Goal: Transaction & Acquisition: Book appointment/travel/reservation

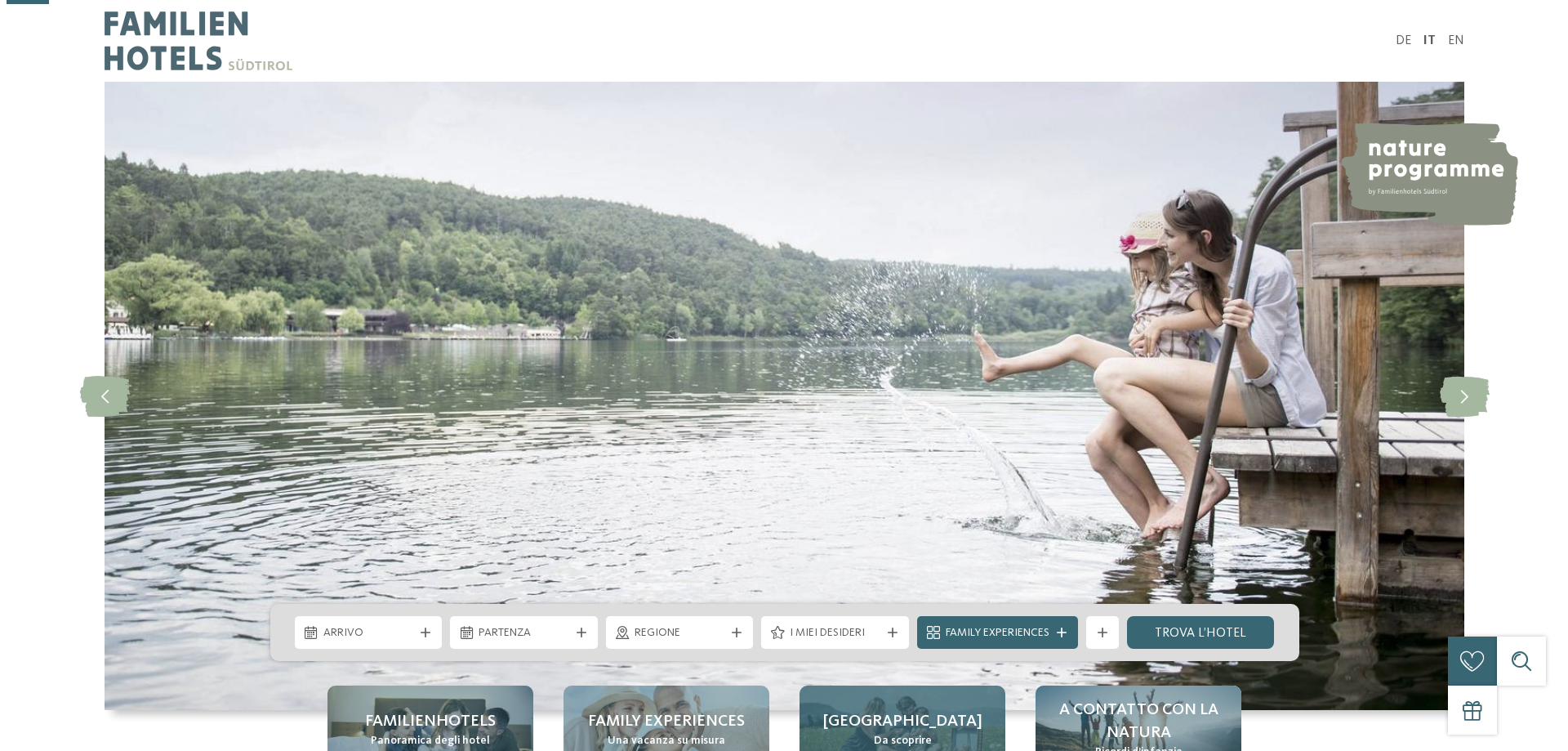
scroll to position [327, 0]
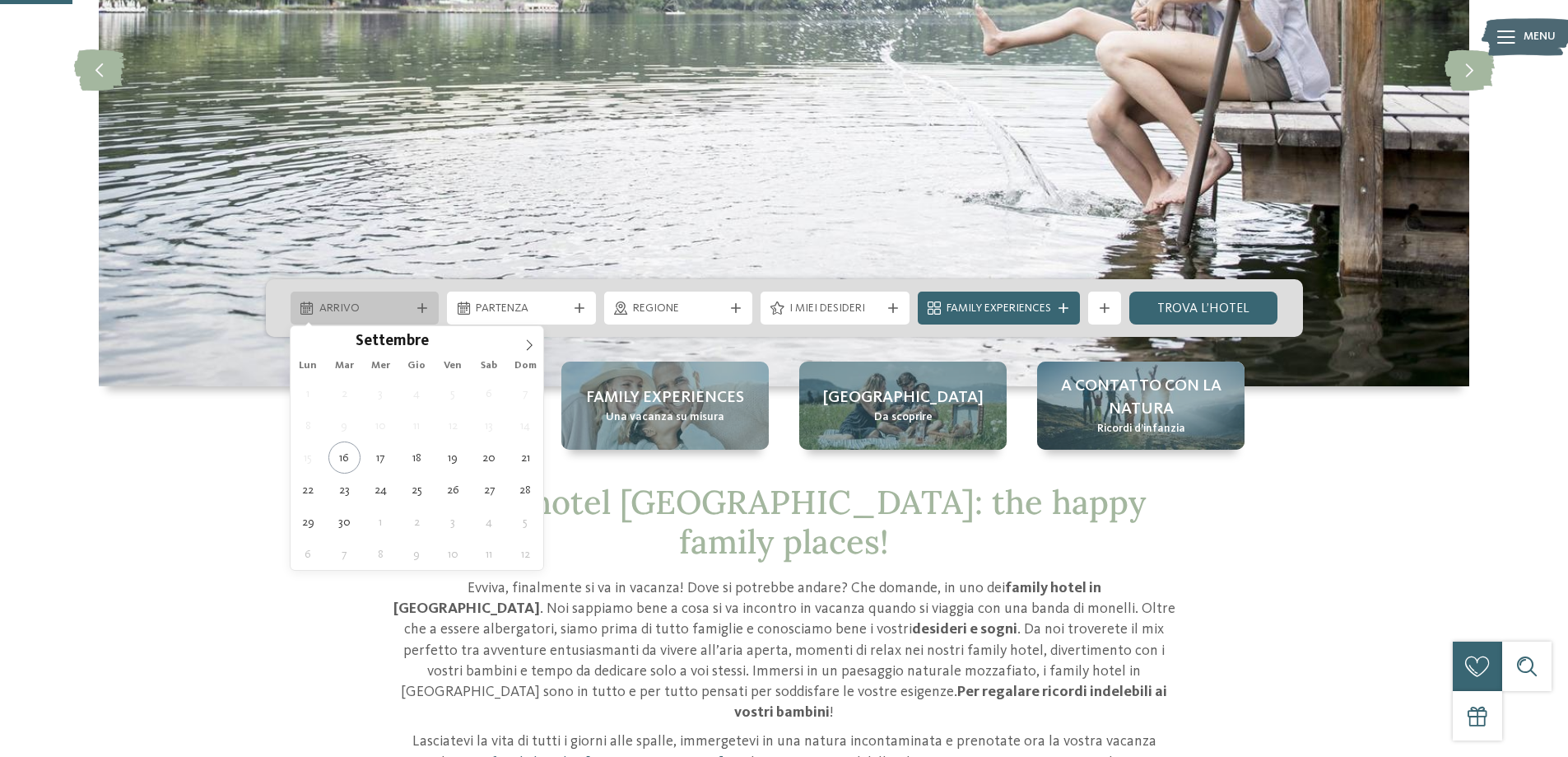
click at [405, 308] on span "Arrivo" at bounding box center [364, 309] width 91 height 16
click at [530, 347] on icon at bounding box center [530, 345] width 5 height 11
type input "****"
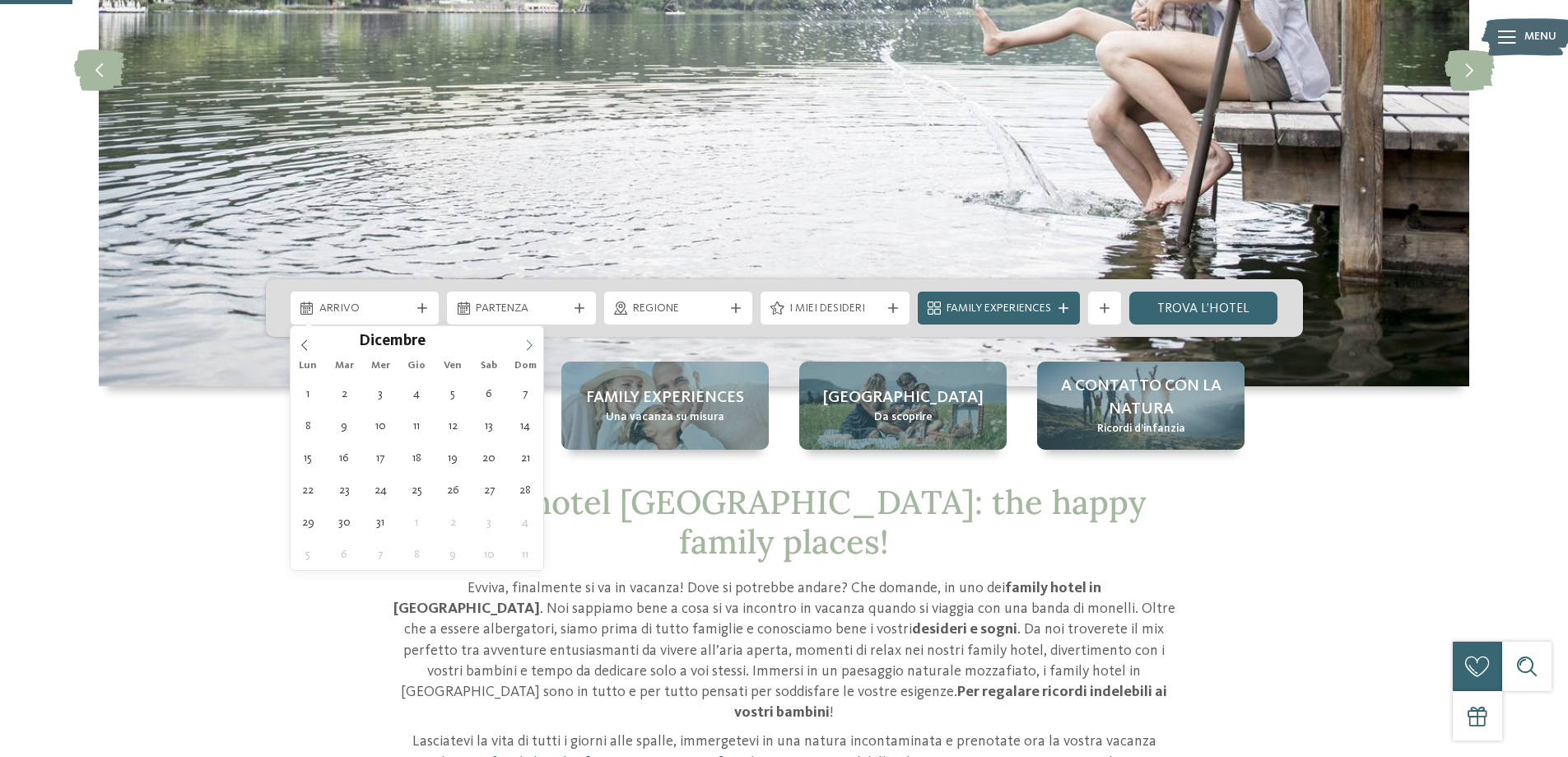
click at [530, 347] on icon at bounding box center [530, 345] width 5 height 11
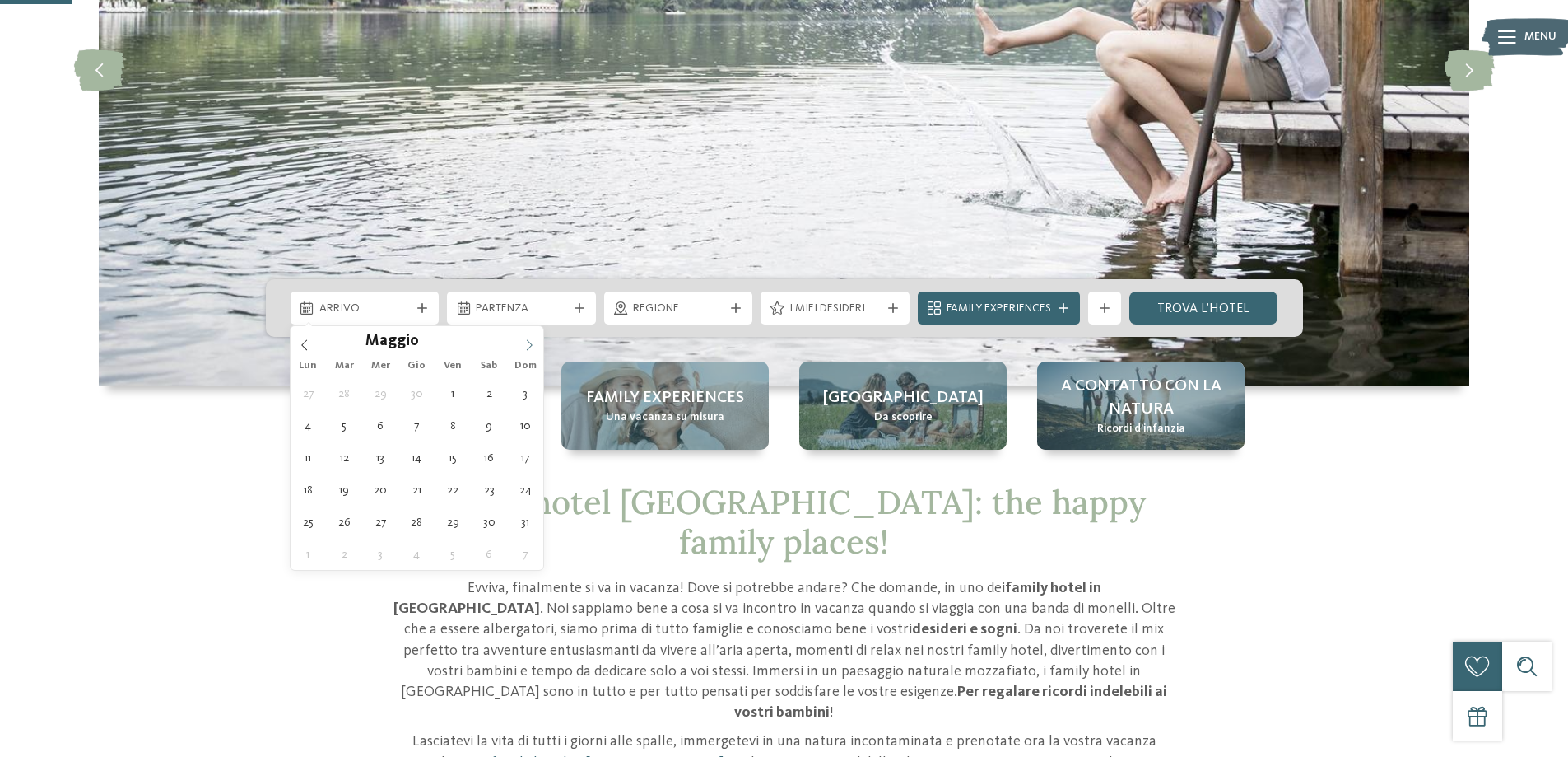
click at [530, 347] on icon at bounding box center [530, 345] width 5 height 11
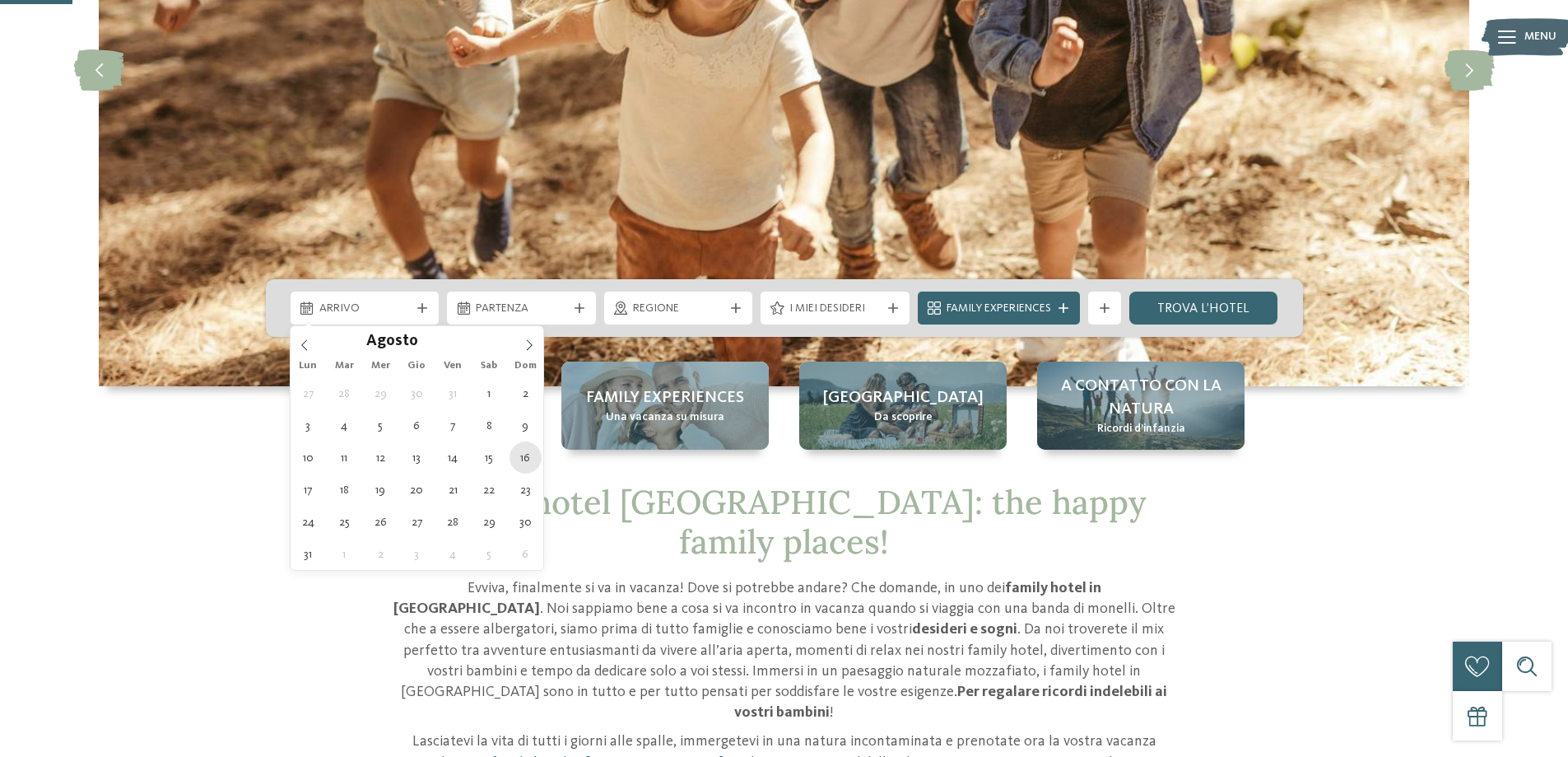
type div "16.08.2026"
type input "****"
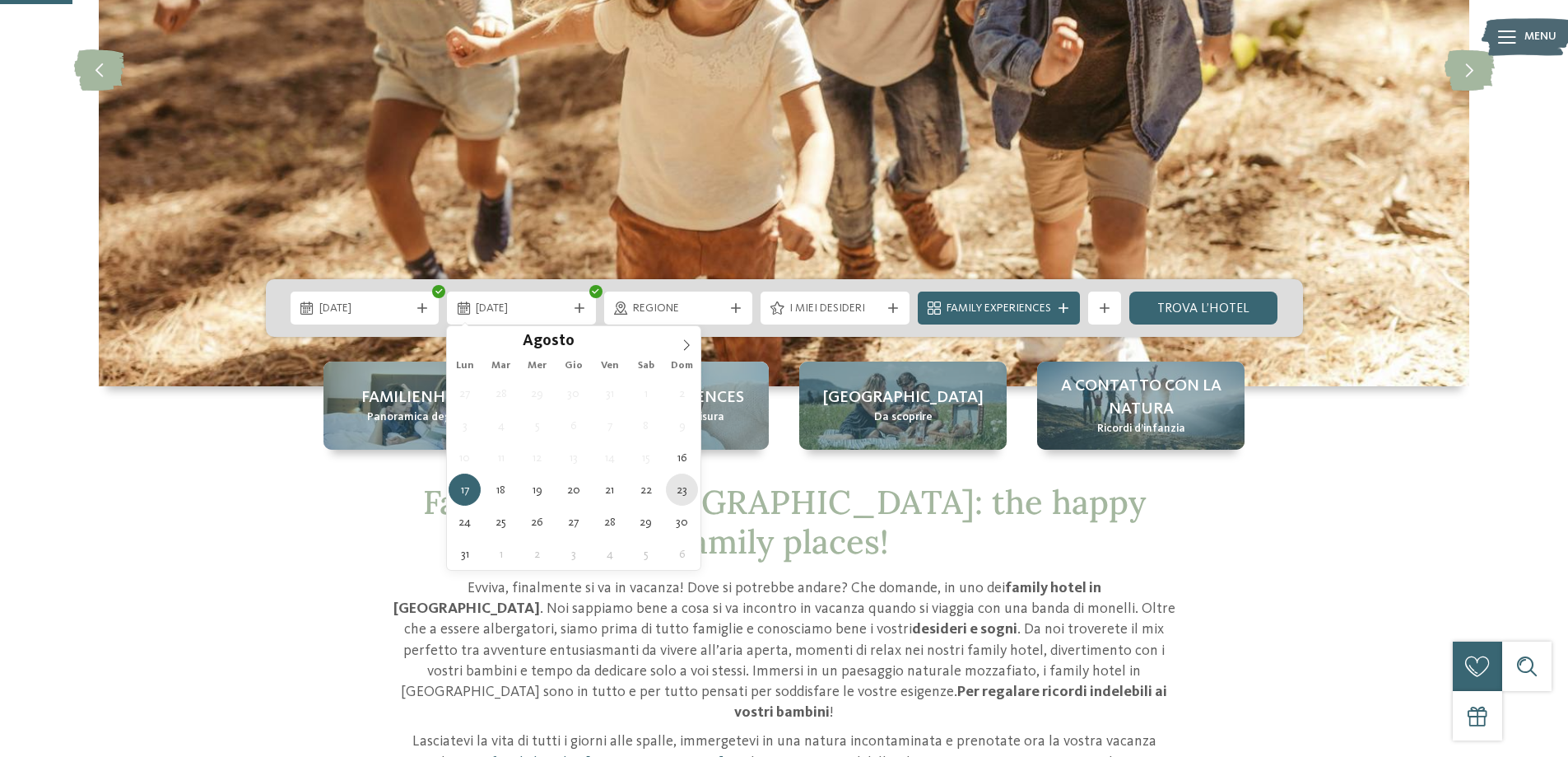
type div "23.08.2026"
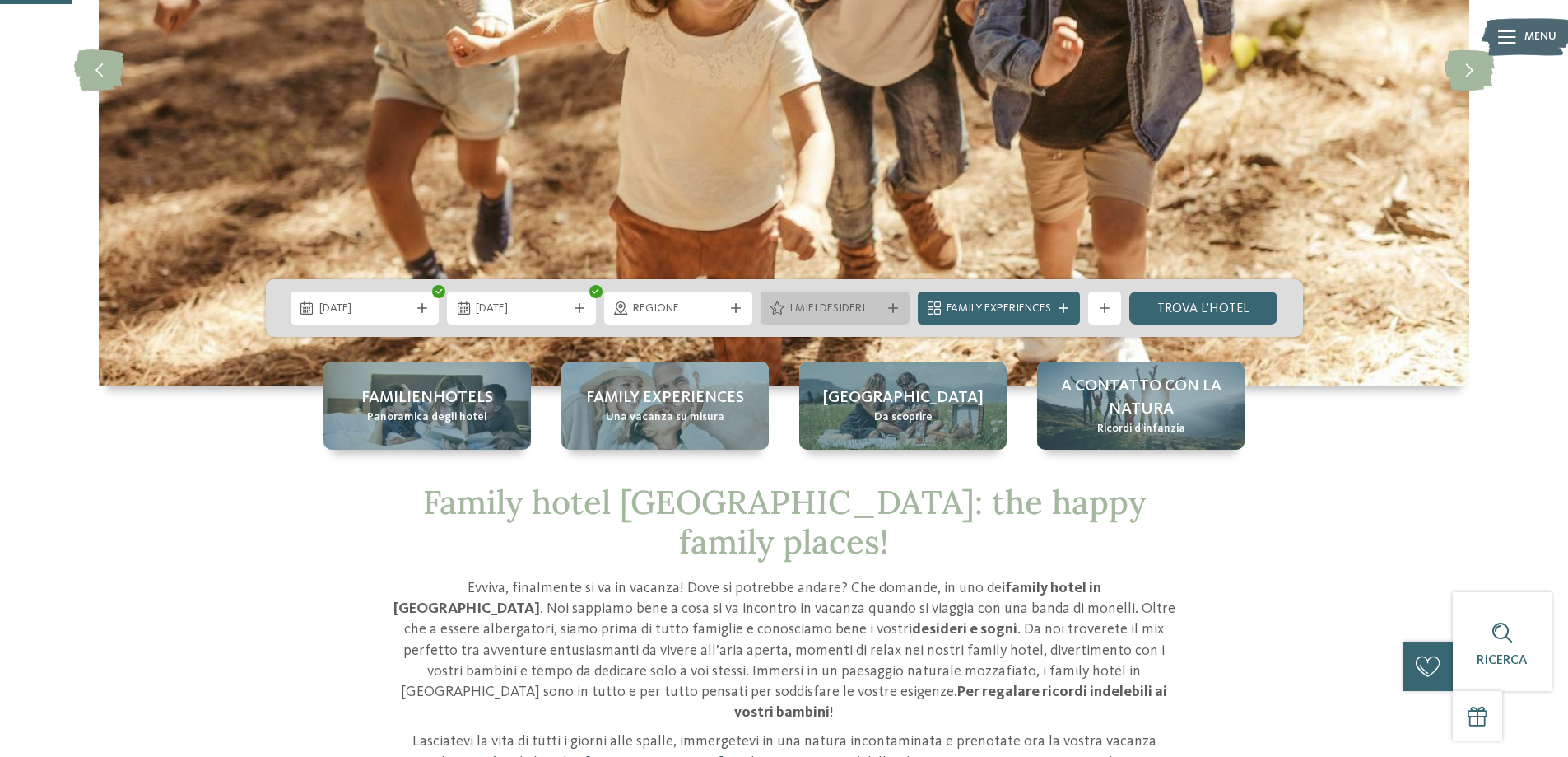
click at [847, 300] on span "I miei desideri" at bounding box center [835, 309] width 91 height 16
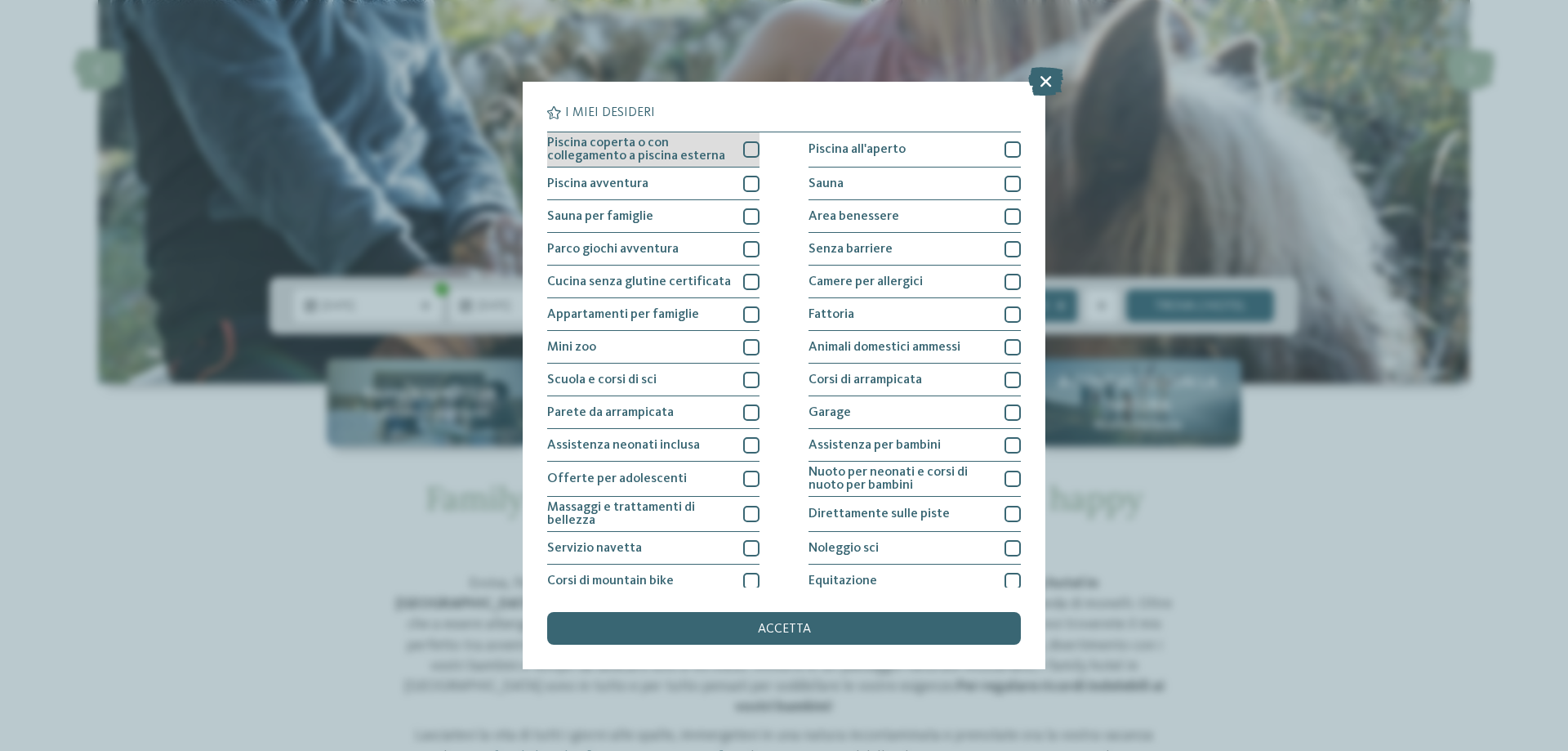
click at [618, 159] on span "Piscina coperta o con collegamento a piscina esterna" at bounding box center [638, 149] width 183 height 26
click at [810, 632] on div "accetta" at bounding box center [783, 627] width 473 height 32
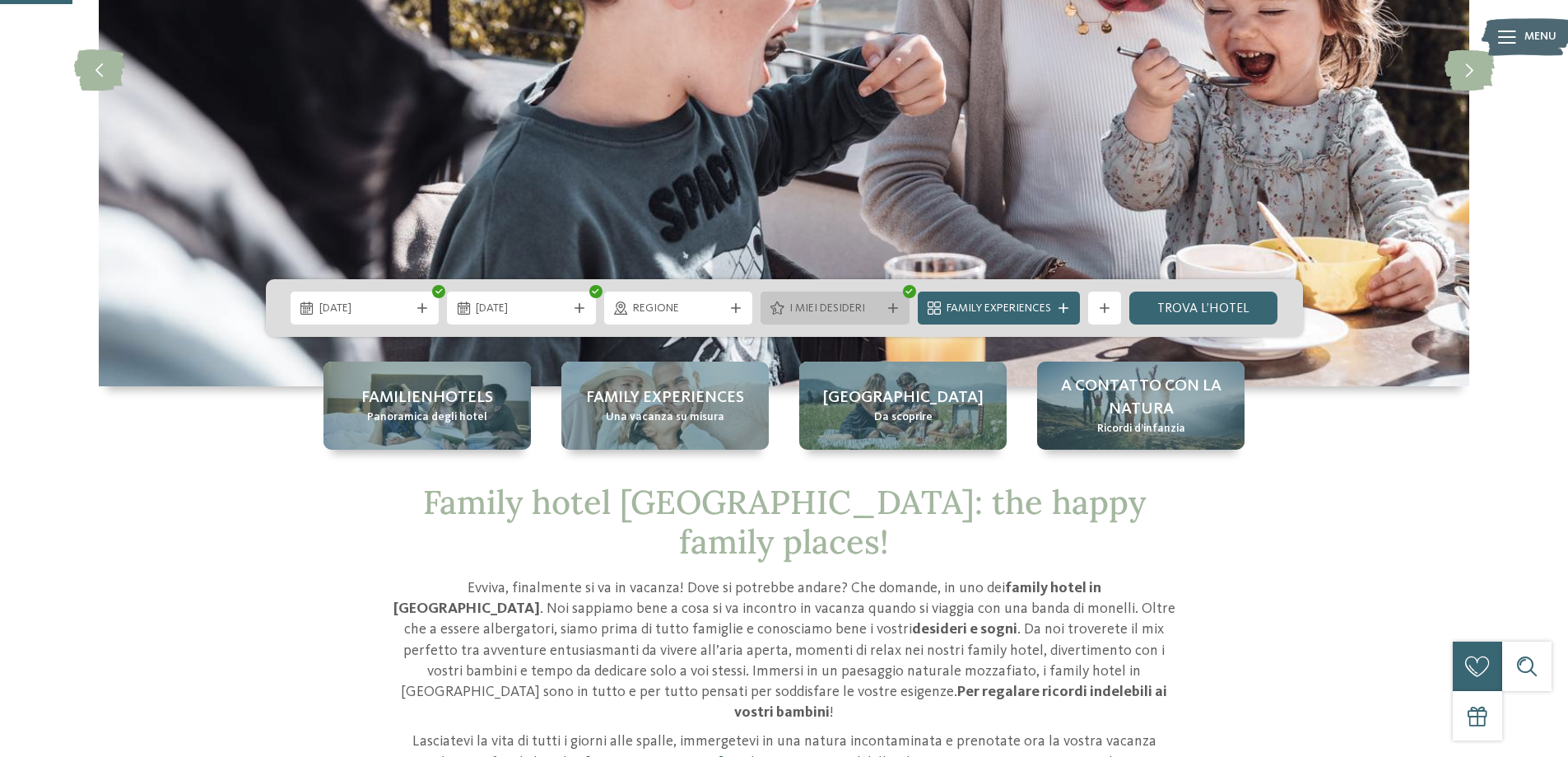
click at [852, 300] on div "I miei desideri" at bounding box center [835, 308] width 99 height 18
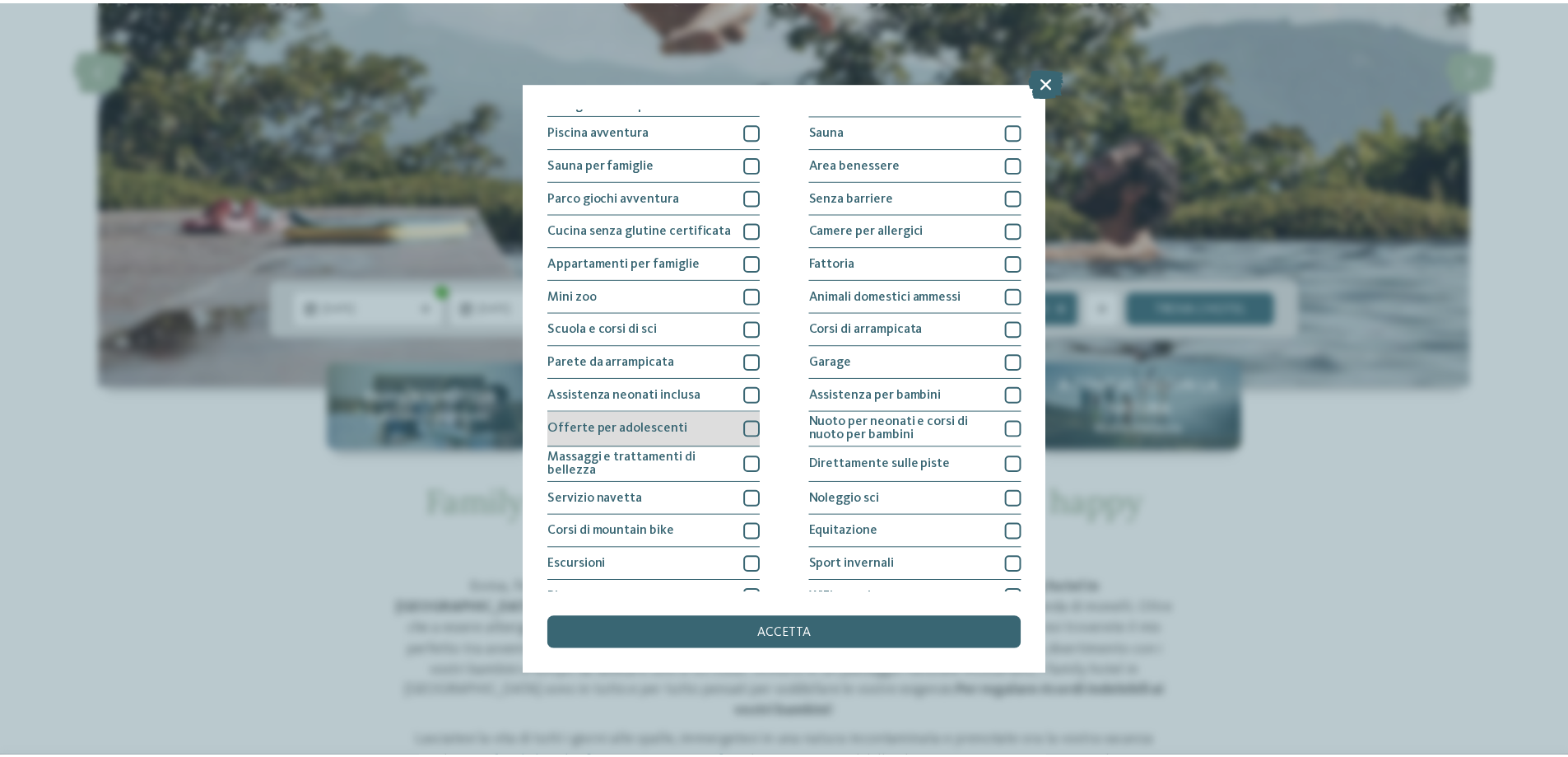
scroll to position [108, 0]
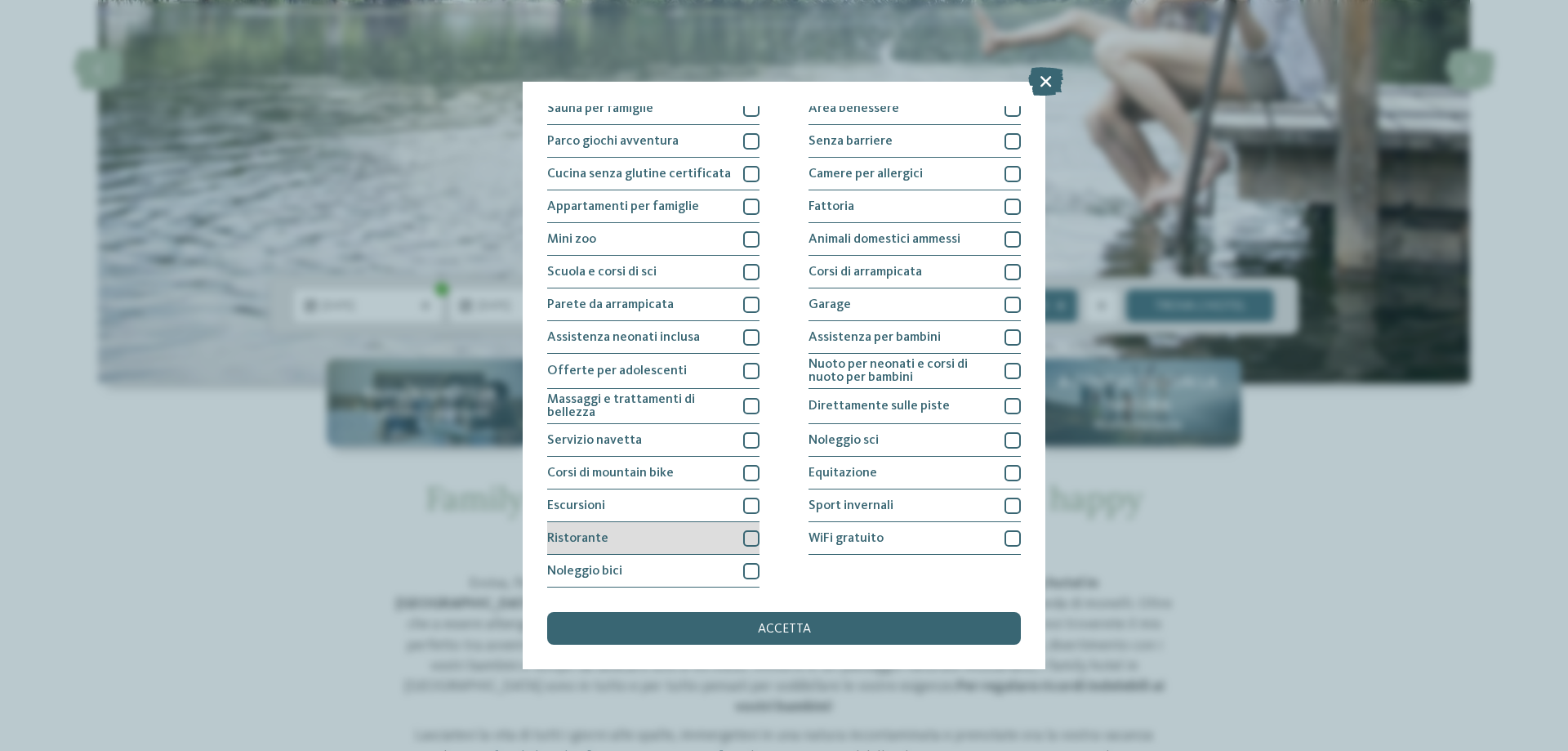
click at [743, 540] on div at bounding box center [751, 538] width 16 height 16
click at [808, 629] on span "accetta" at bounding box center [784, 628] width 53 height 13
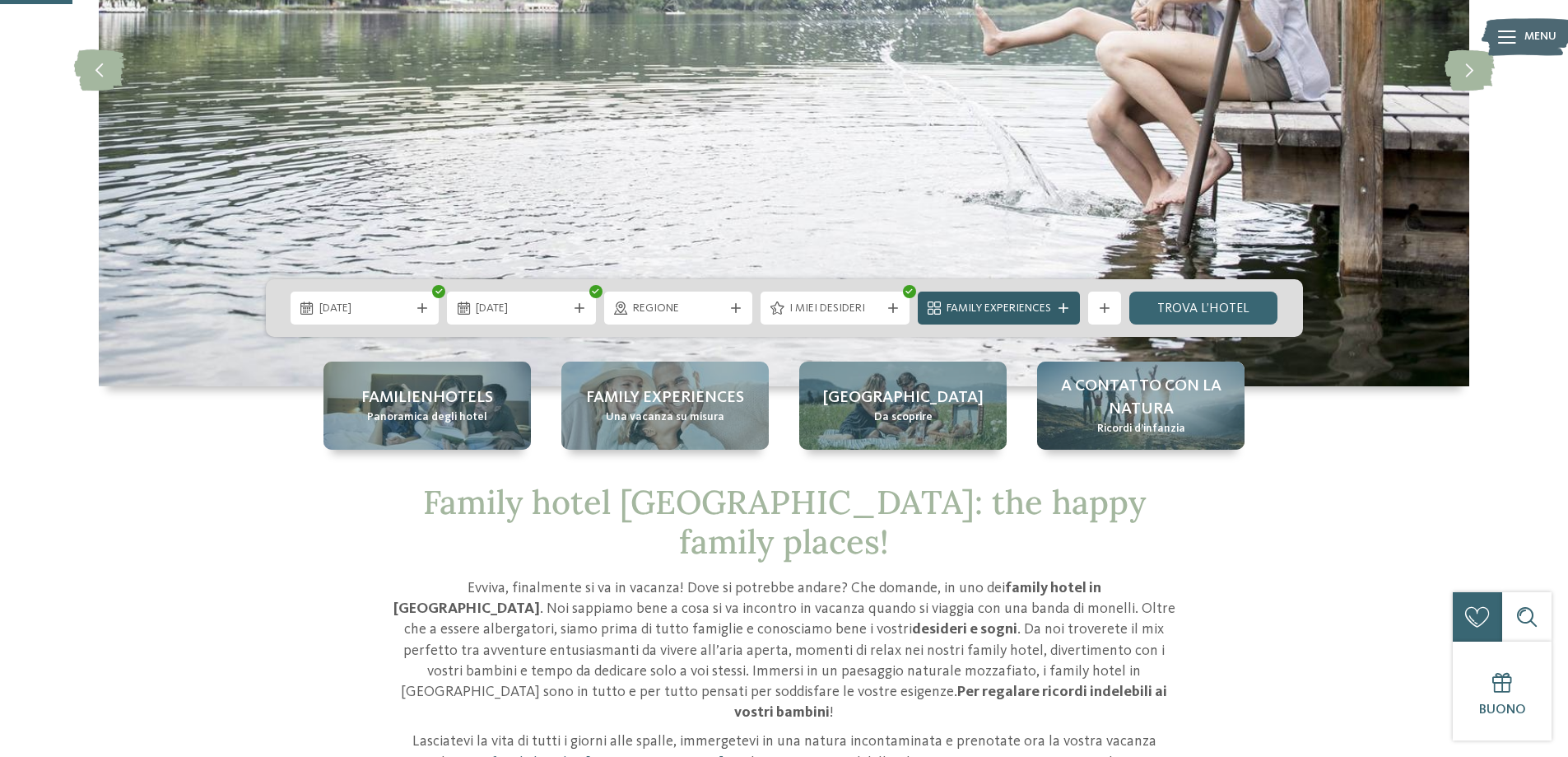
click at [982, 309] on span "Family Experiences" at bounding box center [999, 309] width 105 height 16
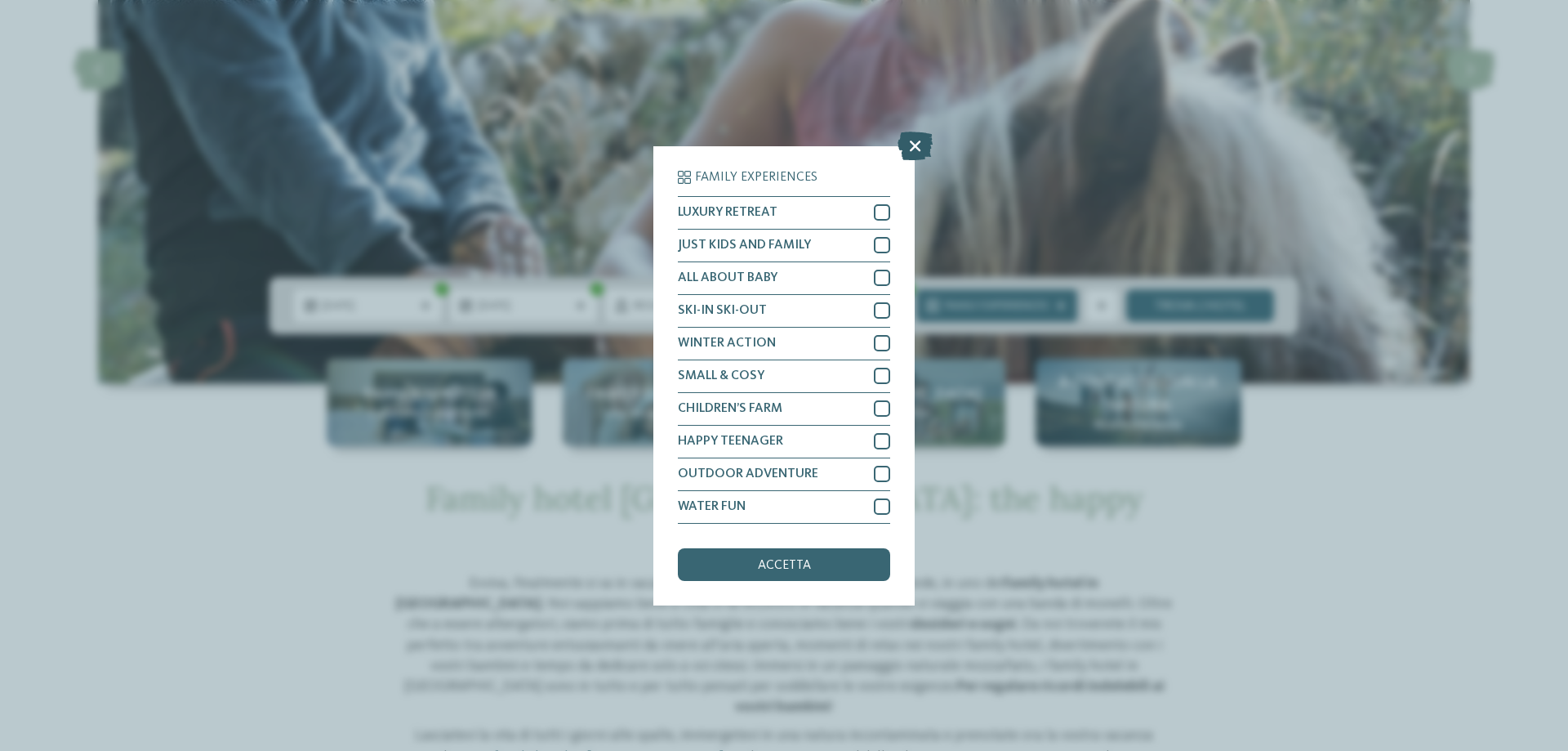
click at [910, 137] on icon at bounding box center [915, 145] width 35 height 29
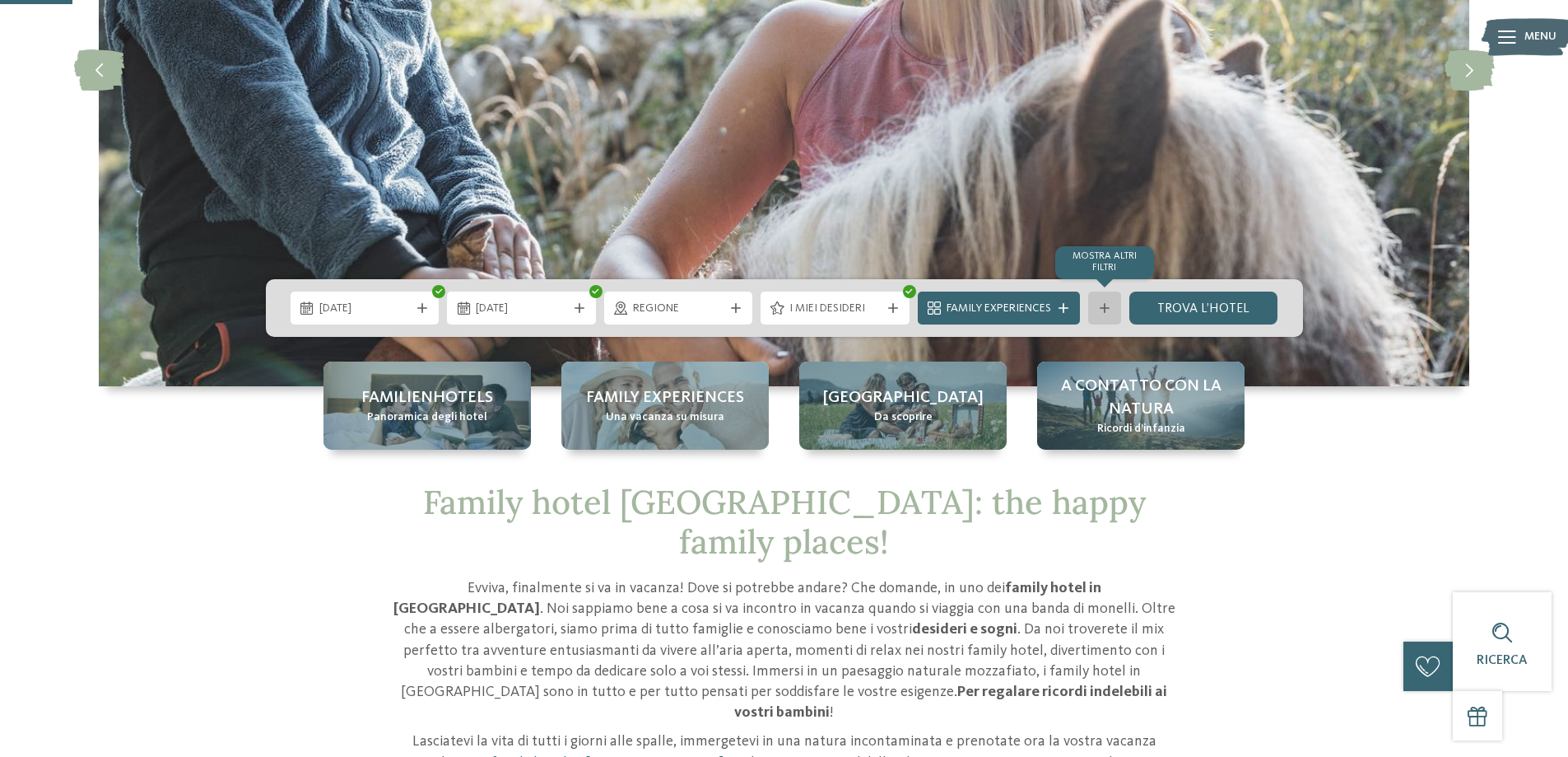
click at [1104, 309] on icon at bounding box center [1104, 308] width 10 height 10
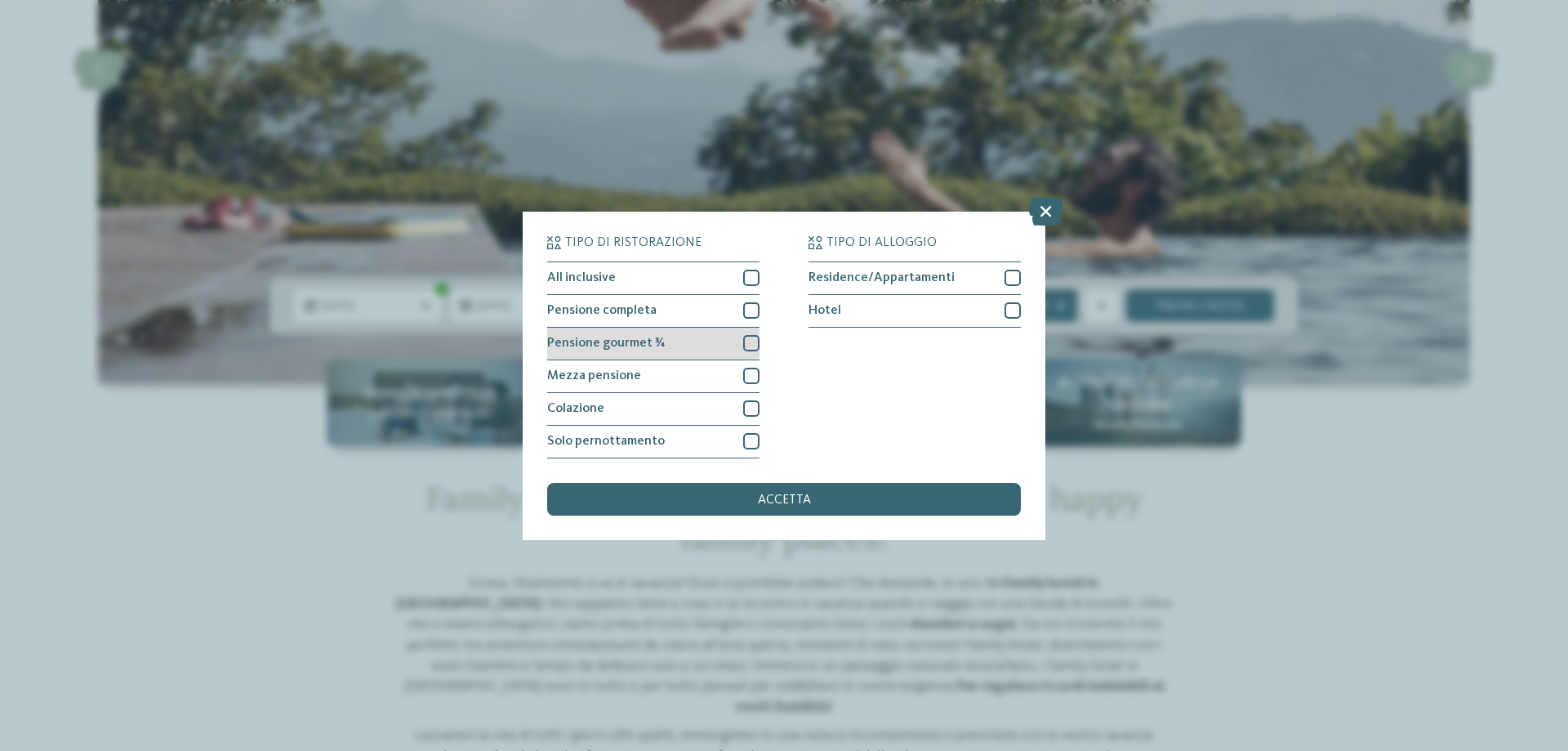
click at [750, 346] on div at bounding box center [751, 343] width 16 height 16
click at [754, 377] on div at bounding box center [751, 376] width 16 height 16
click at [771, 499] on span "accetta" at bounding box center [784, 499] width 53 height 13
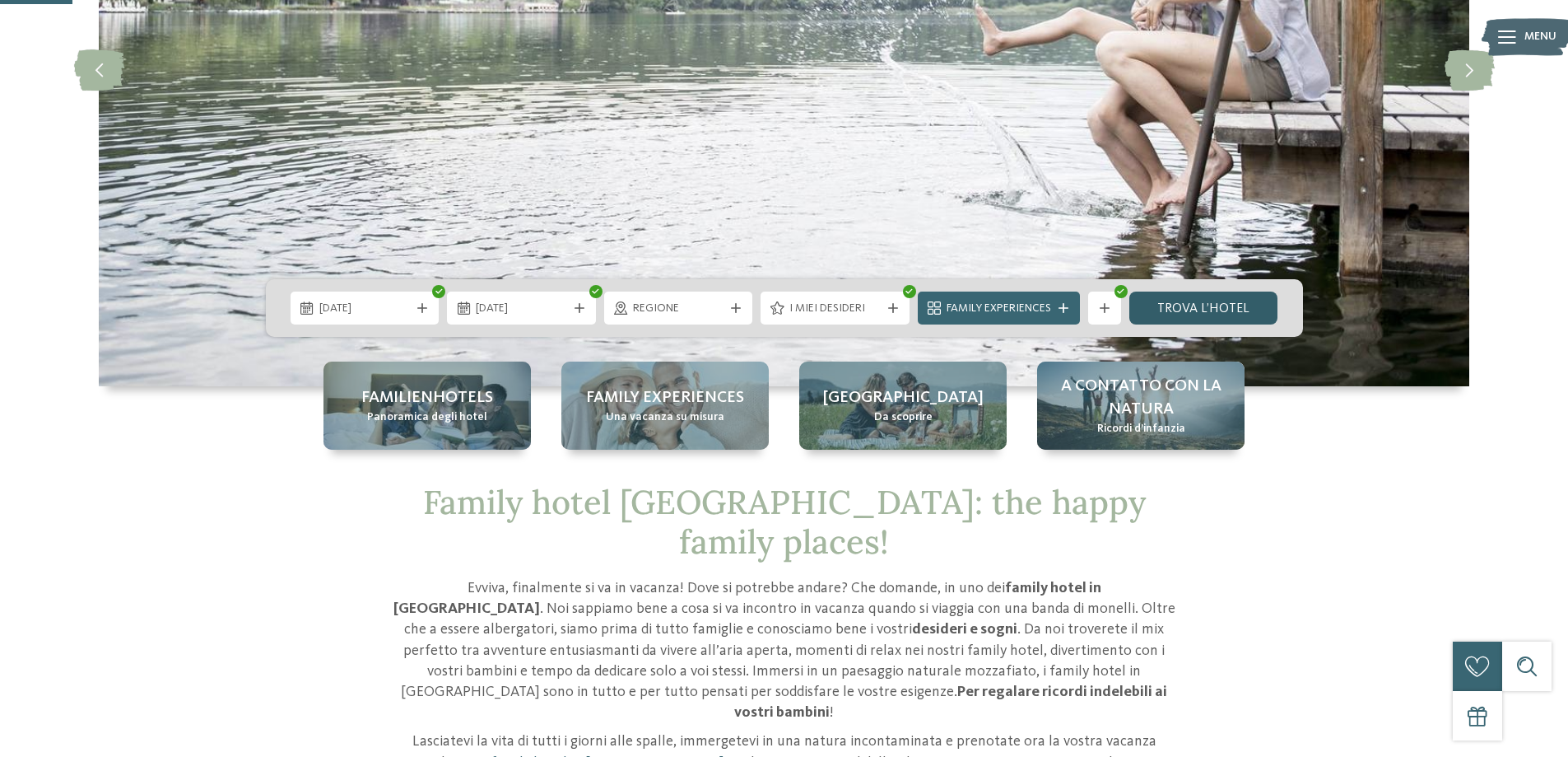
click at [1172, 301] on link "trova l’hotel" at bounding box center [1204, 308] width 149 height 32
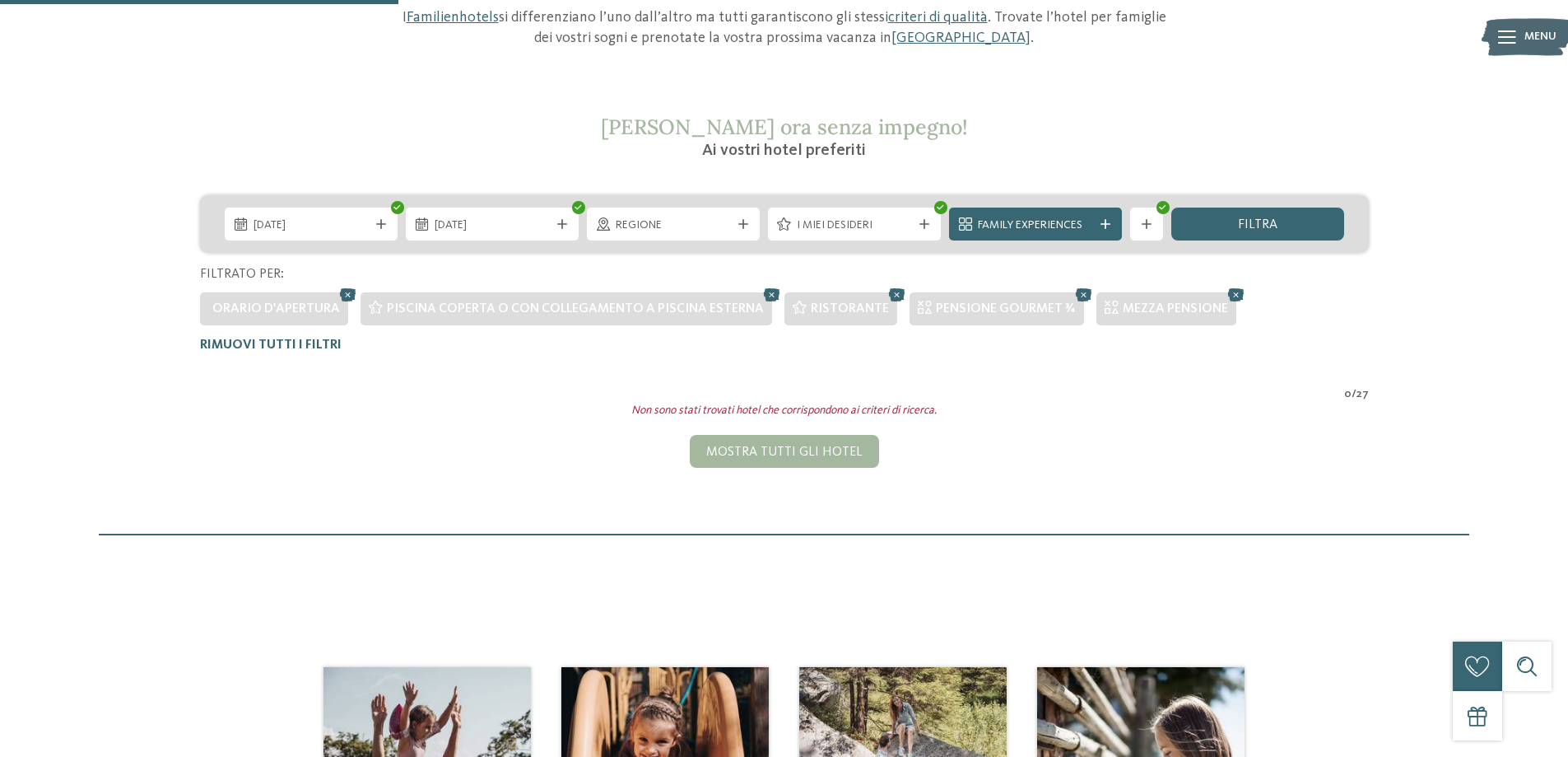
scroll to position [128, 0]
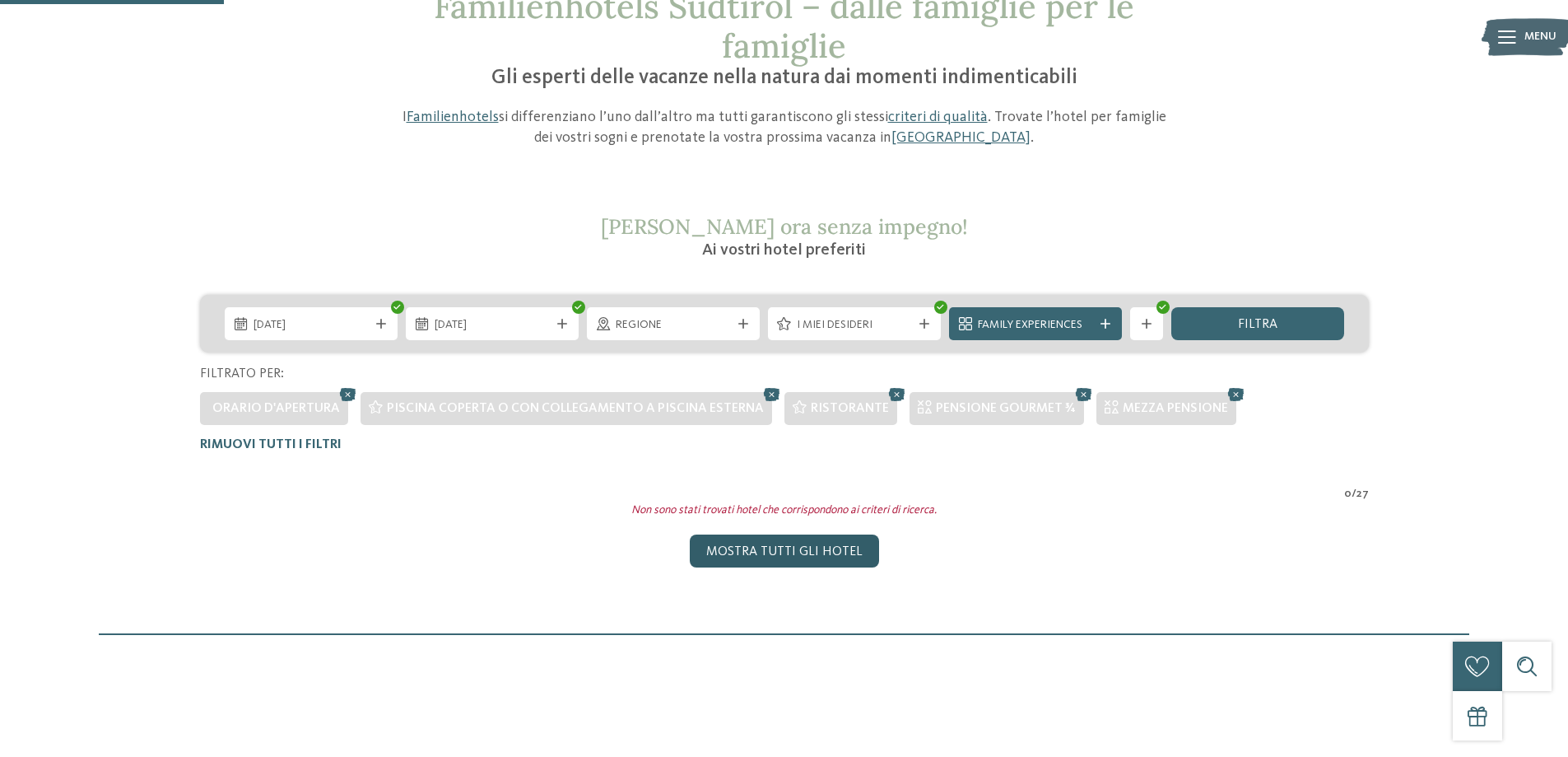
click at [765, 553] on div "Mostra tutti gli hotel" at bounding box center [785, 550] width 189 height 32
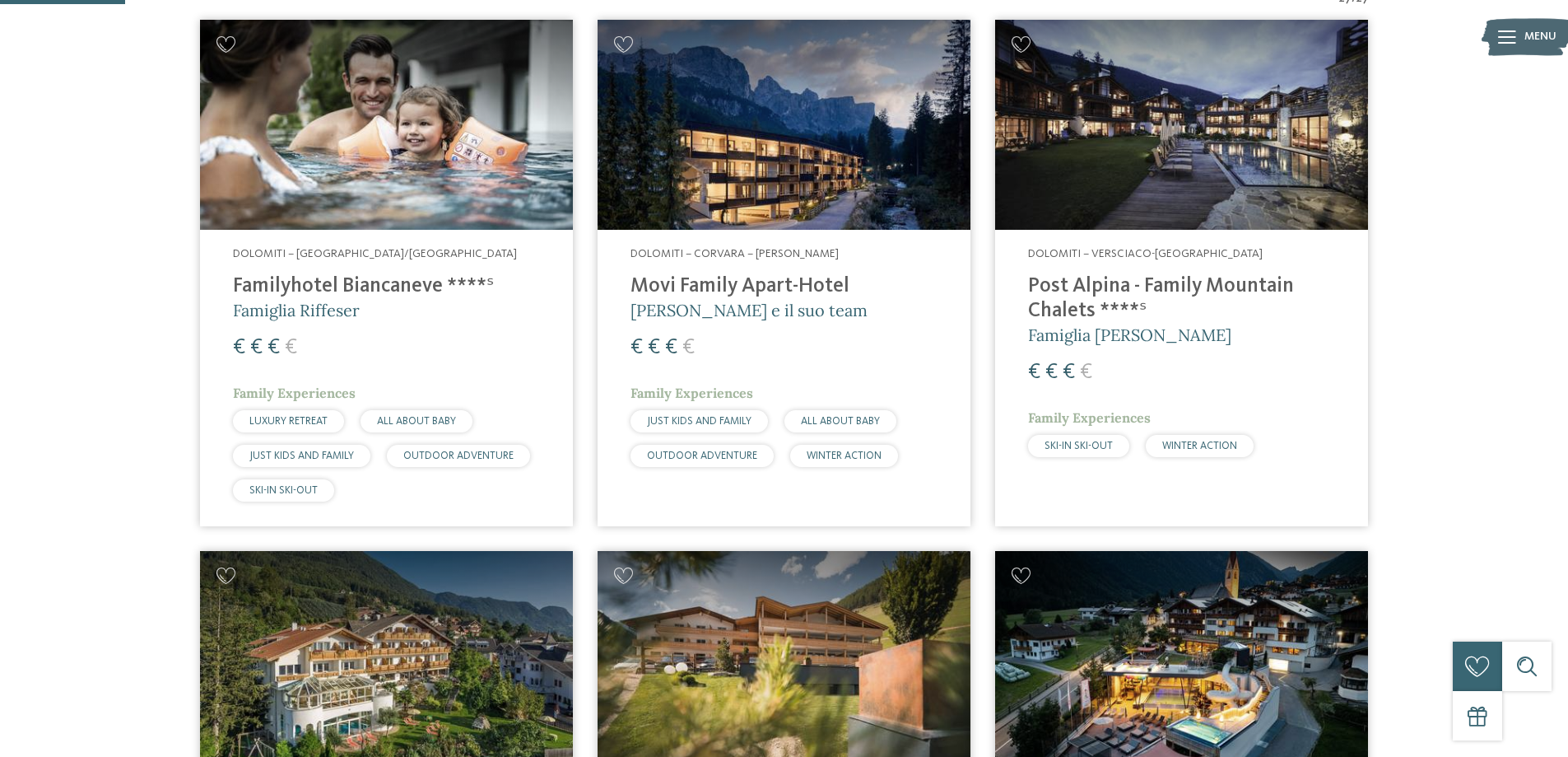
scroll to position [438, 0]
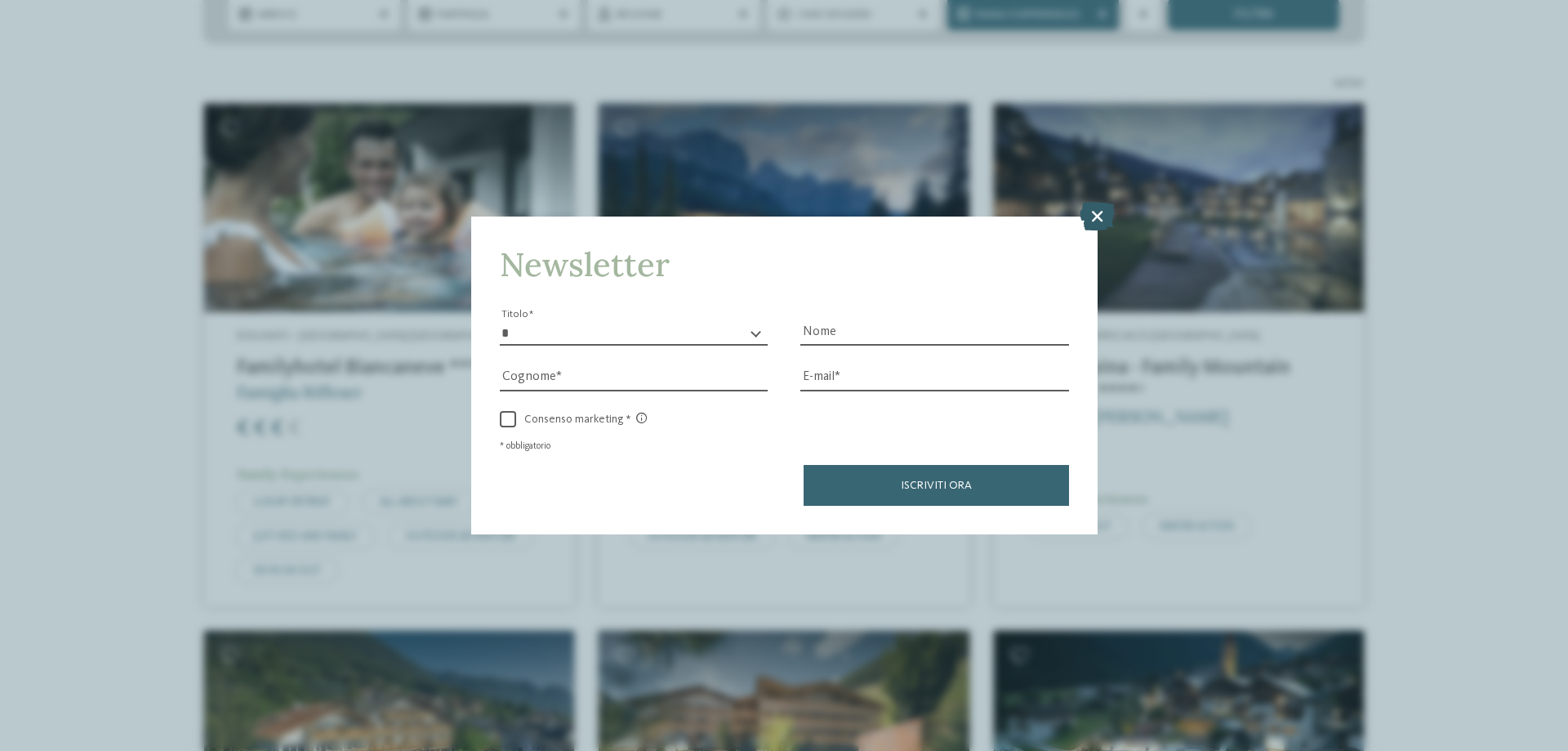
click at [1100, 217] on icon at bounding box center [1096, 216] width 35 height 29
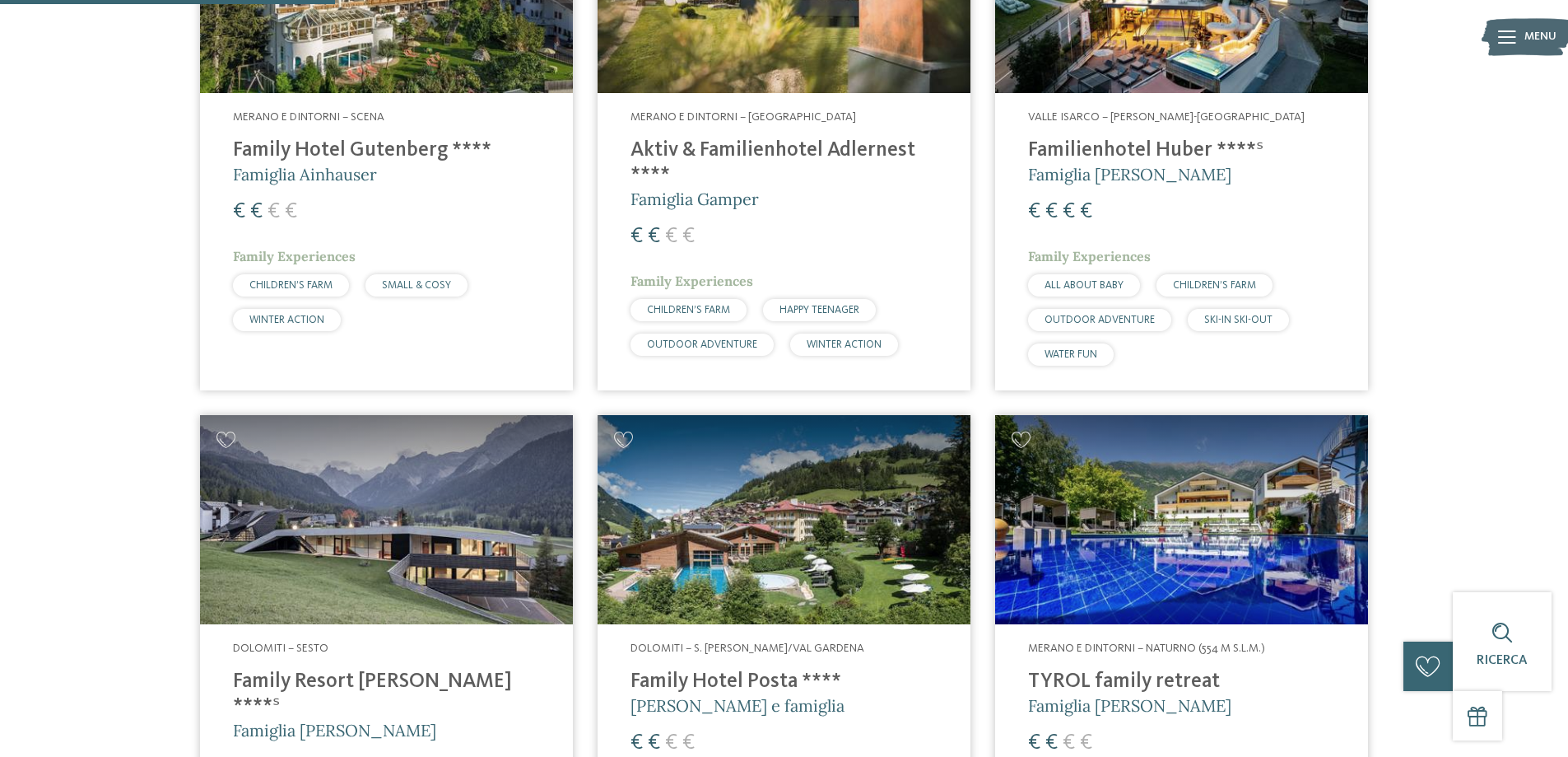
scroll to position [1343, 0]
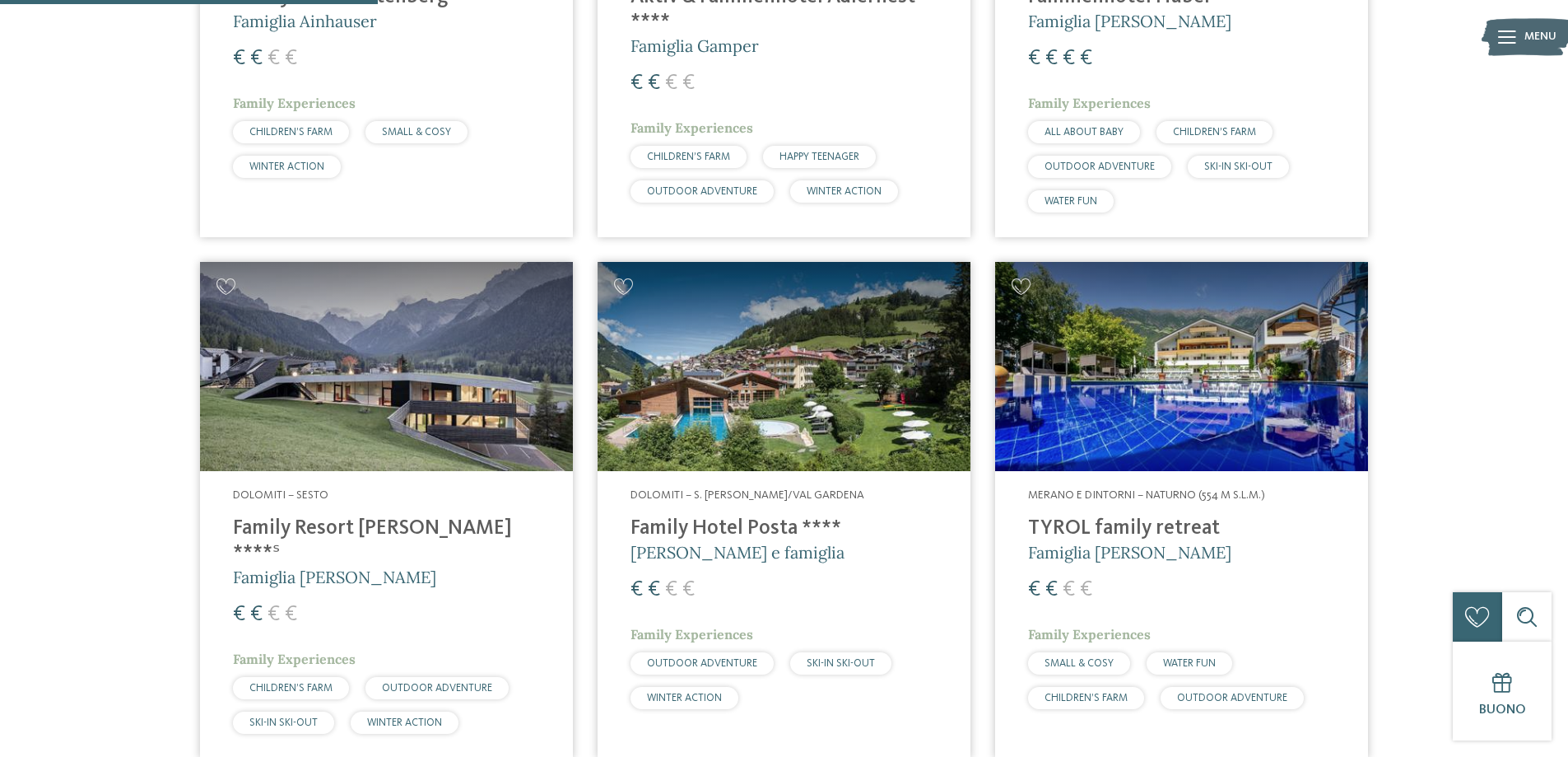
click at [682, 385] on img at bounding box center [783, 366] width 373 height 210
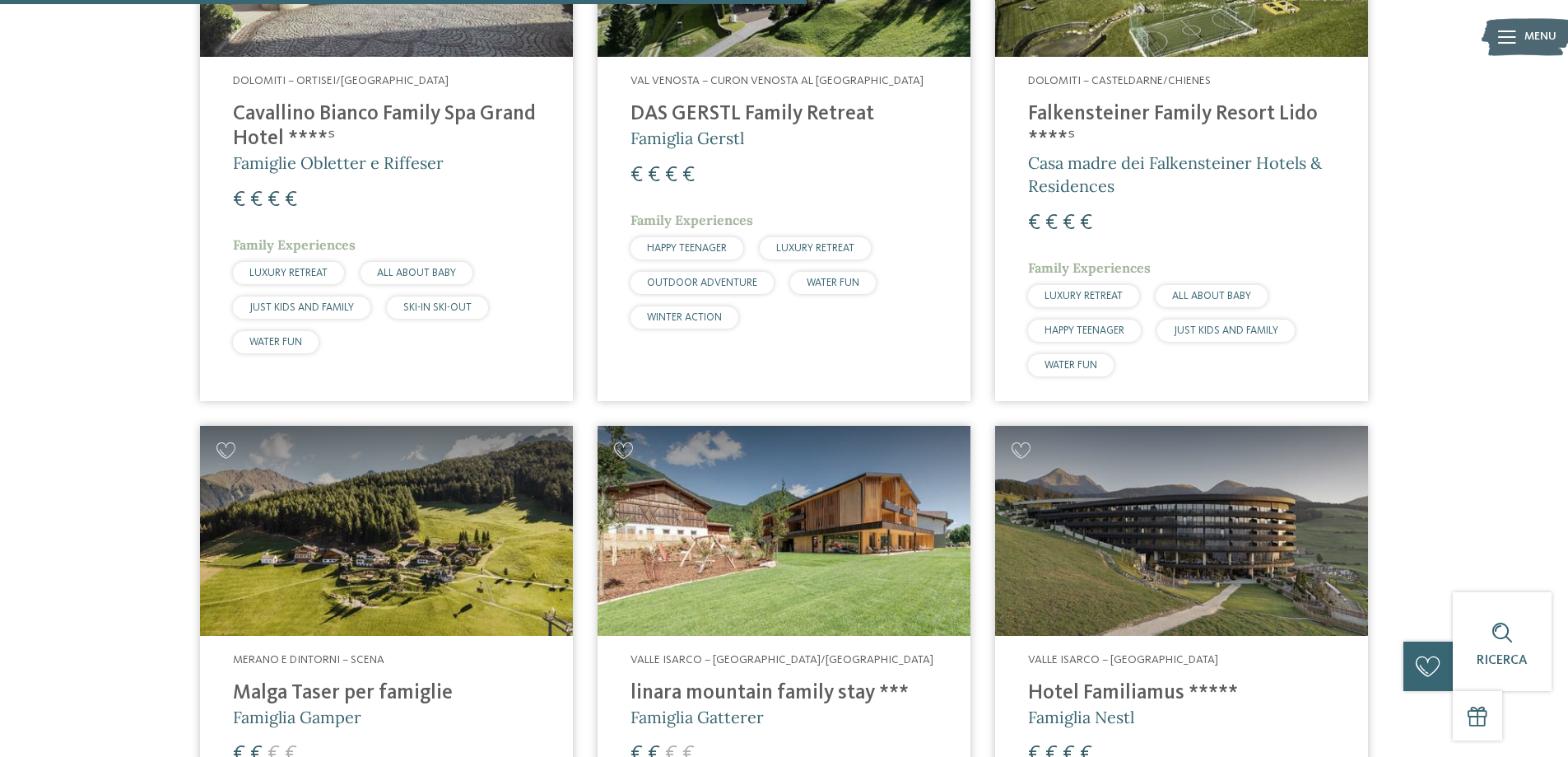
scroll to position [2908, 0]
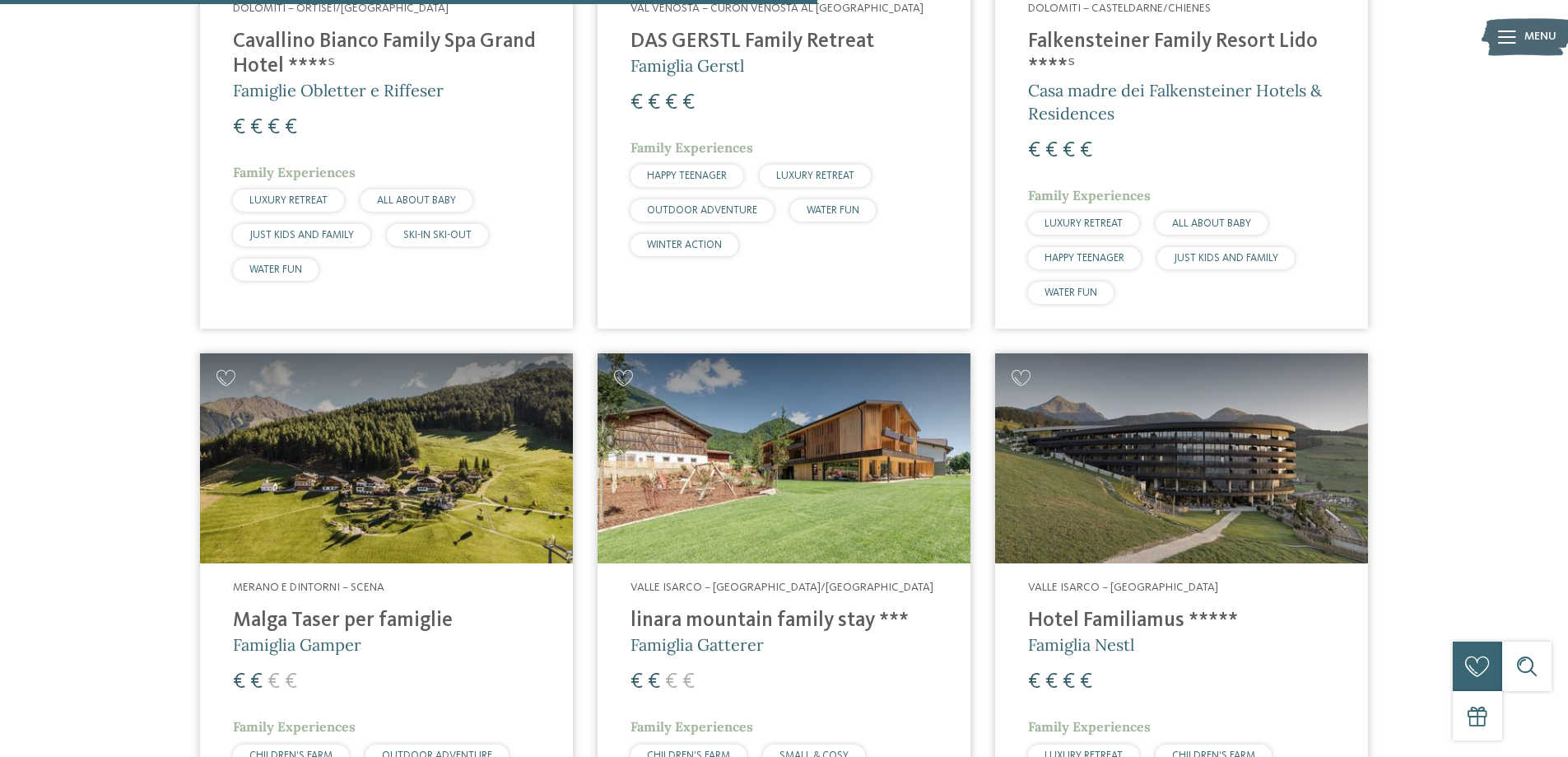
click at [475, 451] on img at bounding box center [386, 457] width 373 height 210
click at [495, 464] on img at bounding box center [386, 457] width 373 height 210
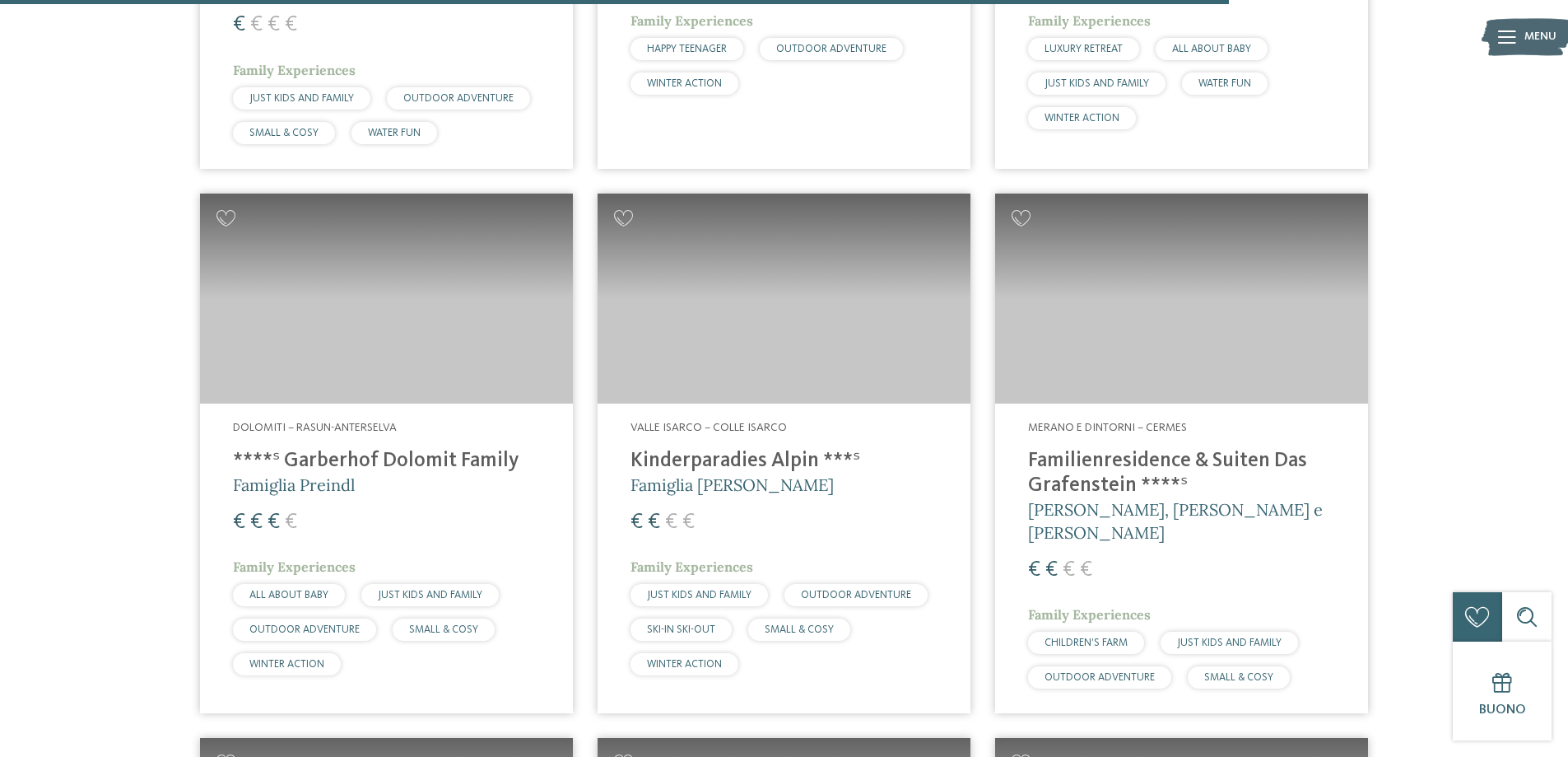
scroll to position [4637, 0]
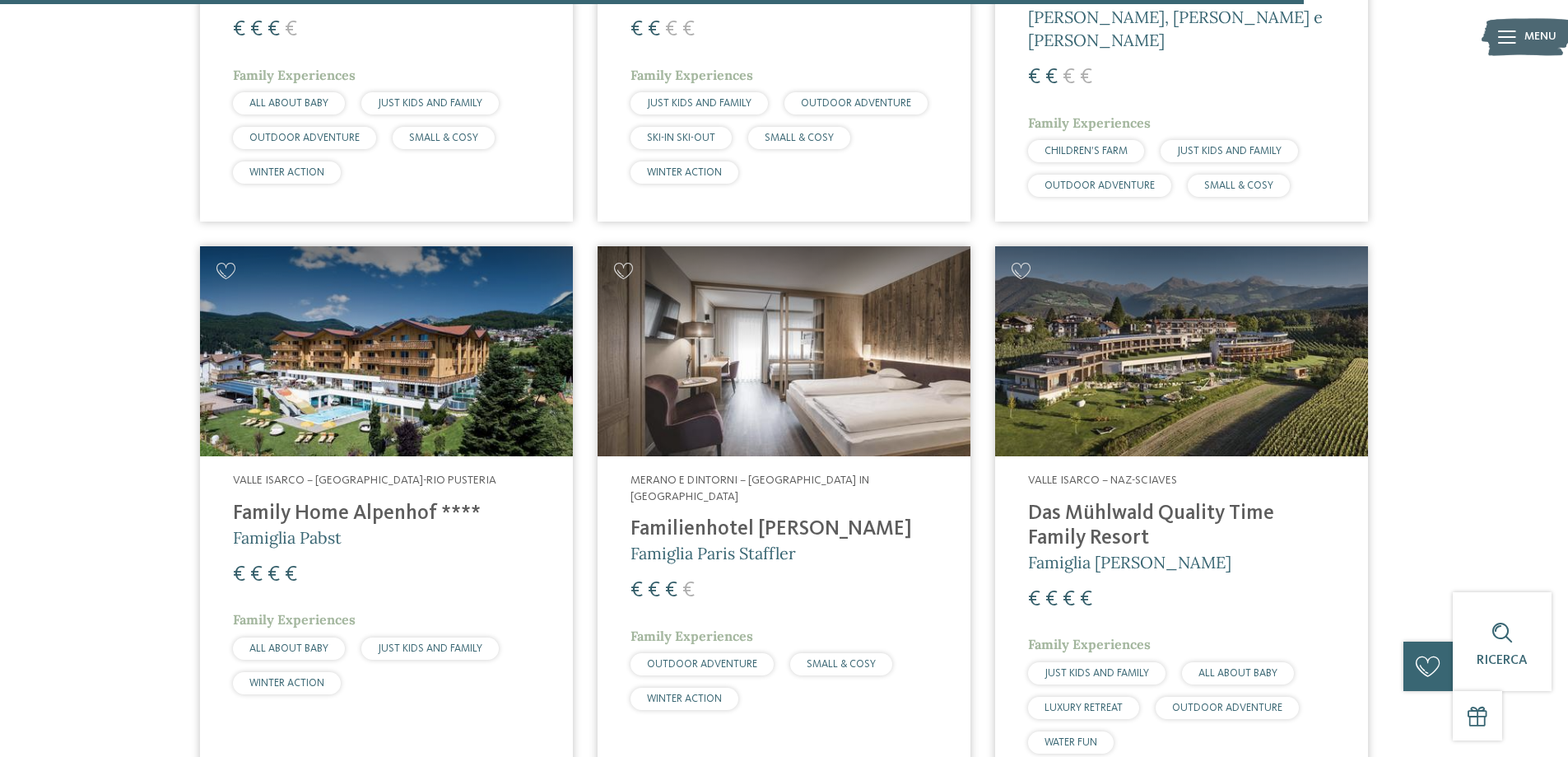
click at [383, 343] on img at bounding box center [386, 351] width 373 height 210
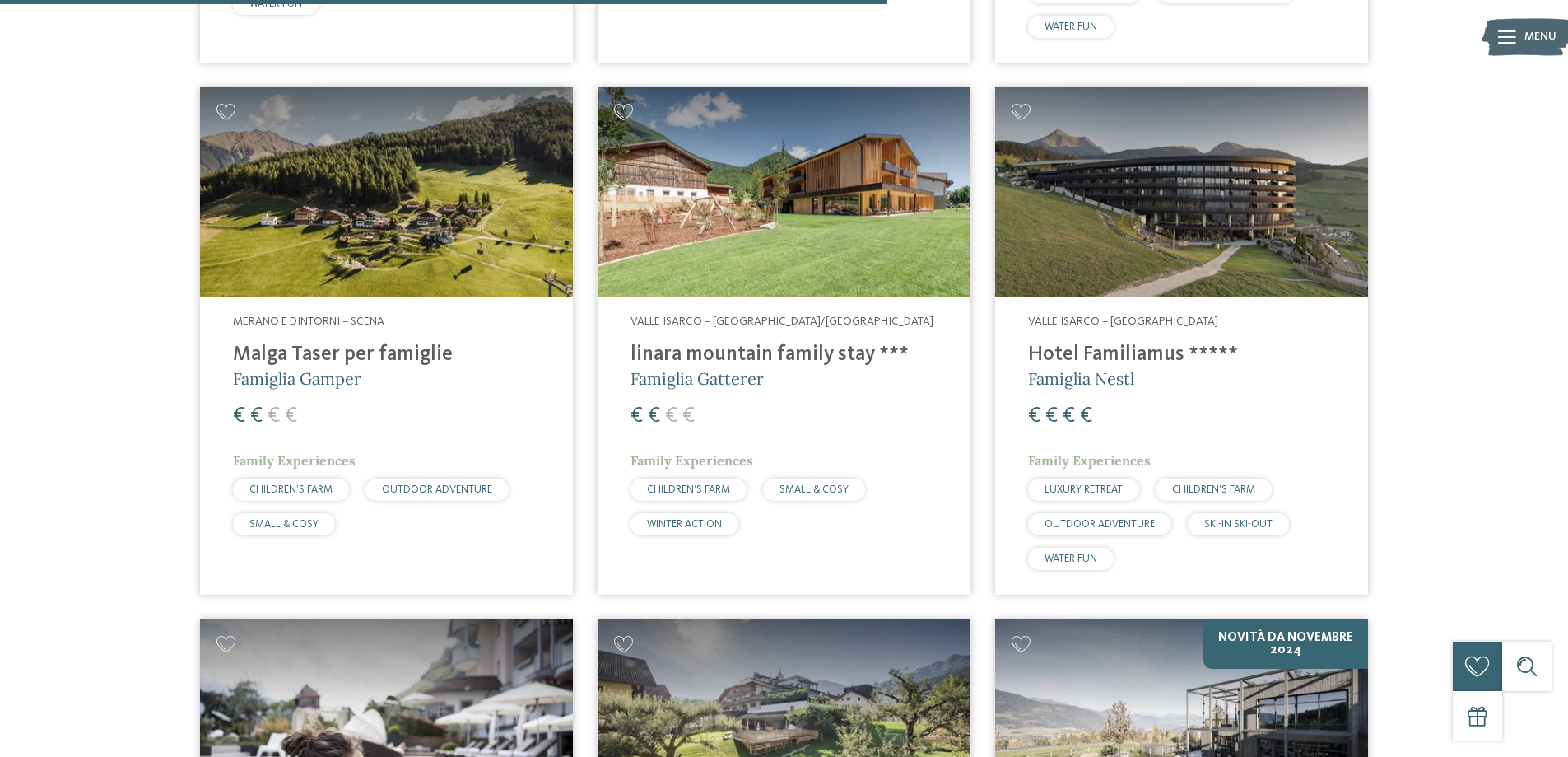
scroll to position [3154, 0]
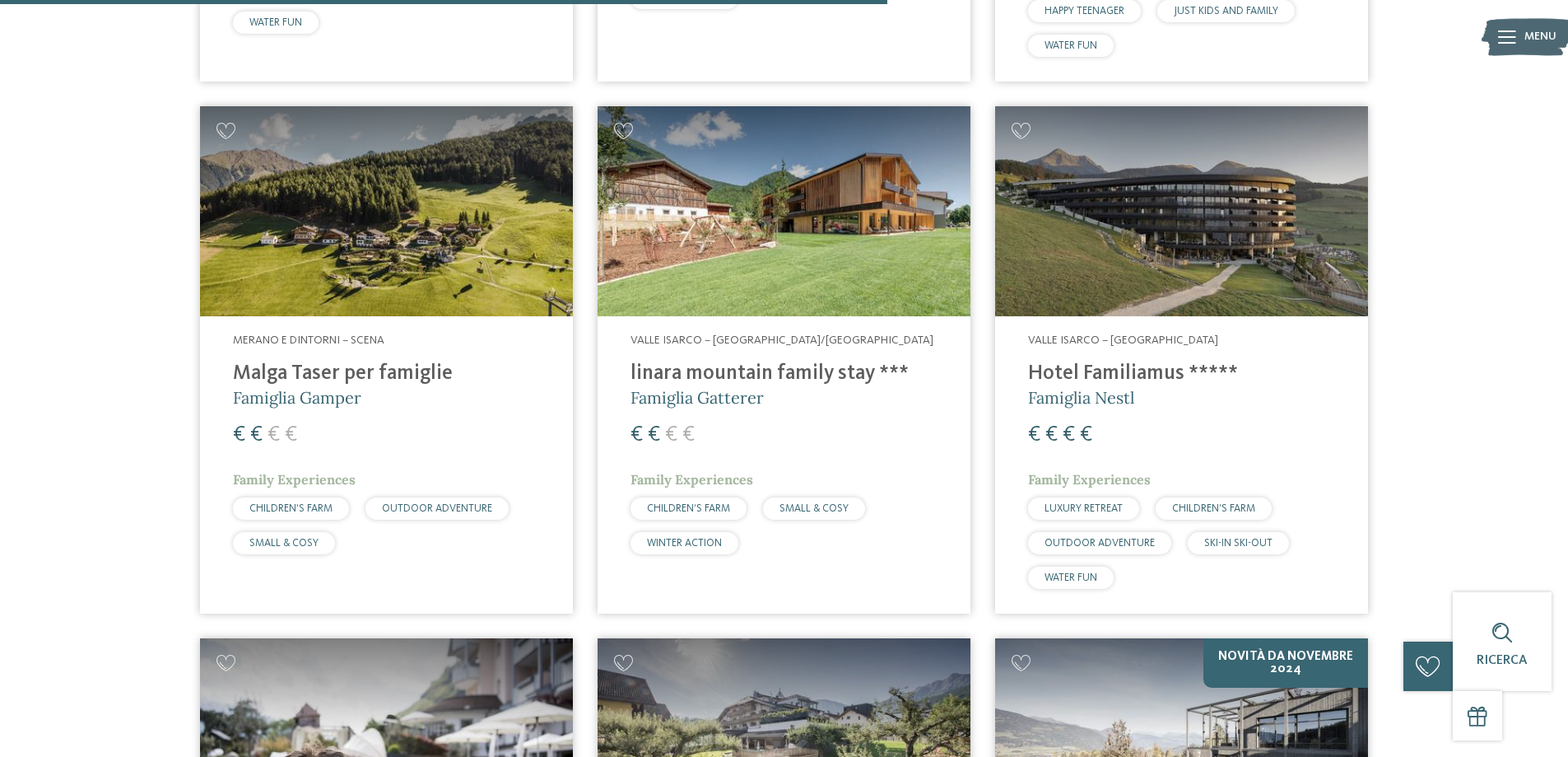
click at [770, 184] on img at bounding box center [783, 211] width 373 height 210
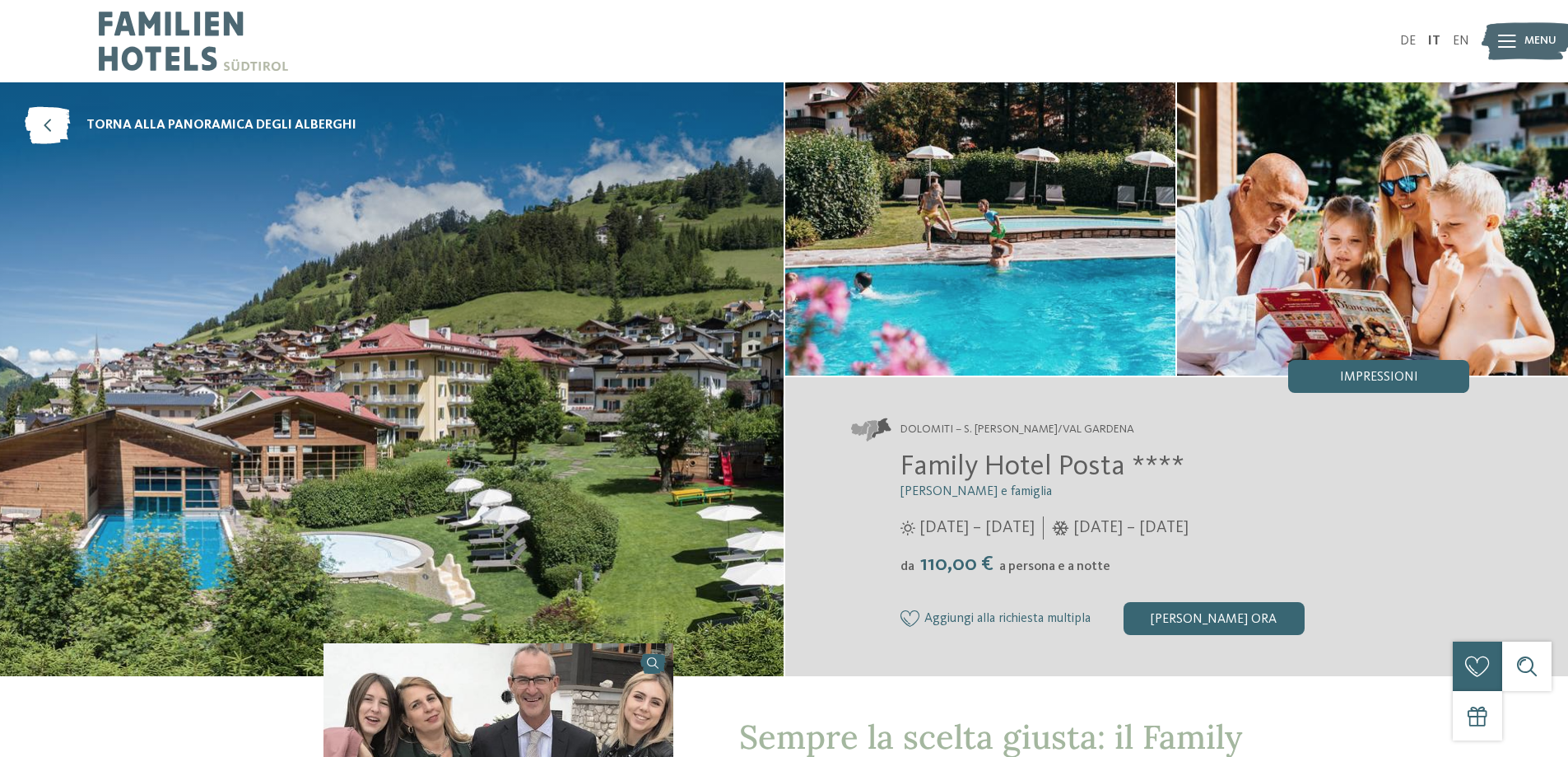
click at [458, 348] on img at bounding box center [392, 379] width 784 height 594
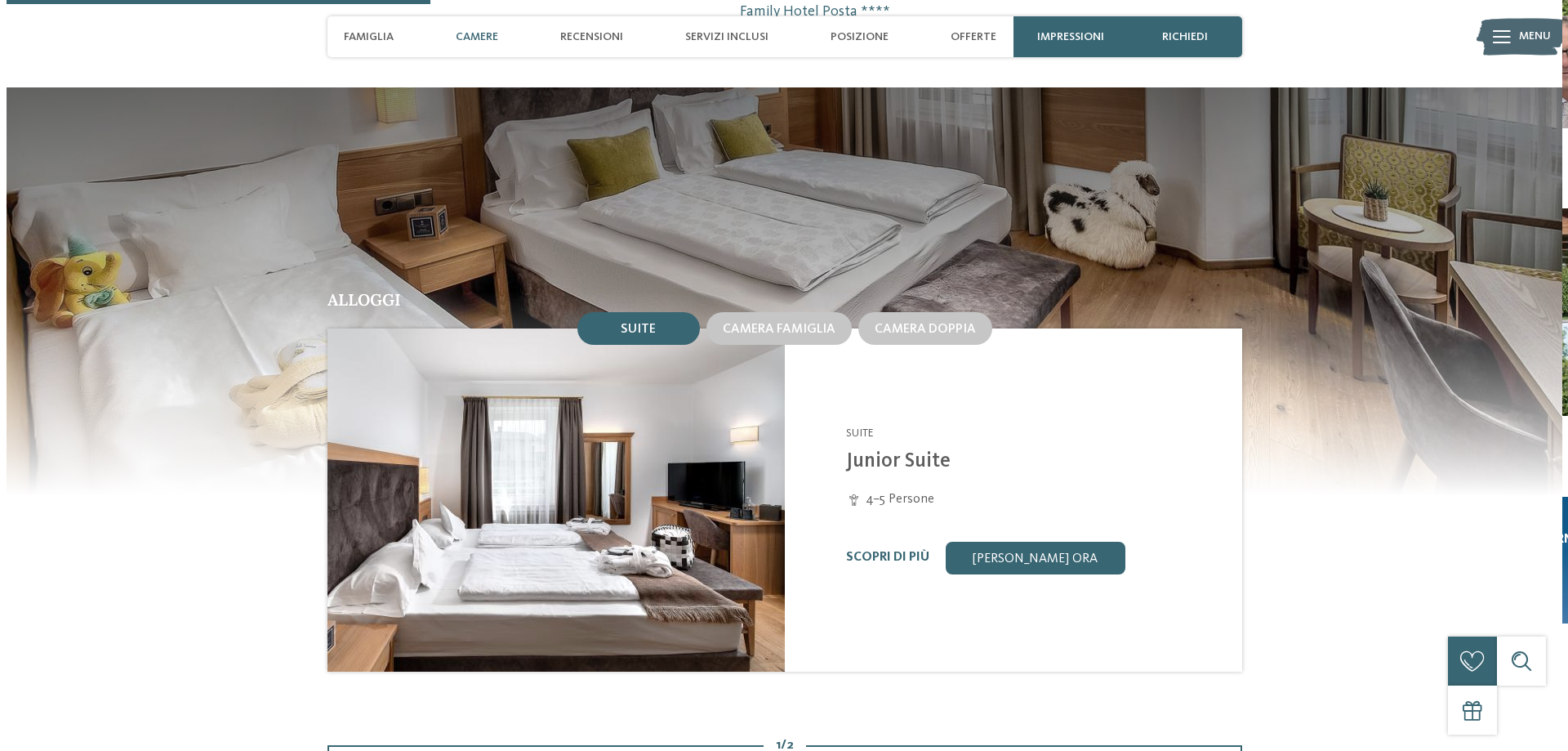
scroll to position [1470, 0]
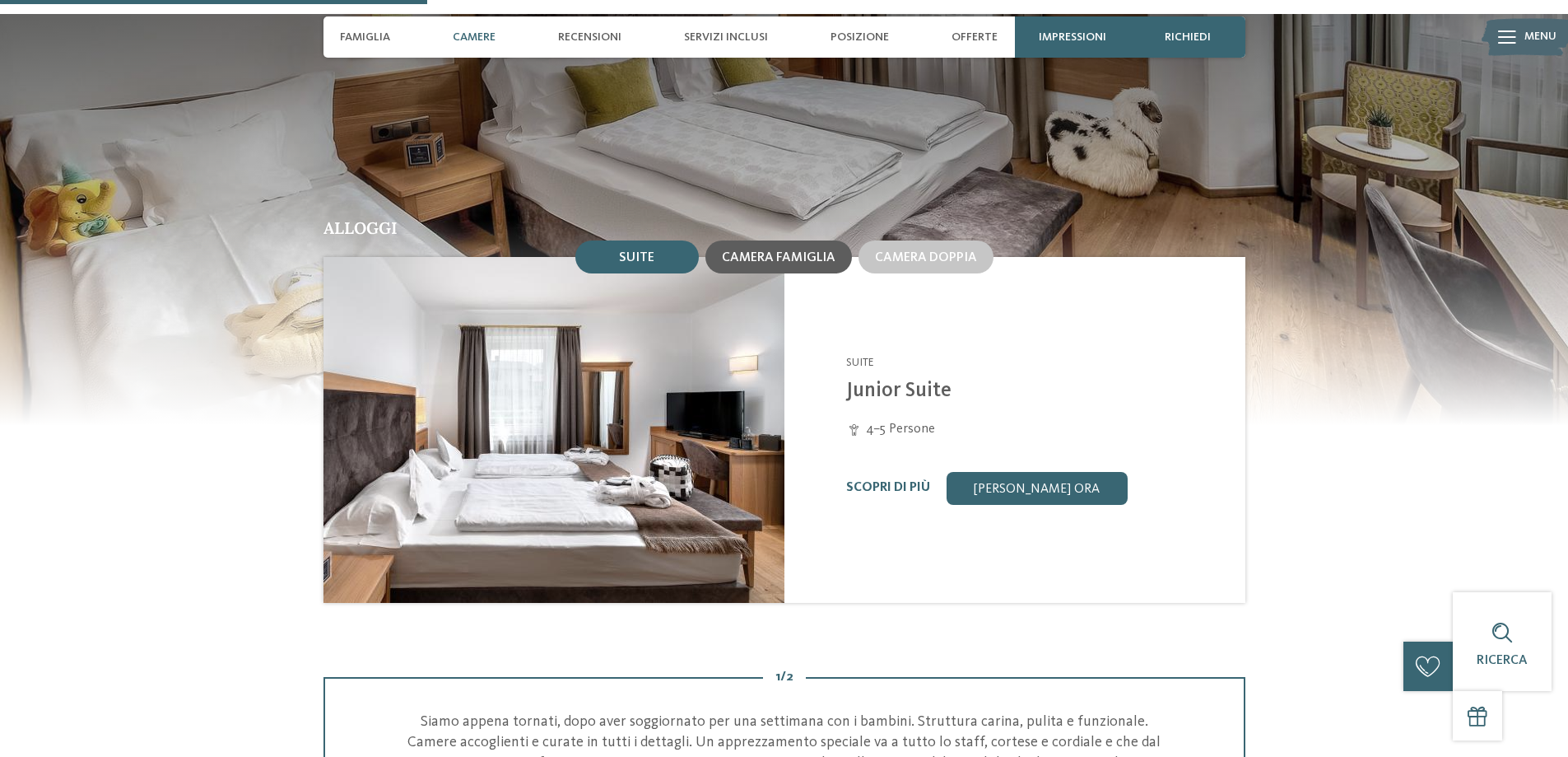
click at [776, 248] on div "Camera famiglia" at bounding box center [779, 256] width 146 height 32
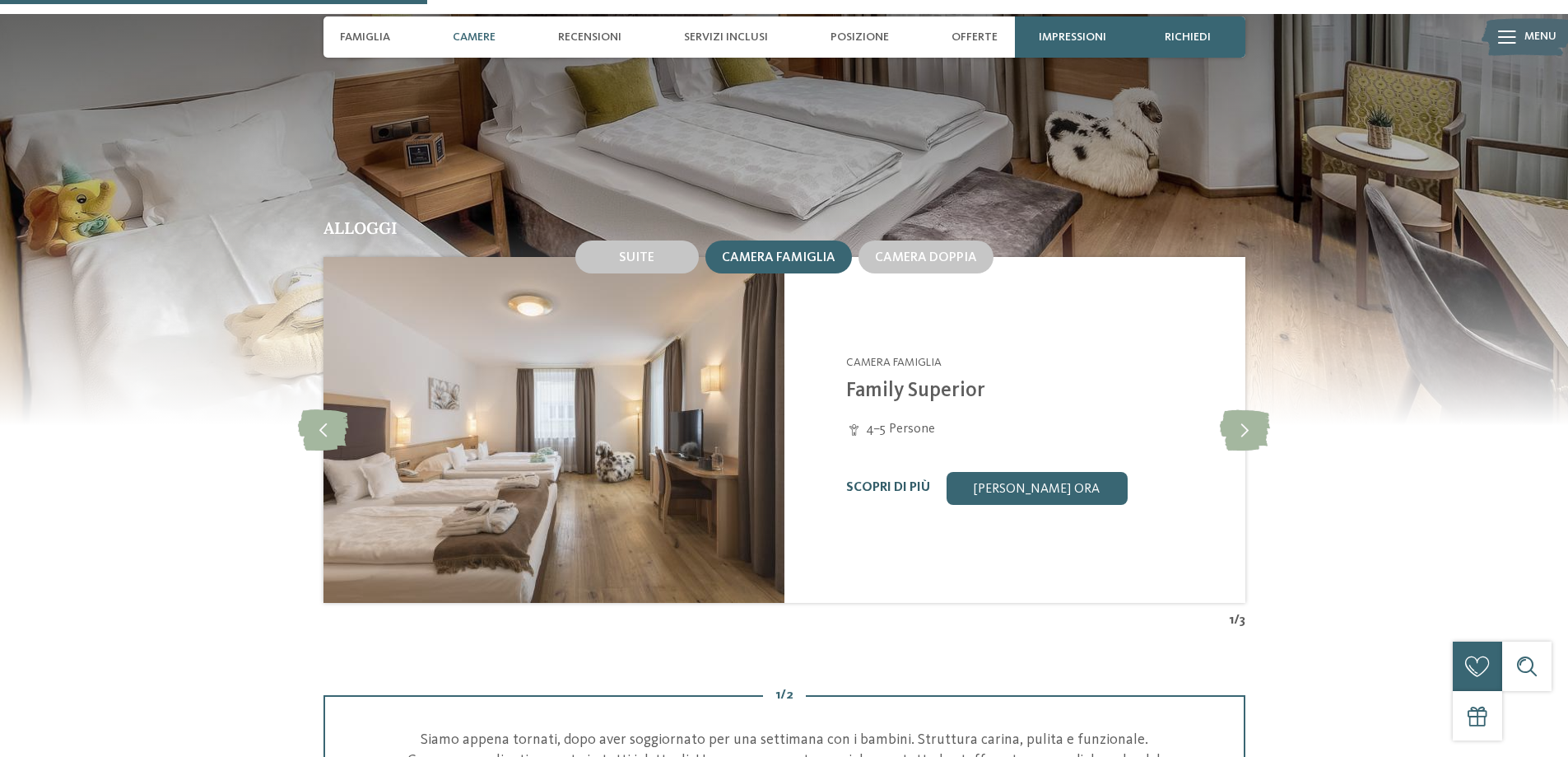
click at [898, 481] on link "Scopri di più" at bounding box center [888, 487] width 84 height 14
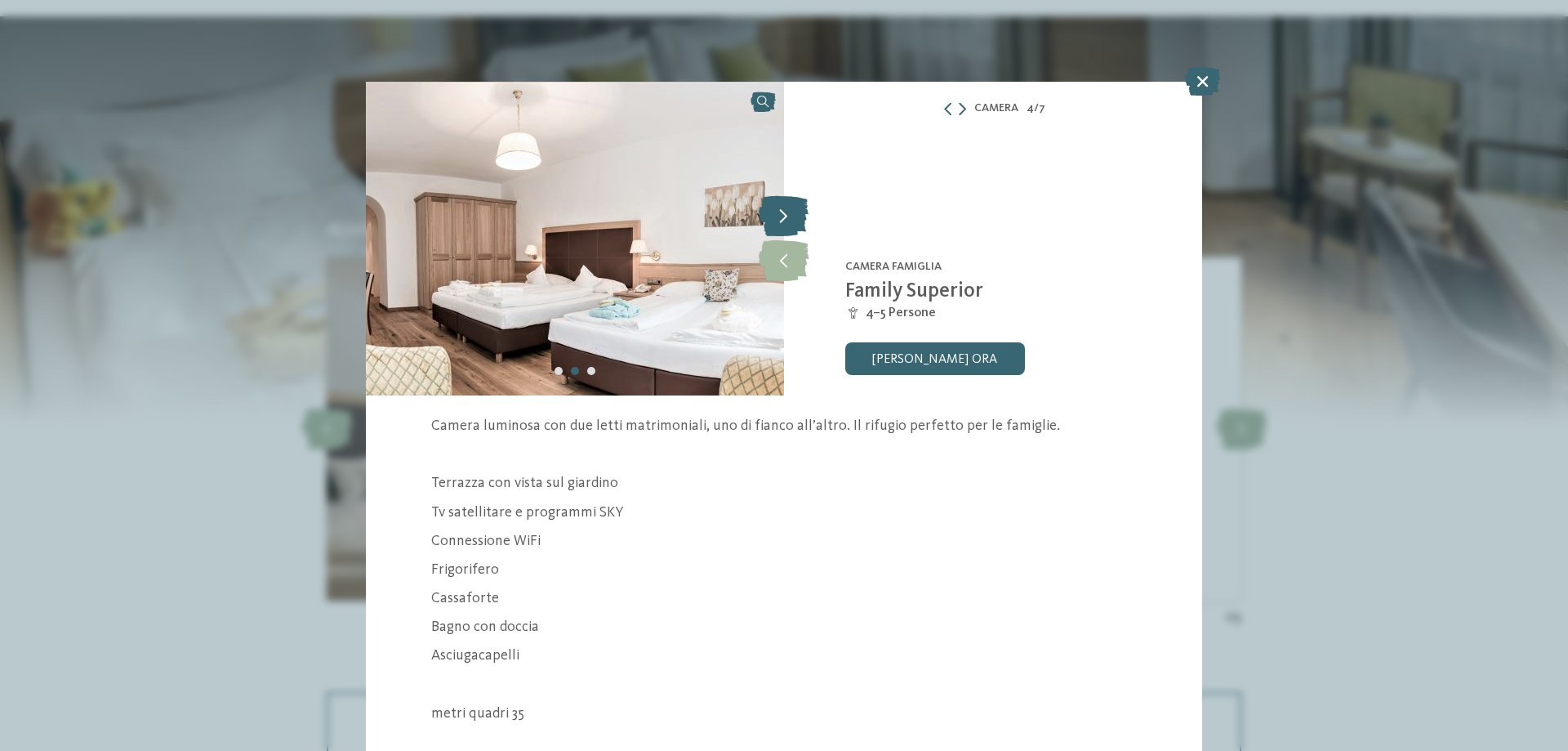
click at [772, 209] on icon at bounding box center [784, 216] width 50 height 41
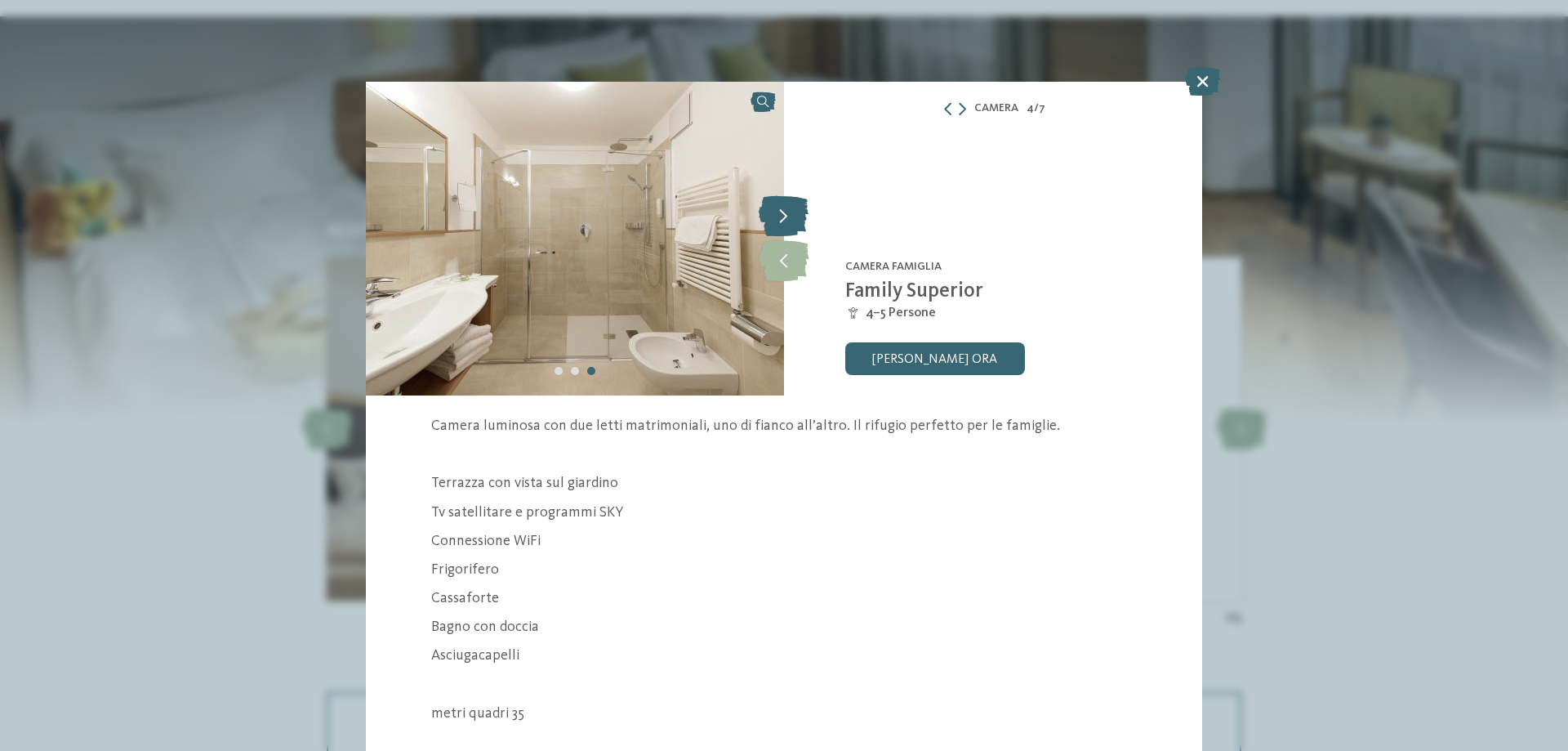
click at [772, 209] on icon at bounding box center [784, 216] width 50 height 41
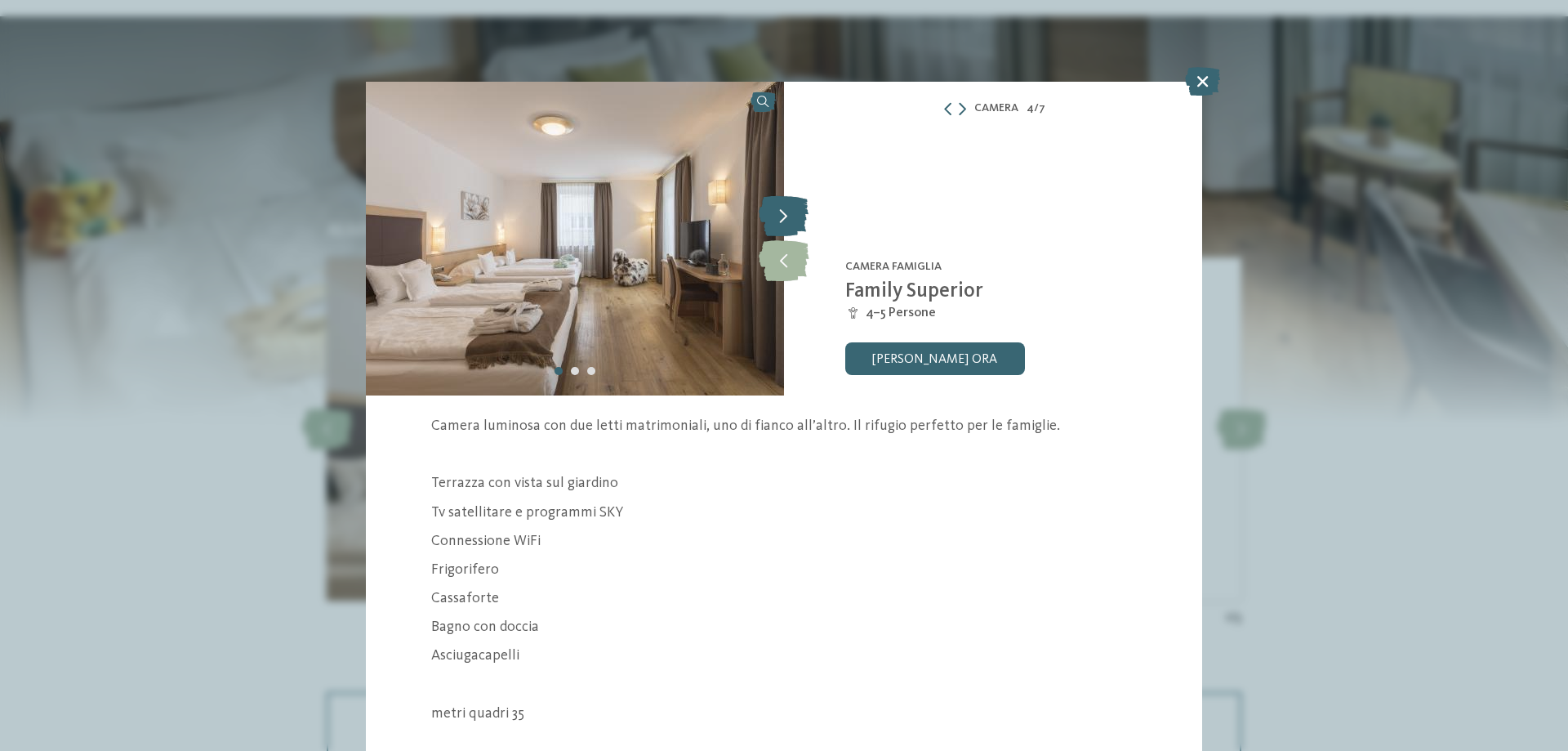
click at [772, 209] on icon at bounding box center [784, 216] width 50 height 41
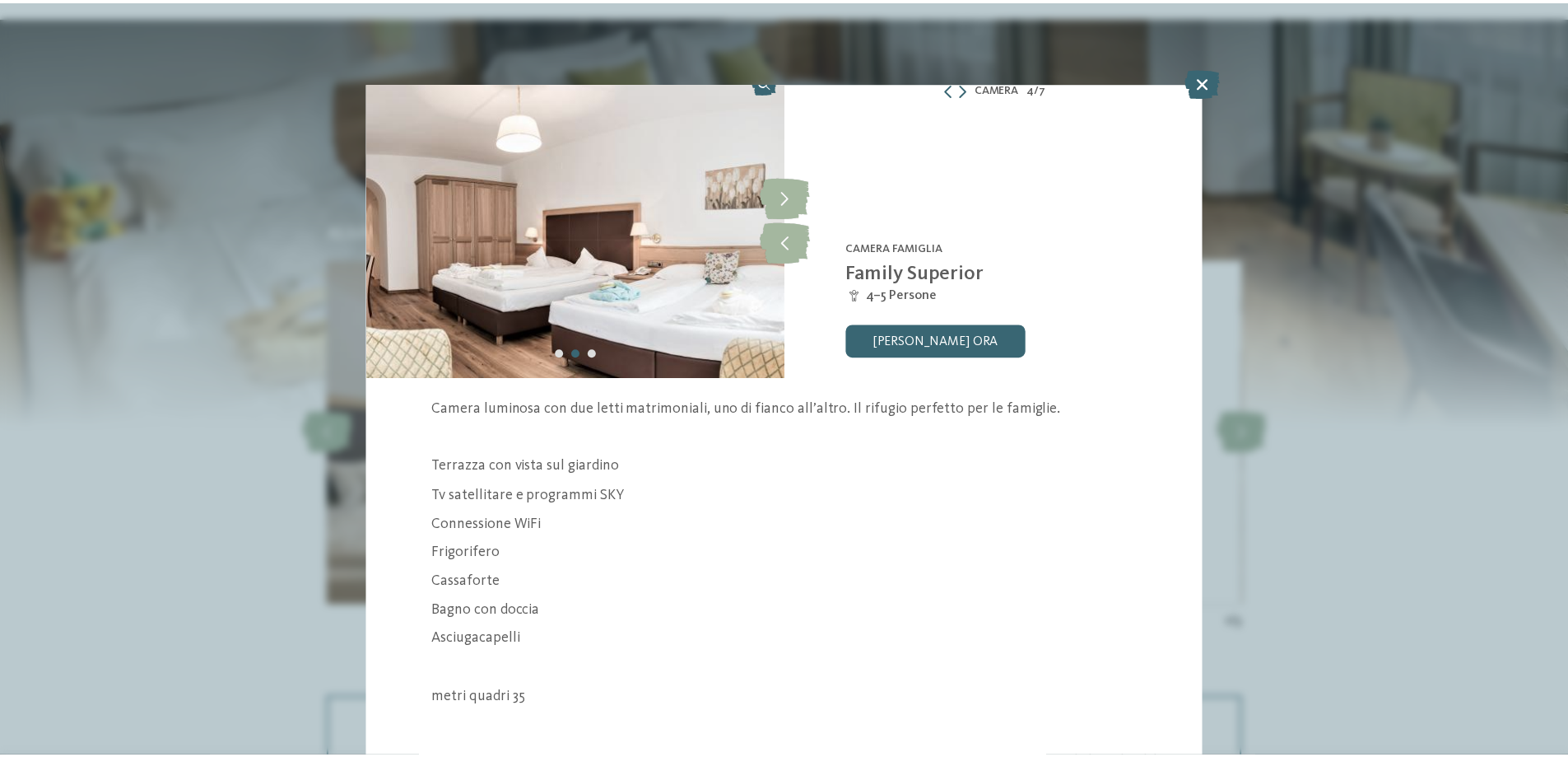
scroll to position [32, 0]
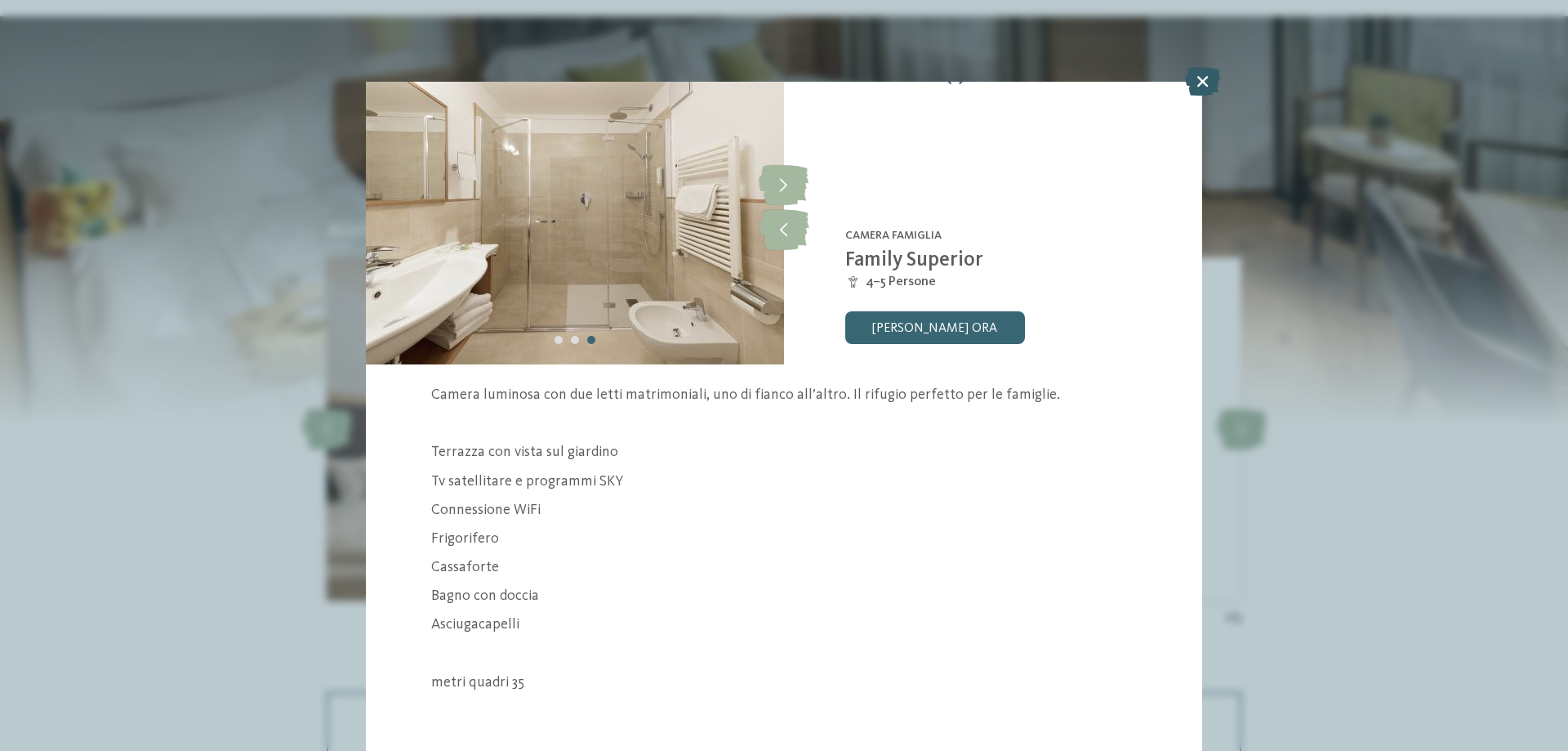
click at [1204, 74] on icon at bounding box center [1202, 81] width 35 height 29
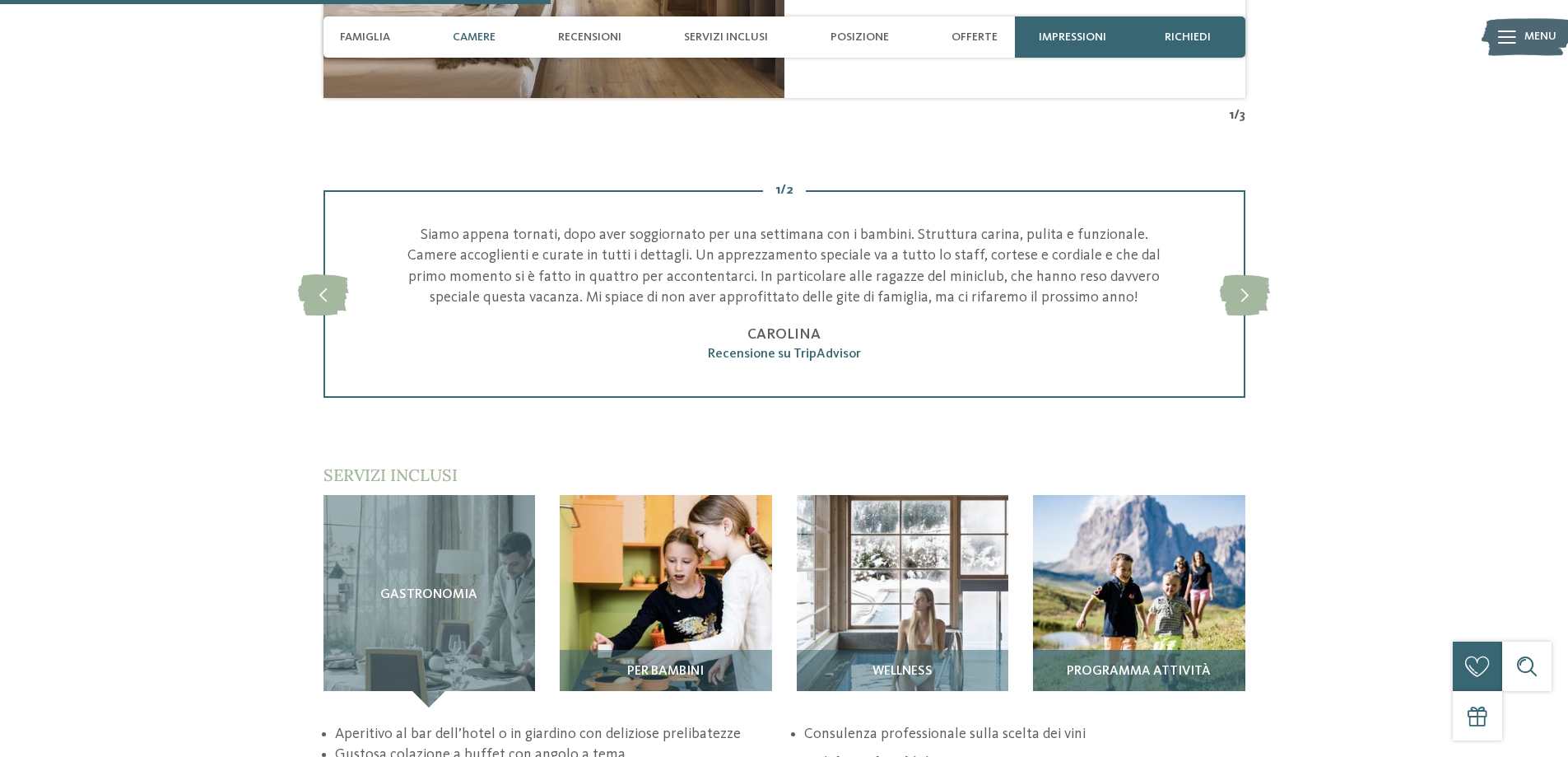
scroll to position [1894, 0]
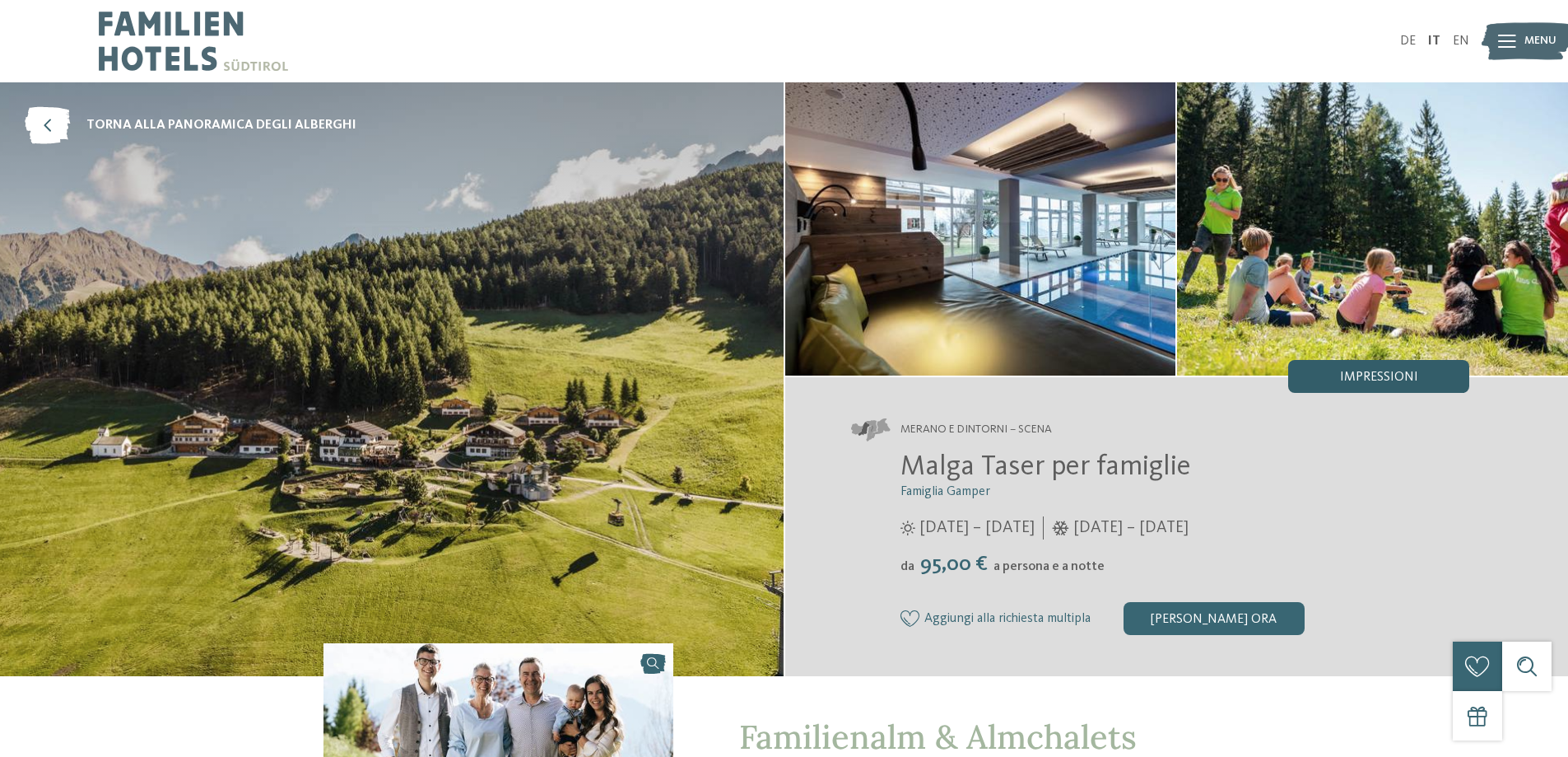
click at [1370, 373] on span "Impressioni" at bounding box center [1379, 377] width 78 height 14
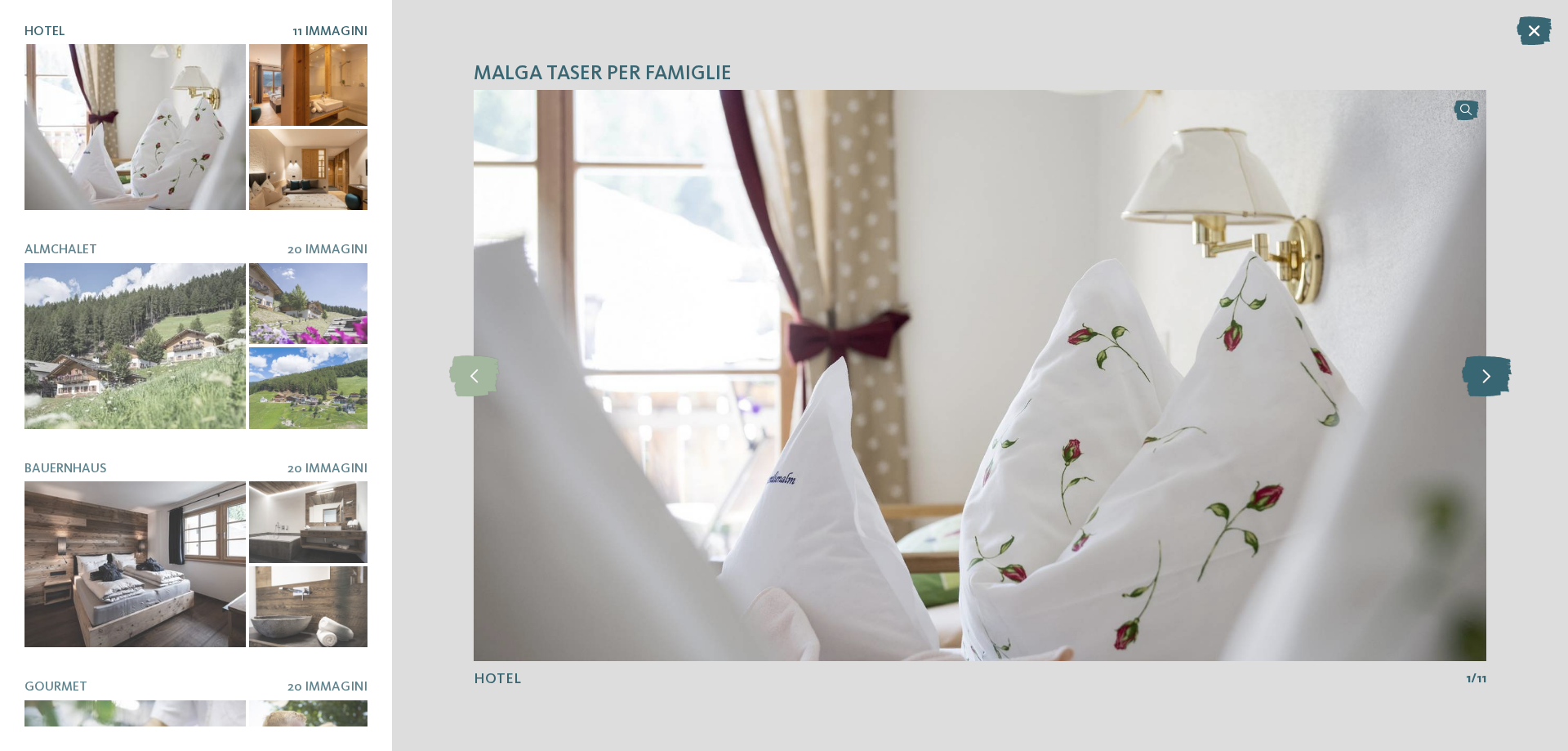
click at [1496, 377] on icon at bounding box center [1487, 376] width 50 height 41
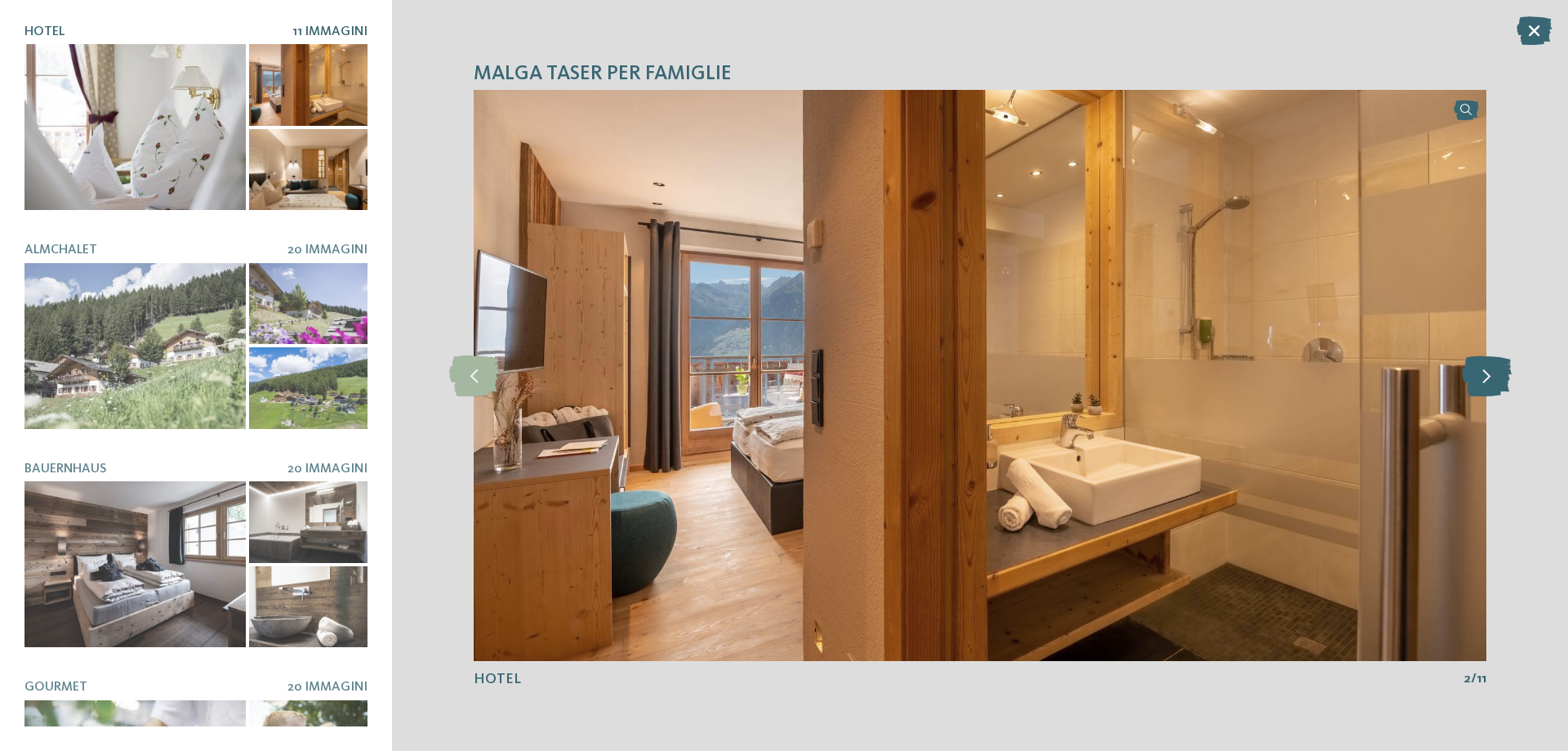
click at [1496, 377] on icon at bounding box center [1487, 376] width 50 height 41
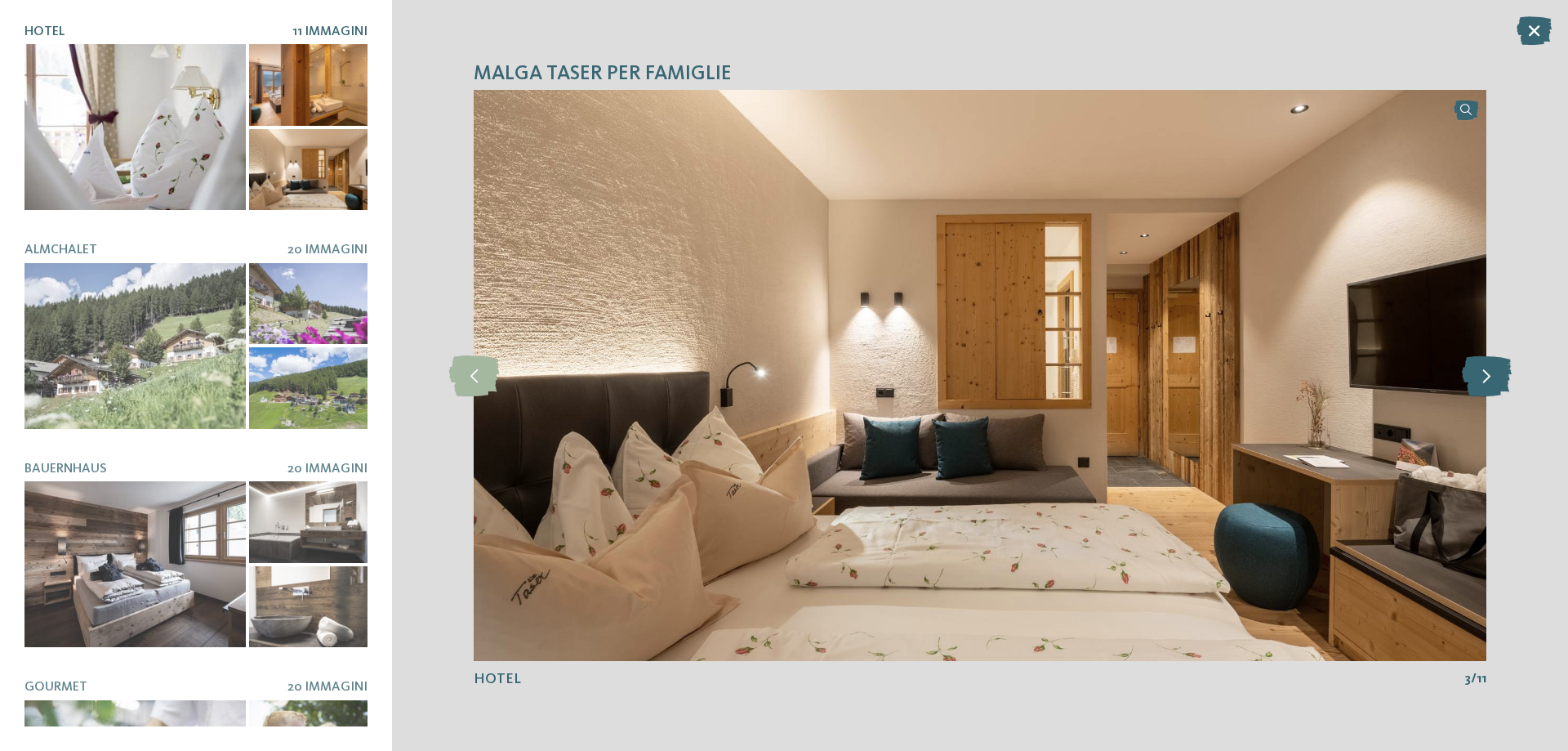
click at [1496, 377] on icon at bounding box center [1487, 376] width 50 height 41
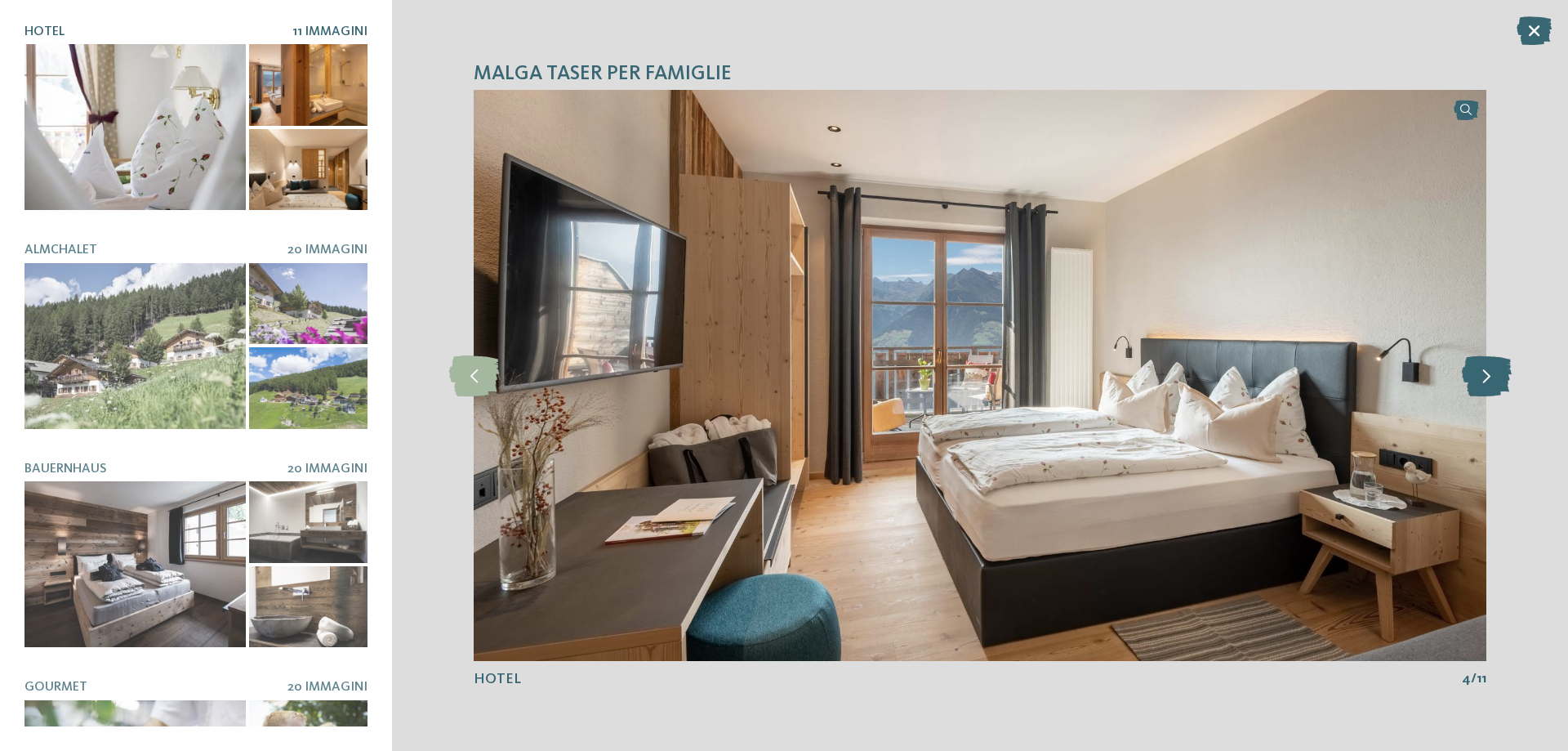
click at [1496, 377] on icon at bounding box center [1487, 376] width 50 height 41
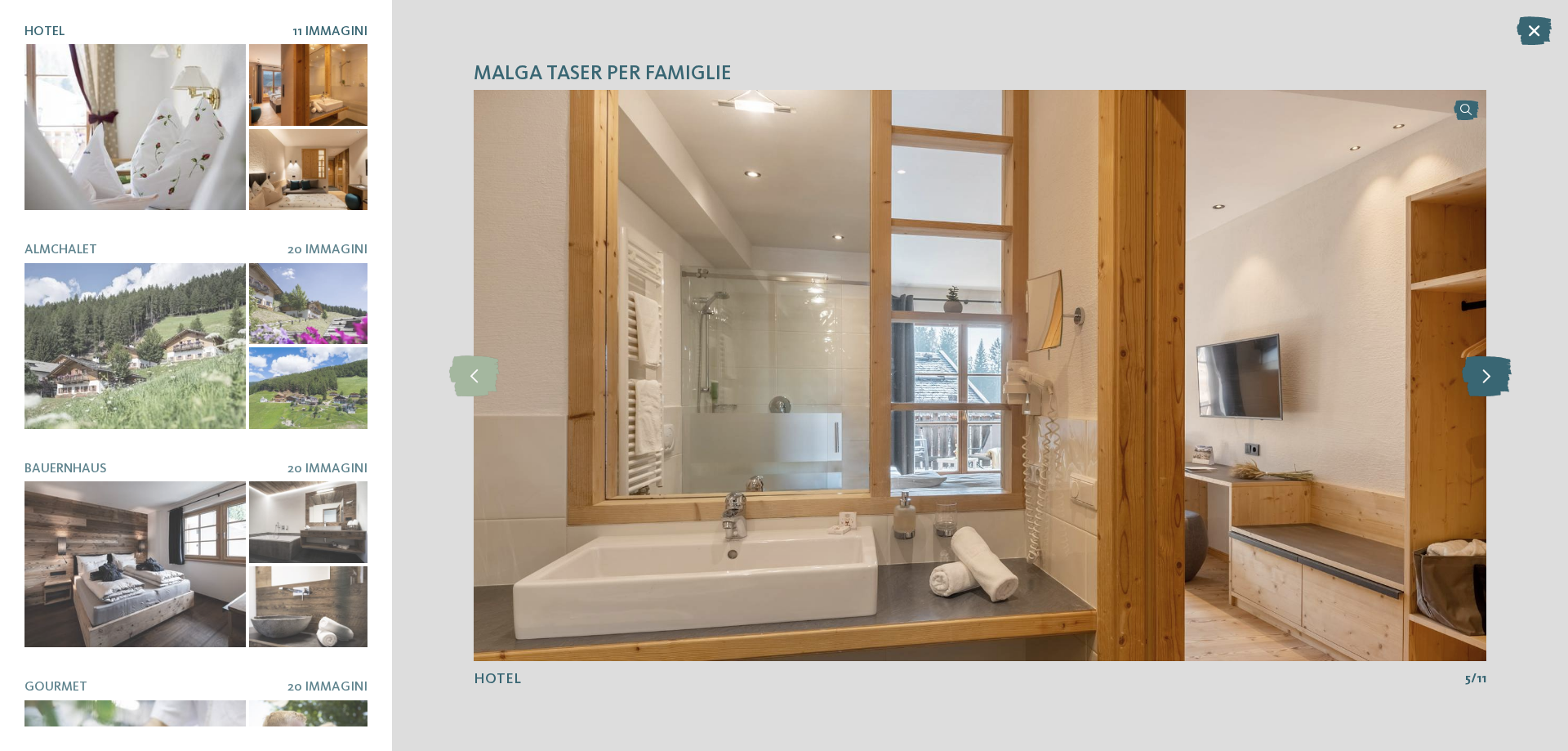
click at [1496, 377] on icon at bounding box center [1487, 376] width 50 height 41
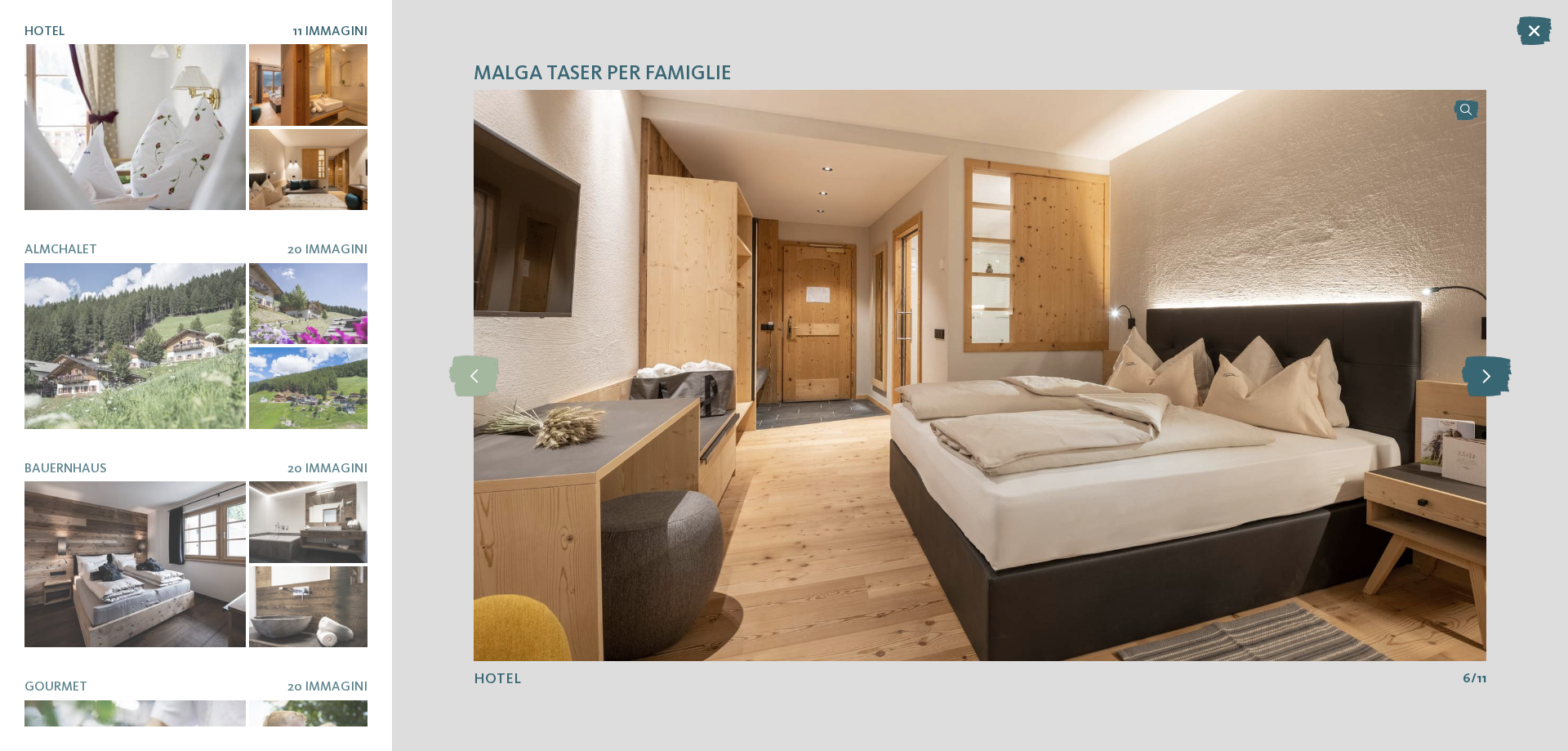
click at [1496, 377] on icon at bounding box center [1487, 376] width 50 height 41
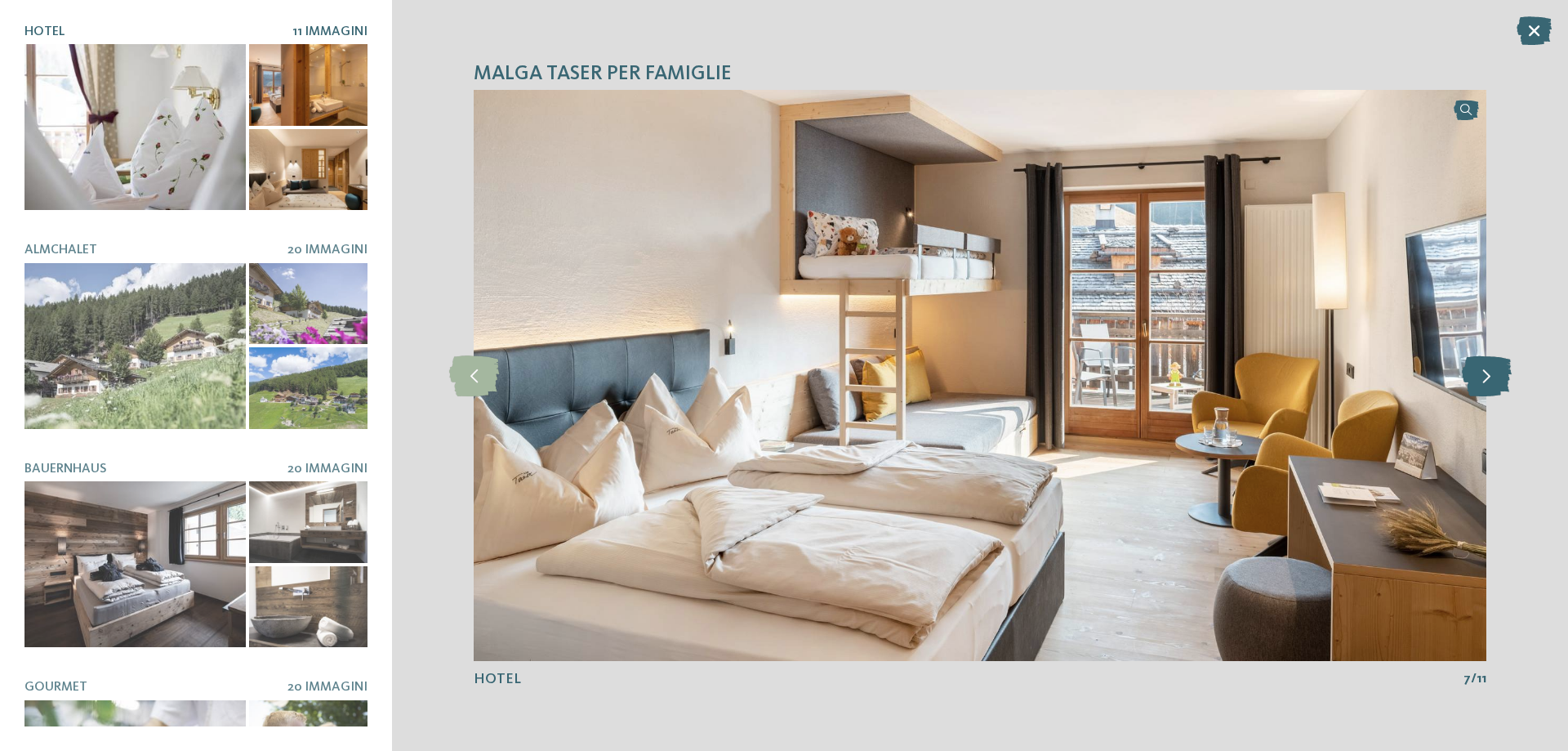
click at [1496, 377] on icon at bounding box center [1487, 376] width 50 height 41
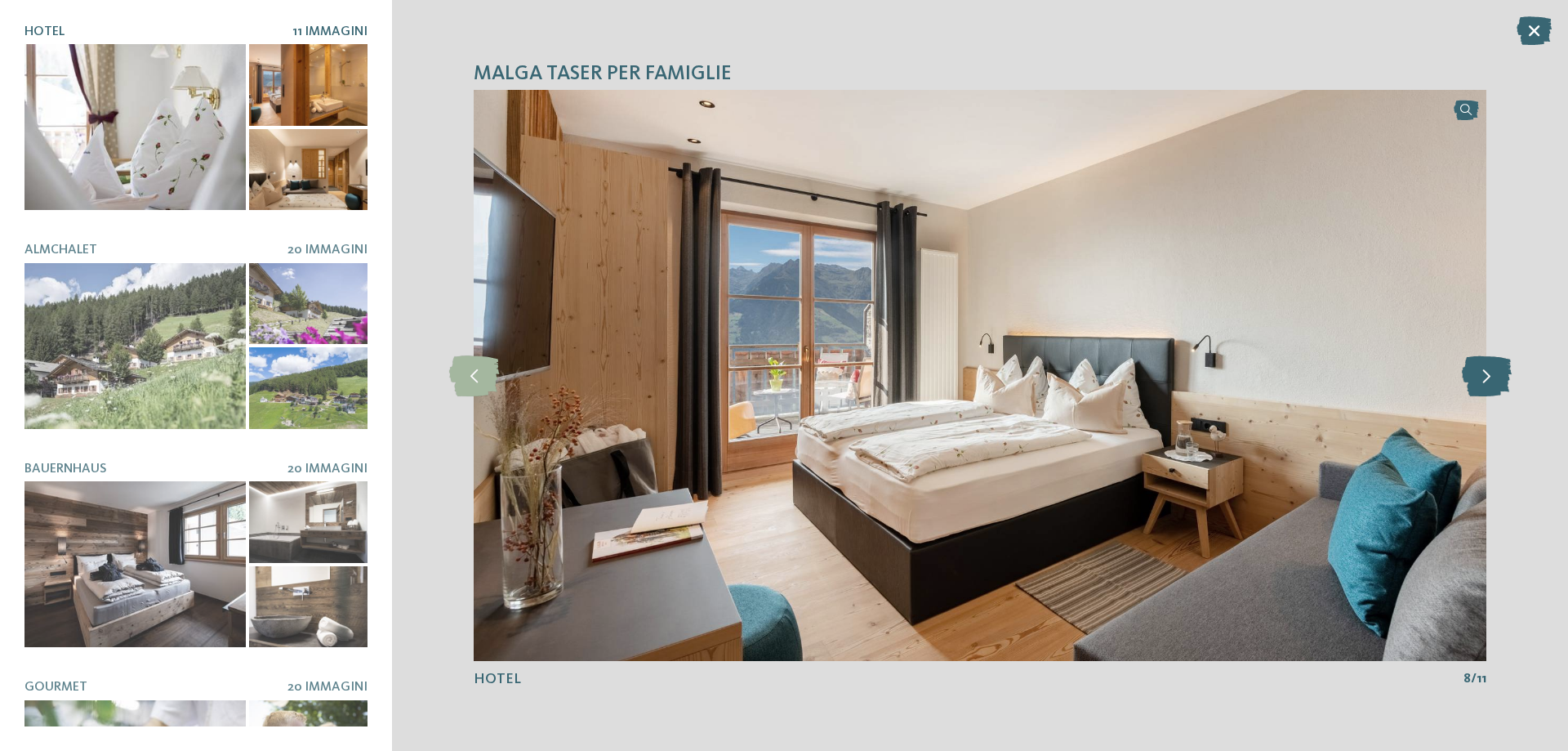
click at [1496, 377] on icon at bounding box center [1487, 376] width 50 height 41
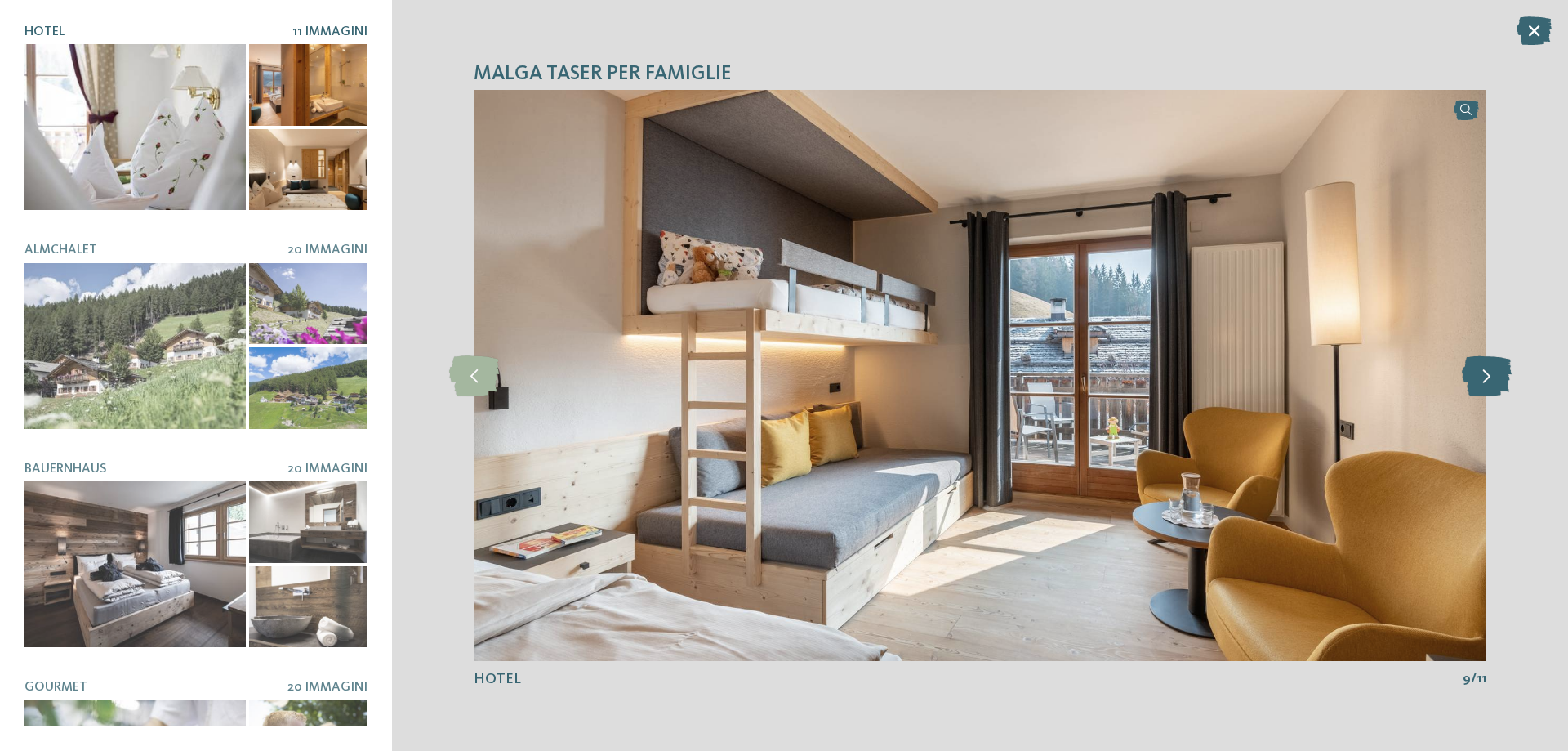
click at [1496, 377] on icon at bounding box center [1487, 376] width 50 height 41
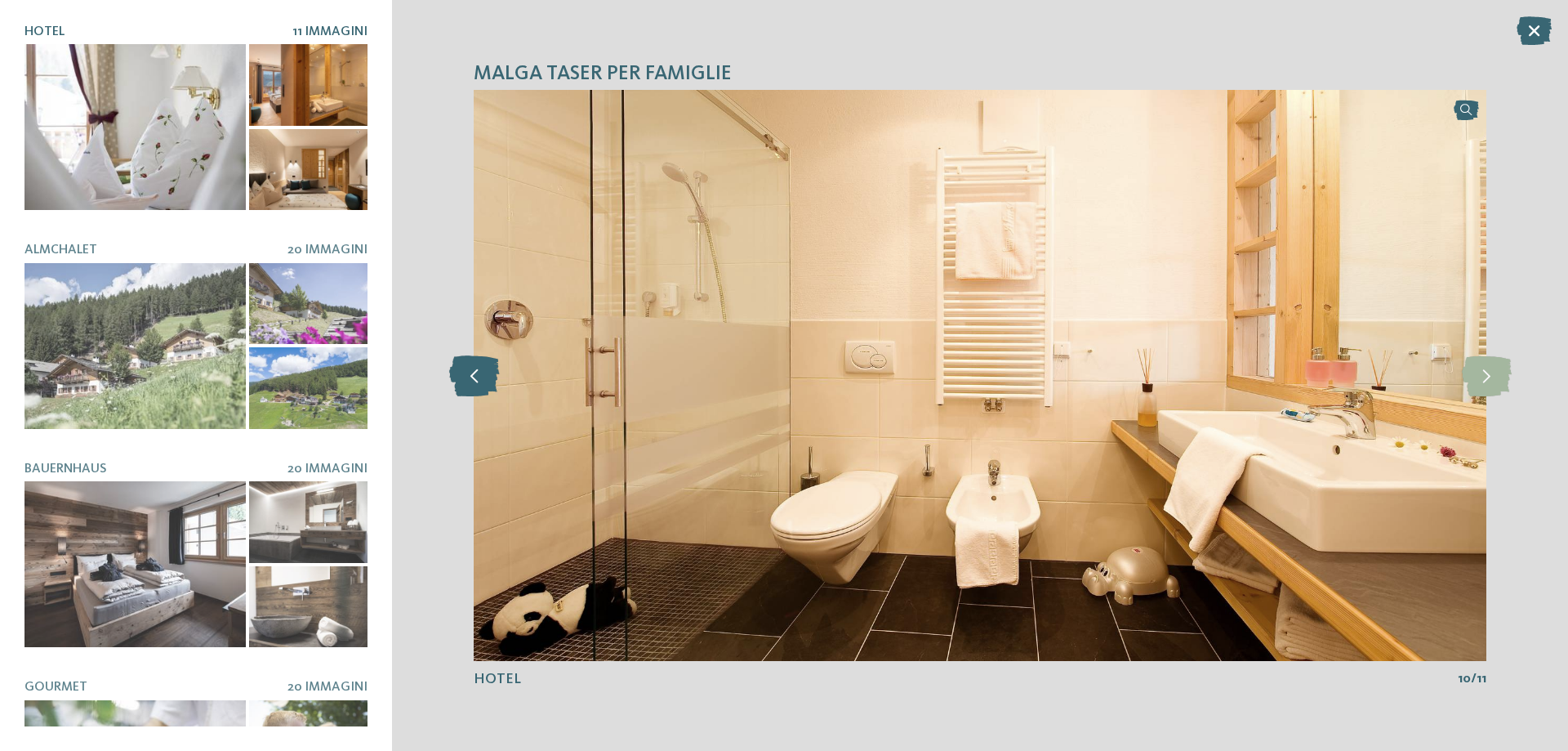
click at [481, 376] on icon at bounding box center [474, 376] width 50 height 41
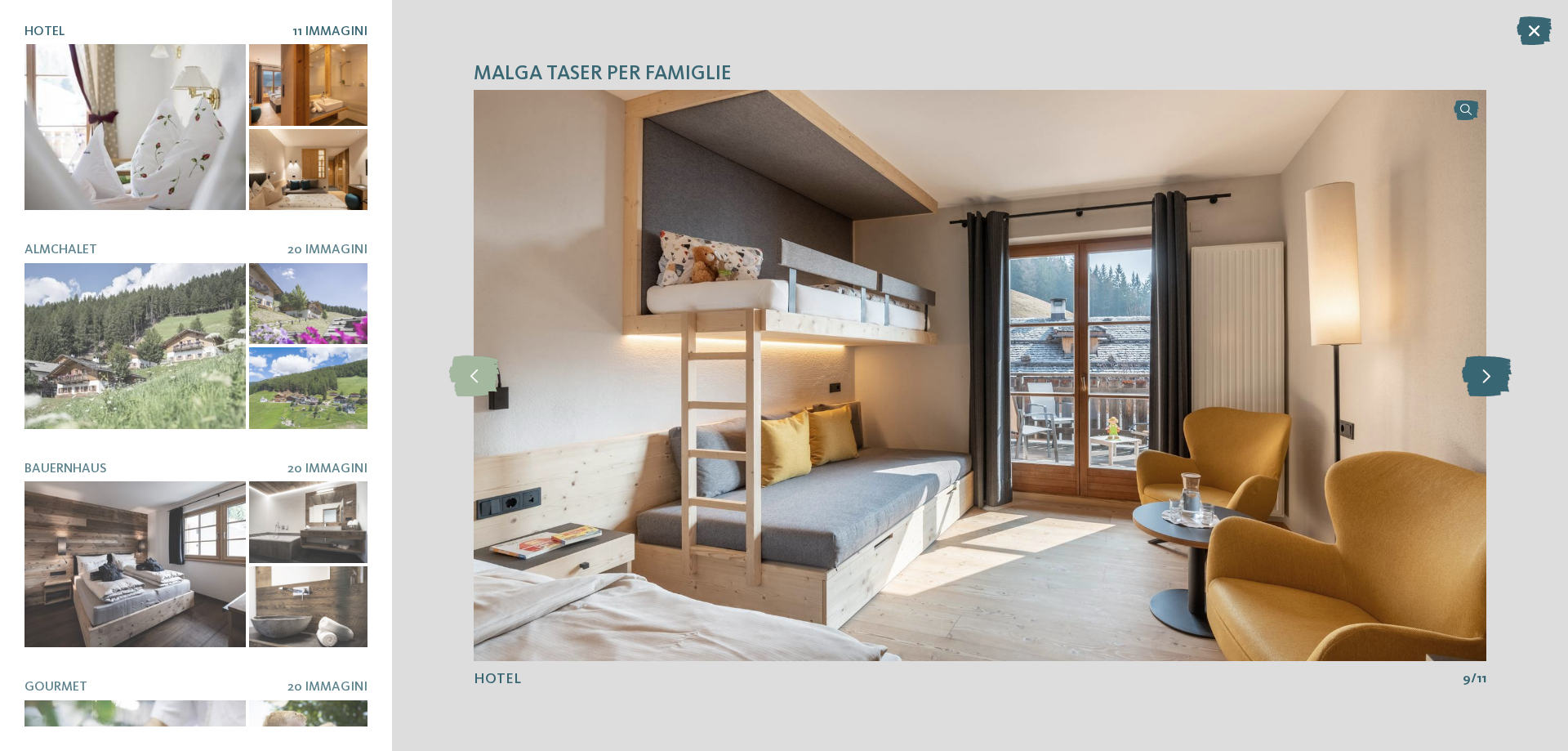
click at [1479, 386] on icon at bounding box center [1487, 376] width 50 height 41
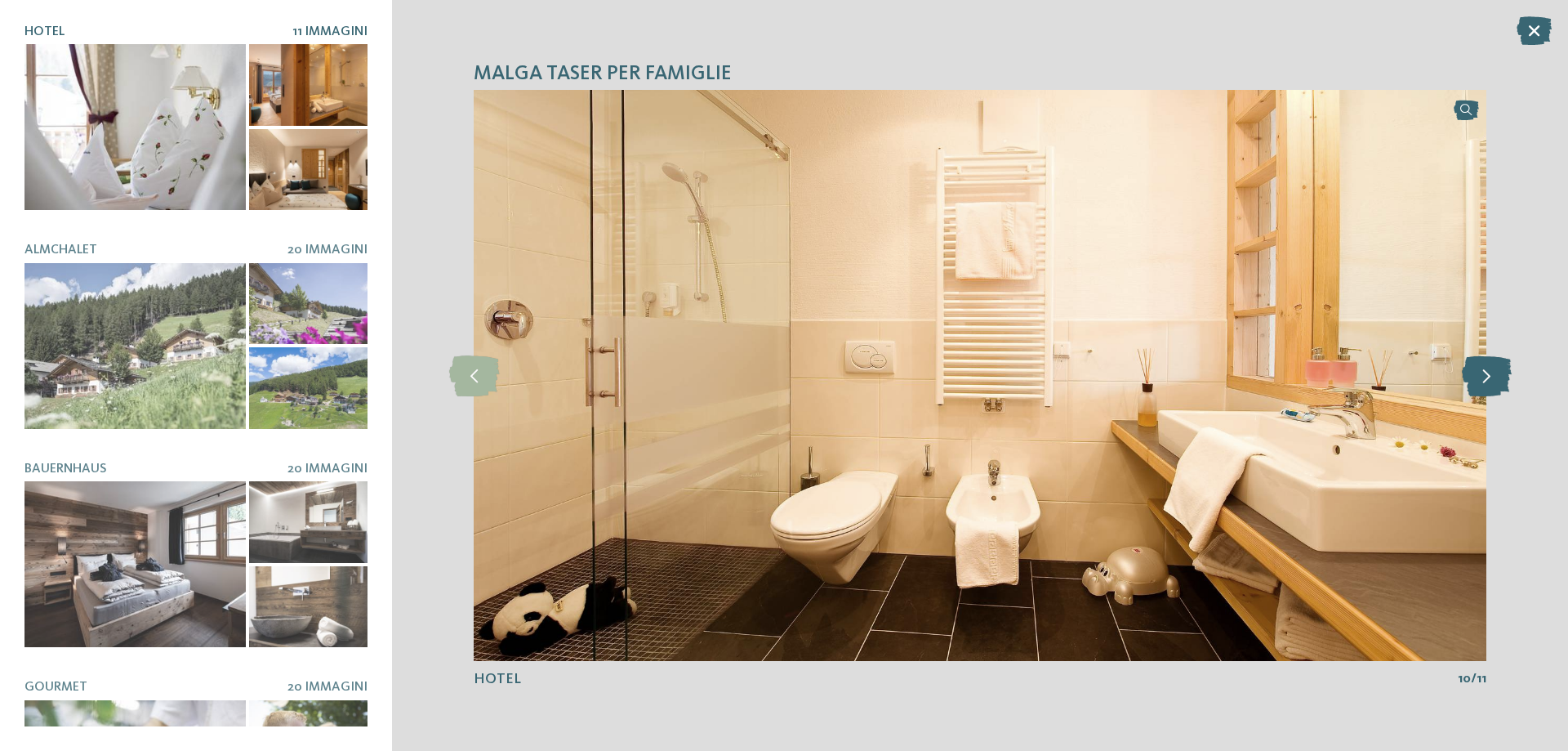
click at [1479, 386] on icon at bounding box center [1487, 376] width 50 height 41
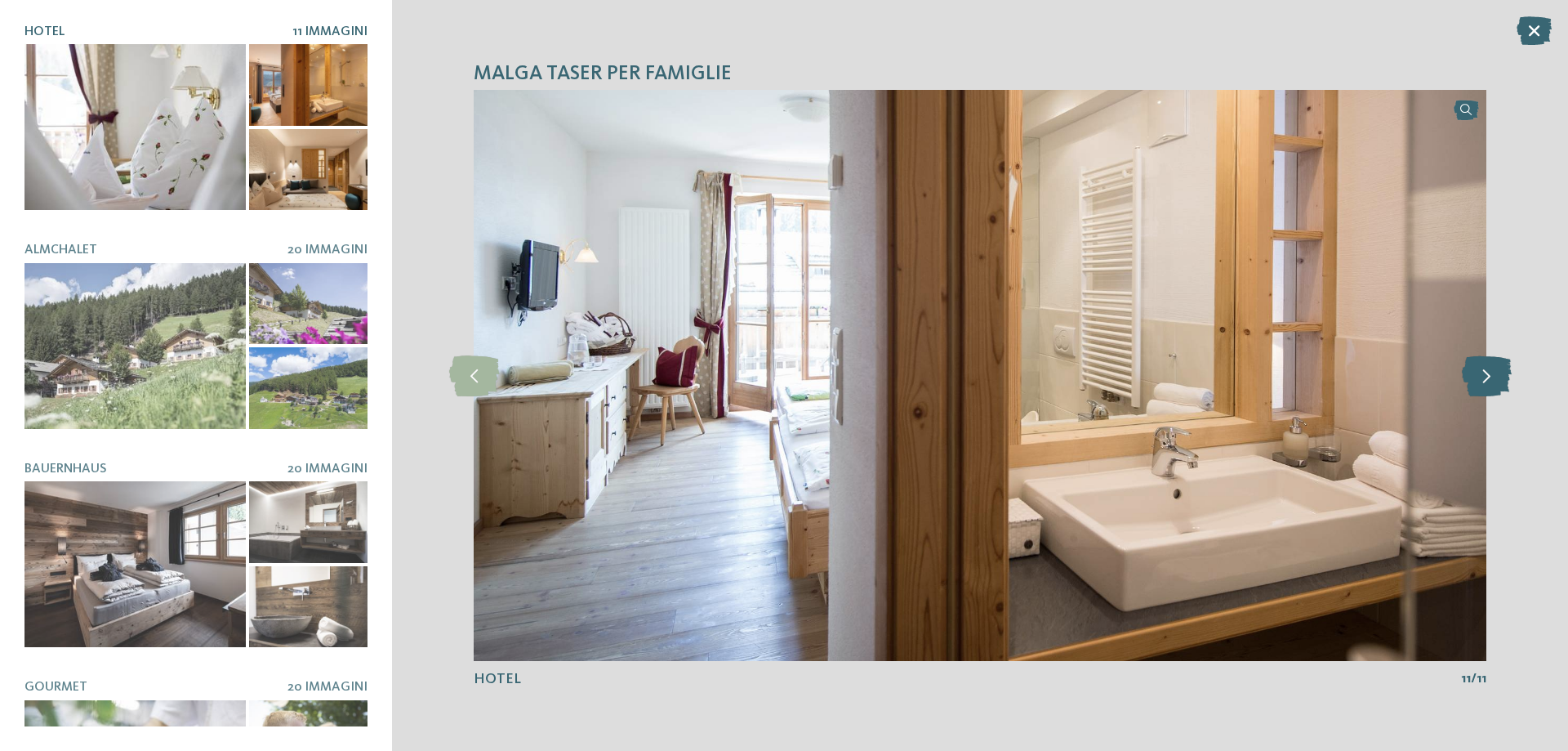
click at [1479, 386] on icon at bounding box center [1487, 376] width 50 height 41
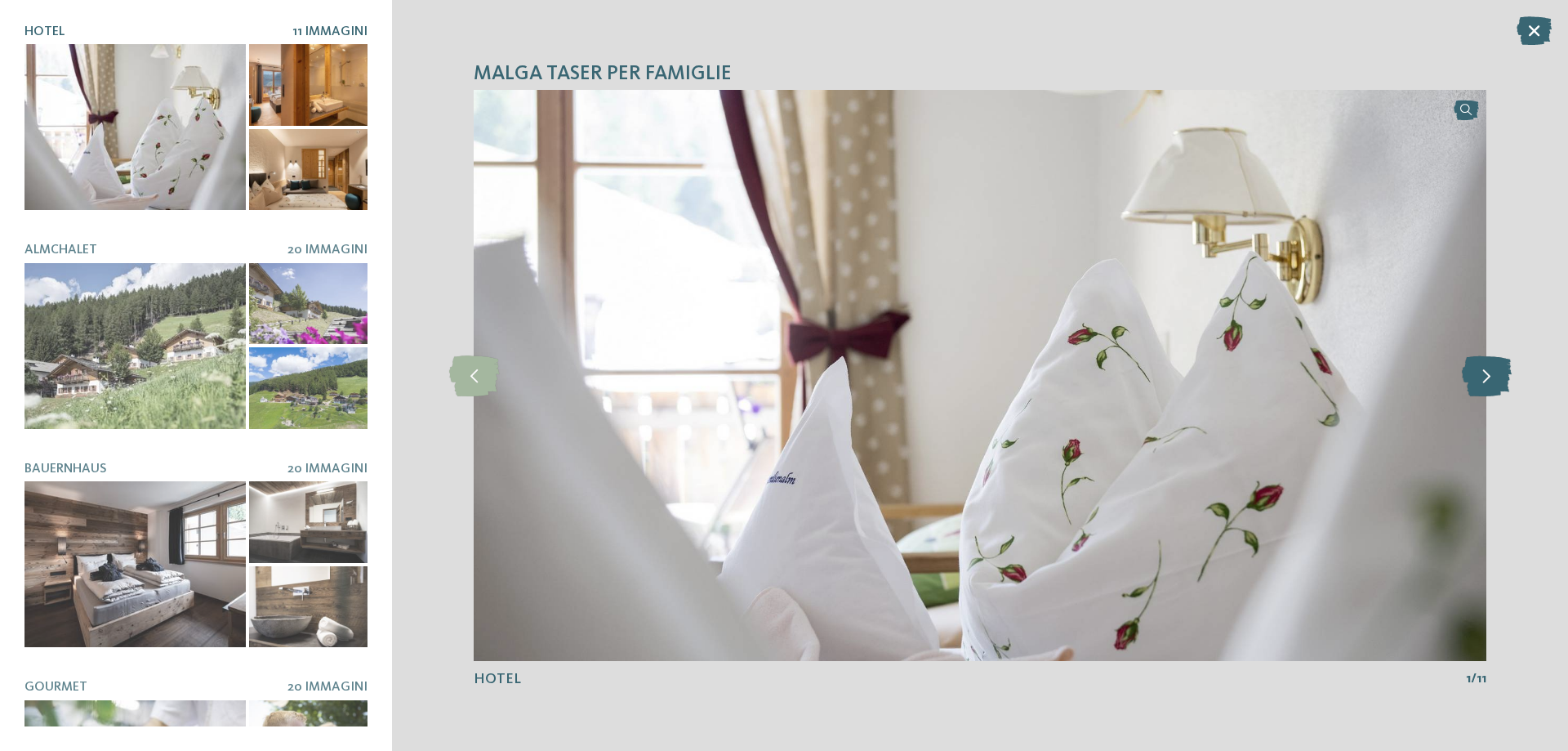
click at [1479, 386] on icon at bounding box center [1487, 376] width 50 height 41
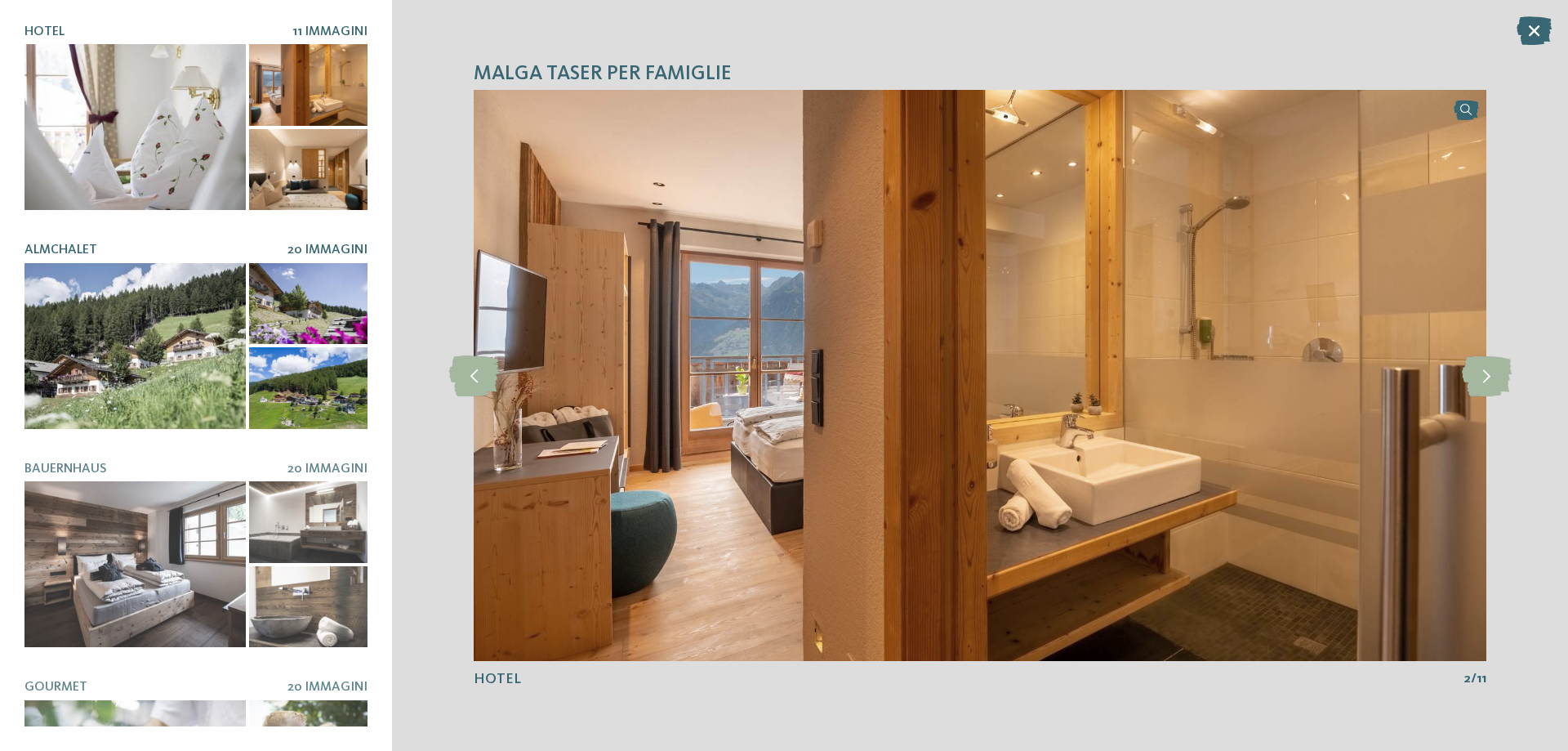
click at [126, 331] on div at bounding box center [134, 346] width 221 height 166
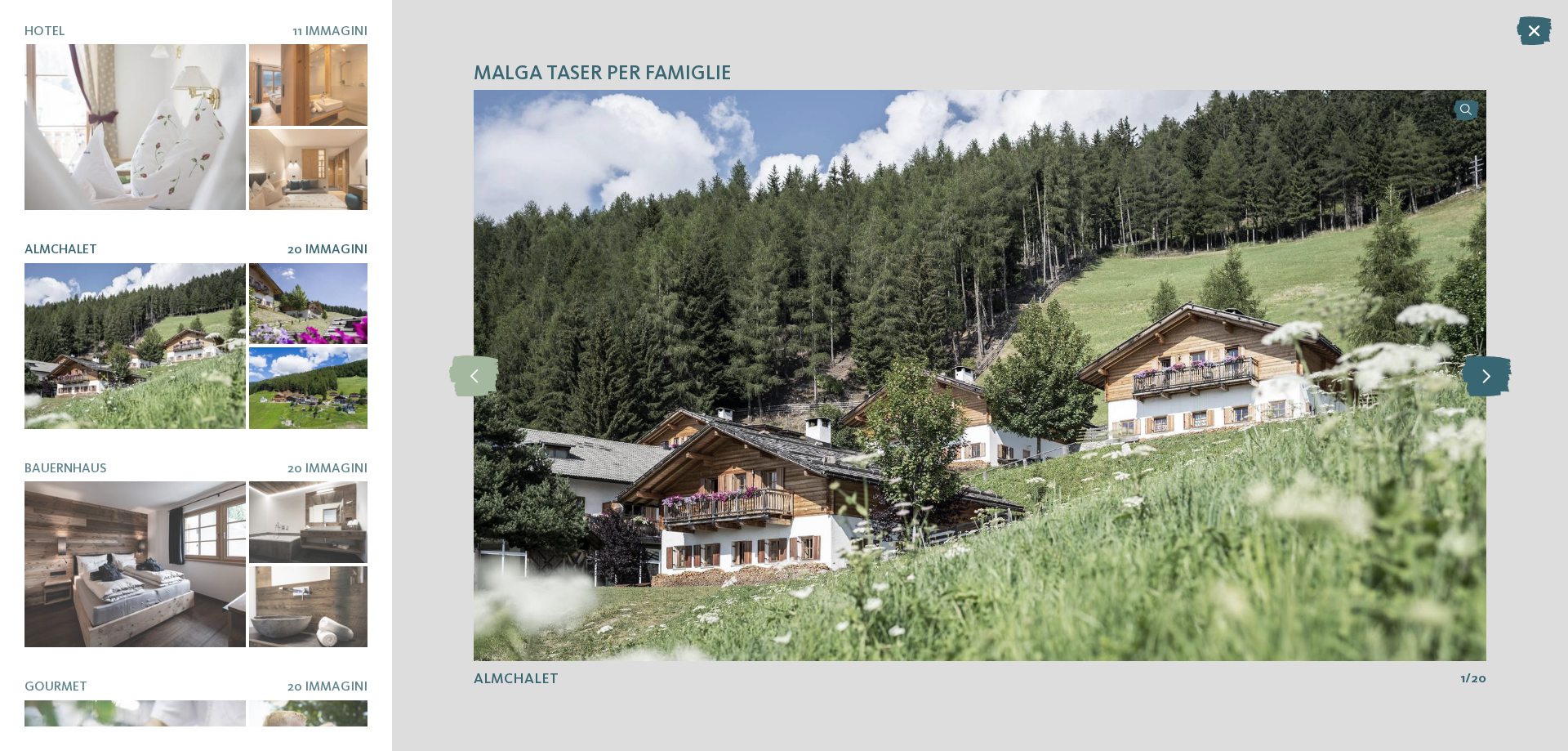
click at [1493, 382] on icon at bounding box center [1487, 376] width 50 height 41
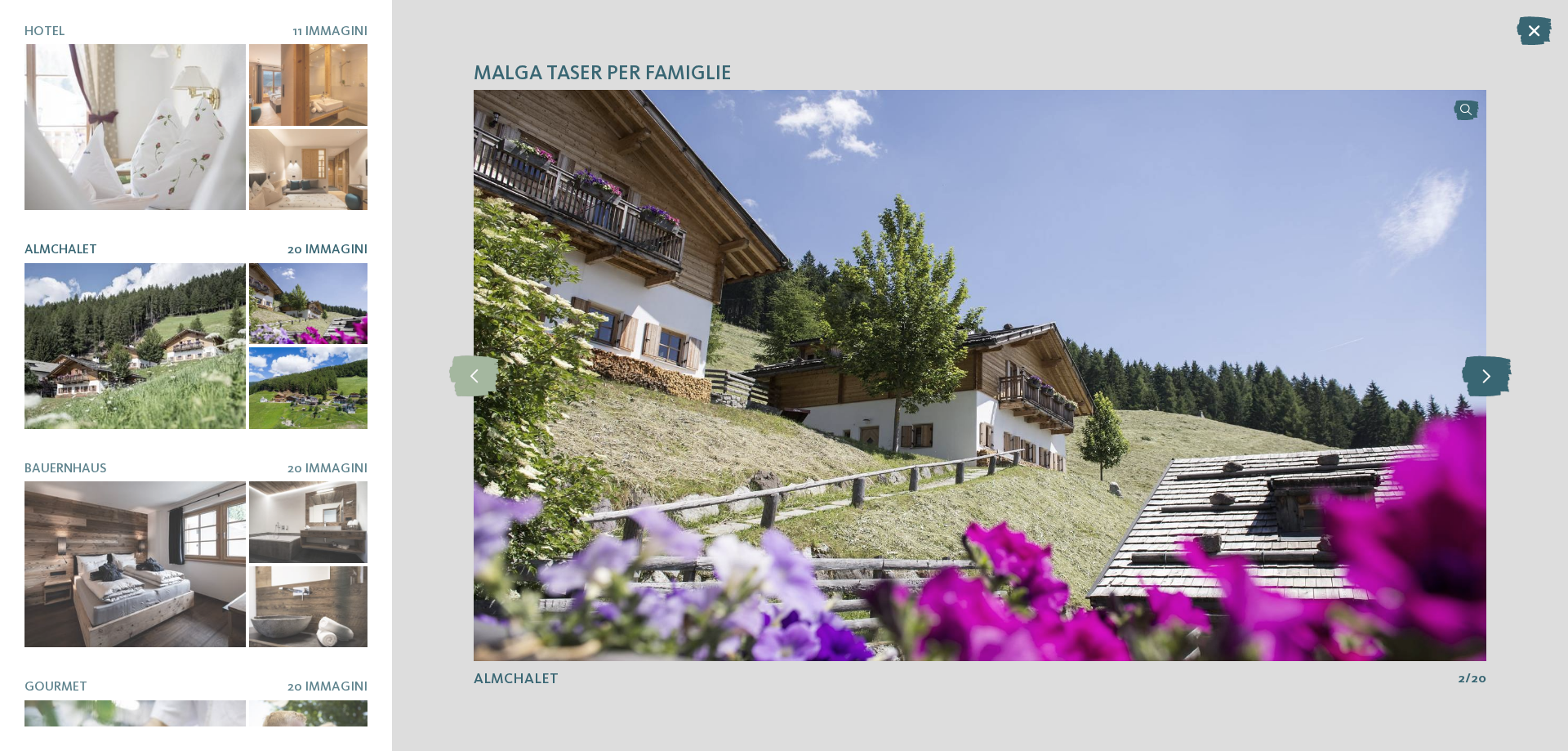
click at [1493, 382] on icon at bounding box center [1487, 376] width 50 height 41
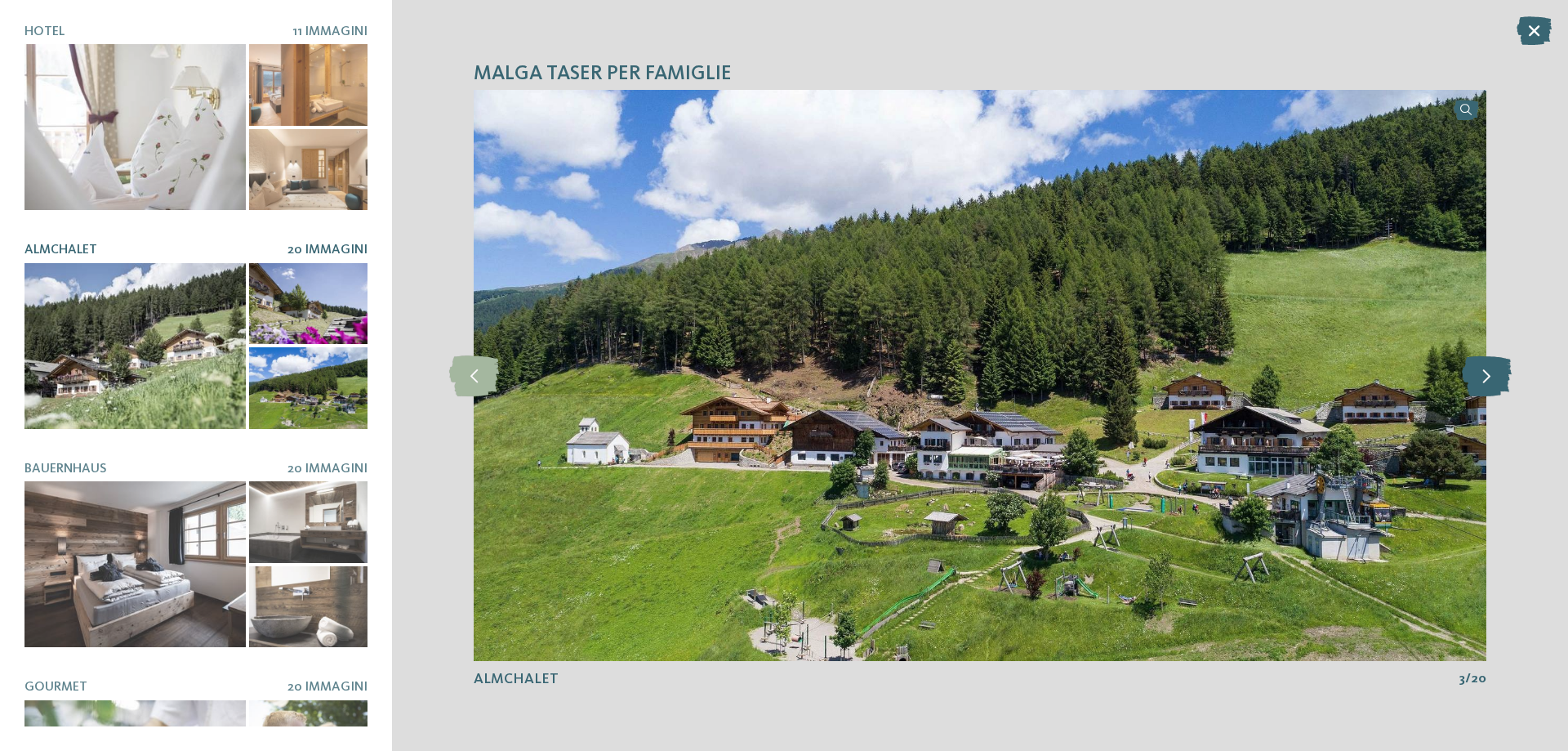
click at [1494, 381] on icon at bounding box center [1487, 376] width 50 height 41
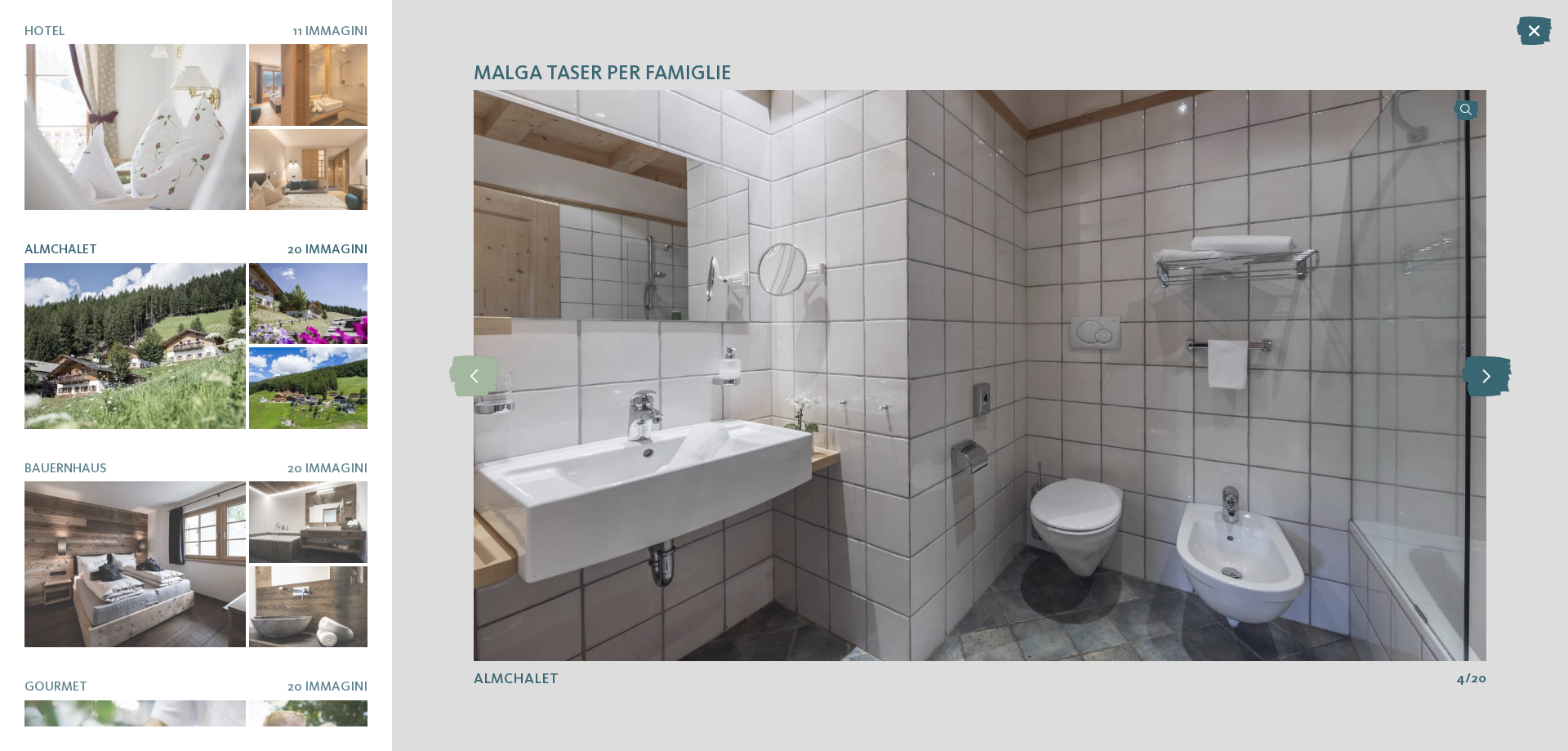
click at [1494, 381] on icon at bounding box center [1487, 376] width 50 height 41
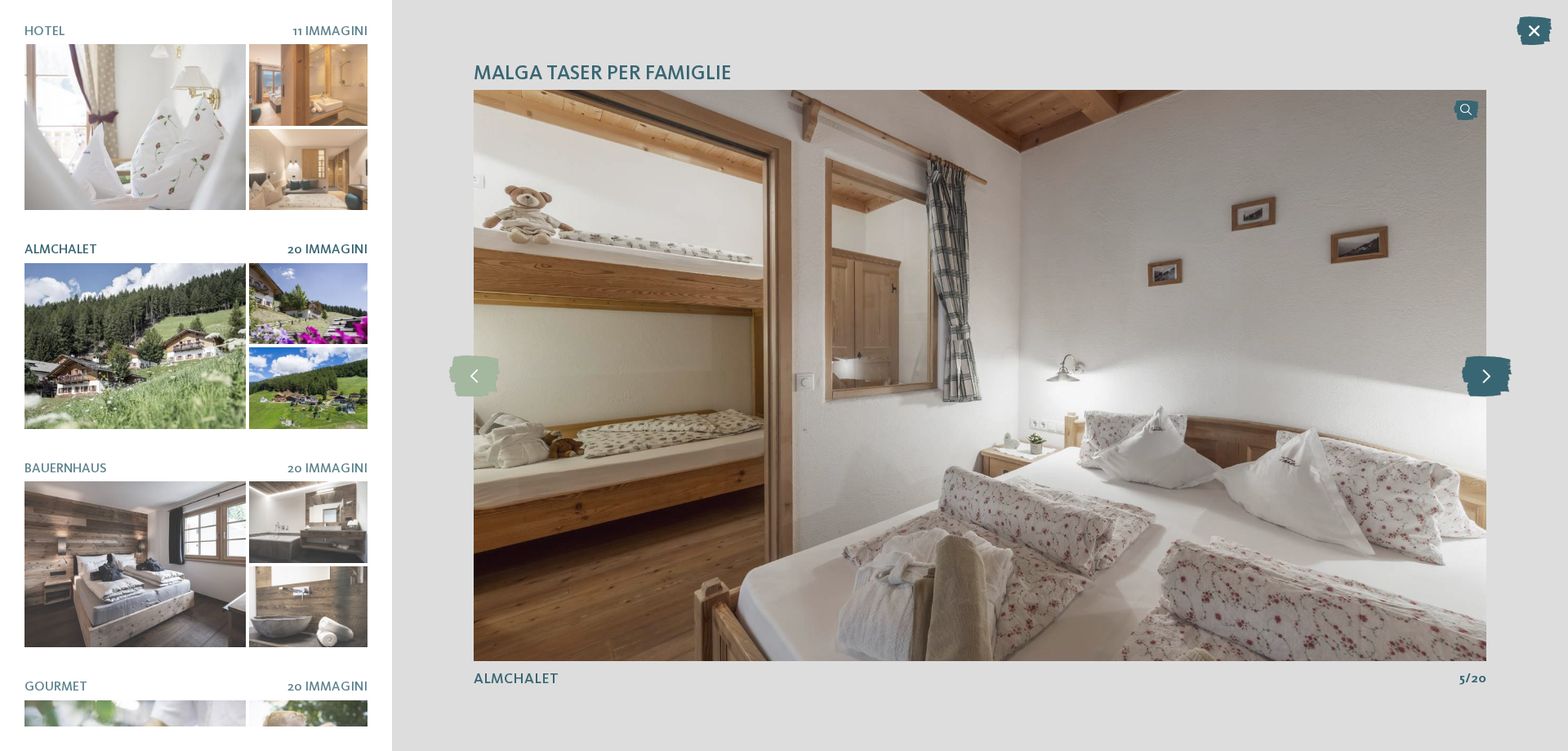
click at [1494, 381] on icon at bounding box center [1487, 376] width 50 height 41
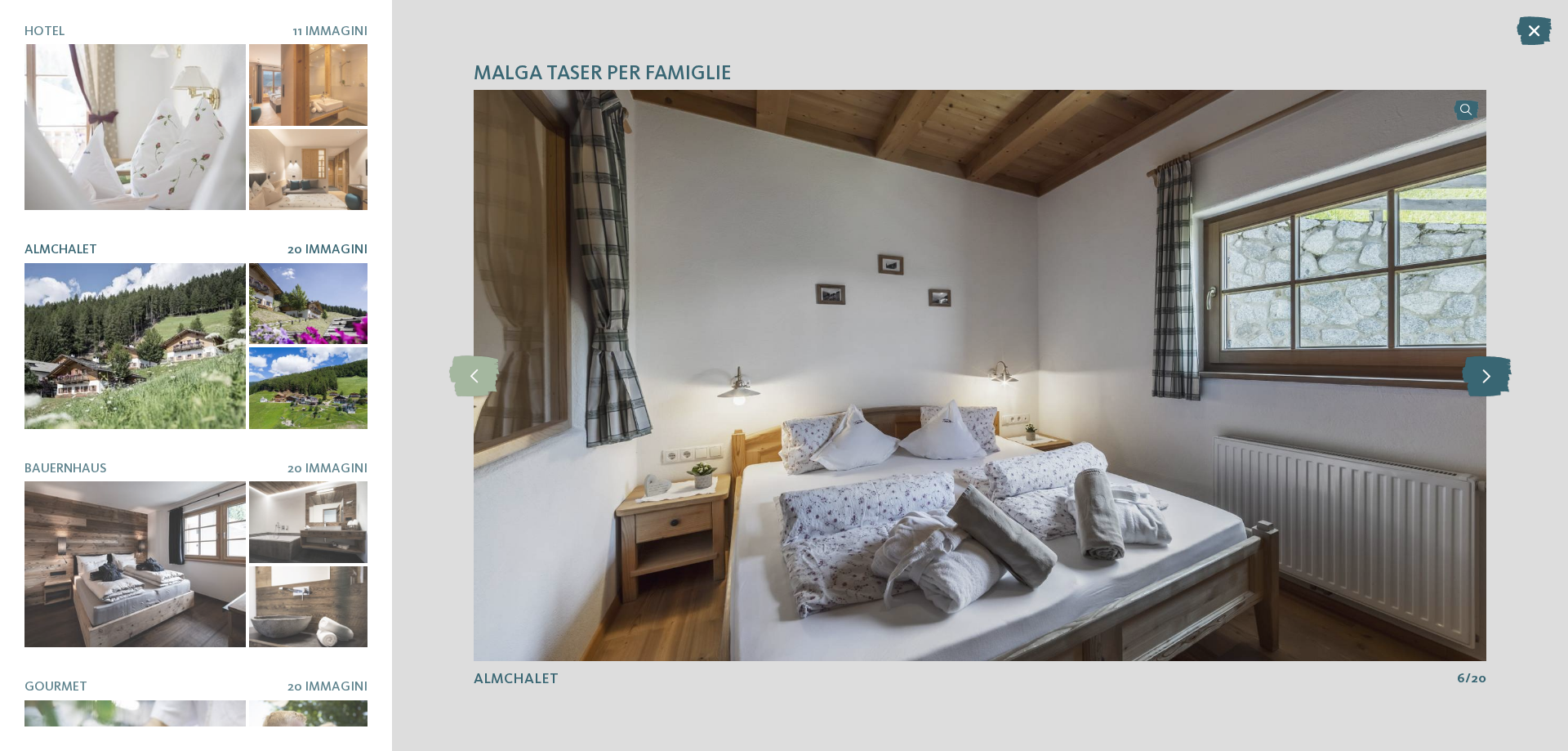
click at [1494, 381] on icon at bounding box center [1487, 376] width 50 height 41
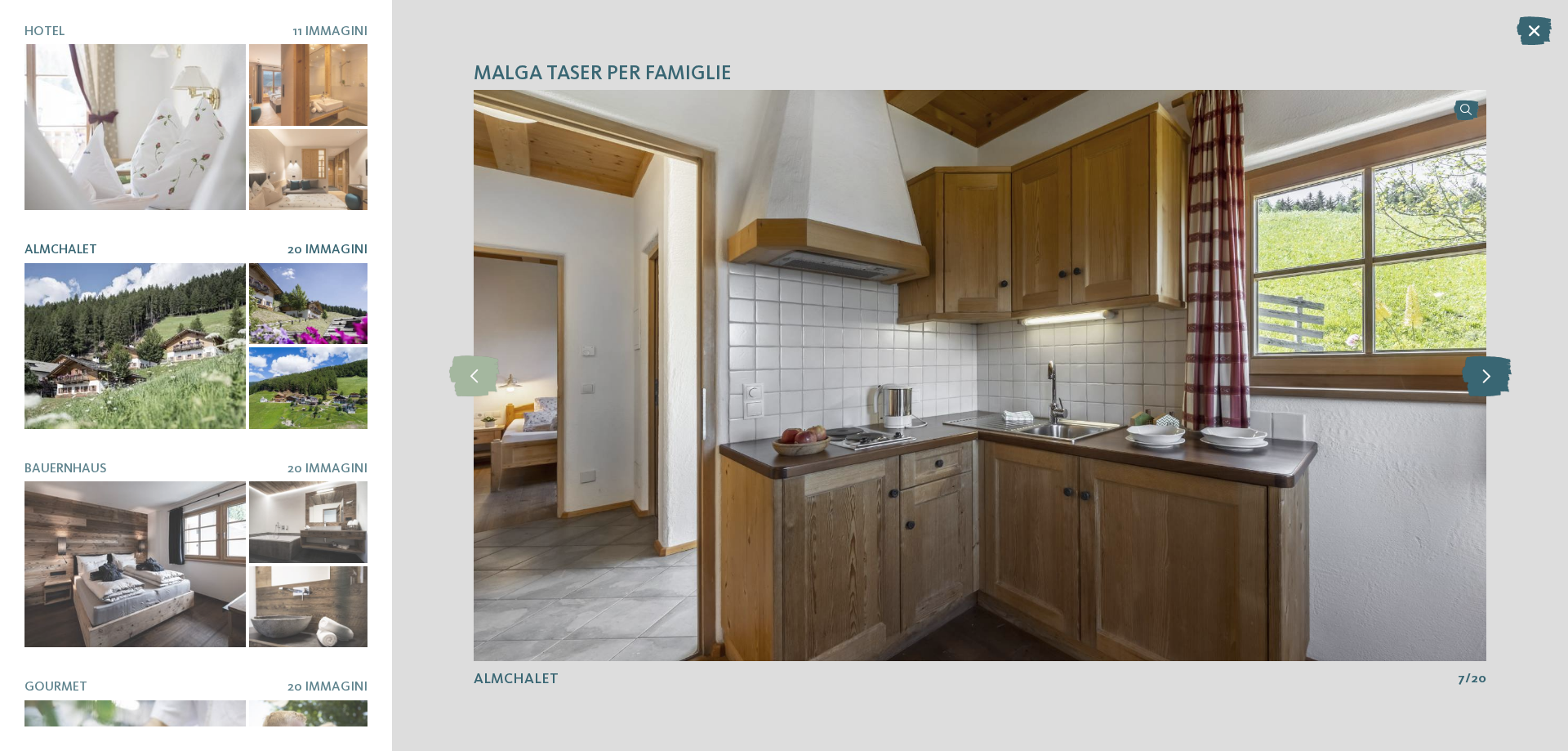
click at [1494, 381] on icon at bounding box center [1487, 376] width 50 height 41
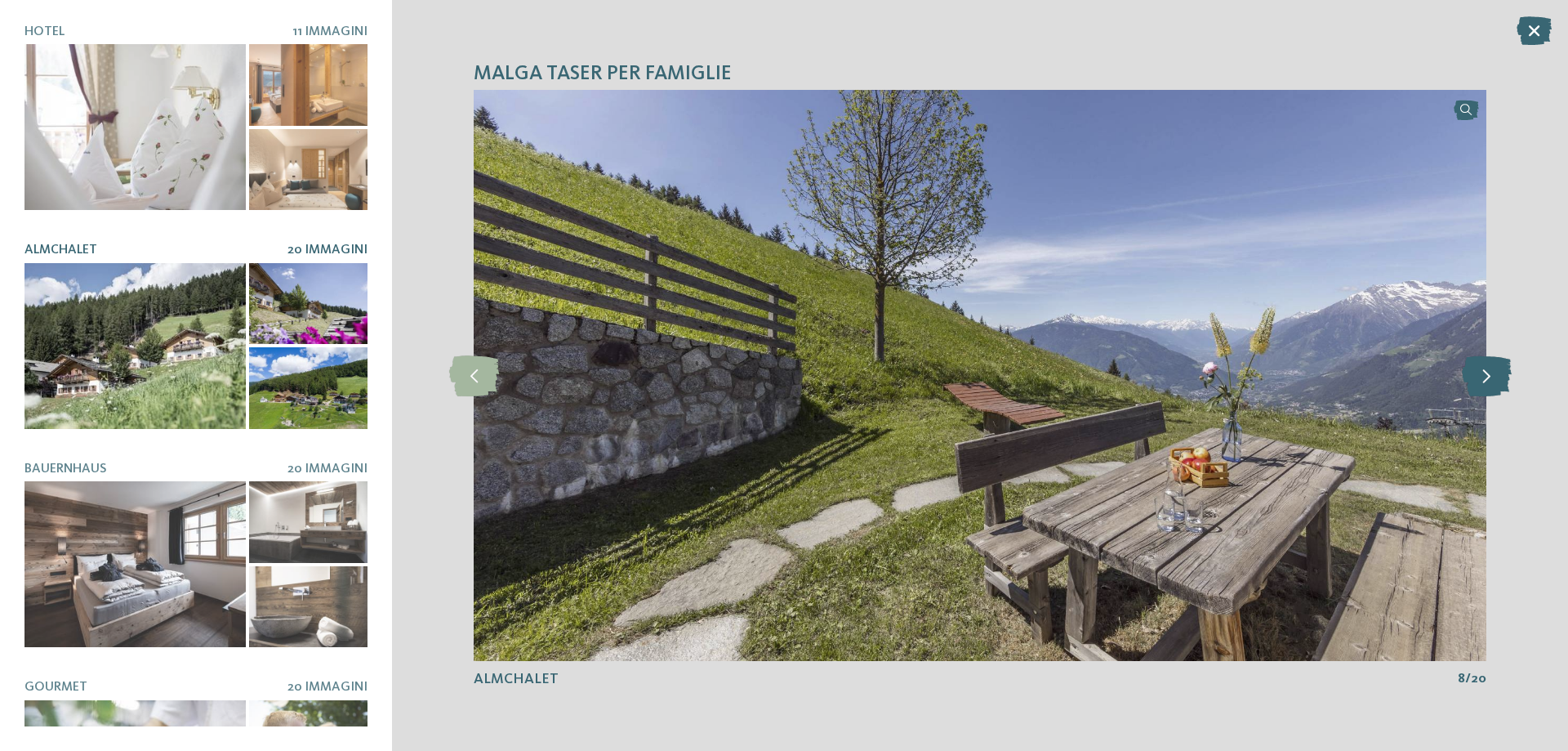
click at [1494, 381] on icon at bounding box center [1487, 376] width 50 height 41
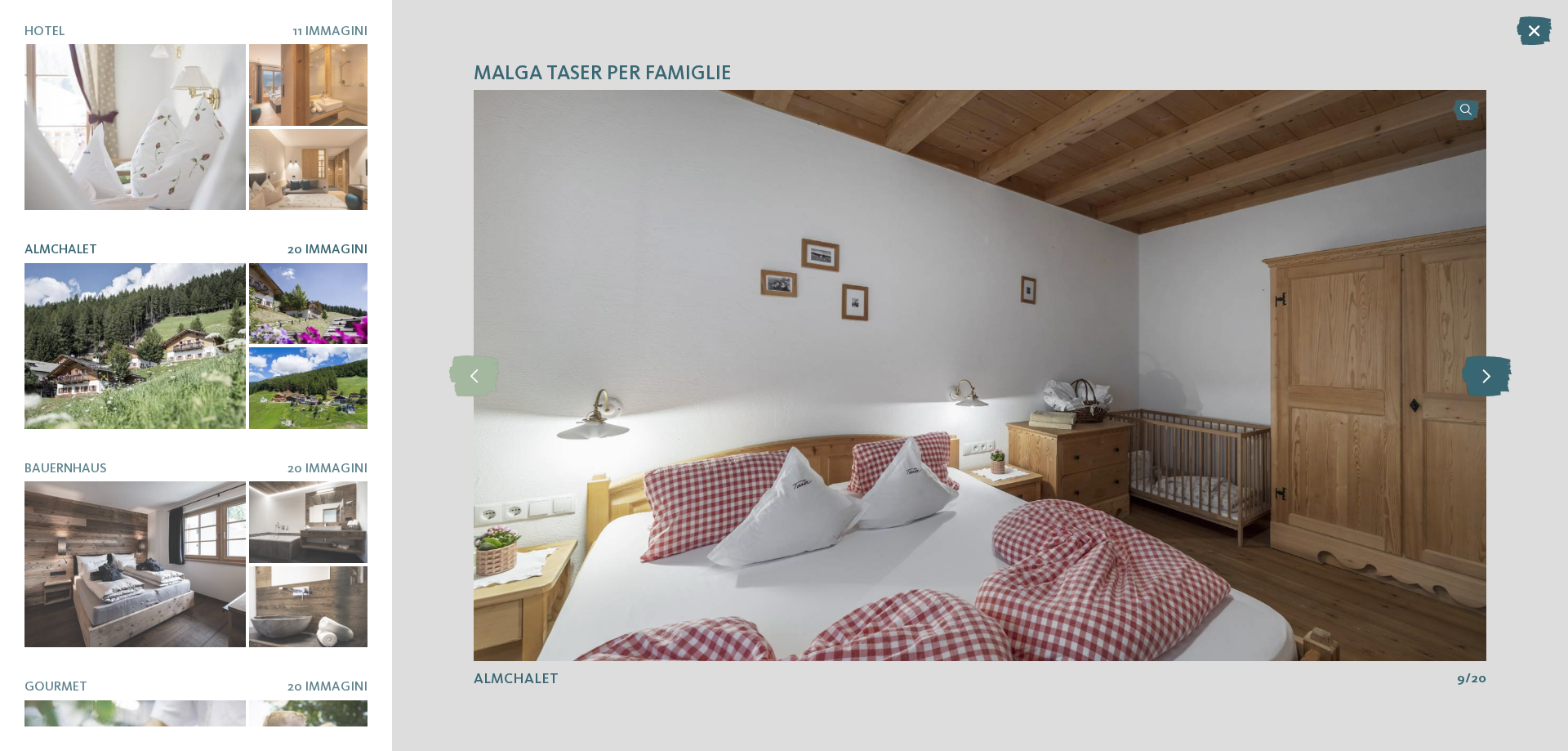
click at [1494, 381] on icon at bounding box center [1487, 376] width 50 height 41
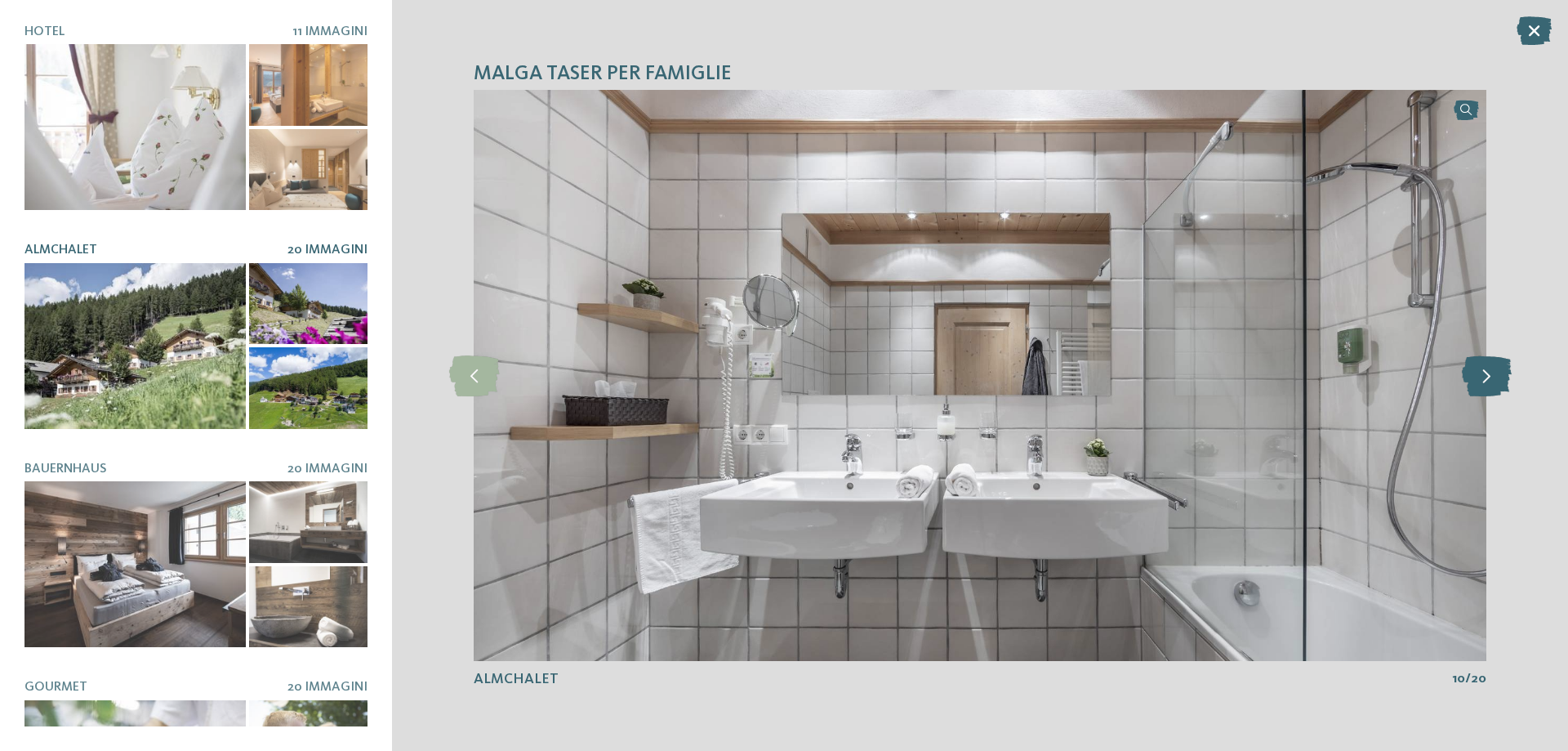
click at [1494, 381] on icon at bounding box center [1487, 376] width 50 height 41
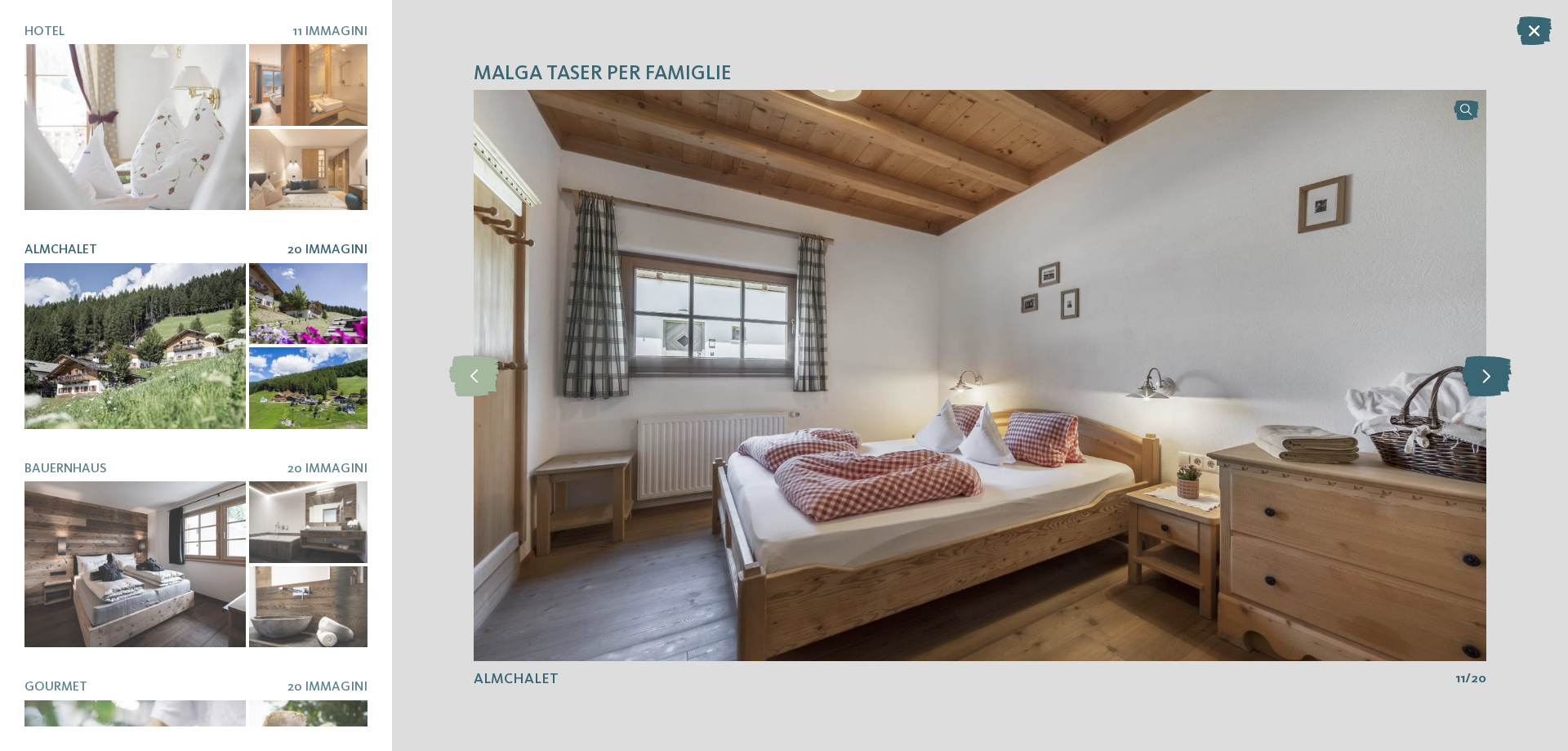
click at [1494, 381] on icon at bounding box center [1487, 376] width 50 height 41
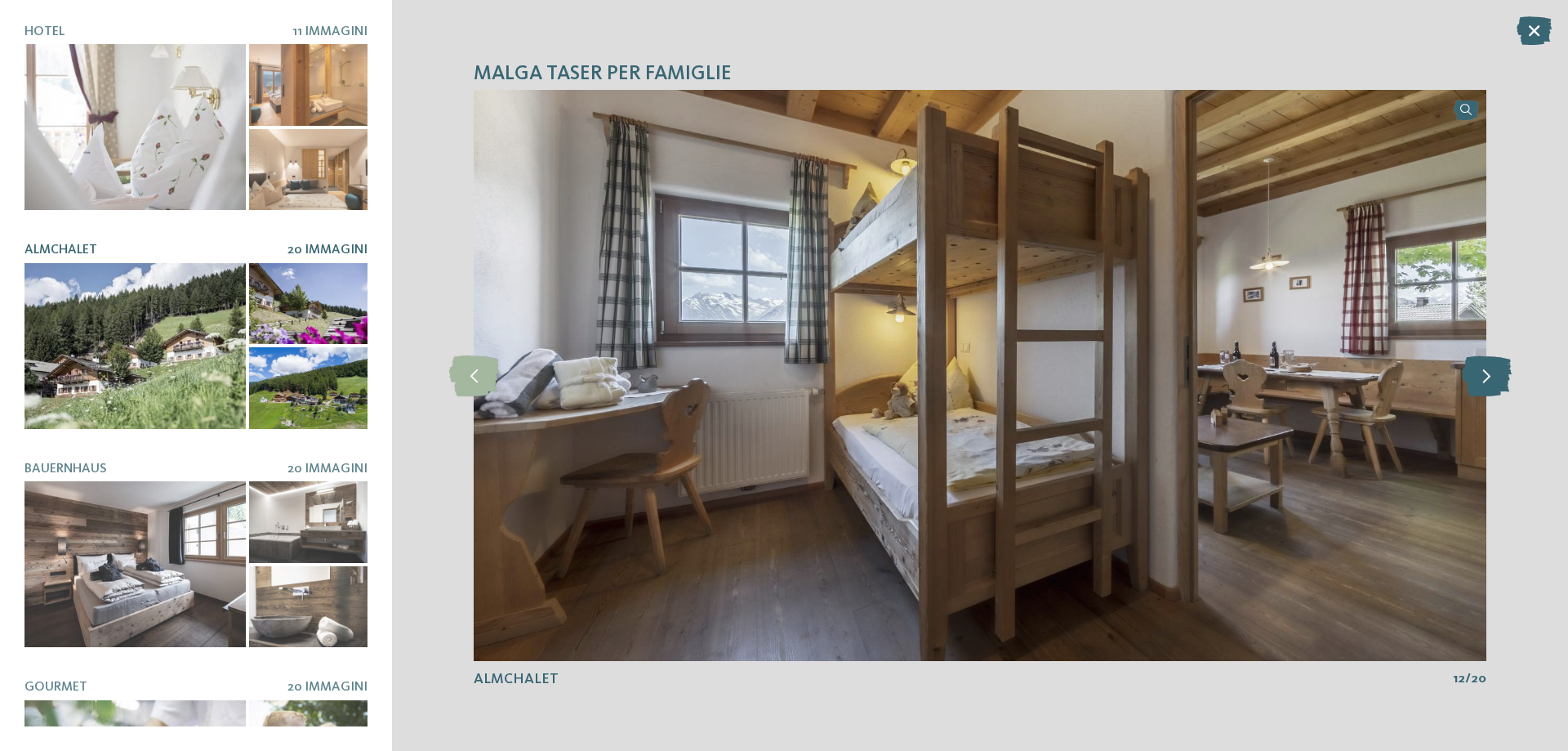
click at [1494, 381] on icon at bounding box center [1487, 376] width 50 height 41
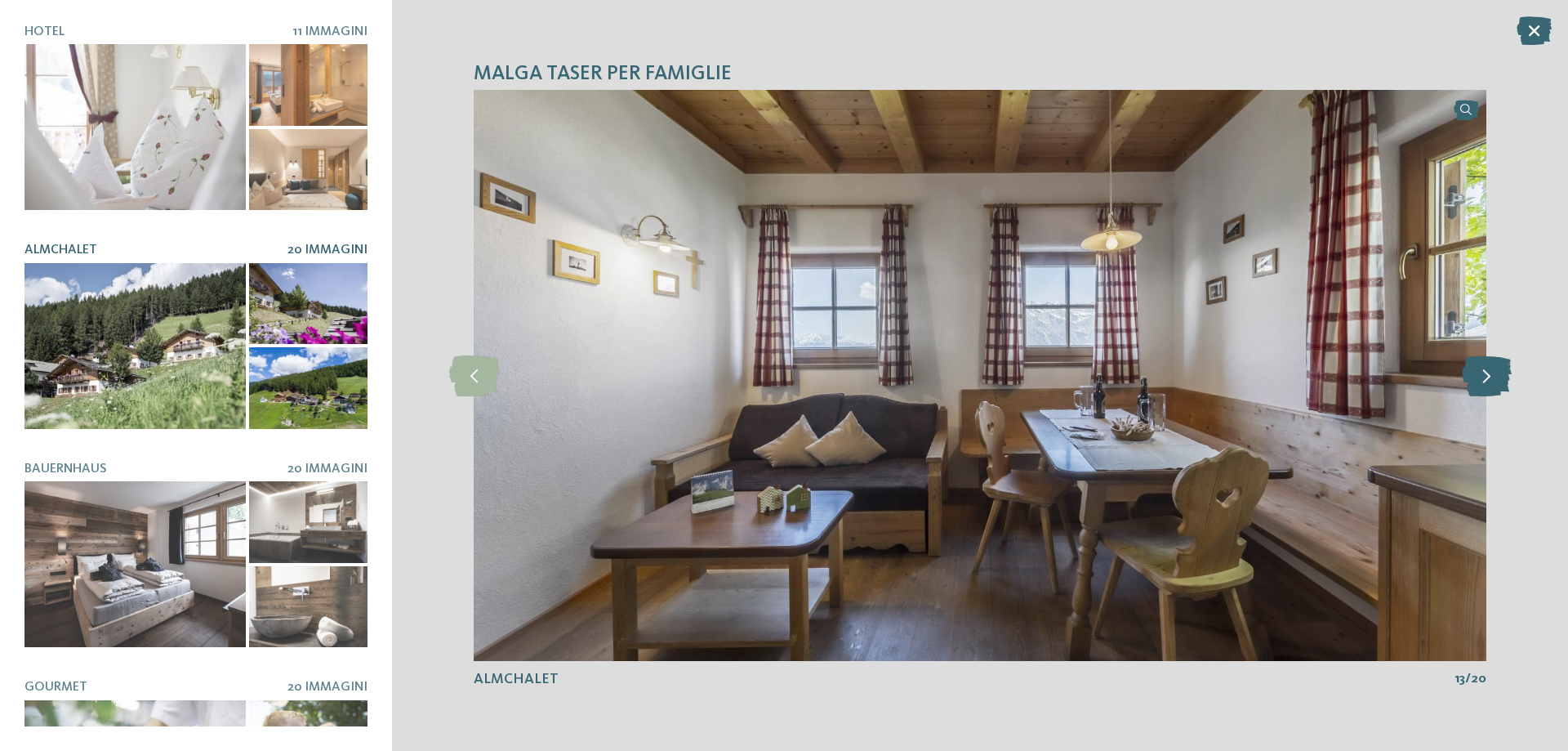
click at [1494, 381] on icon at bounding box center [1487, 376] width 50 height 41
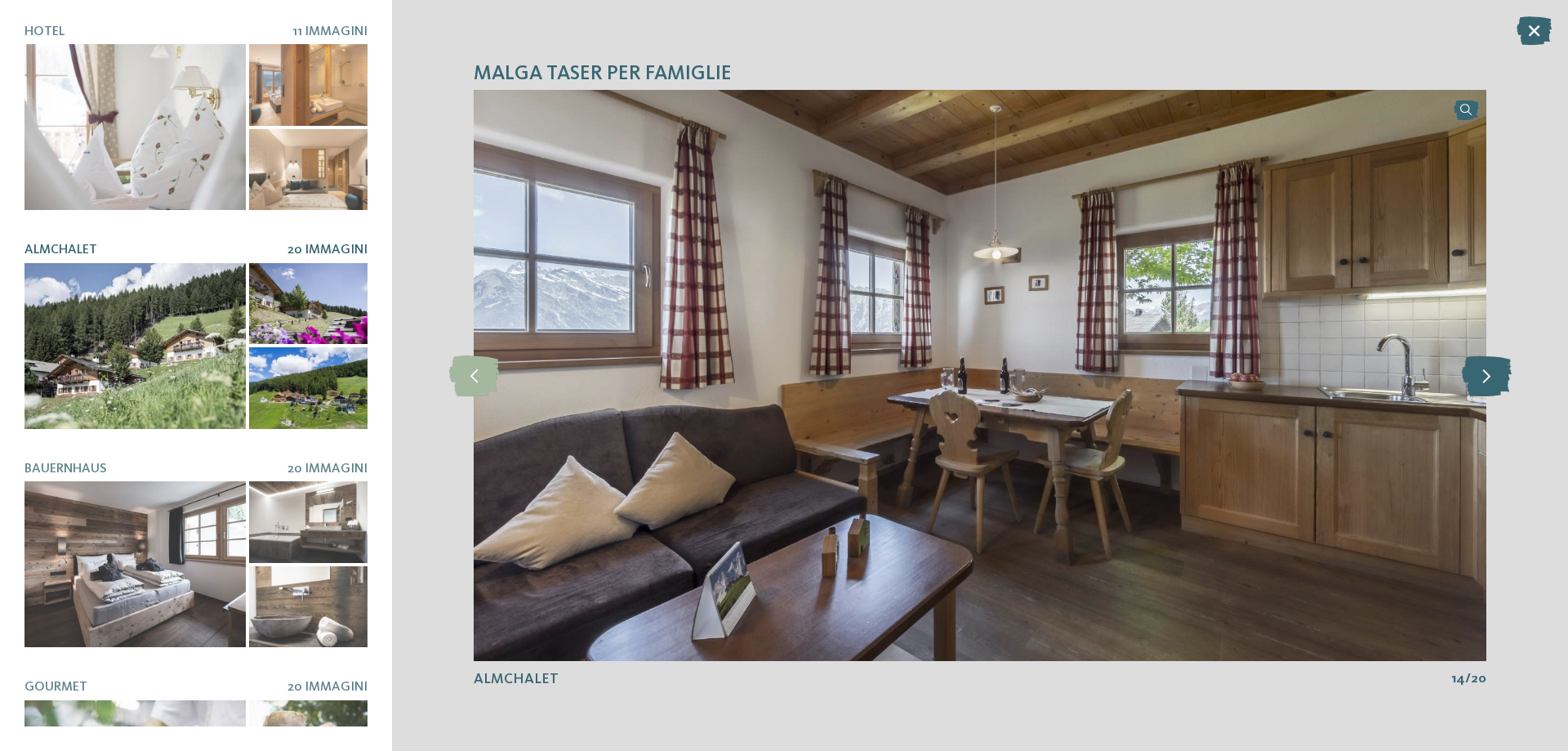
click at [1494, 381] on icon at bounding box center [1487, 376] width 50 height 41
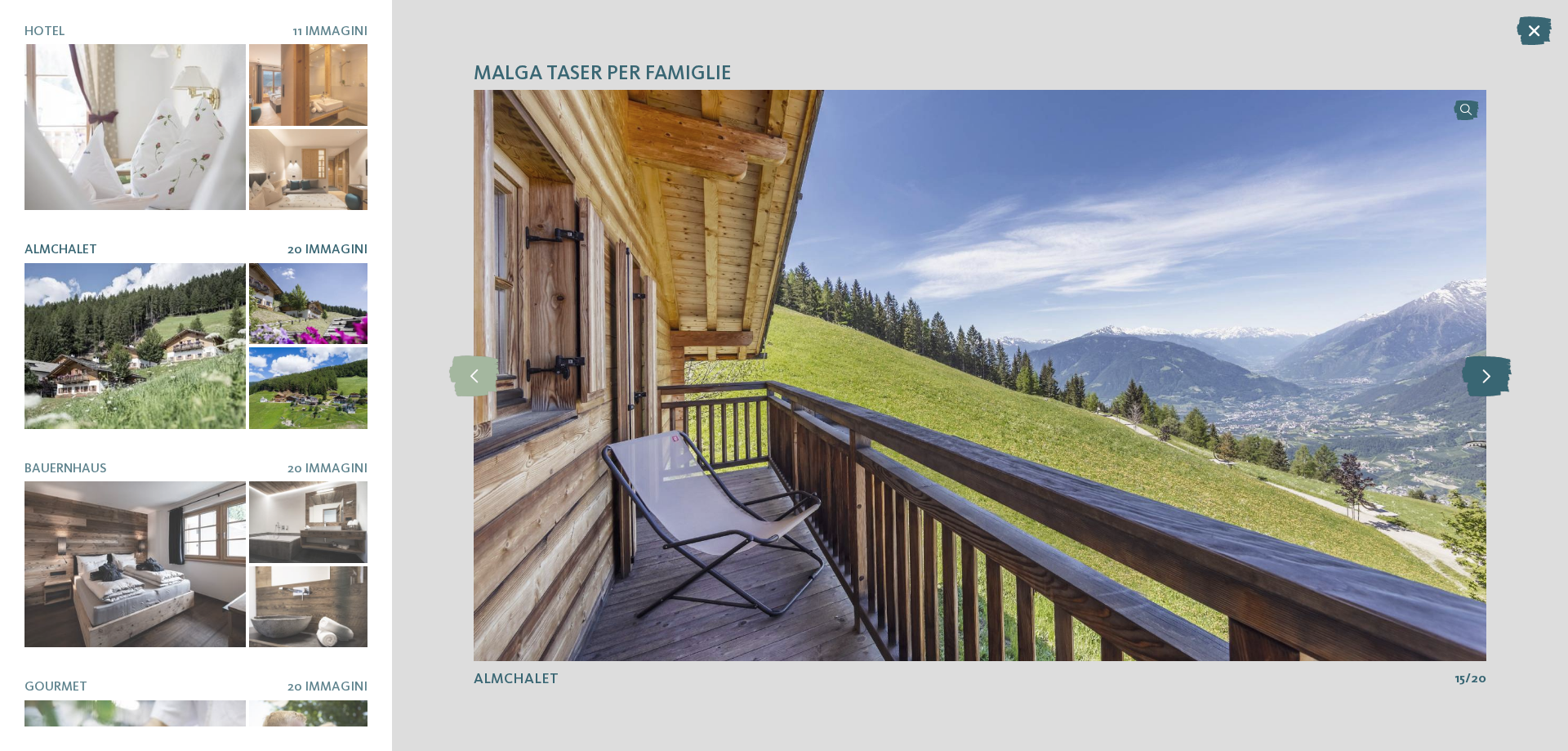
click at [1494, 381] on icon at bounding box center [1487, 376] width 50 height 41
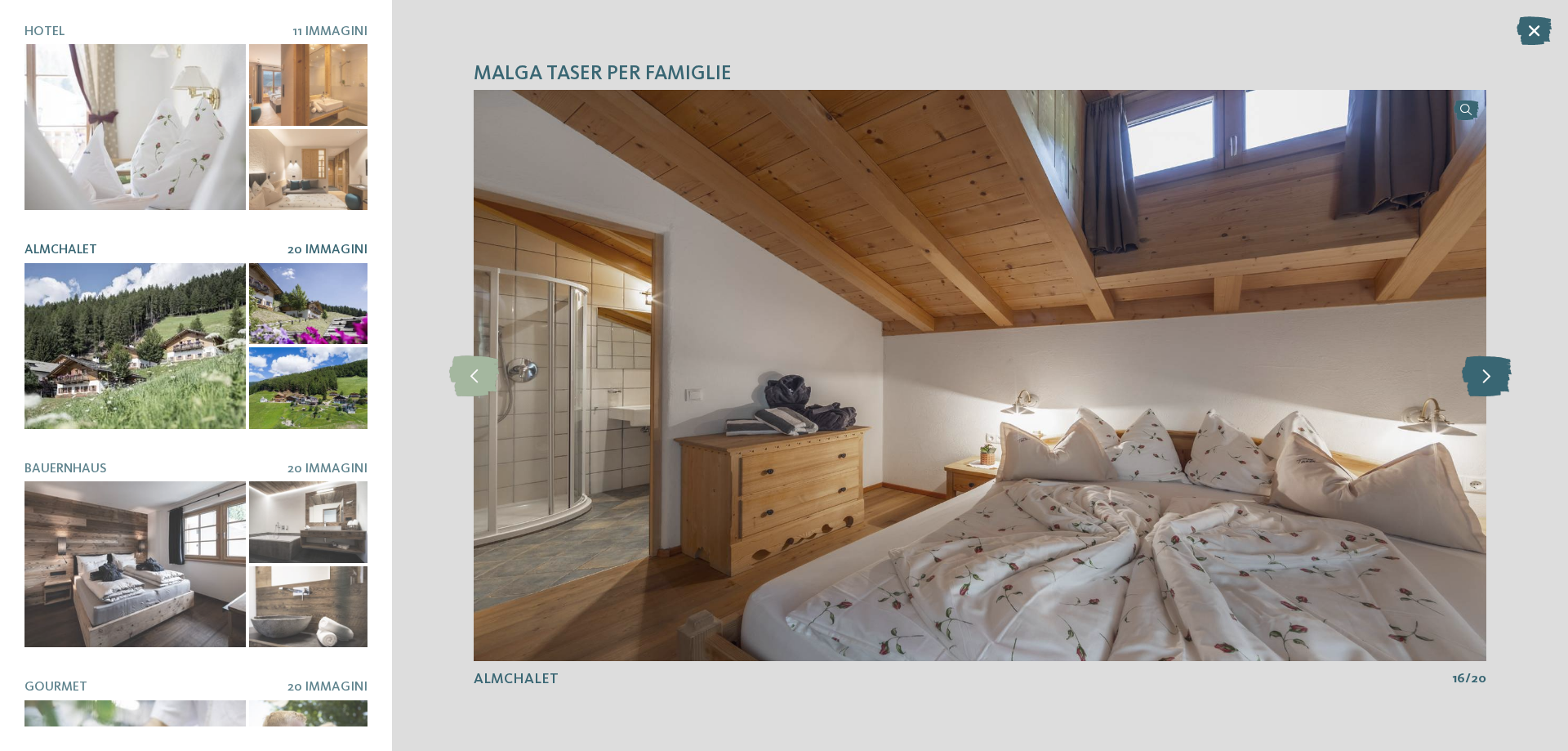
click at [1494, 381] on icon at bounding box center [1487, 376] width 50 height 41
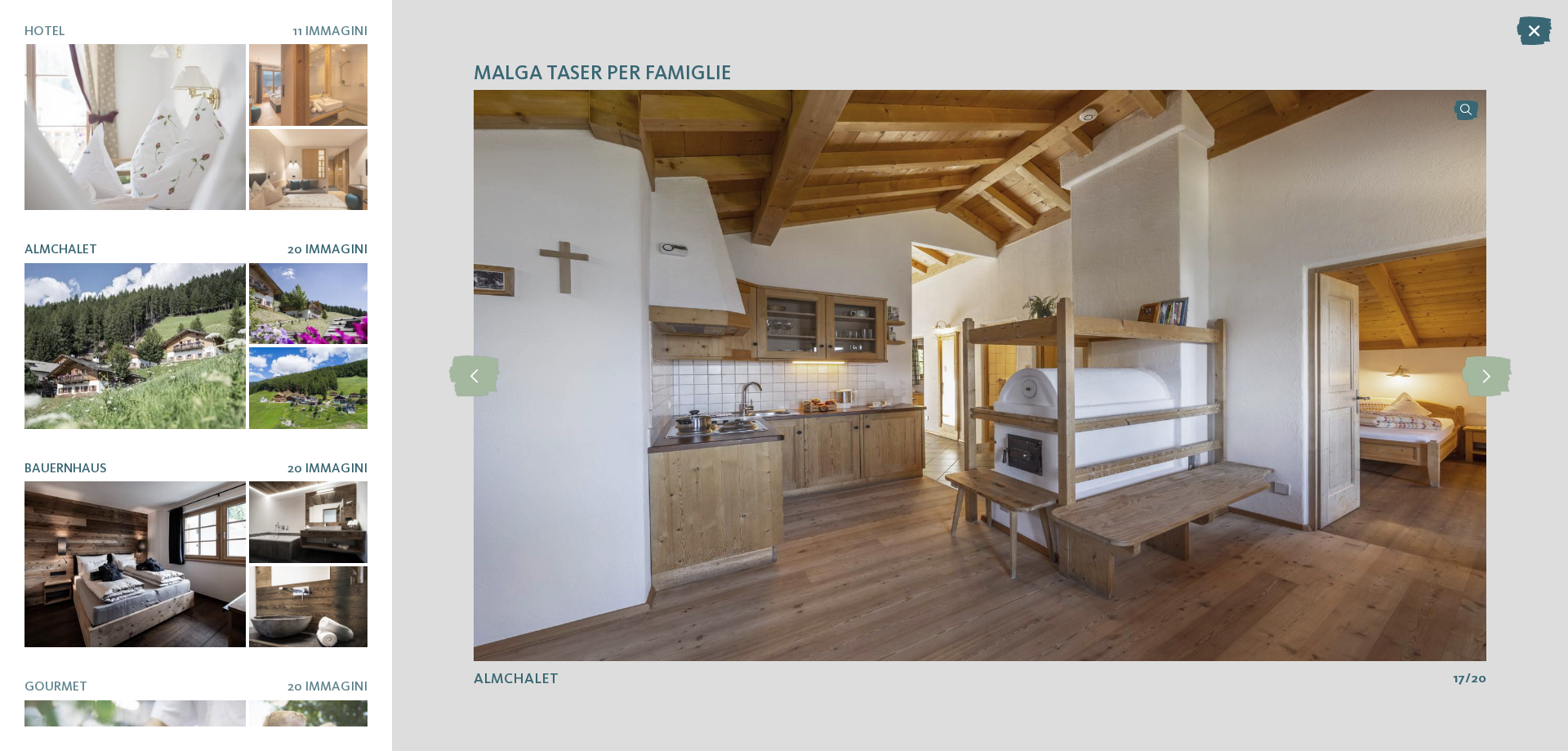
click at [138, 569] on div at bounding box center [134, 563] width 221 height 166
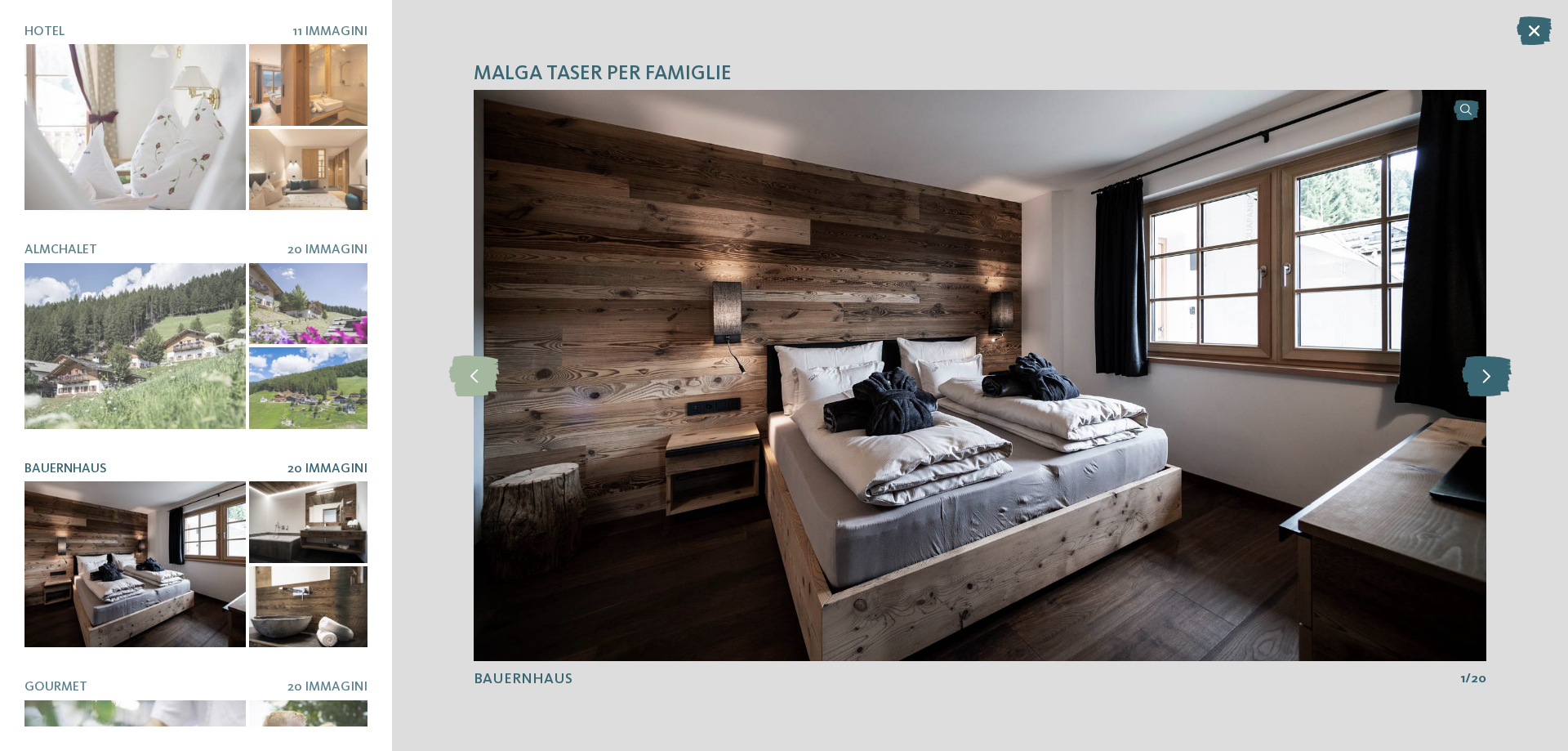
click at [1471, 389] on icon at bounding box center [1487, 376] width 50 height 41
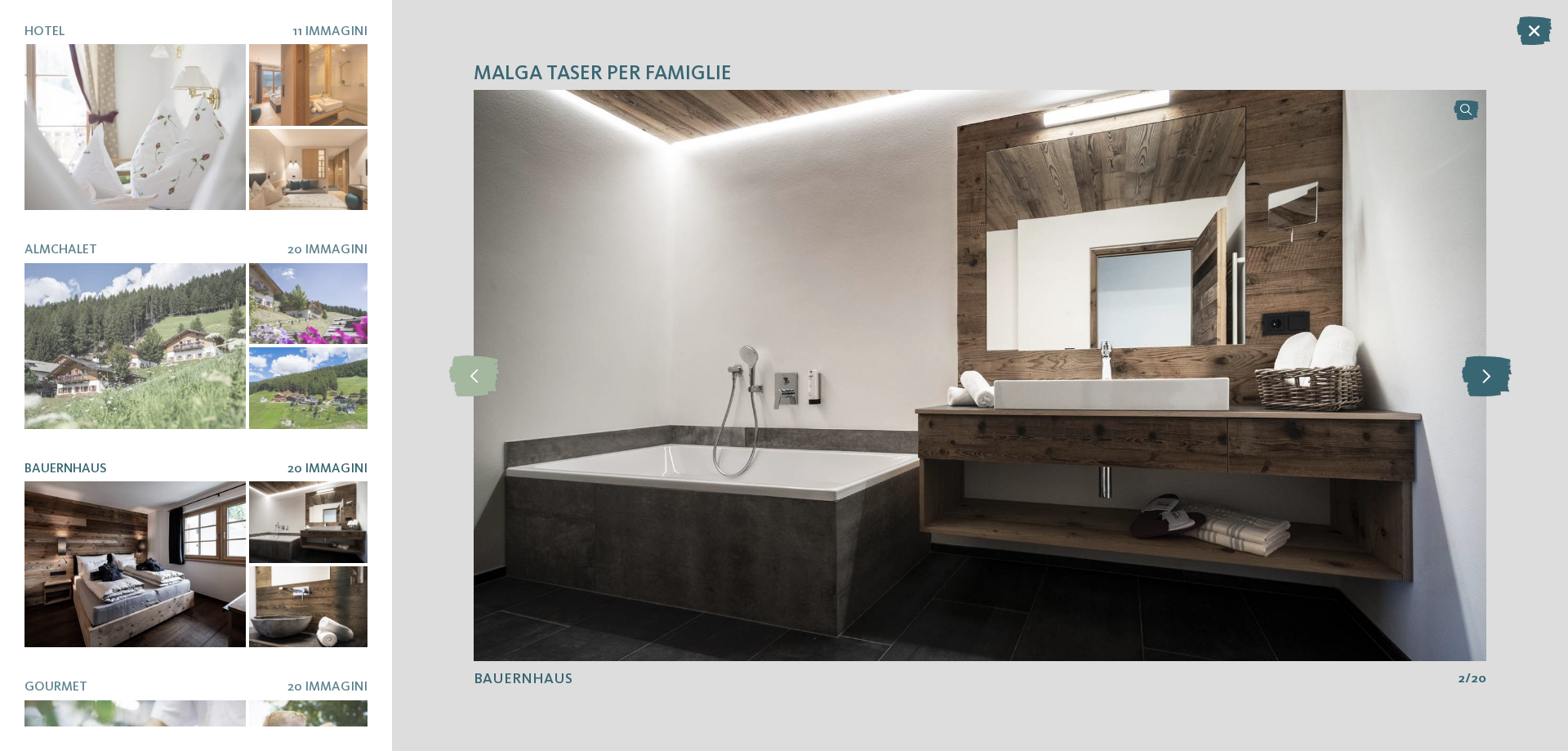
click at [1471, 389] on icon at bounding box center [1487, 376] width 50 height 41
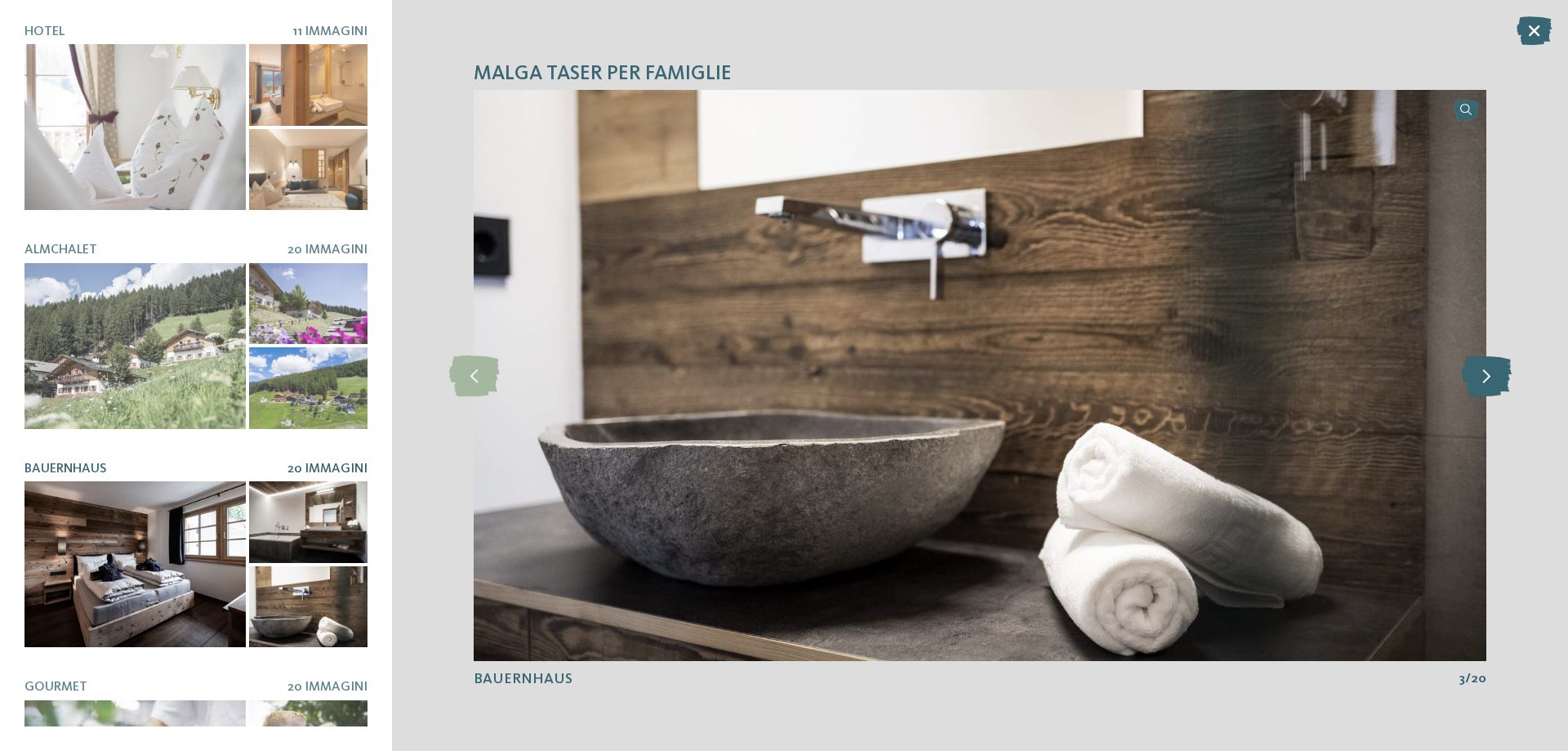
click at [1471, 389] on icon at bounding box center [1487, 376] width 50 height 41
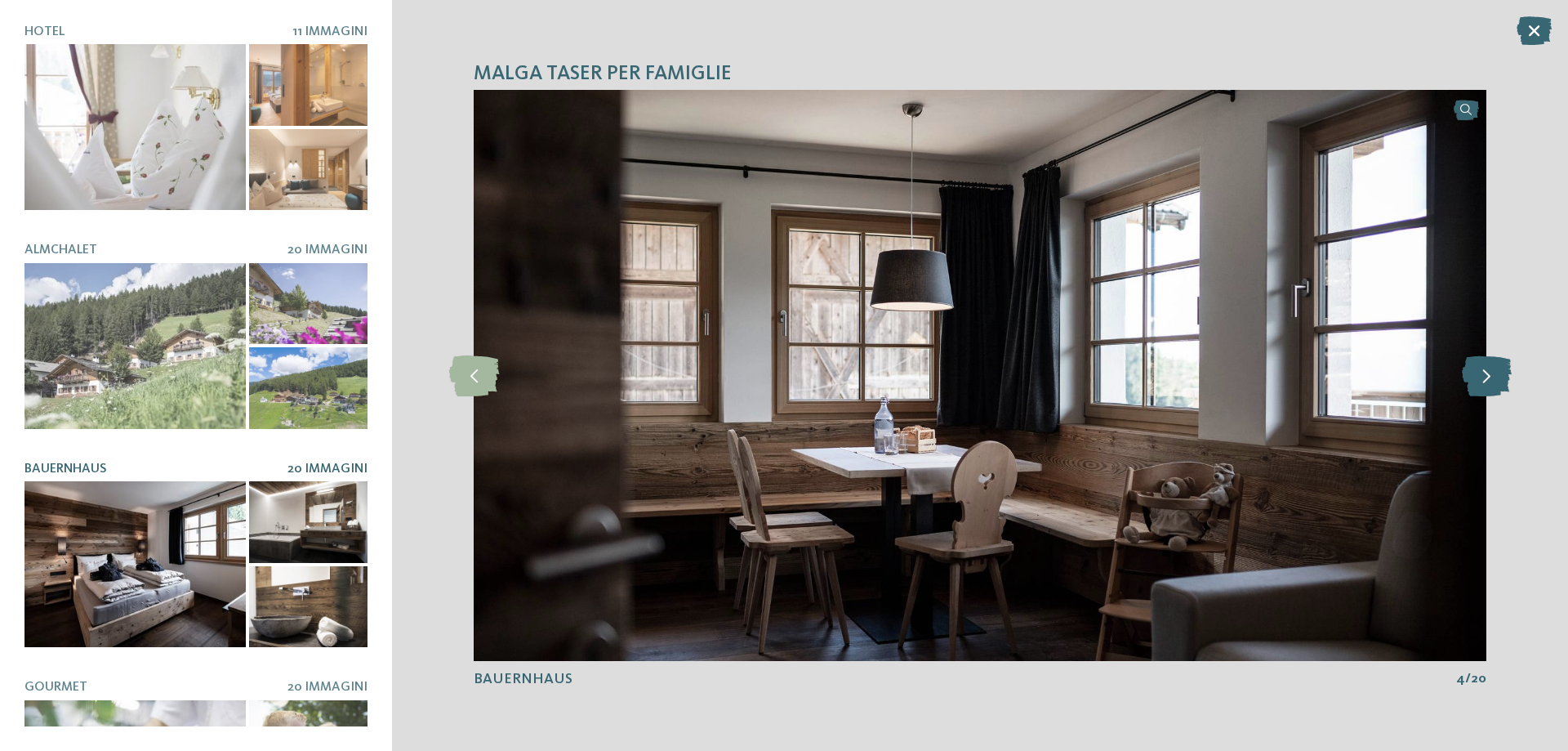
click at [1471, 389] on icon at bounding box center [1487, 376] width 50 height 41
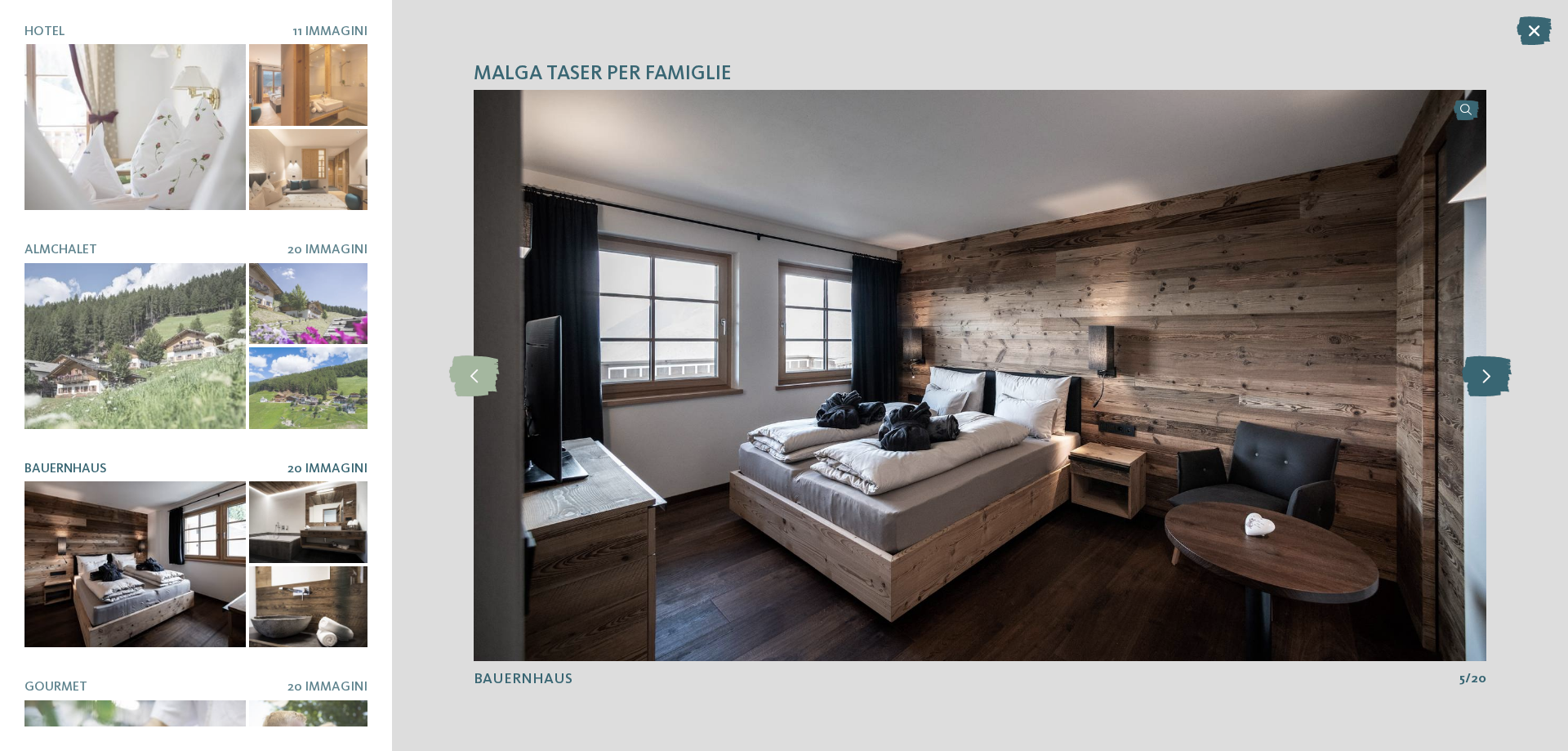
click at [1471, 389] on icon at bounding box center [1487, 376] width 50 height 41
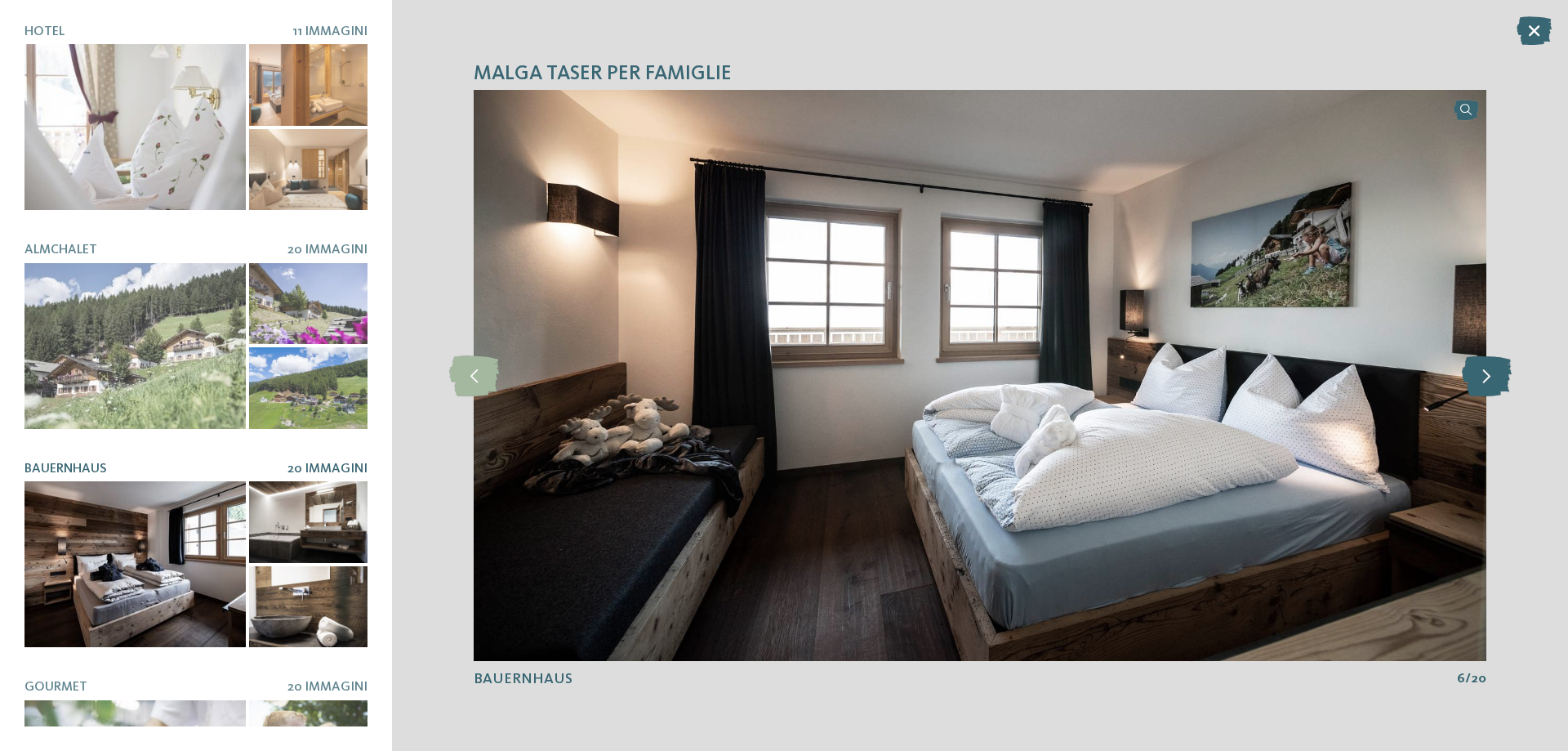
click at [1471, 389] on icon at bounding box center [1487, 376] width 50 height 41
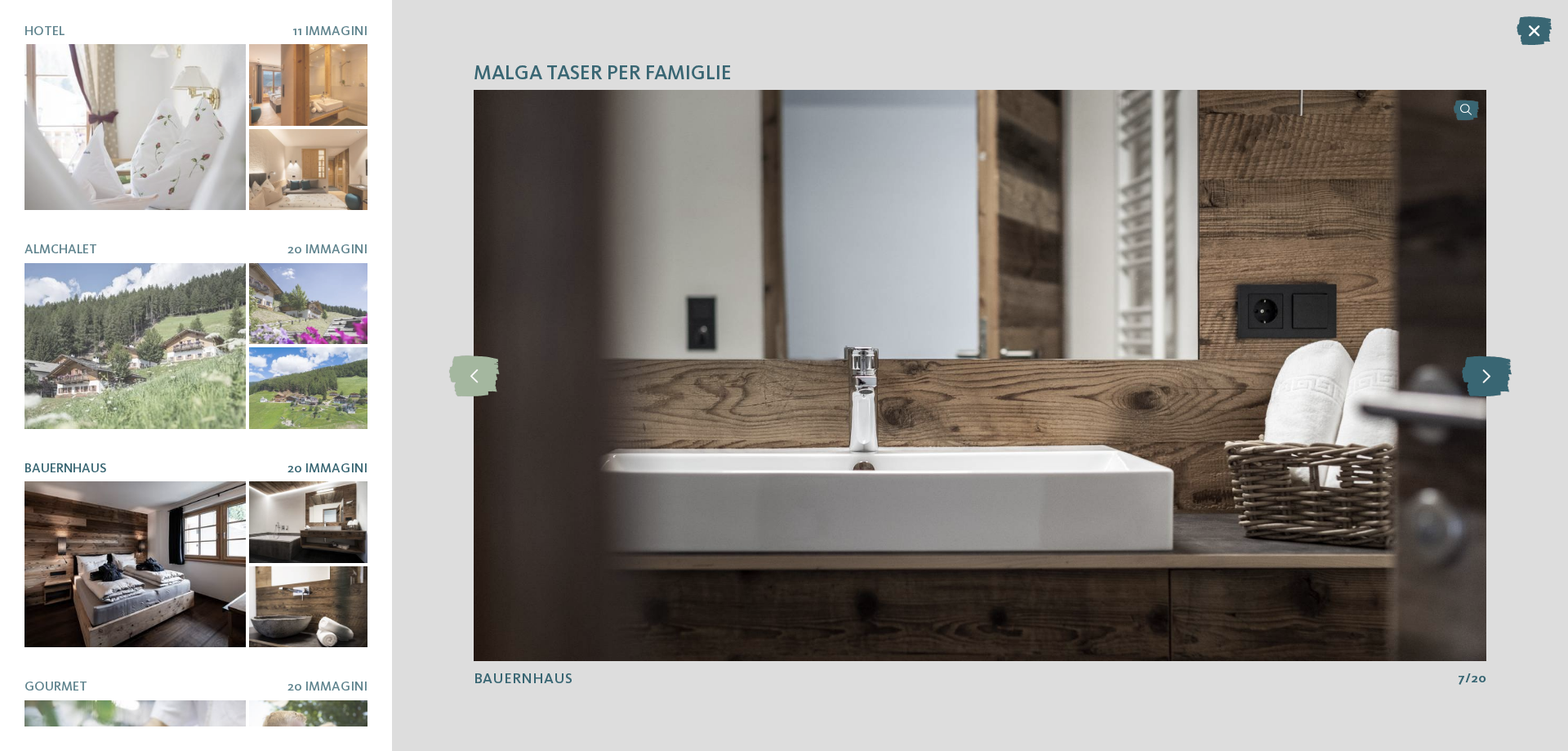
click at [1471, 389] on icon at bounding box center [1487, 376] width 50 height 41
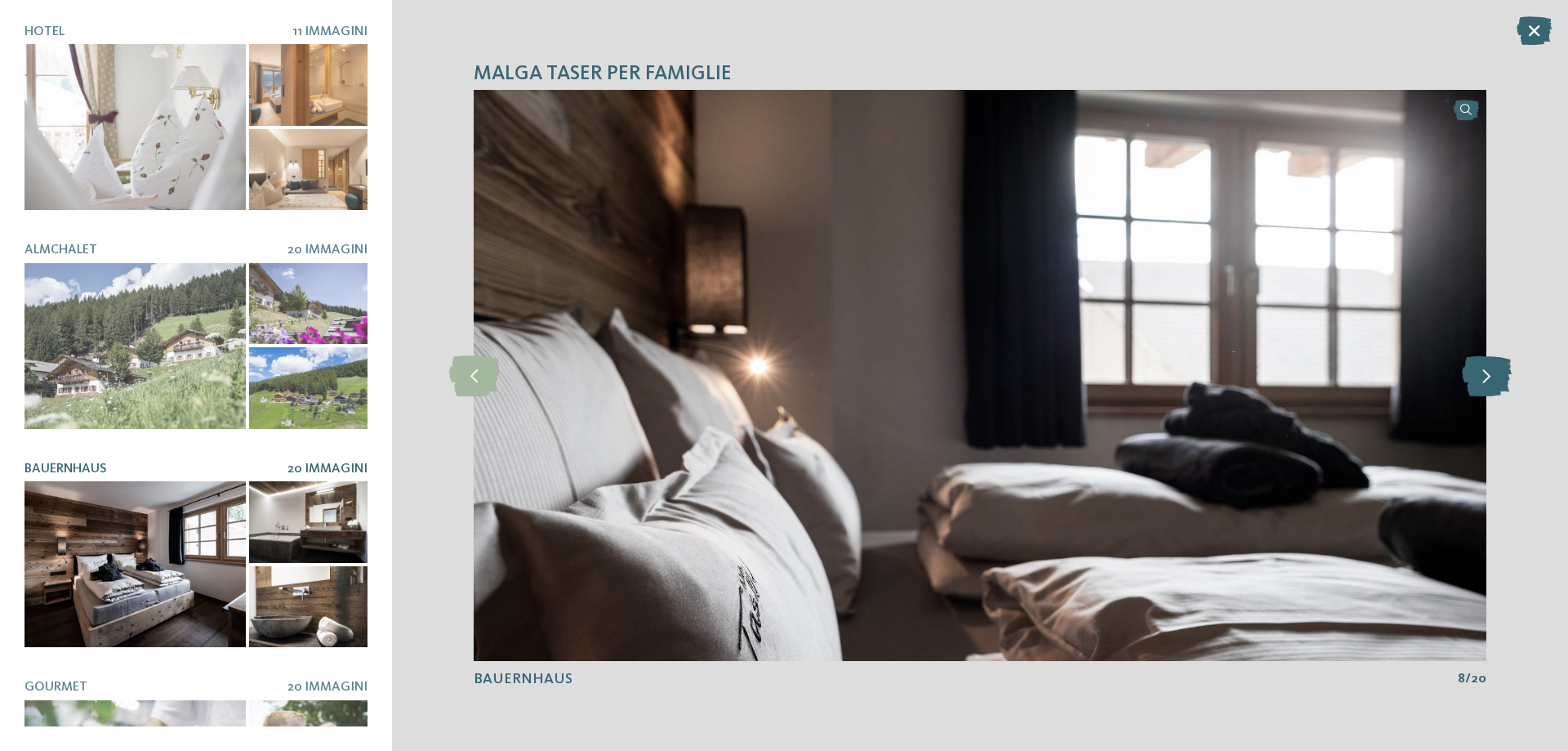
click at [1471, 389] on icon at bounding box center [1487, 376] width 50 height 41
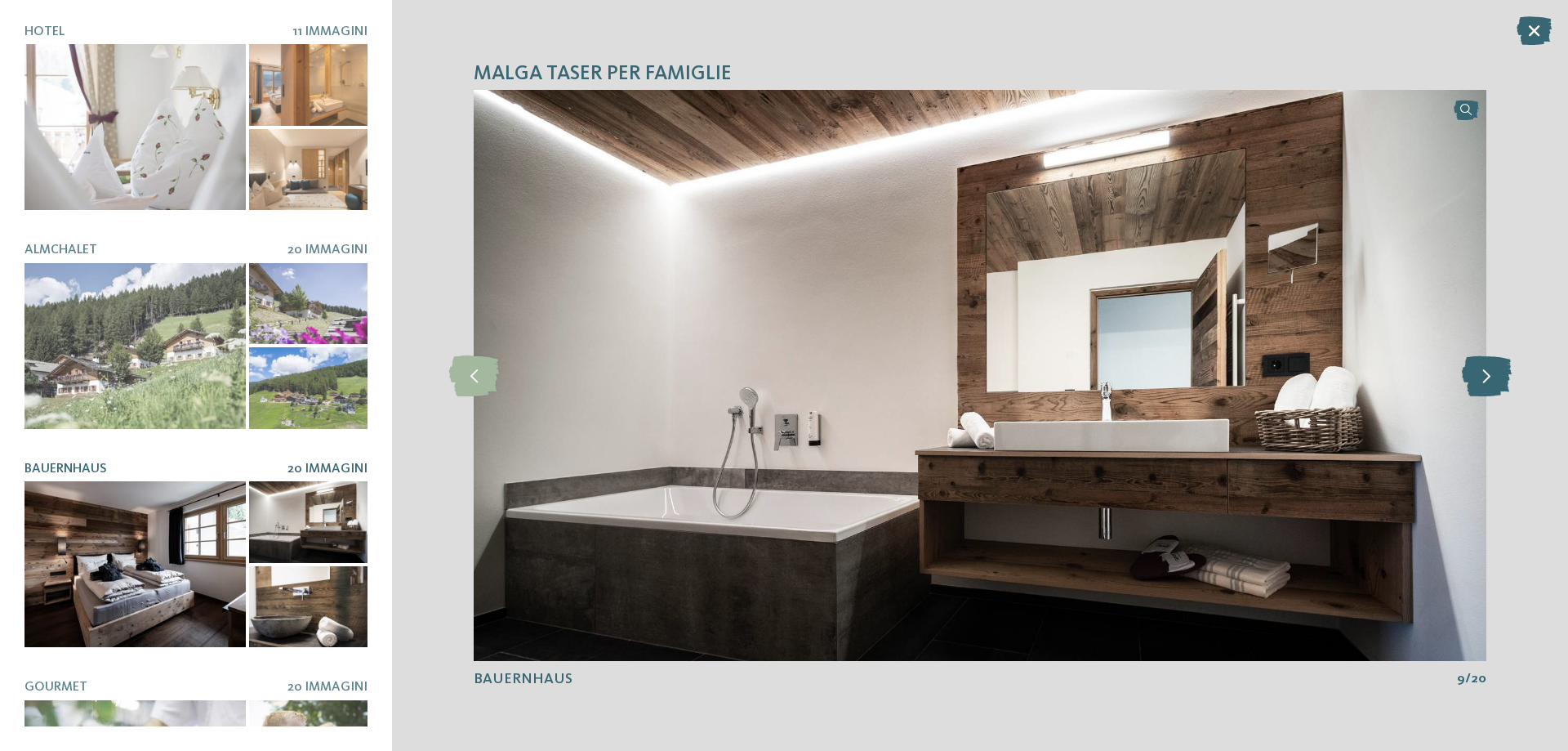
click at [1471, 389] on icon at bounding box center [1487, 376] width 50 height 41
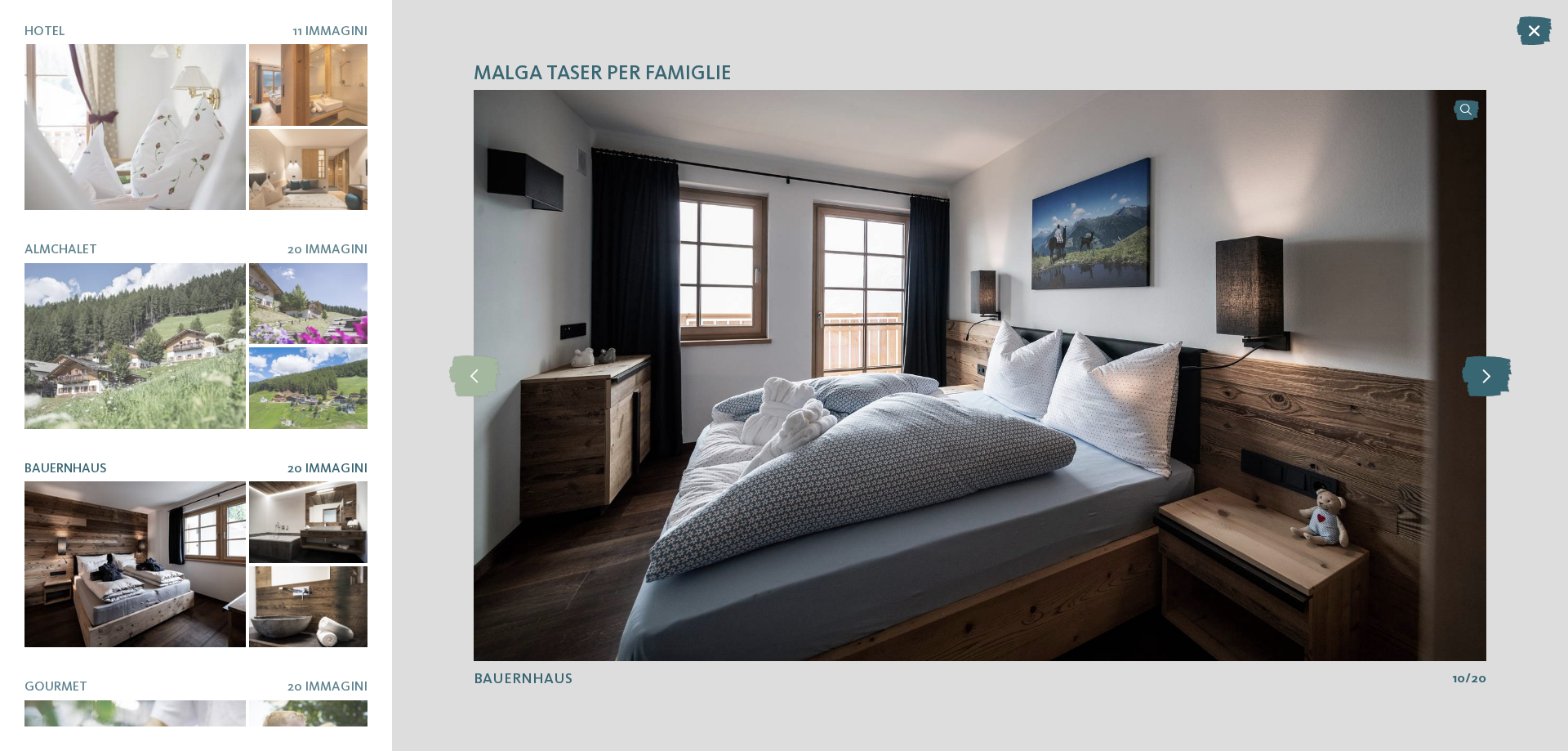
click at [1471, 389] on icon at bounding box center [1487, 376] width 50 height 41
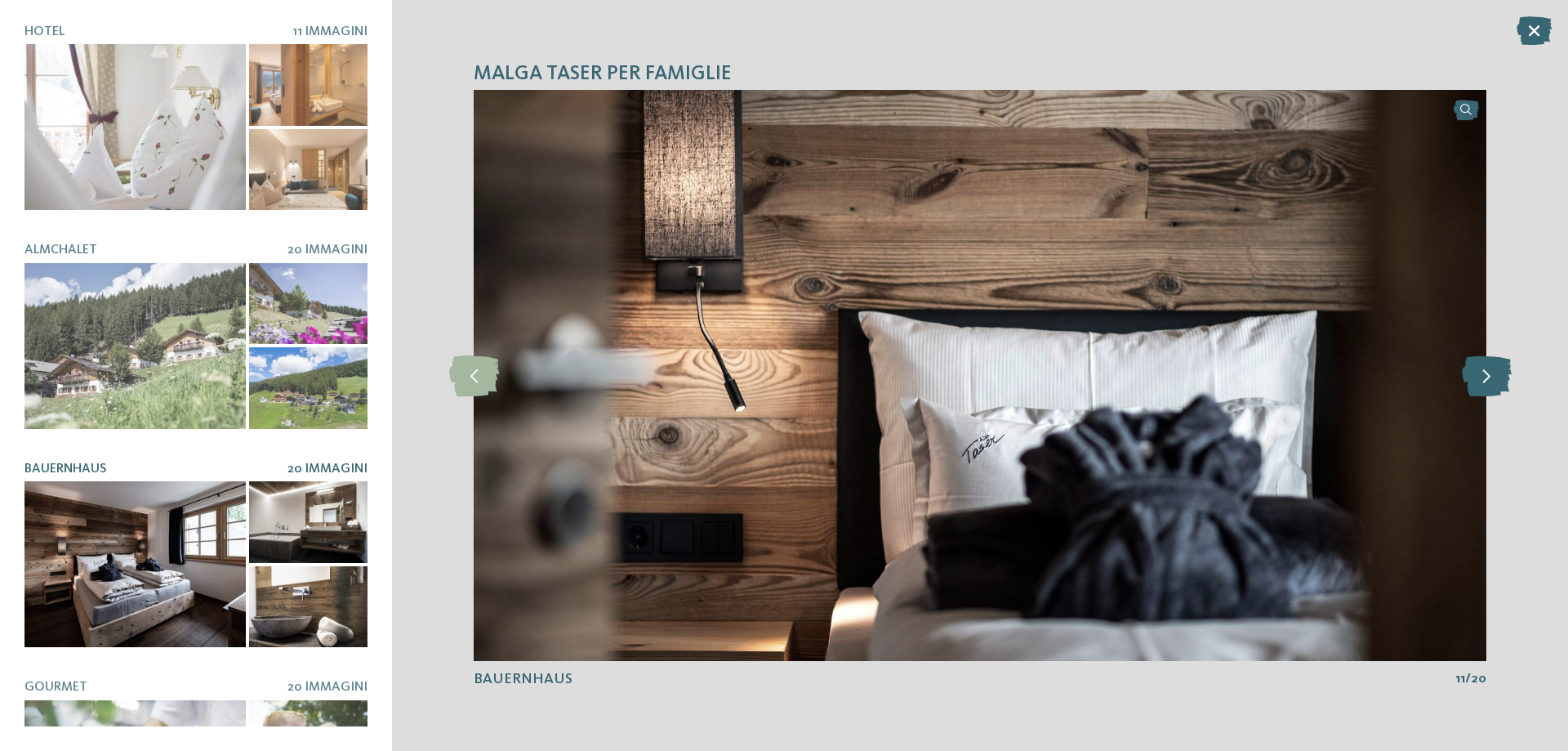
click at [1471, 389] on icon at bounding box center [1487, 376] width 50 height 41
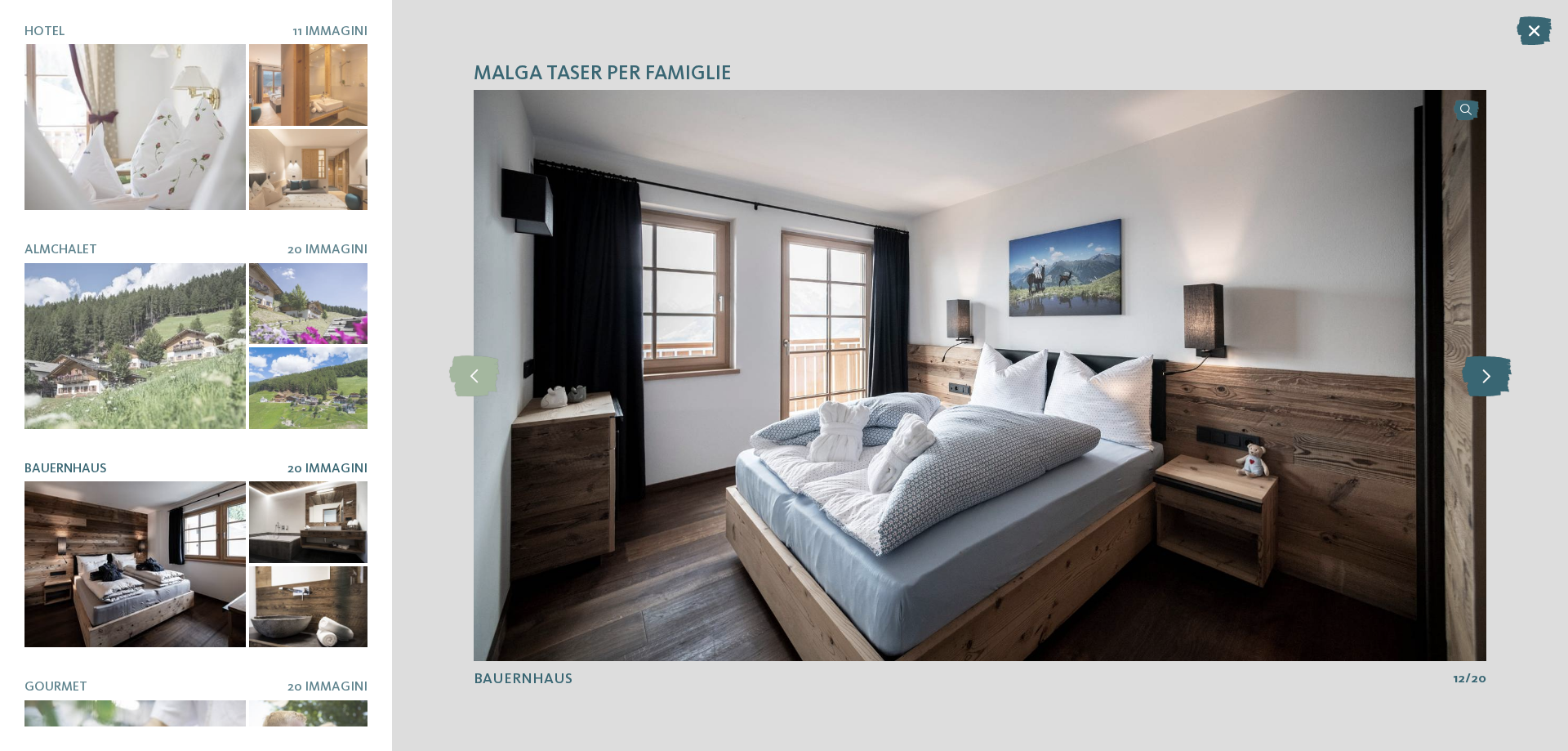
click at [1471, 389] on icon at bounding box center [1487, 376] width 50 height 41
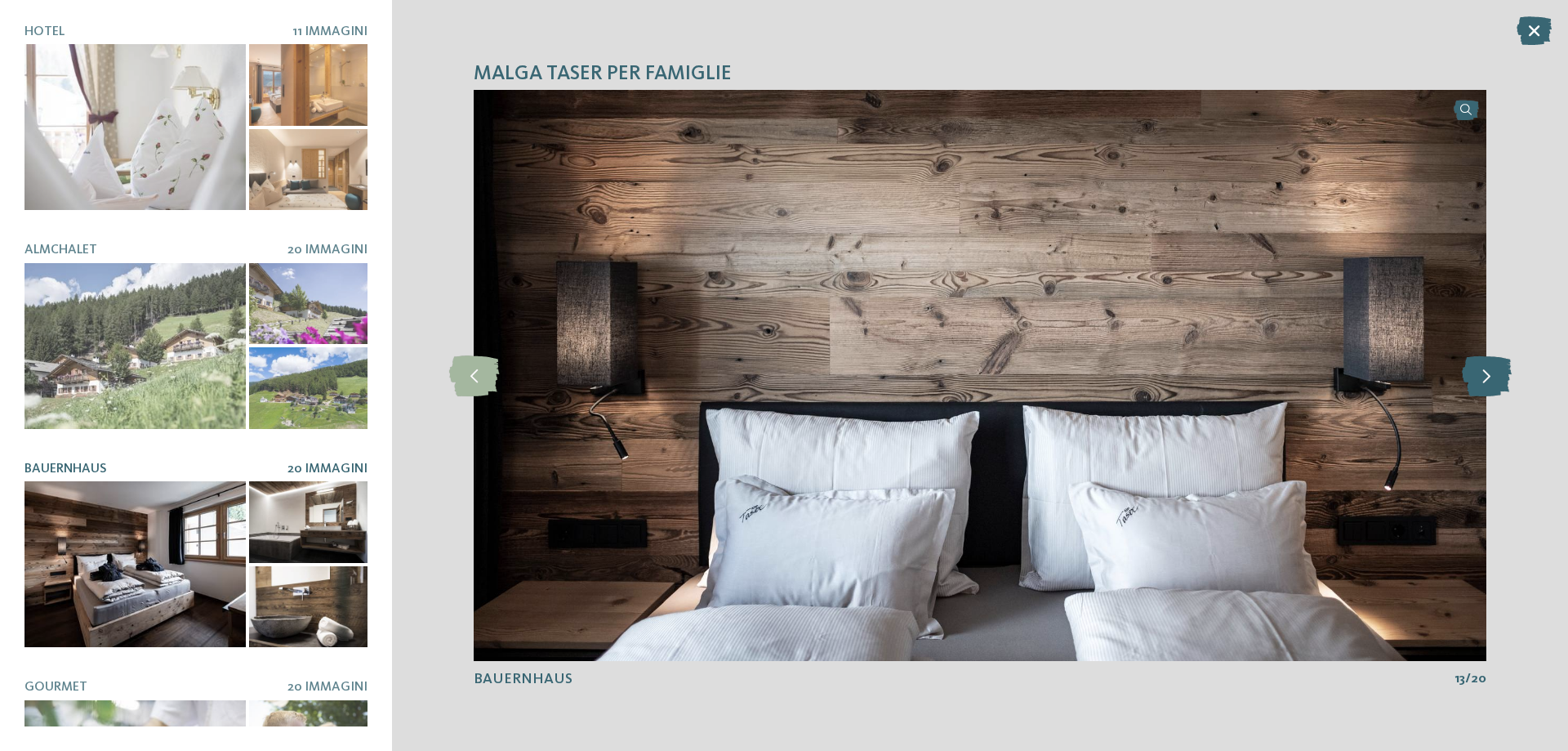
click at [1471, 389] on icon at bounding box center [1487, 376] width 50 height 41
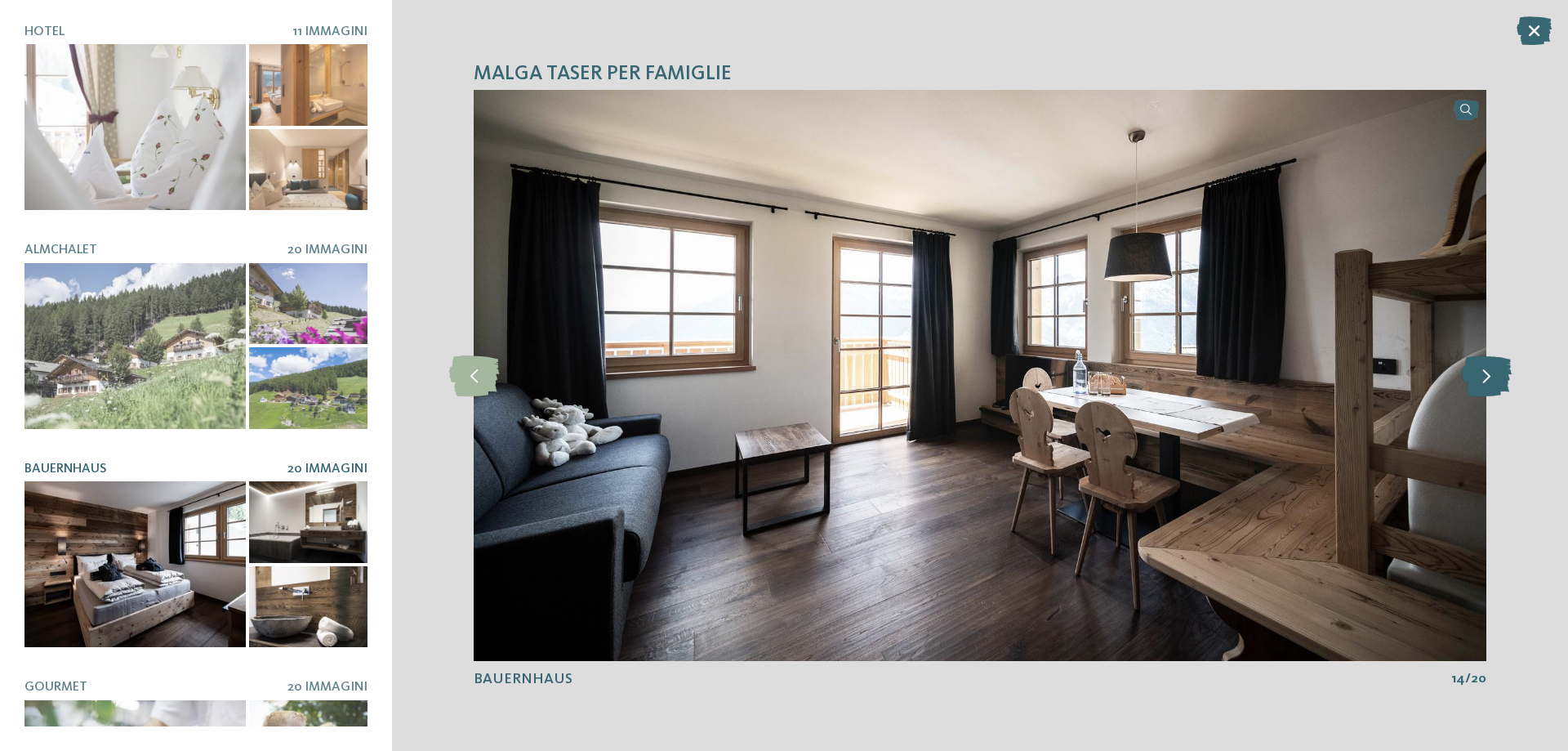
click at [1471, 389] on icon at bounding box center [1487, 376] width 50 height 41
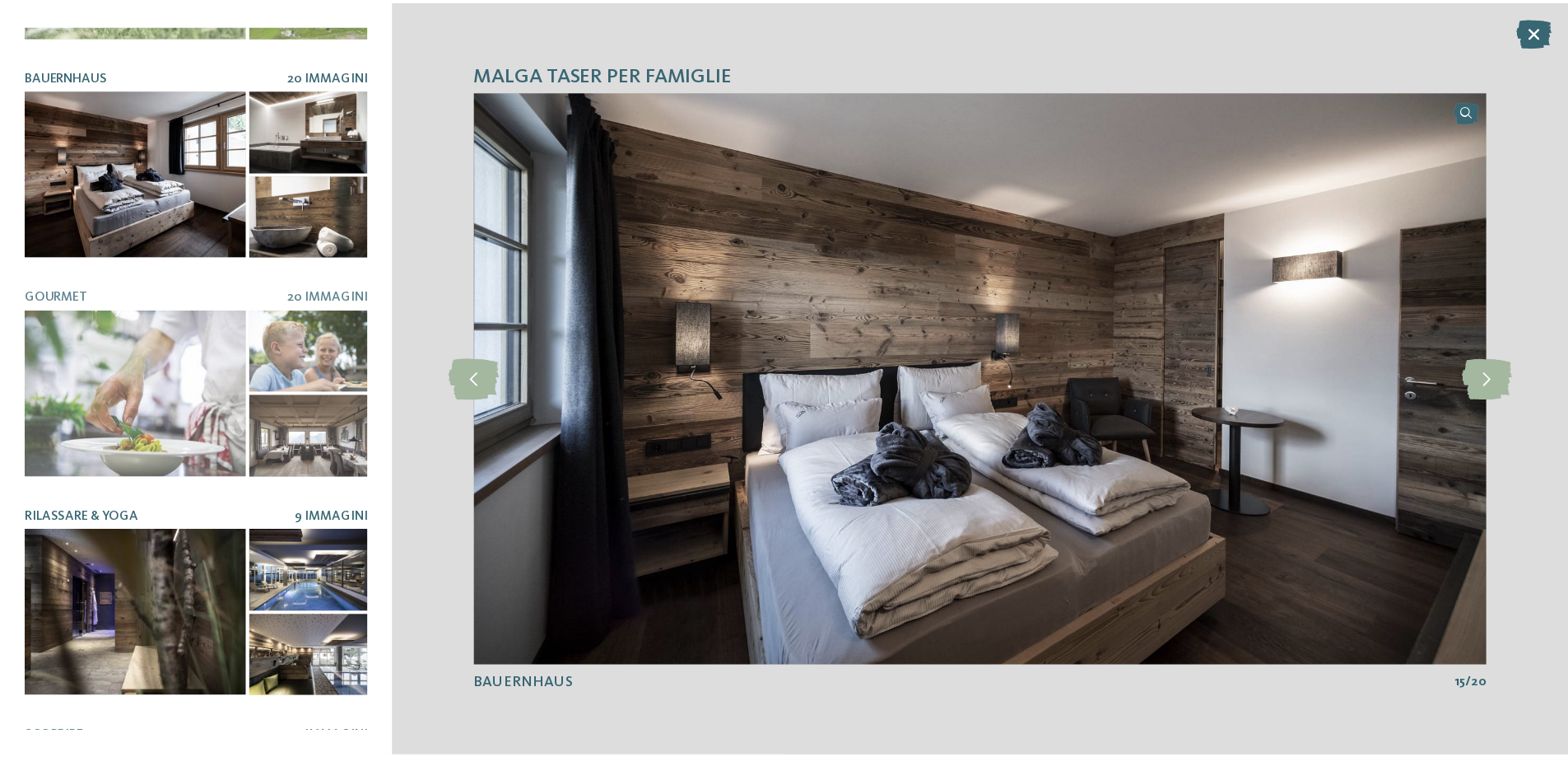
scroll to position [557, 0]
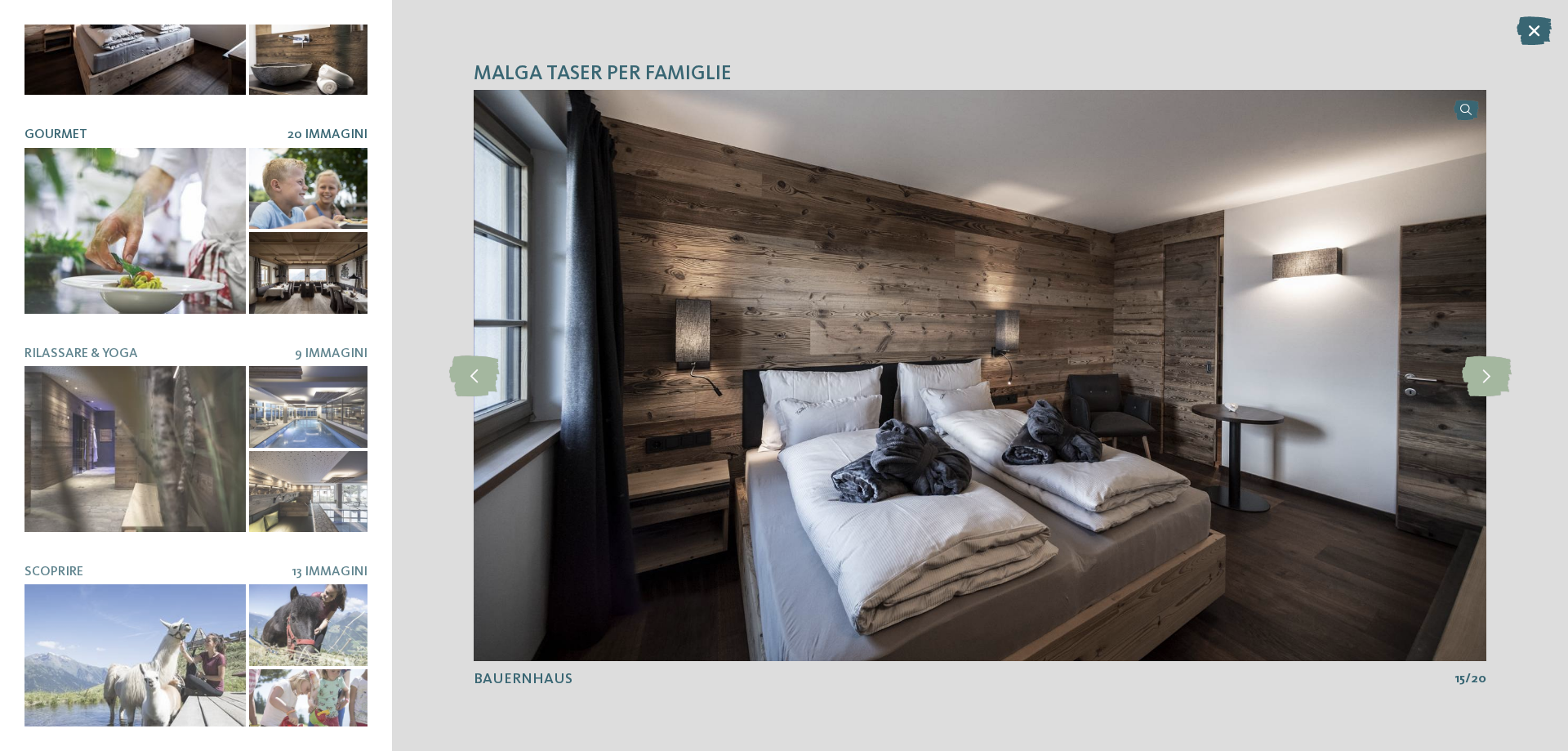
click at [107, 196] on div at bounding box center [134, 230] width 221 height 166
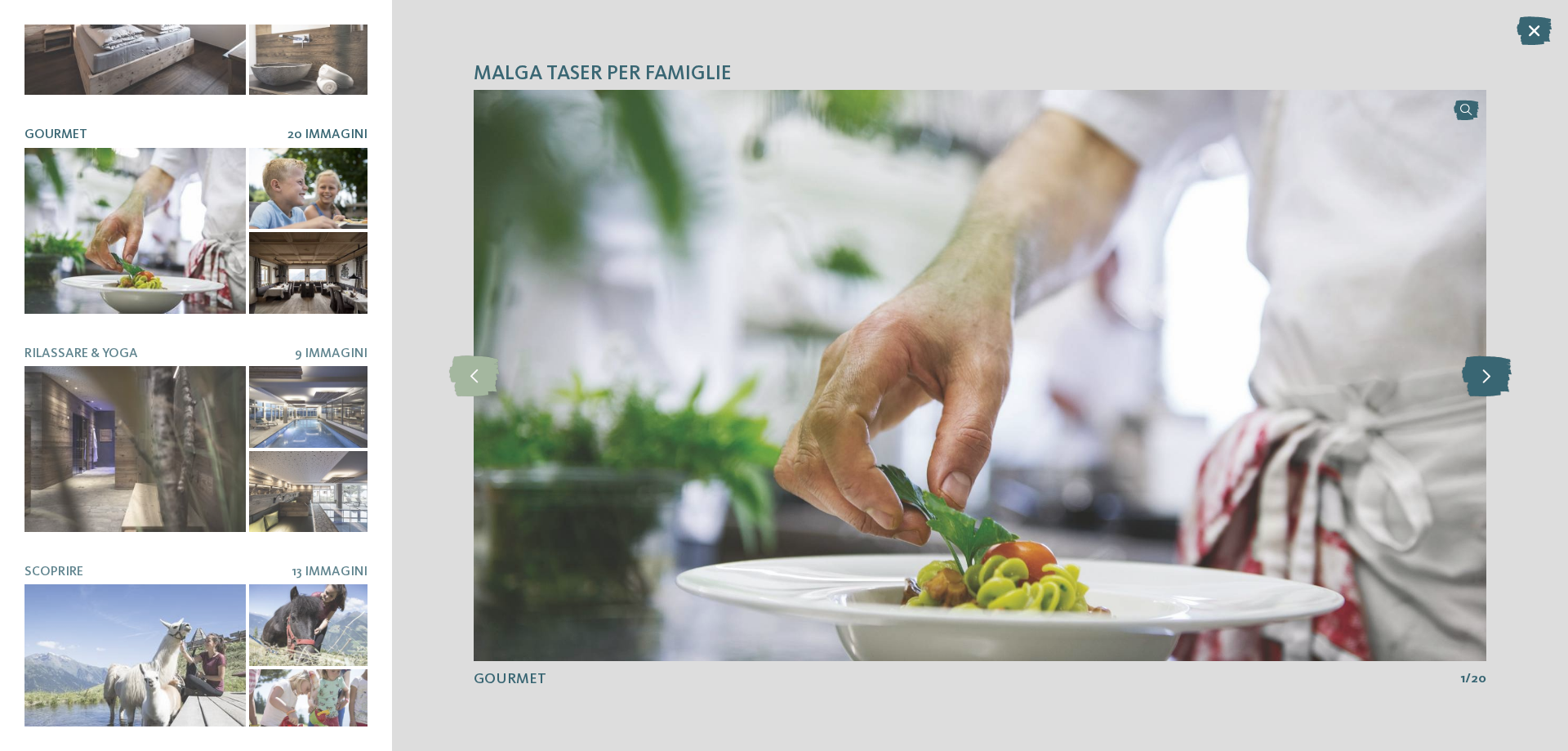
click at [1485, 388] on icon at bounding box center [1487, 376] width 50 height 41
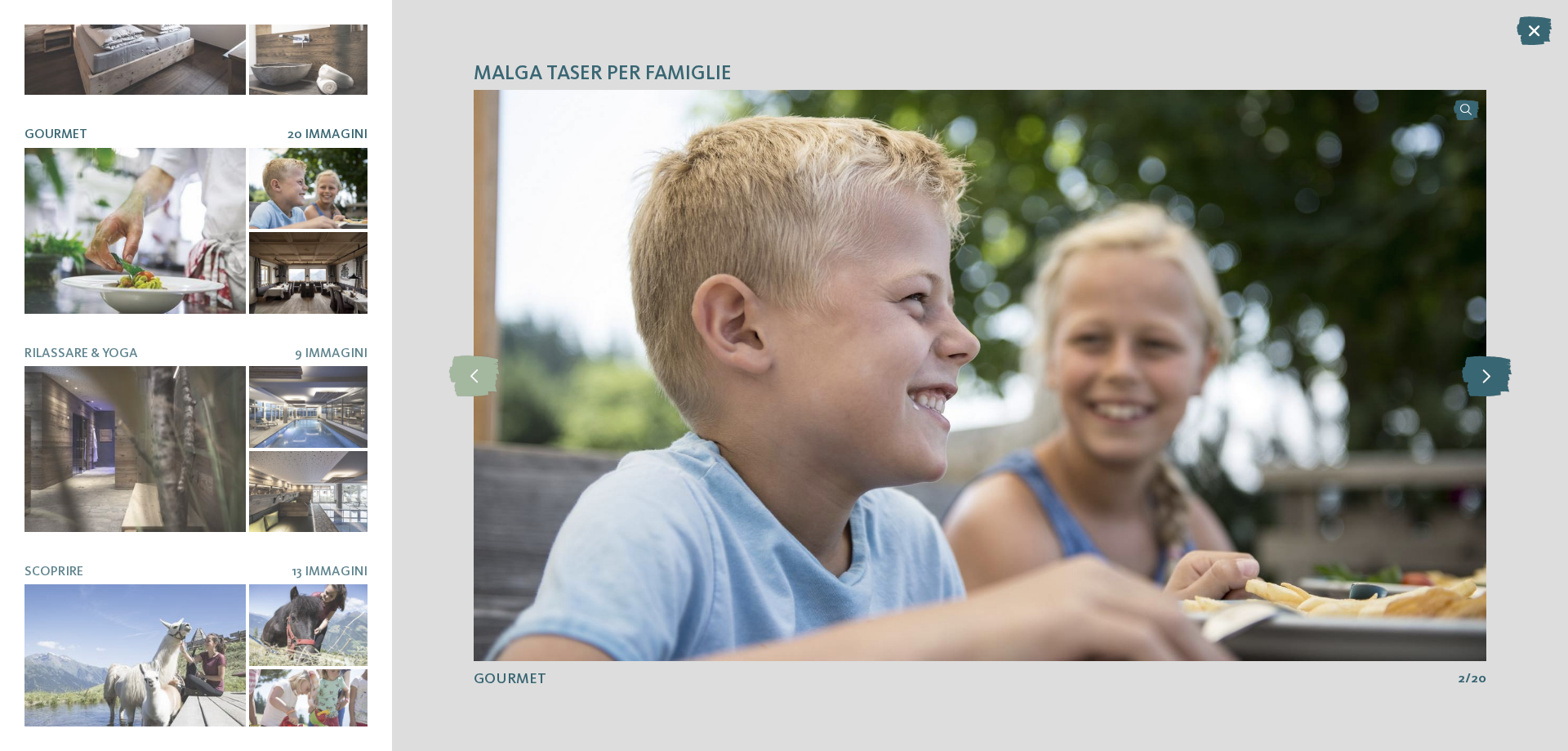
click at [1485, 388] on icon at bounding box center [1487, 376] width 50 height 41
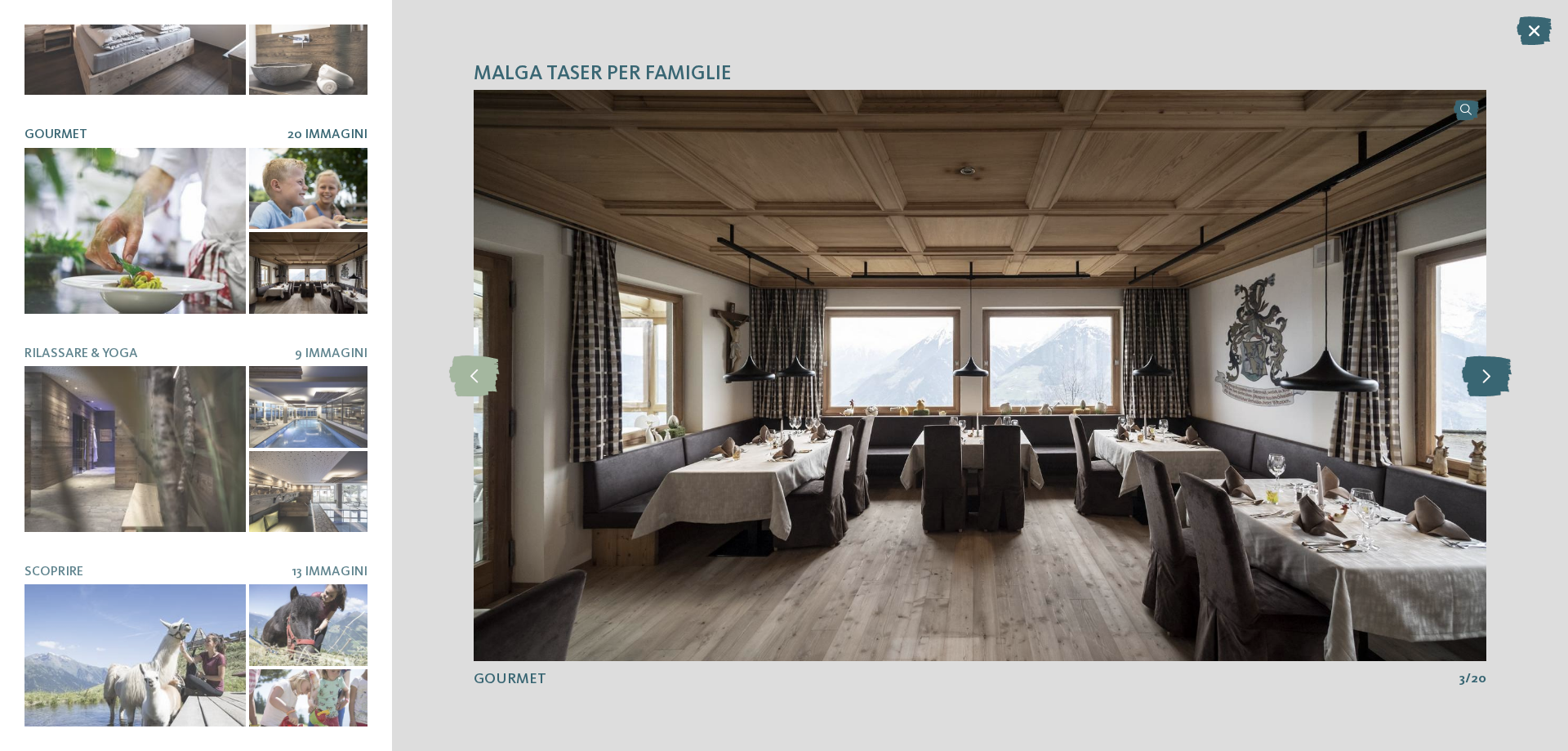
click at [1486, 387] on icon at bounding box center [1487, 376] width 50 height 41
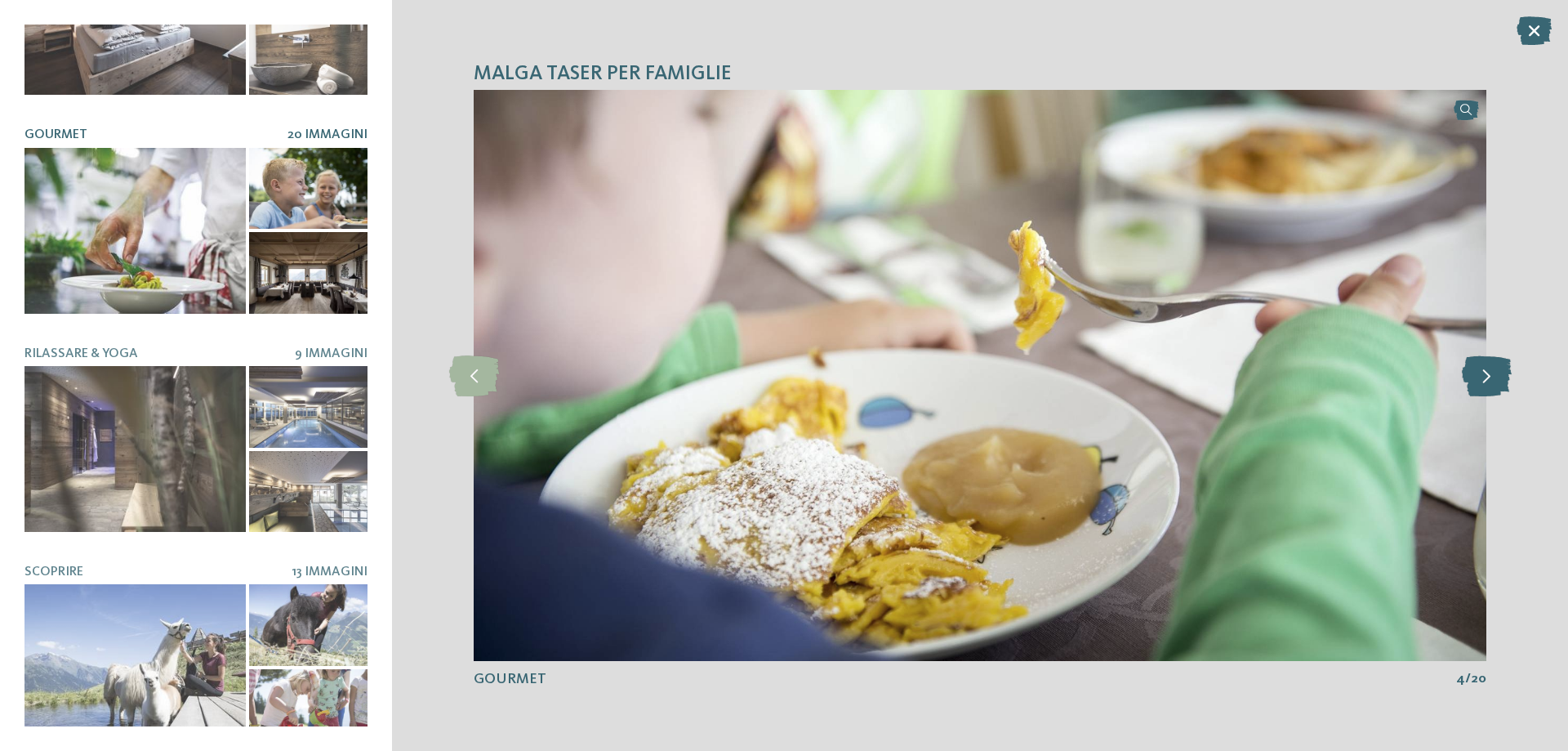
click at [1486, 387] on icon at bounding box center [1487, 376] width 50 height 41
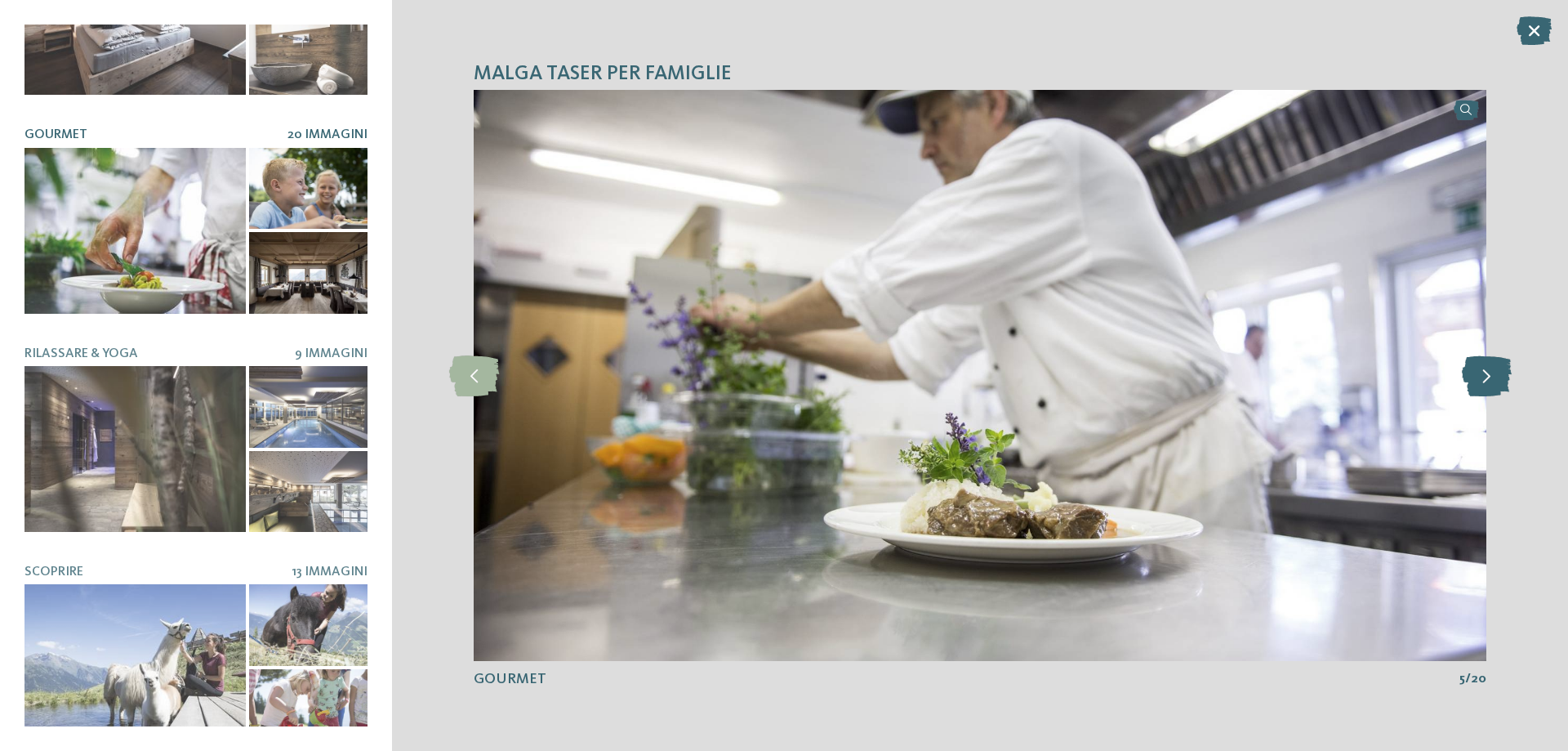
click at [1486, 387] on icon at bounding box center [1487, 376] width 50 height 41
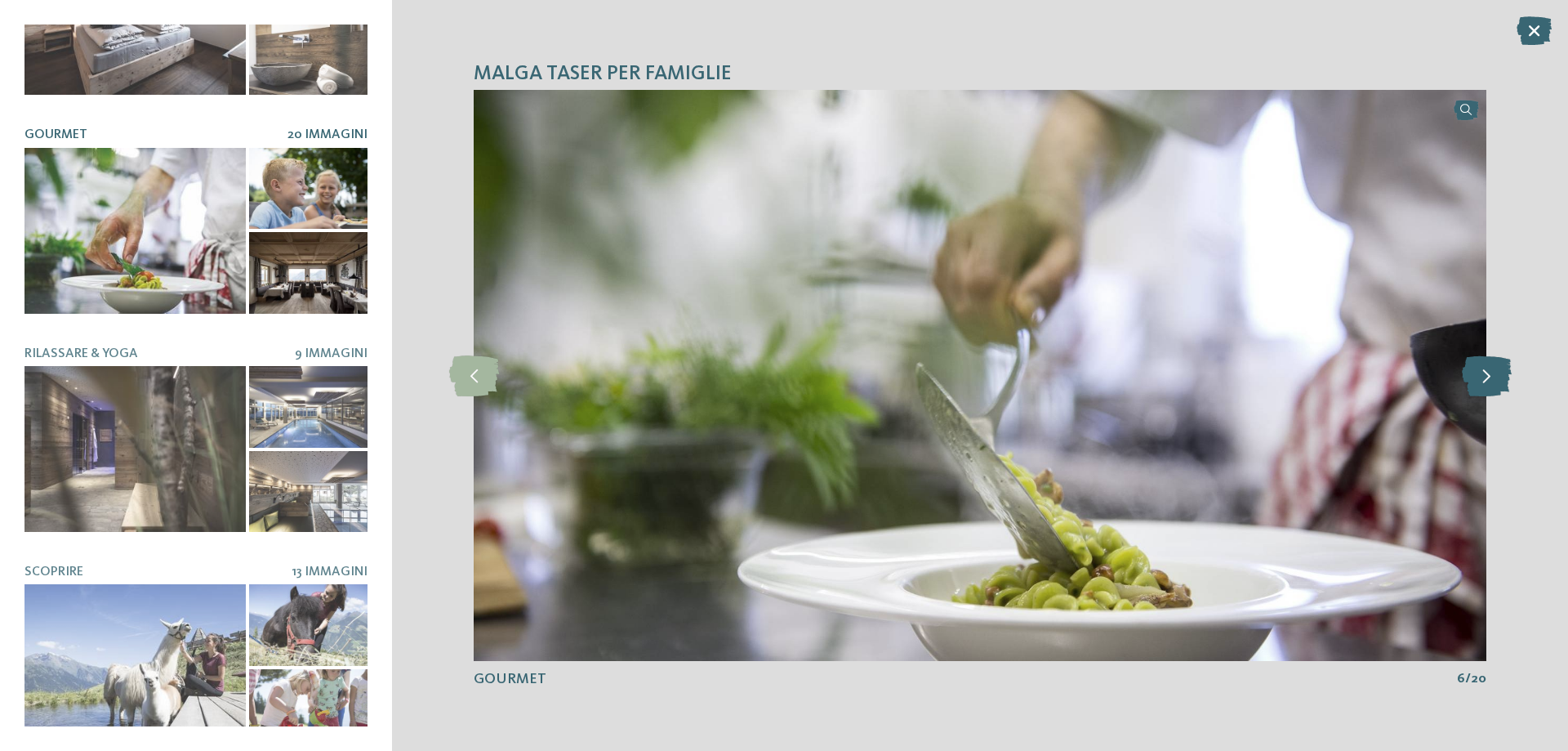
click at [1486, 387] on icon at bounding box center [1487, 376] width 50 height 41
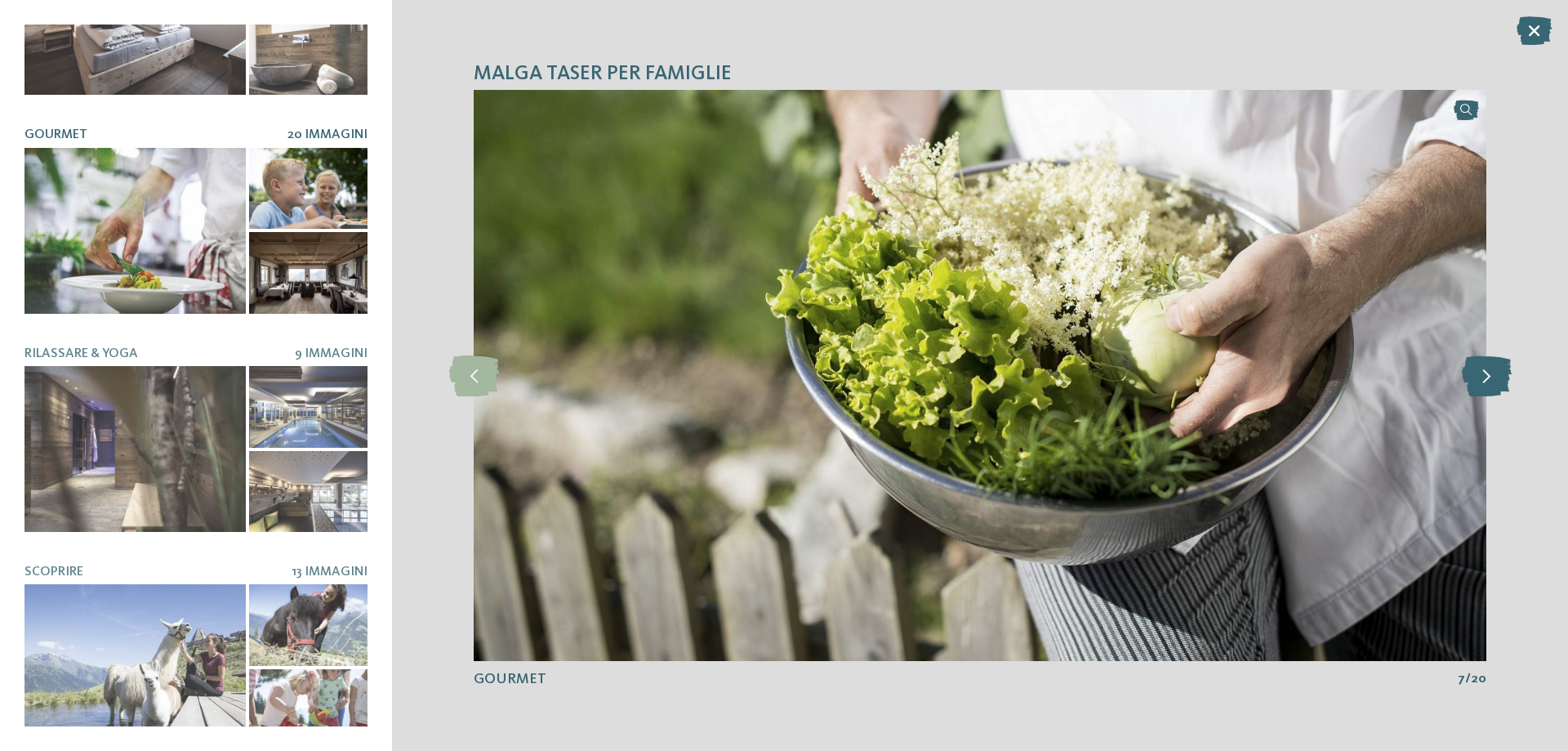
click at [1486, 387] on icon at bounding box center [1487, 376] width 50 height 41
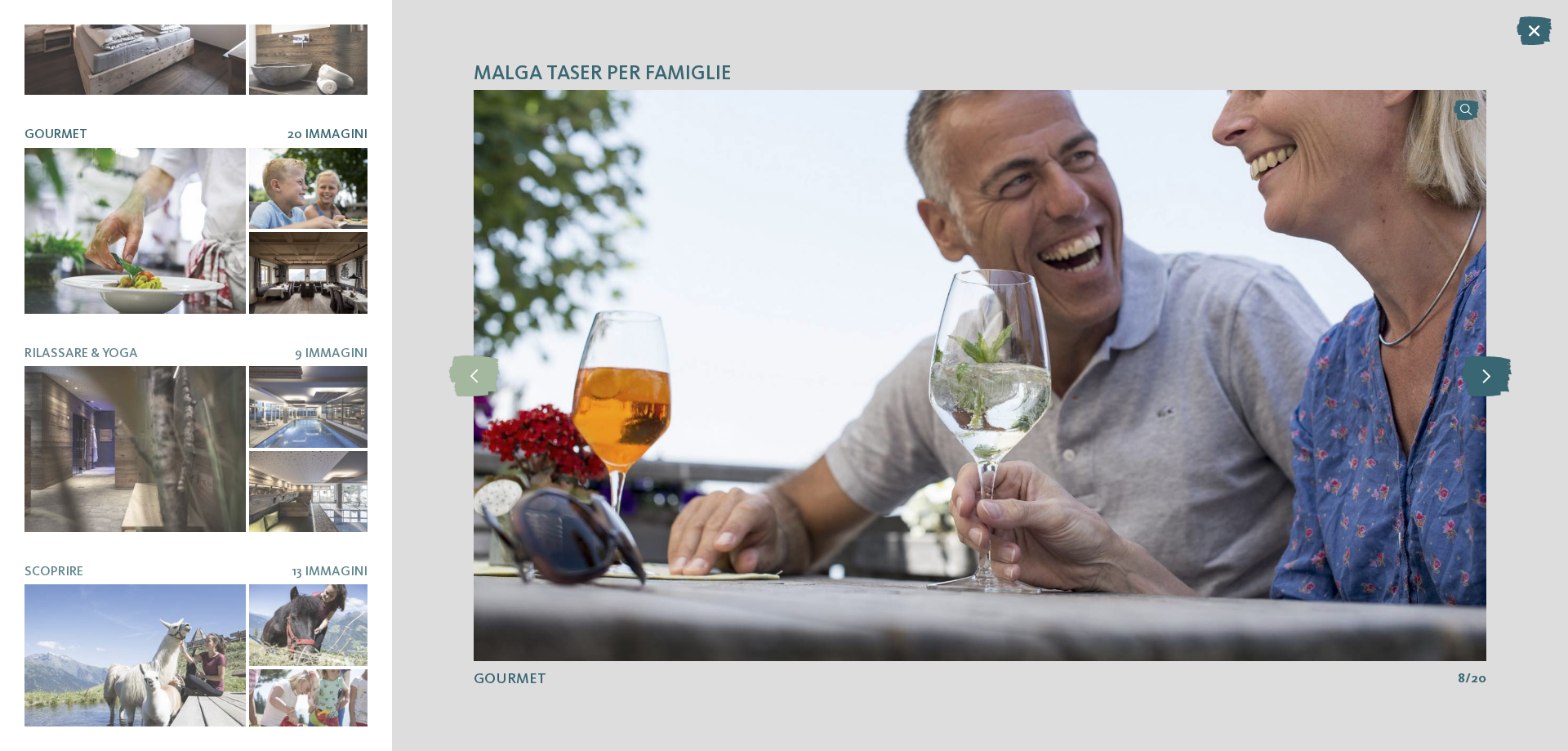
click at [1486, 387] on icon at bounding box center [1487, 376] width 50 height 41
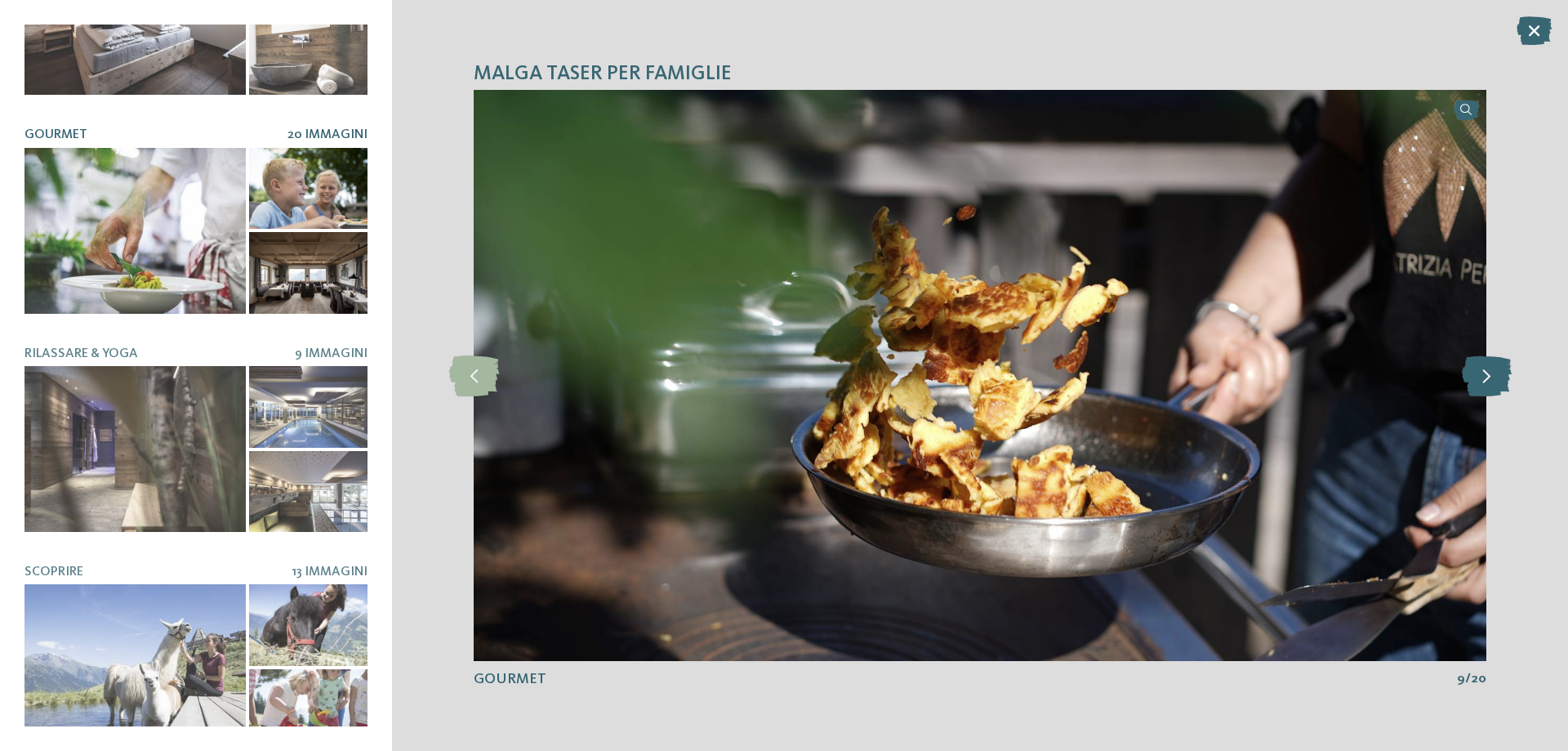
click at [1486, 387] on icon at bounding box center [1487, 376] width 50 height 41
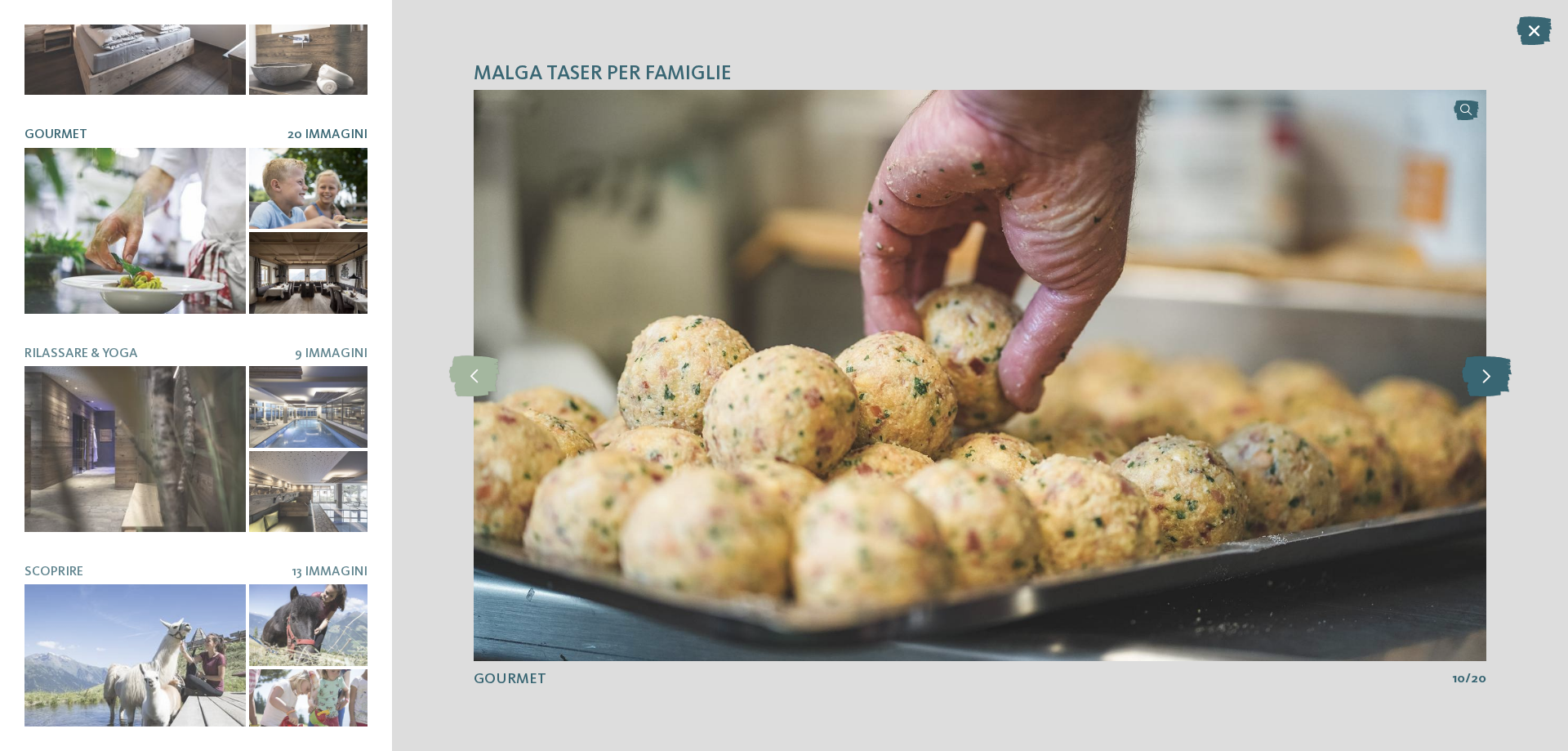
click at [1486, 387] on icon at bounding box center [1487, 376] width 50 height 41
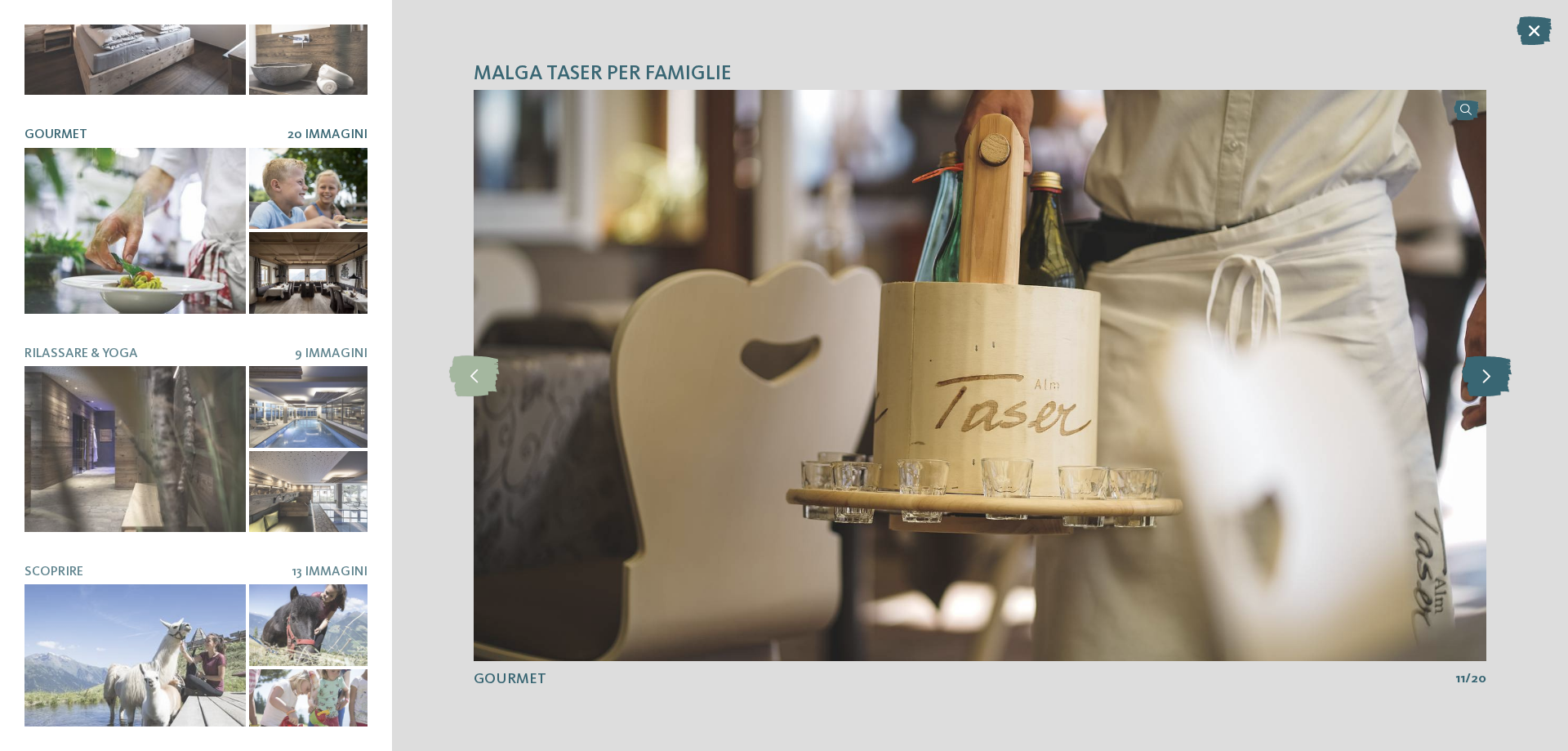
click at [1486, 387] on icon at bounding box center [1487, 376] width 50 height 41
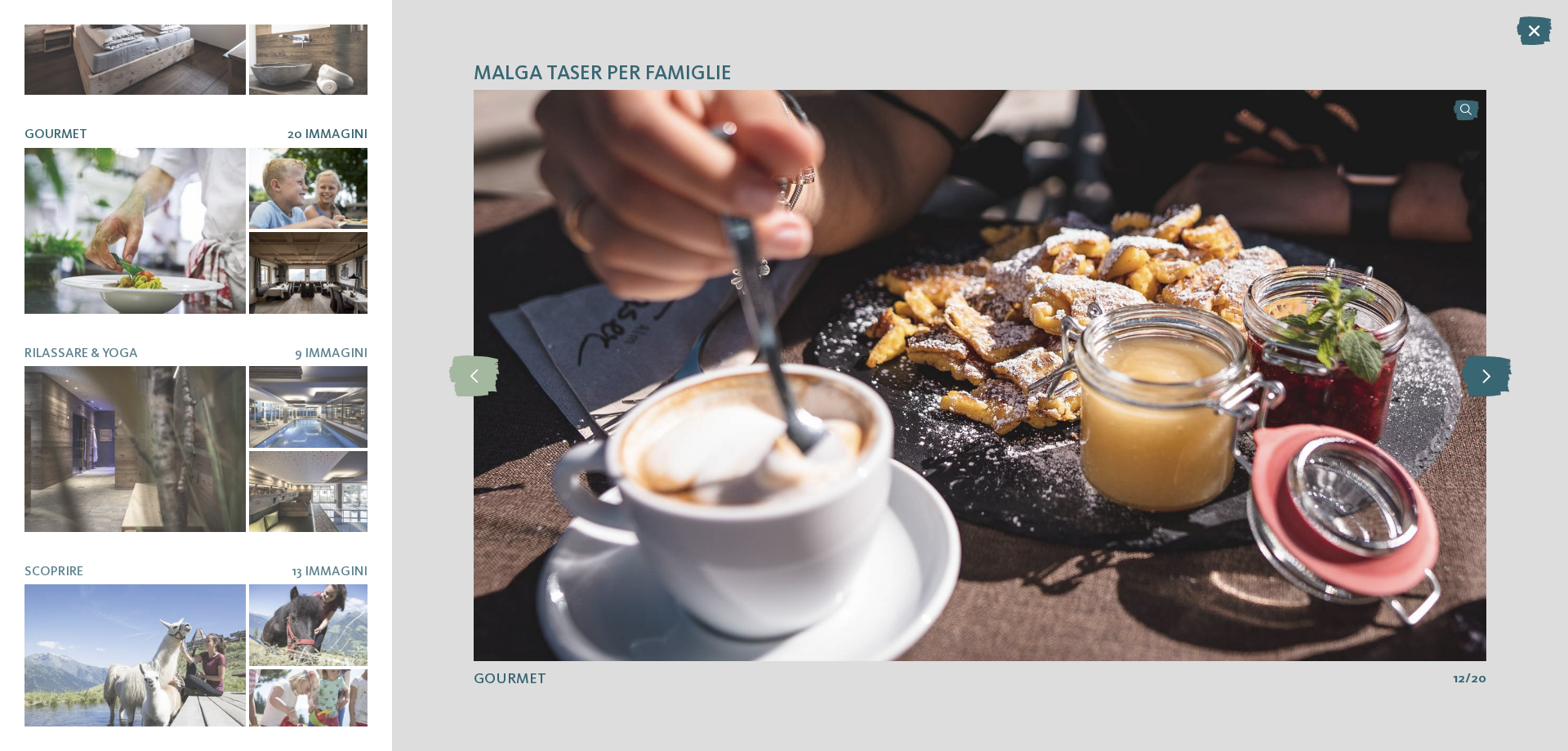
click at [1486, 387] on icon at bounding box center [1487, 376] width 50 height 41
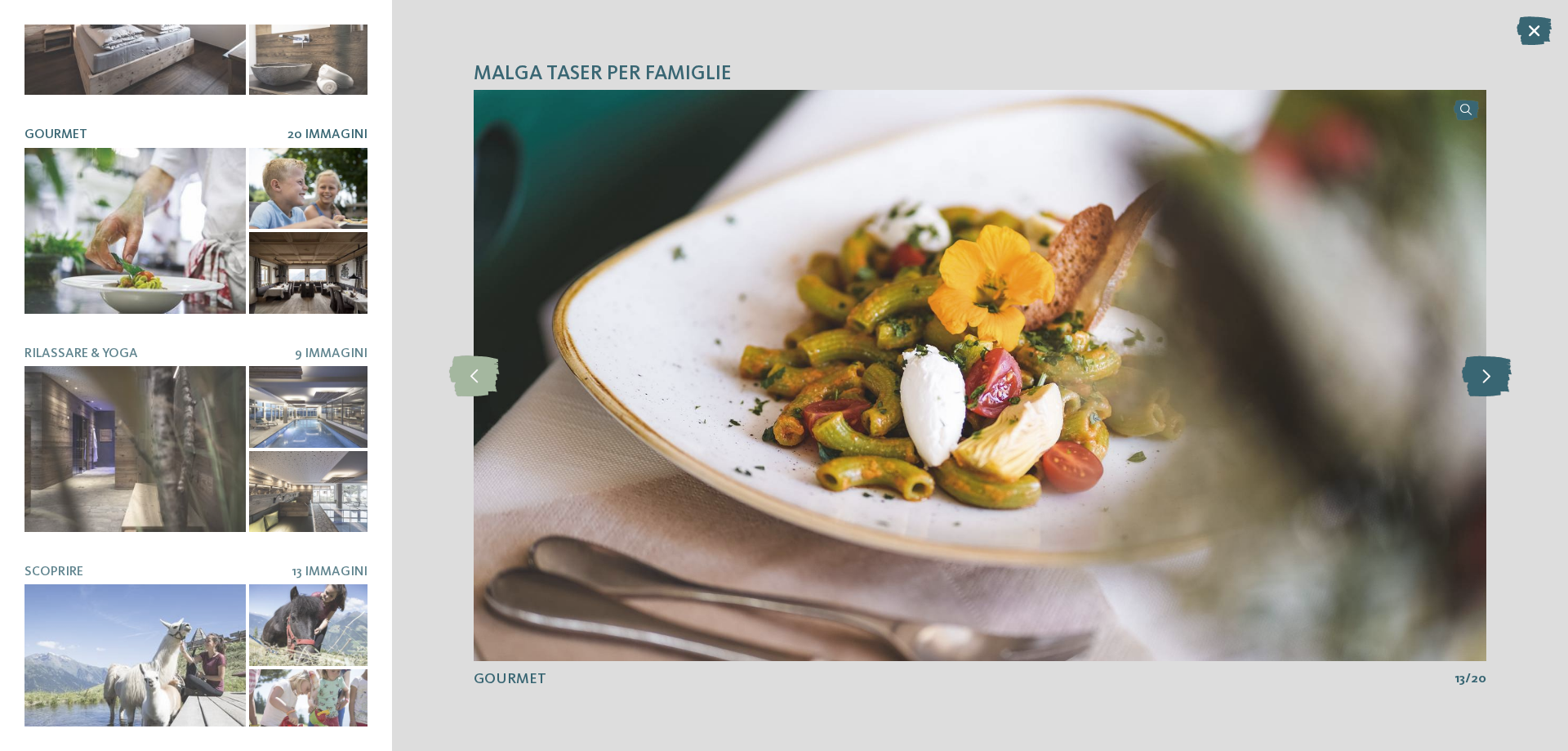
click at [1486, 387] on icon at bounding box center [1487, 376] width 50 height 41
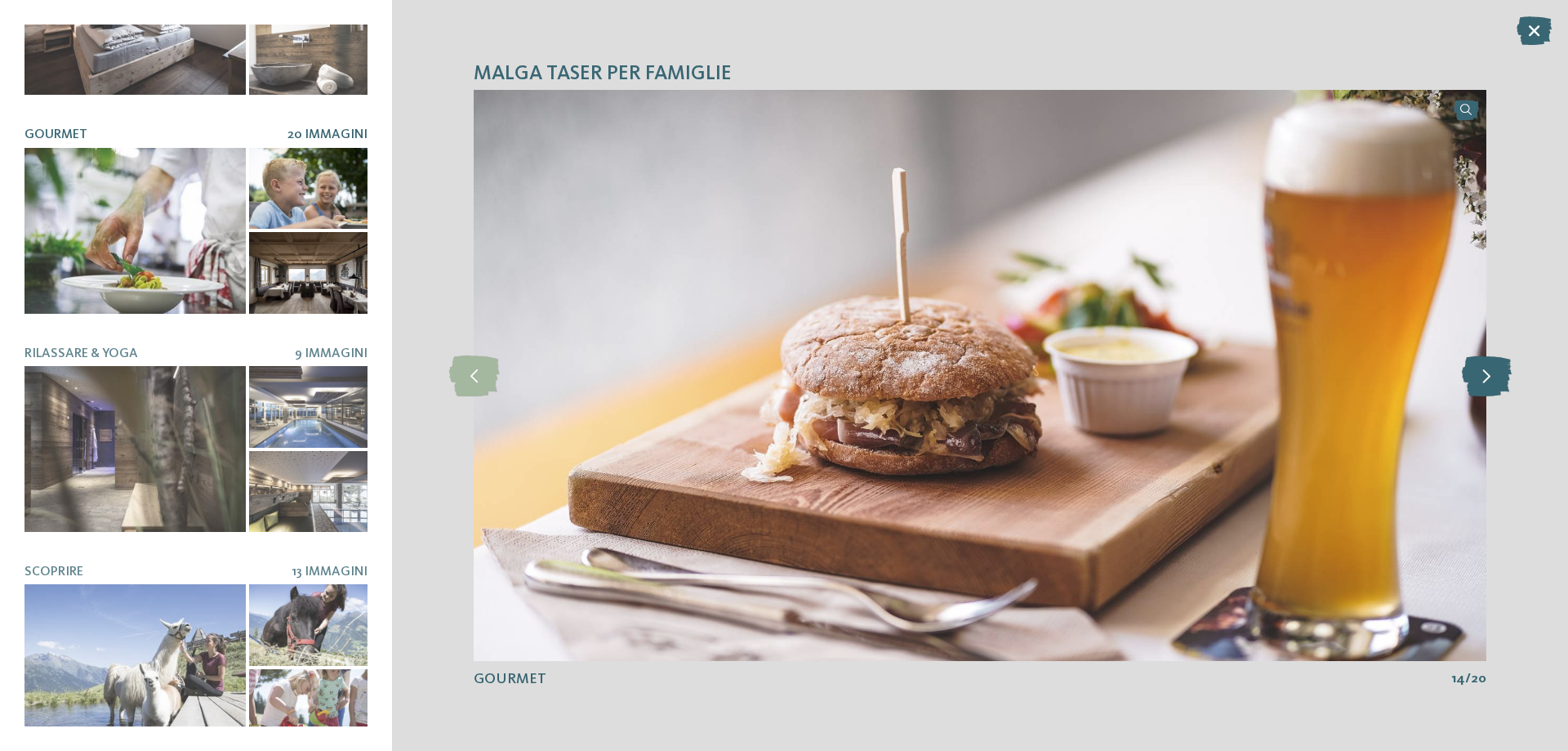
click at [1486, 387] on icon at bounding box center [1487, 376] width 50 height 41
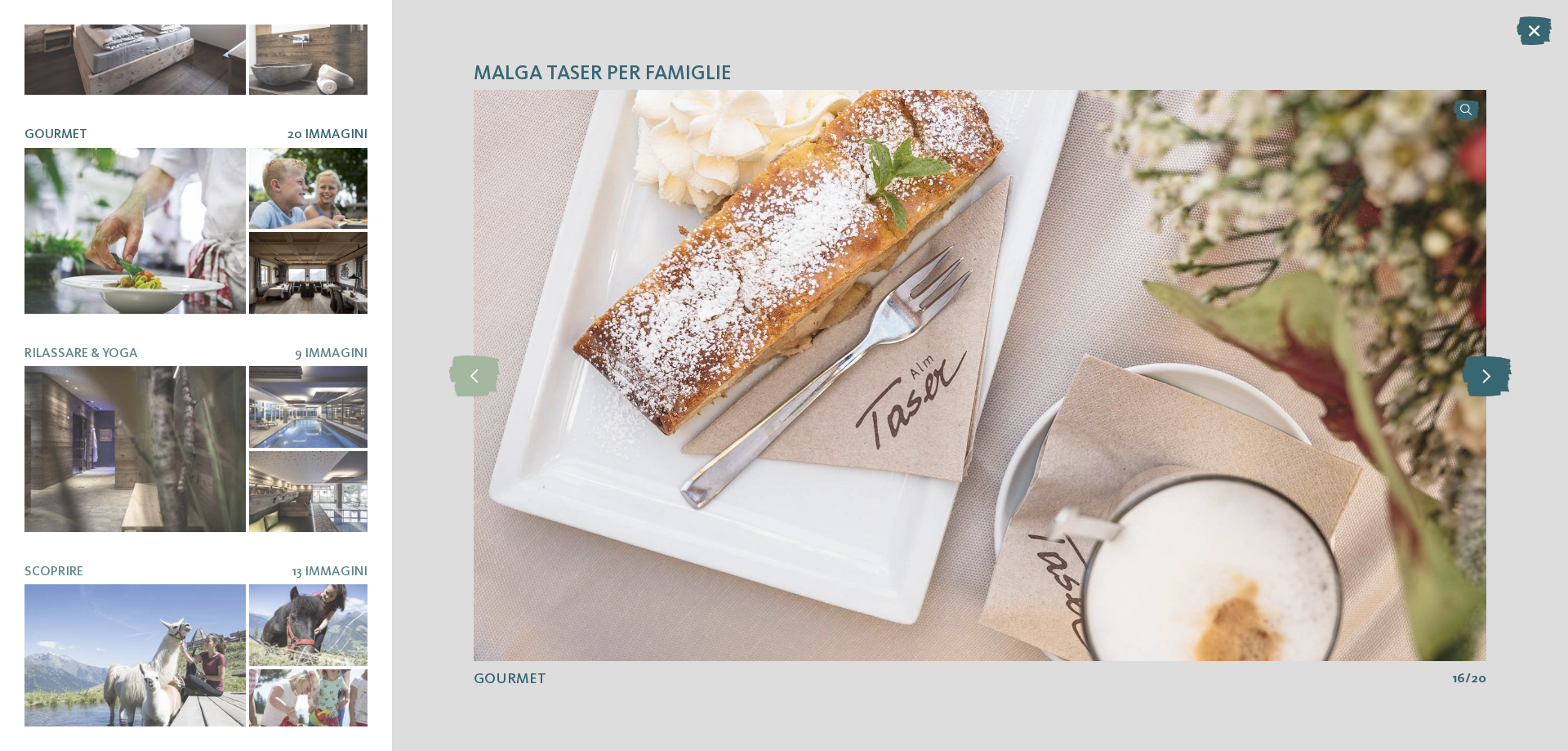
click at [1486, 387] on icon at bounding box center [1487, 376] width 50 height 41
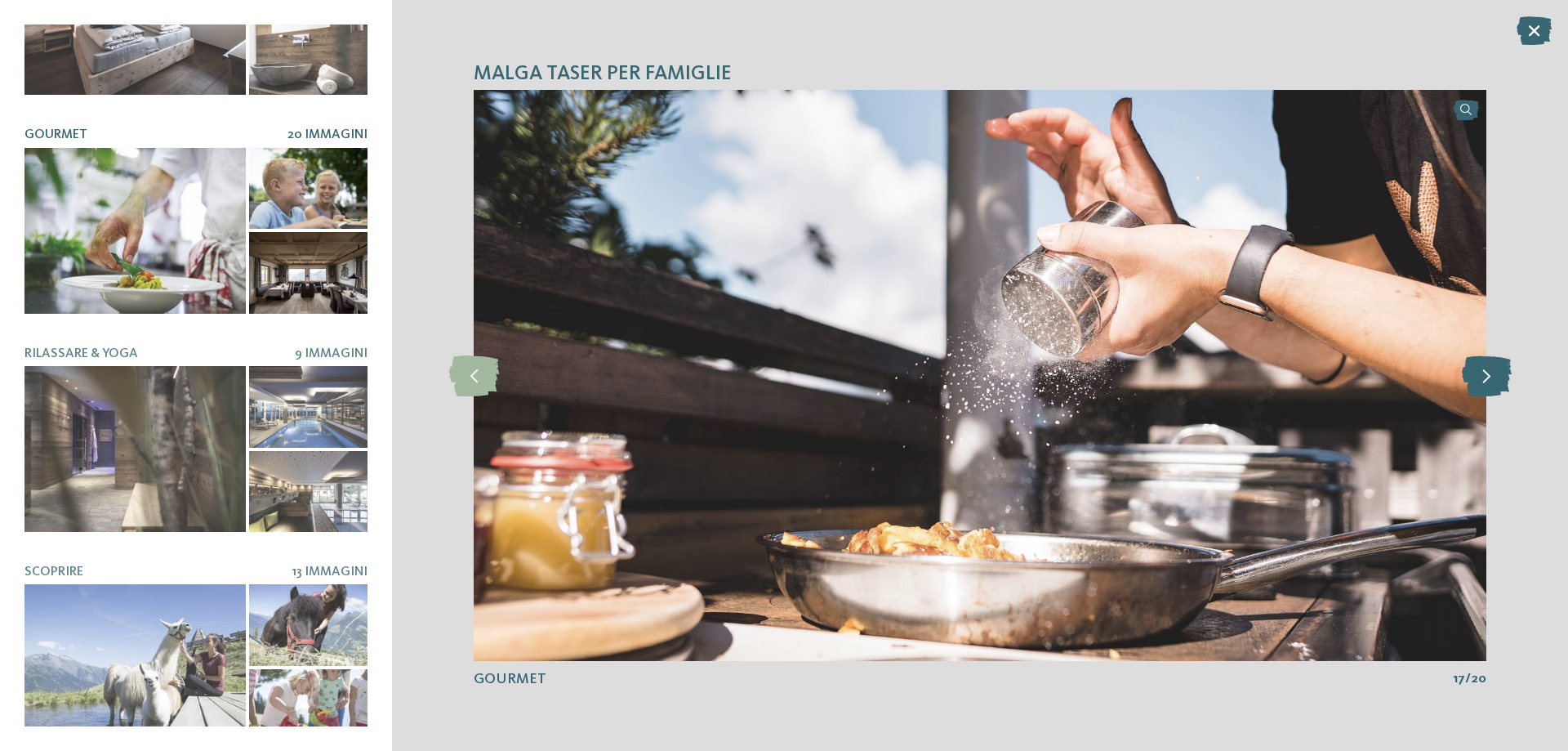
click at [1486, 387] on icon at bounding box center [1487, 376] width 50 height 41
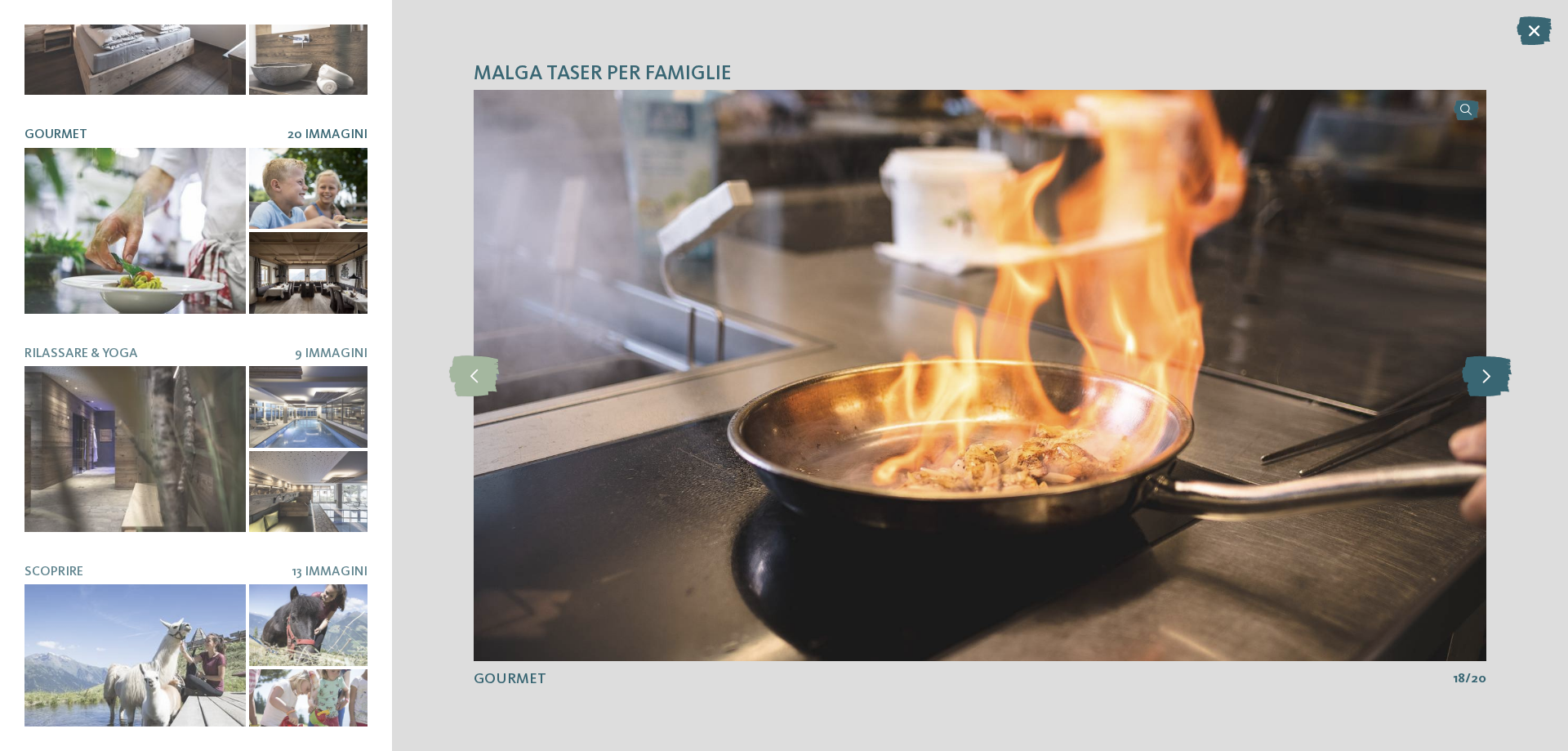
click at [1486, 387] on icon at bounding box center [1487, 376] width 50 height 41
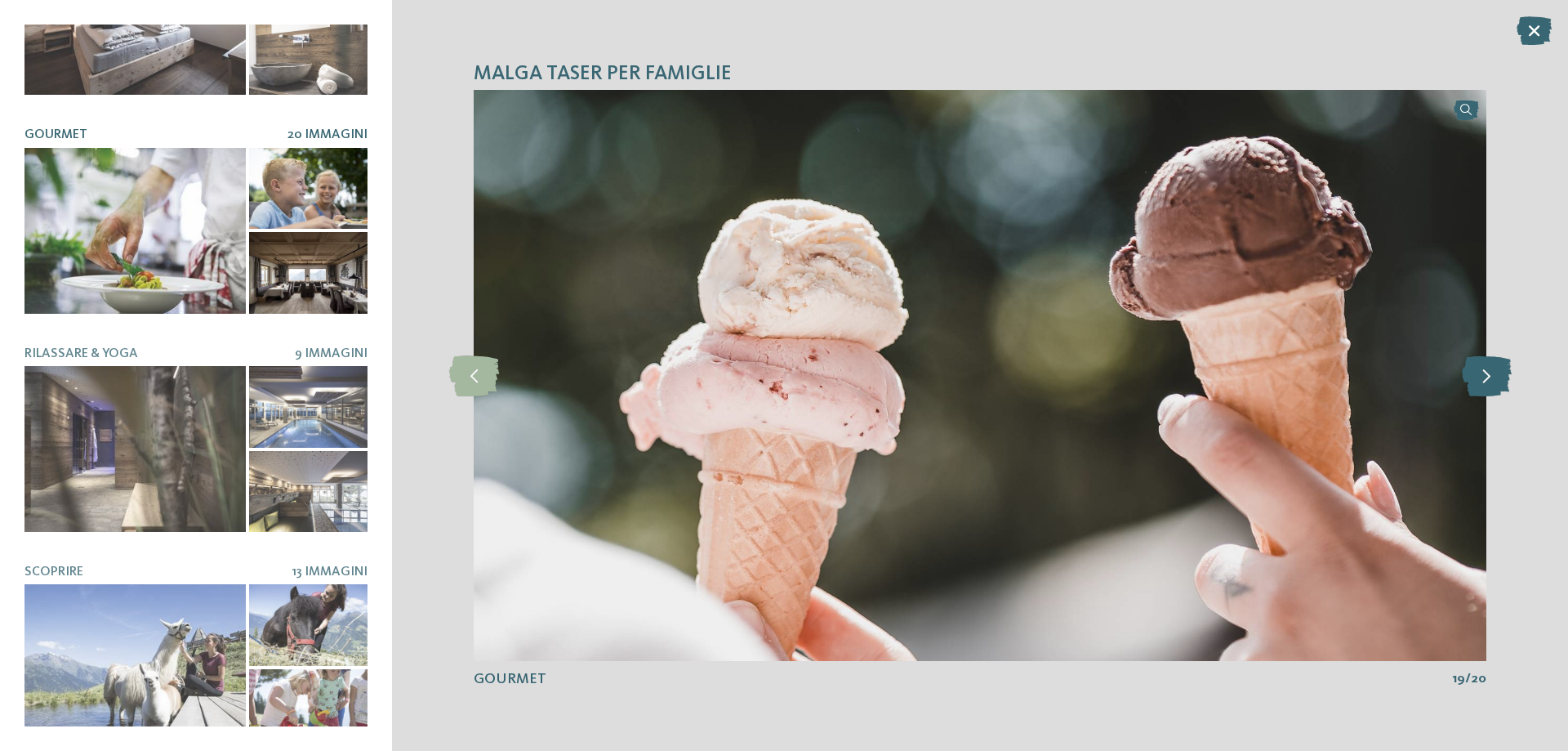
click at [1486, 387] on icon at bounding box center [1487, 376] width 50 height 41
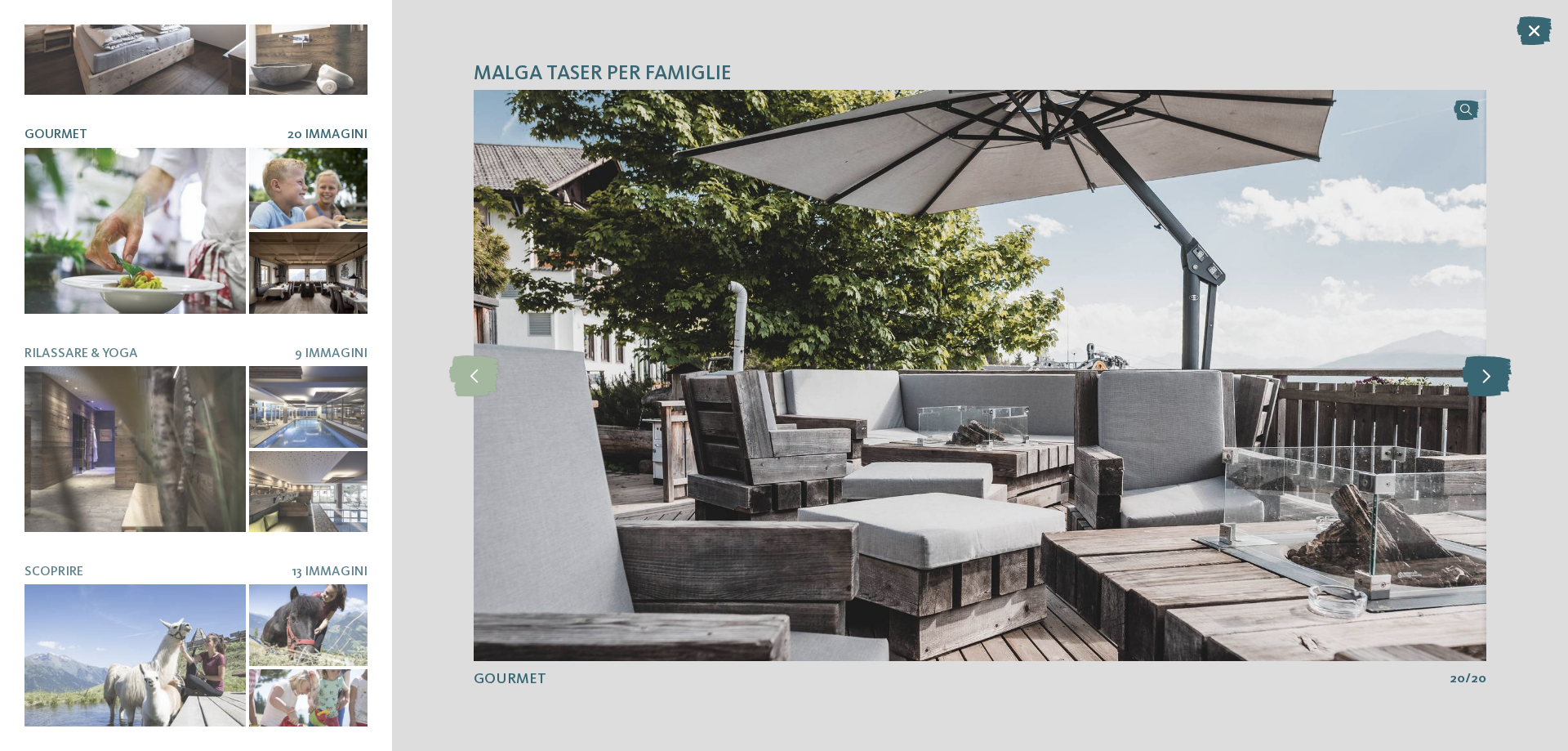
click at [1479, 383] on icon at bounding box center [1487, 376] width 50 height 41
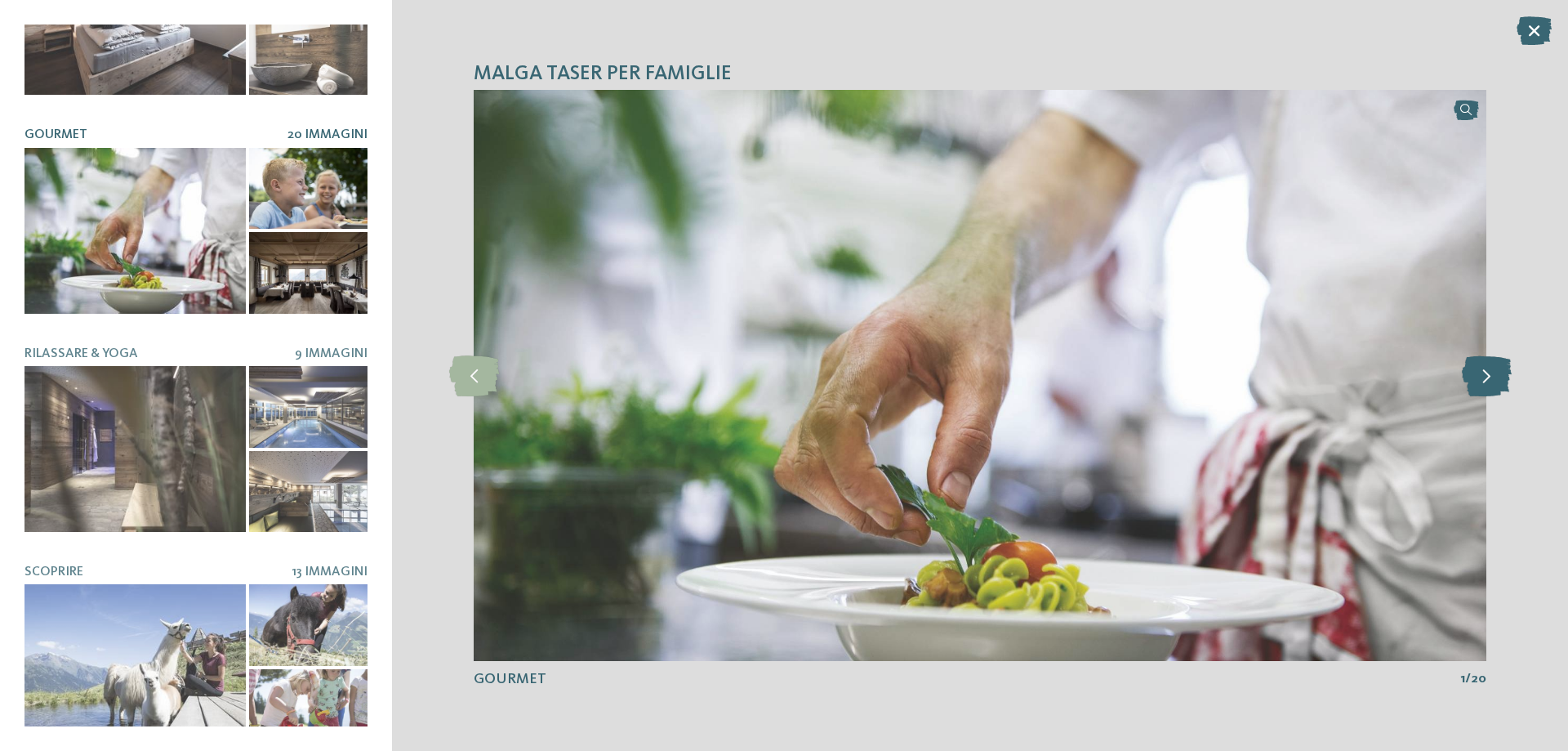
click at [1479, 383] on icon at bounding box center [1487, 376] width 50 height 41
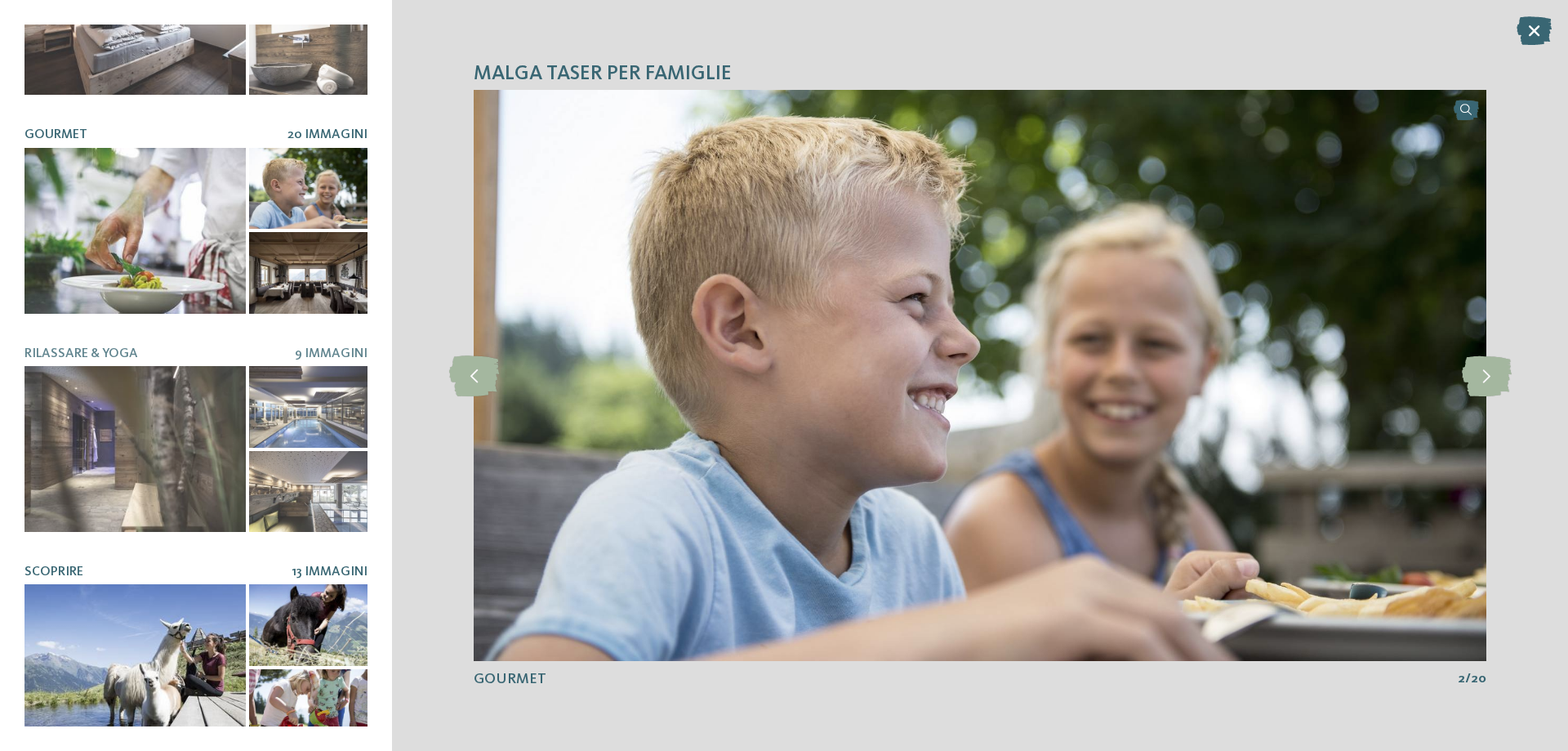
click at [145, 618] on div at bounding box center [134, 666] width 221 height 166
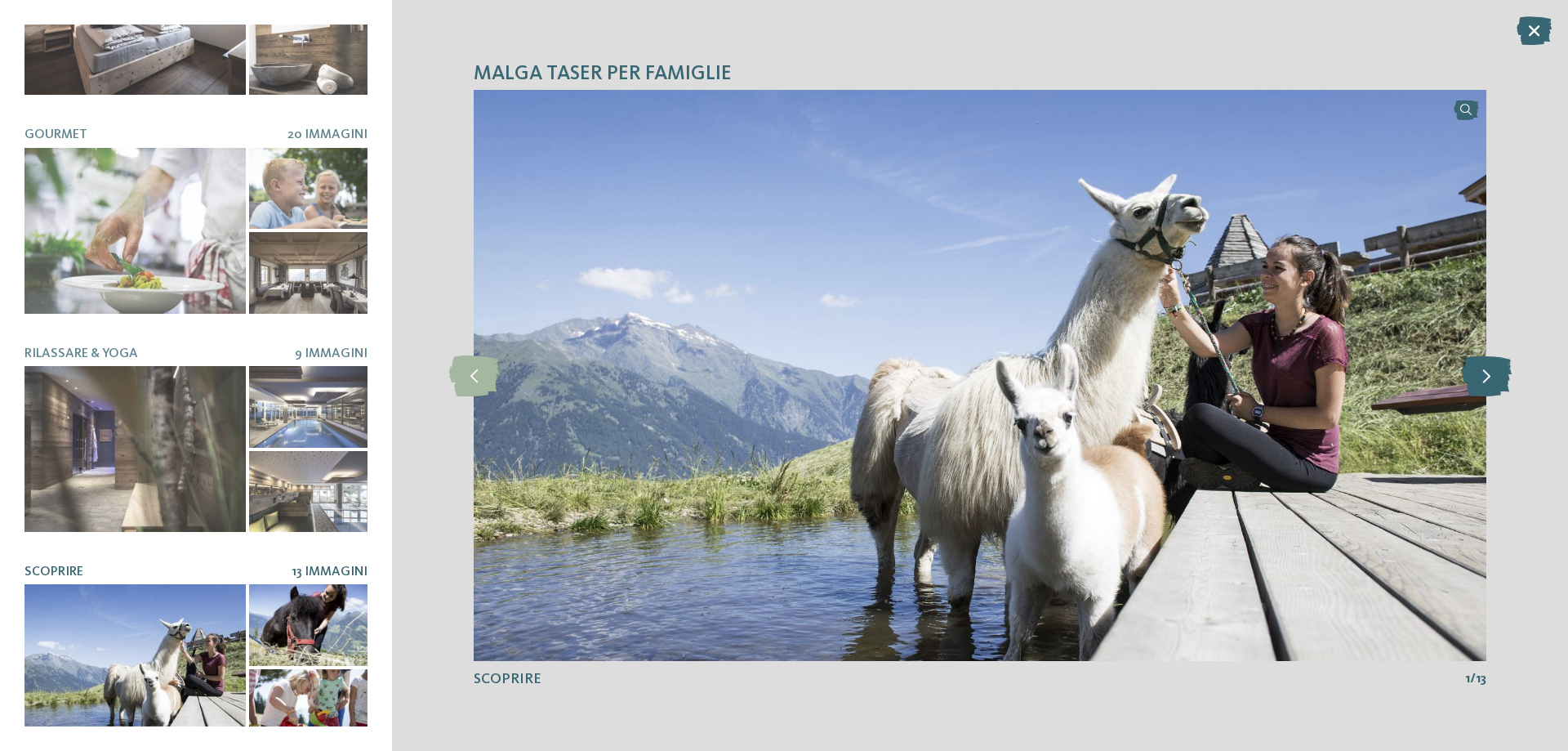
click at [1489, 378] on icon at bounding box center [1487, 376] width 50 height 41
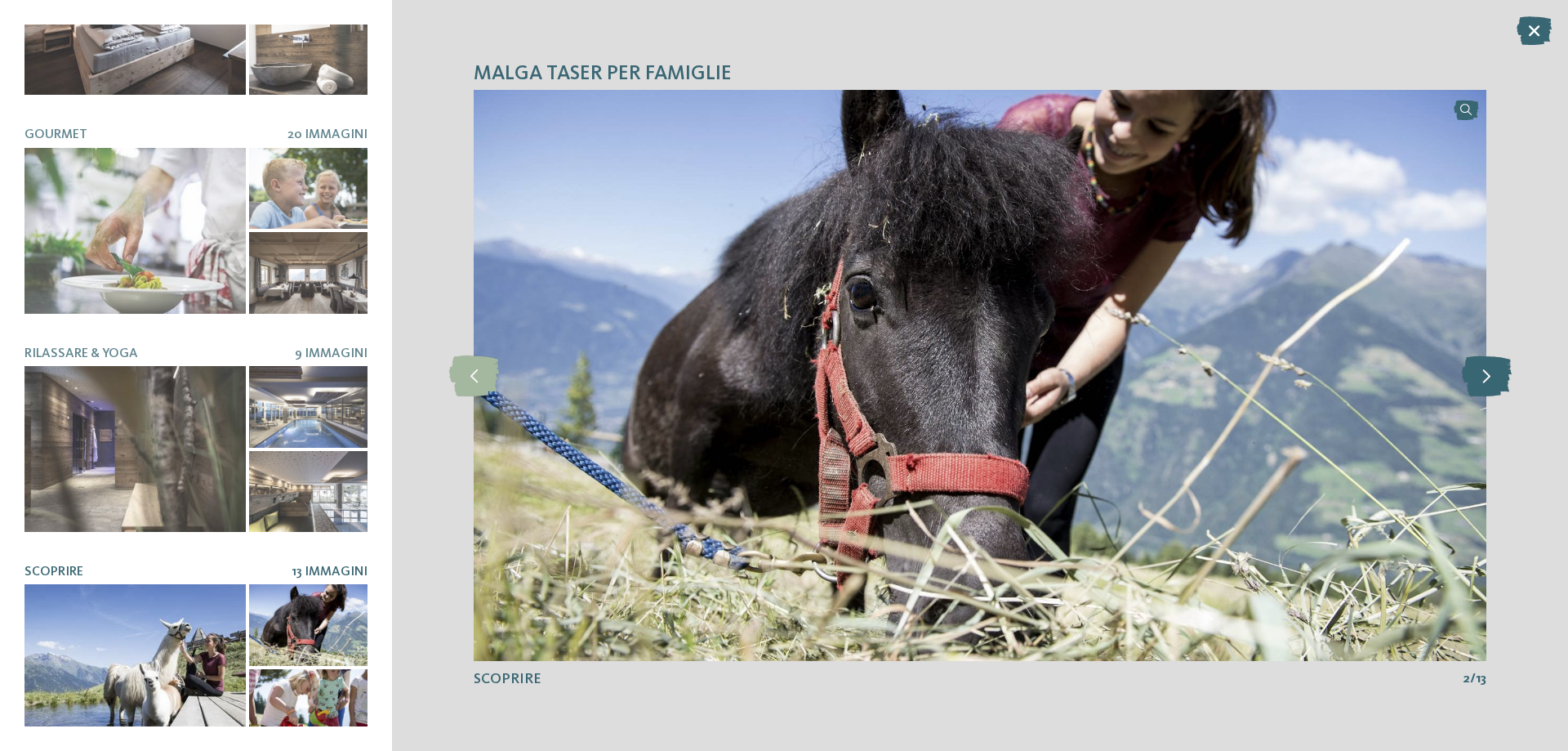
click at [1489, 378] on icon at bounding box center [1487, 376] width 50 height 41
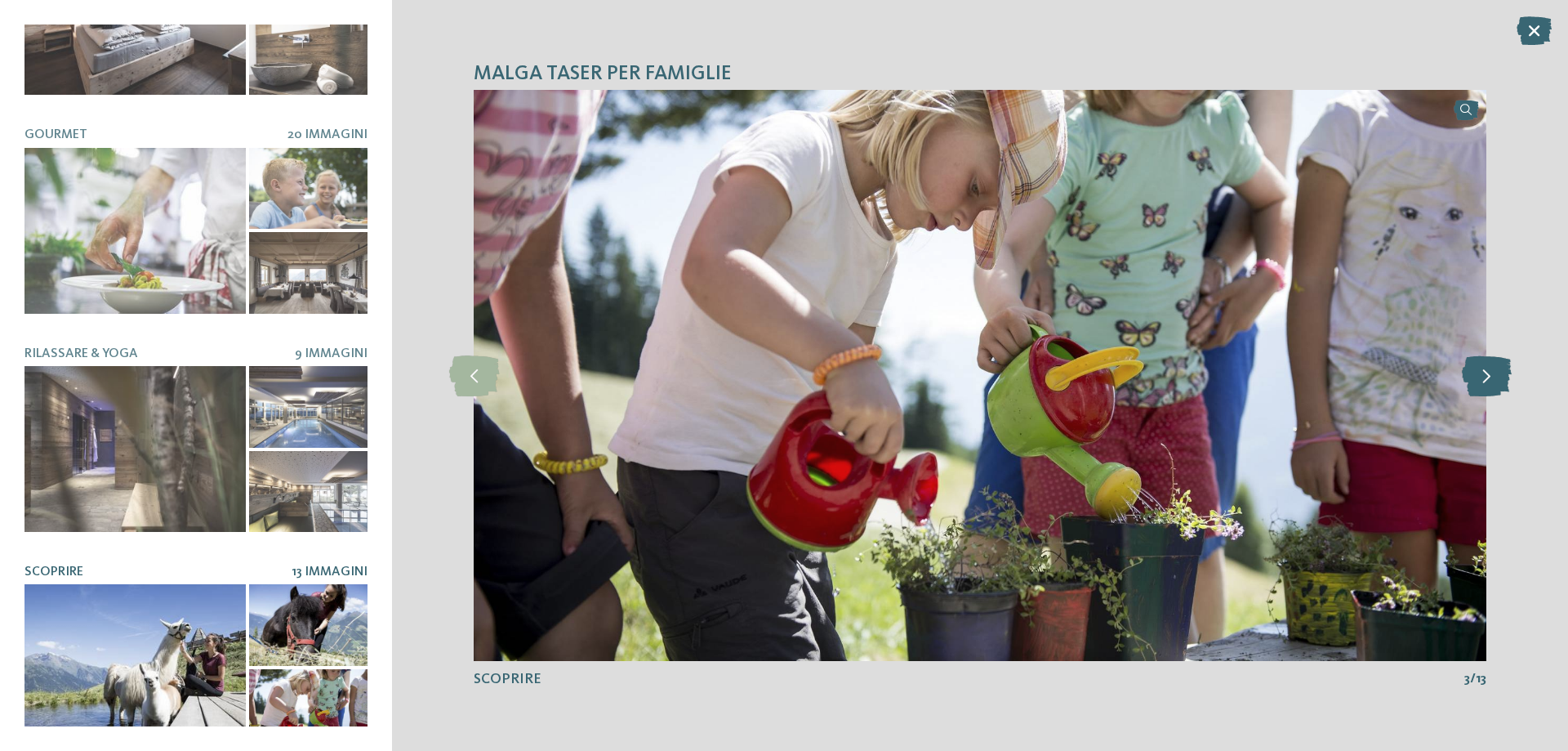
click at [1489, 378] on icon at bounding box center [1487, 376] width 50 height 41
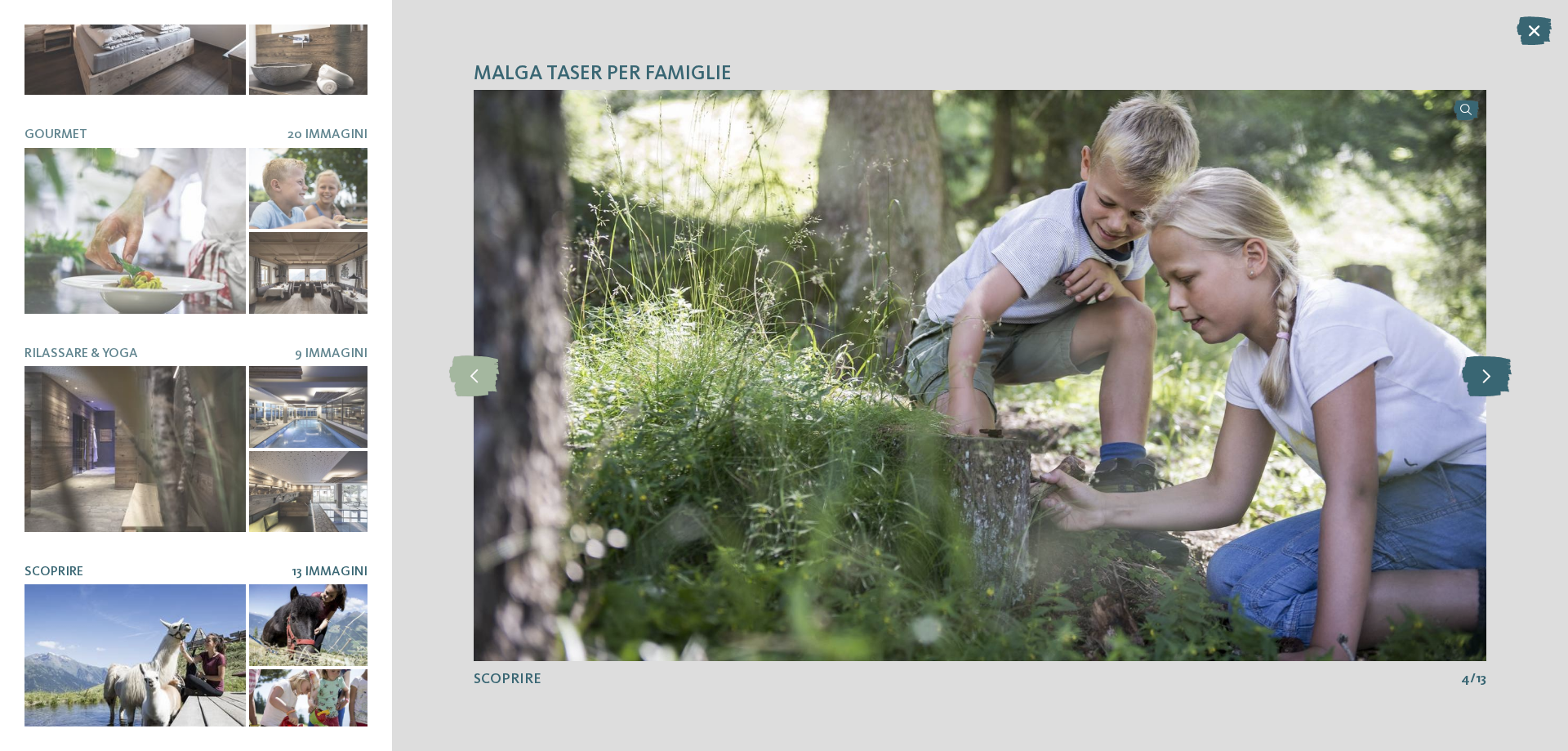
click at [1489, 378] on icon at bounding box center [1487, 376] width 50 height 41
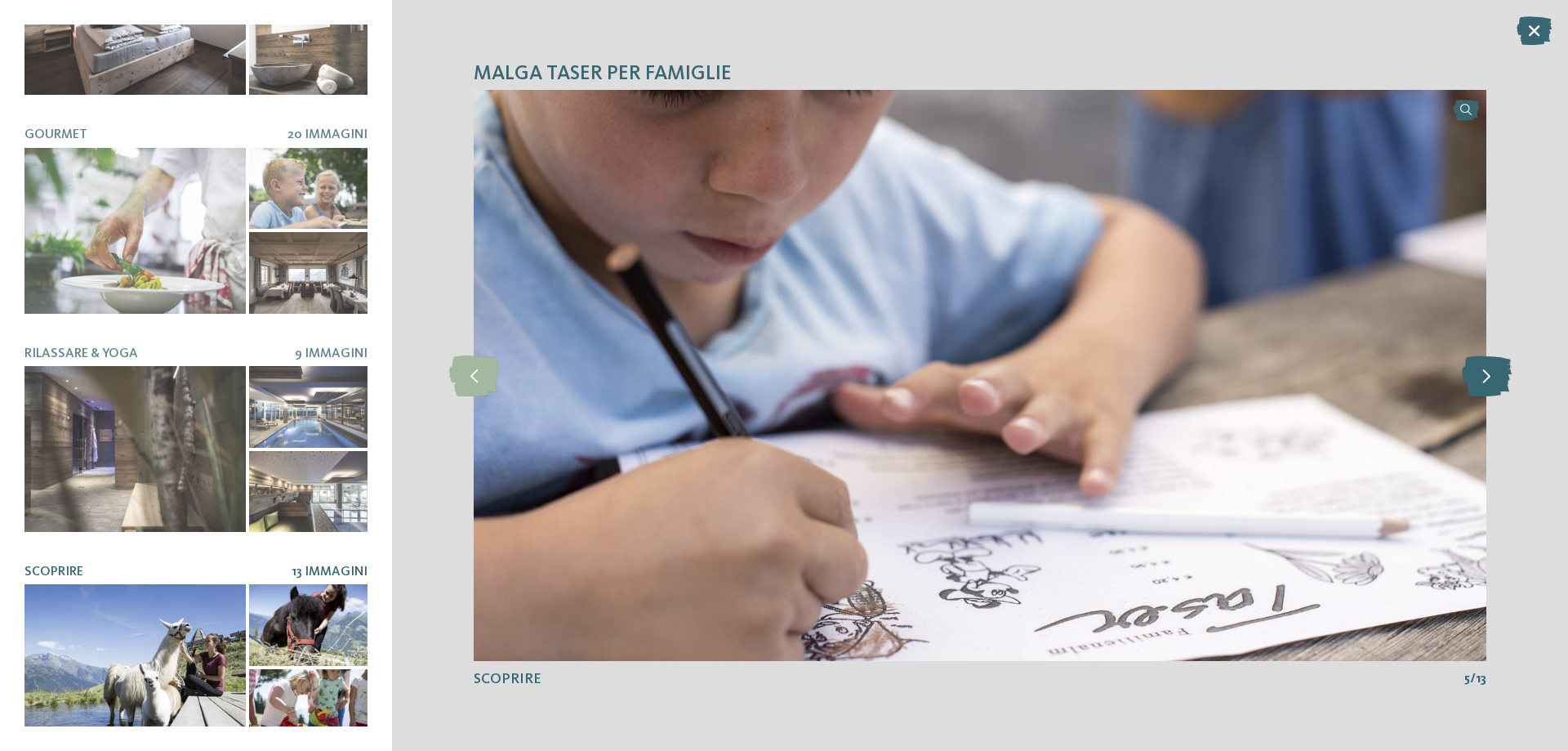
click at [1489, 378] on icon at bounding box center [1487, 376] width 50 height 41
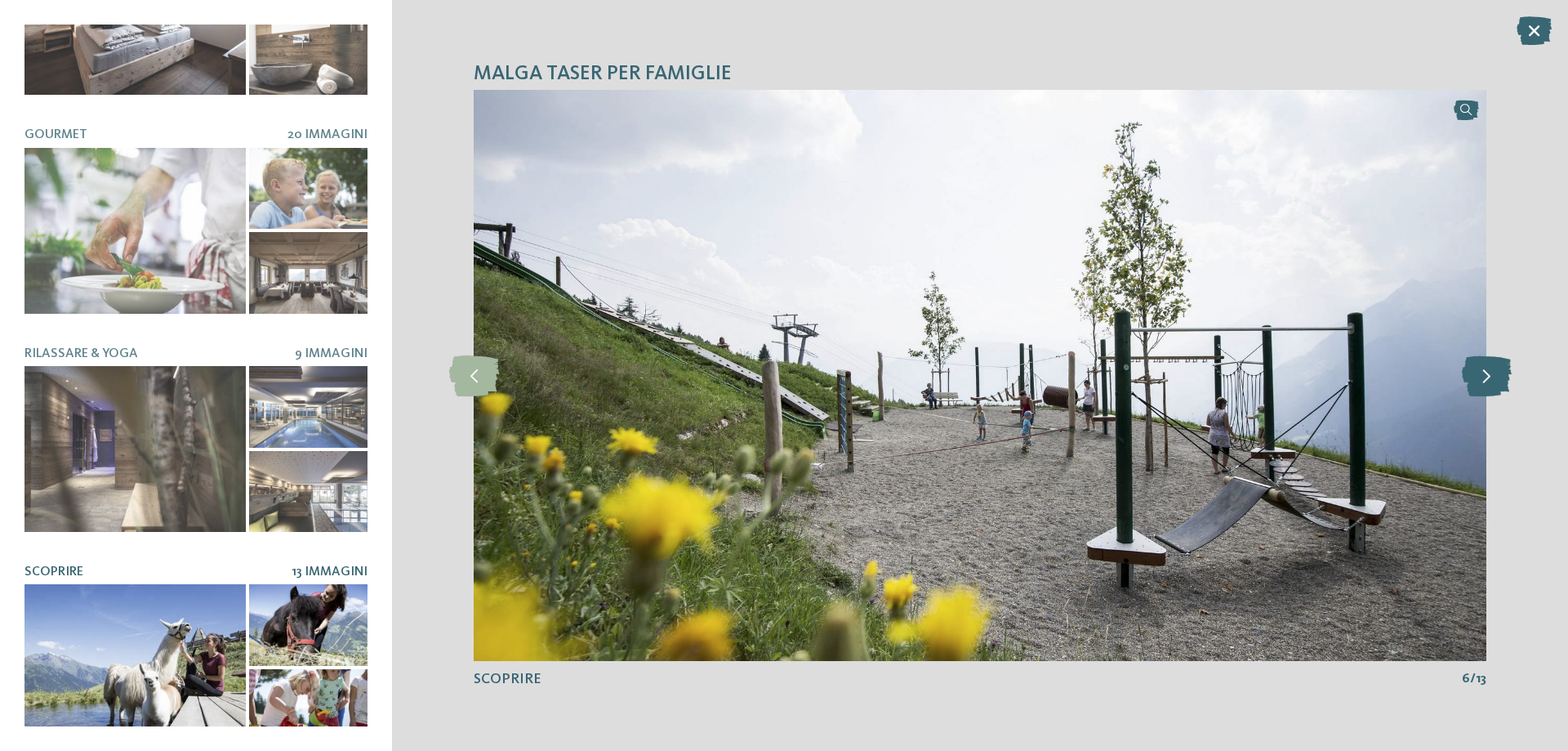
click at [1489, 378] on icon at bounding box center [1487, 376] width 50 height 41
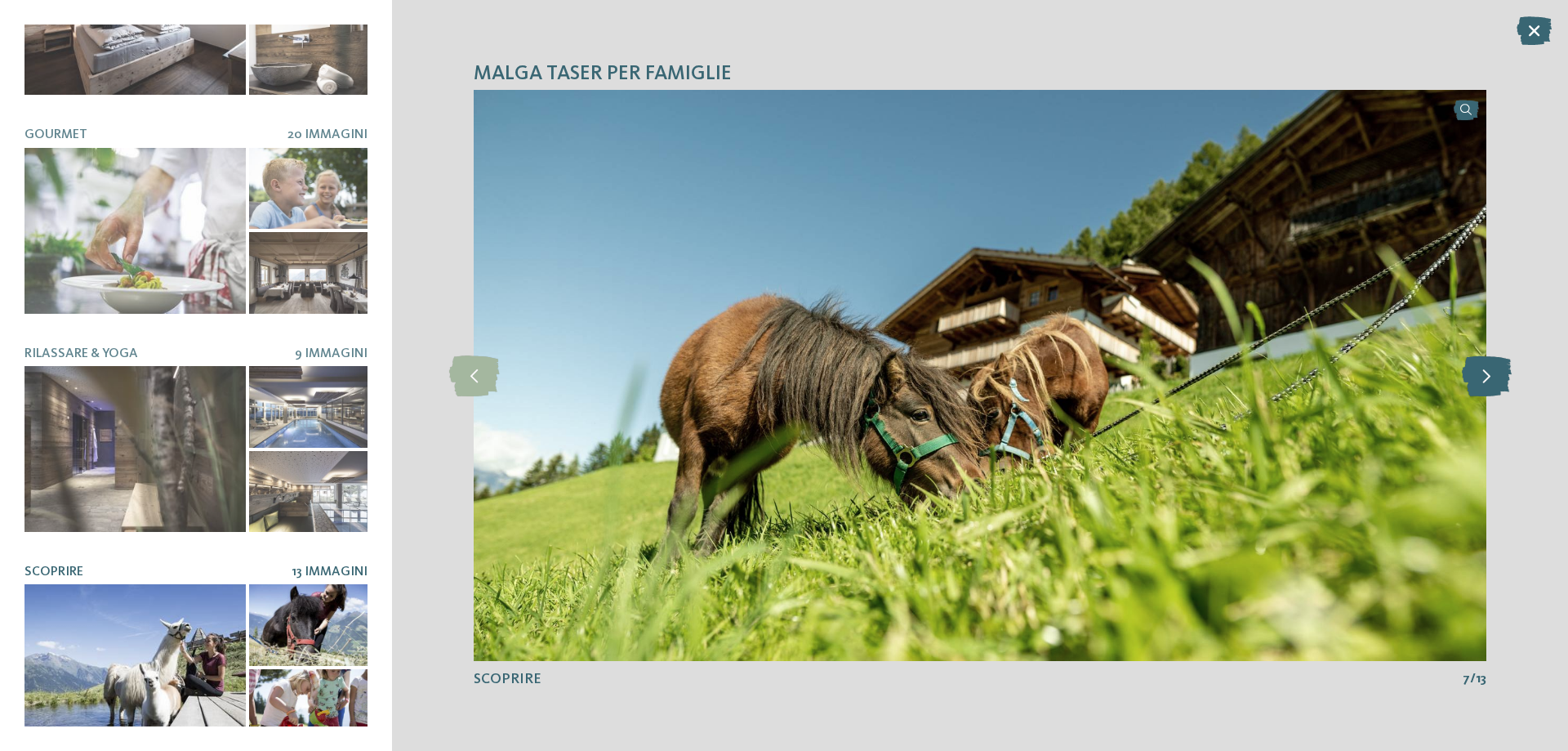
click at [1489, 378] on icon at bounding box center [1487, 376] width 50 height 41
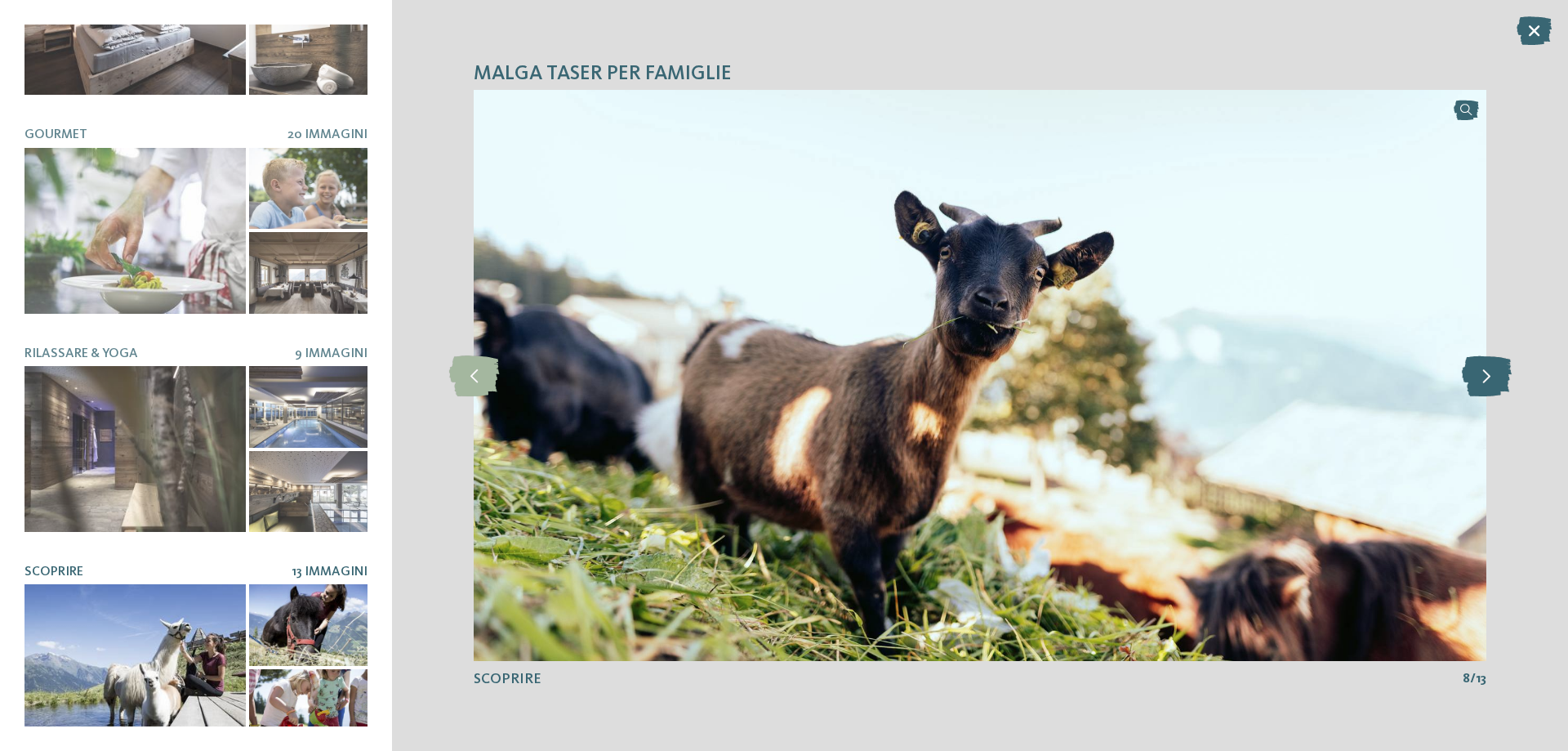
click at [1489, 378] on icon at bounding box center [1487, 376] width 50 height 41
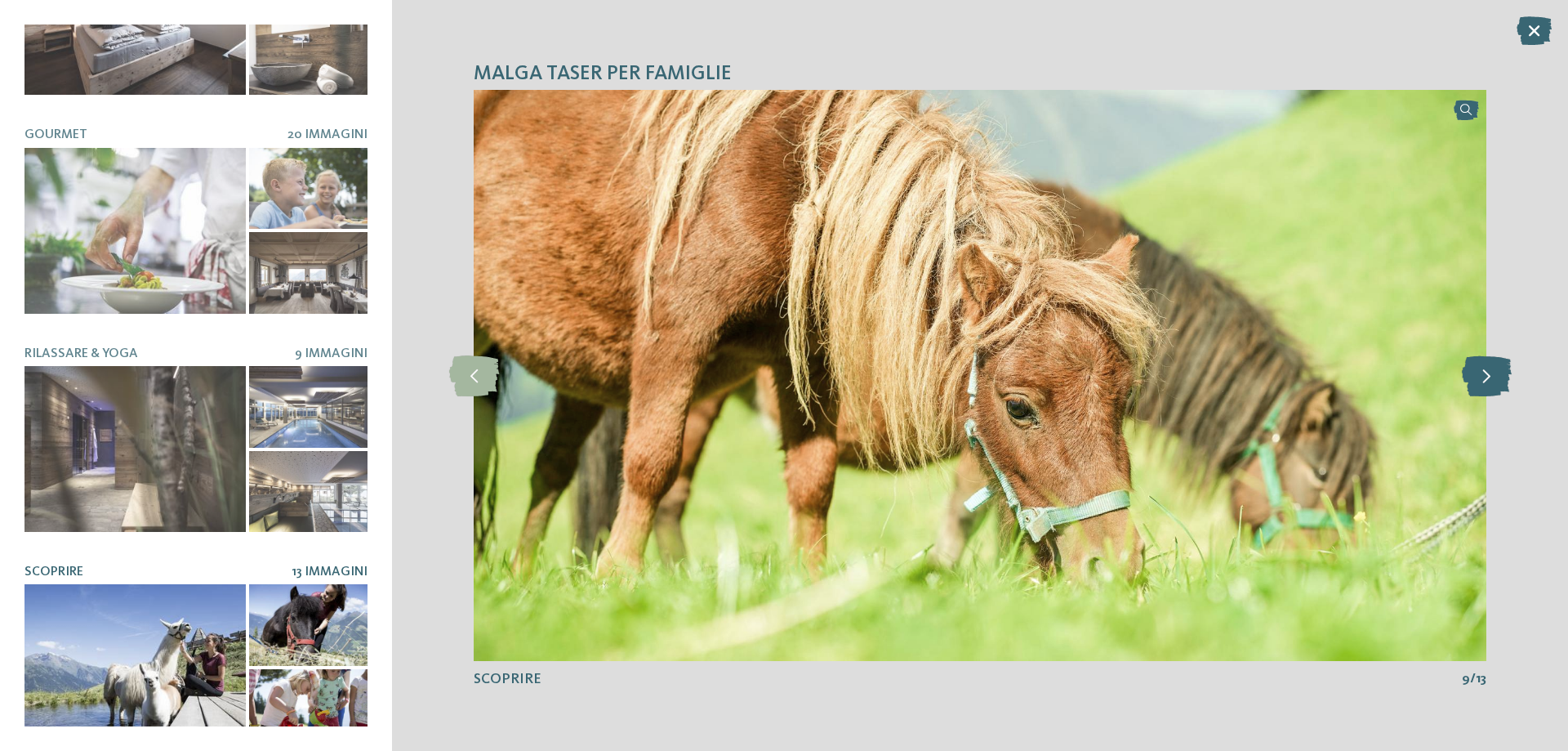
click at [1489, 378] on icon at bounding box center [1487, 376] width 50 height 41
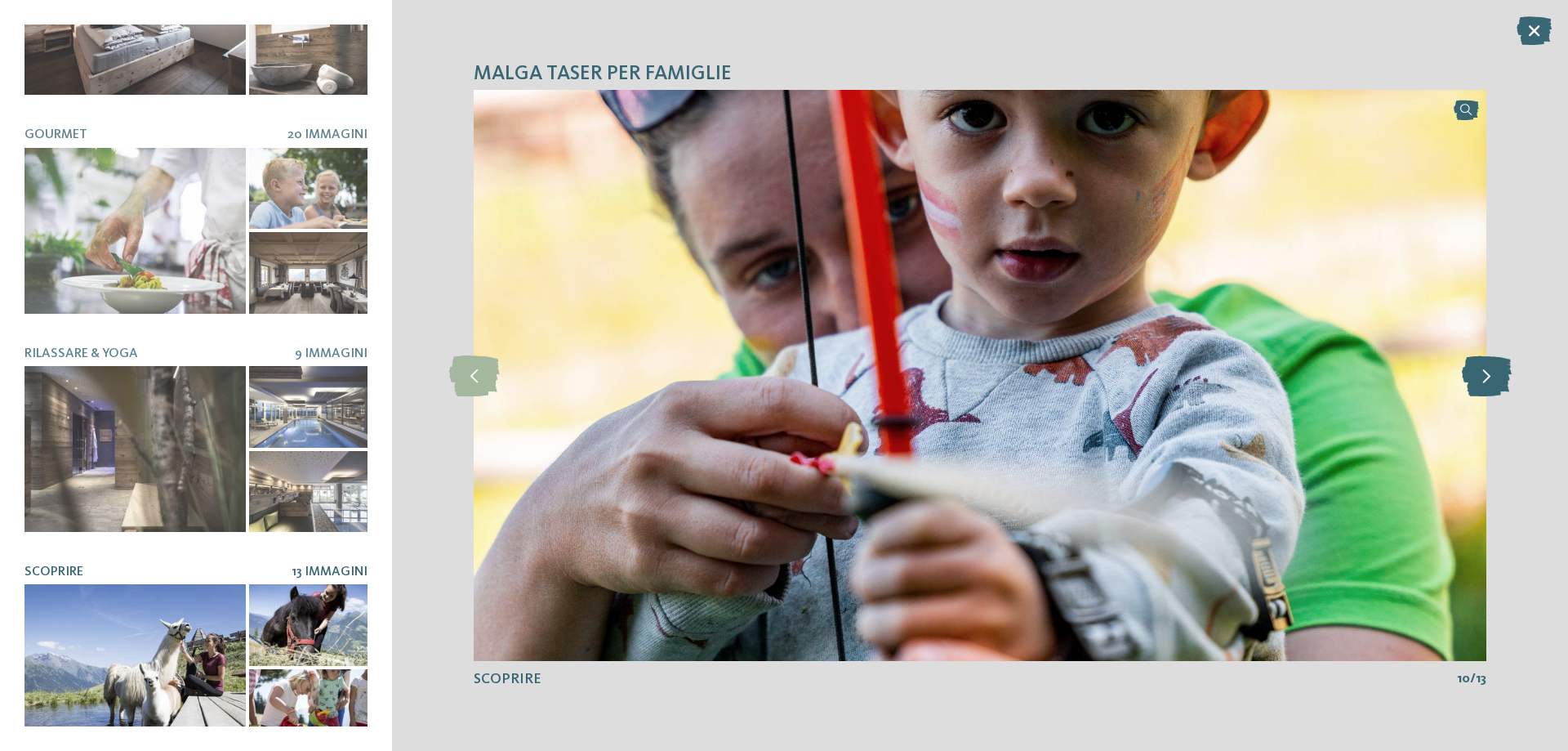
click at [1489, 378] on icon at bounding box center [1487, 376] width 50 height 41
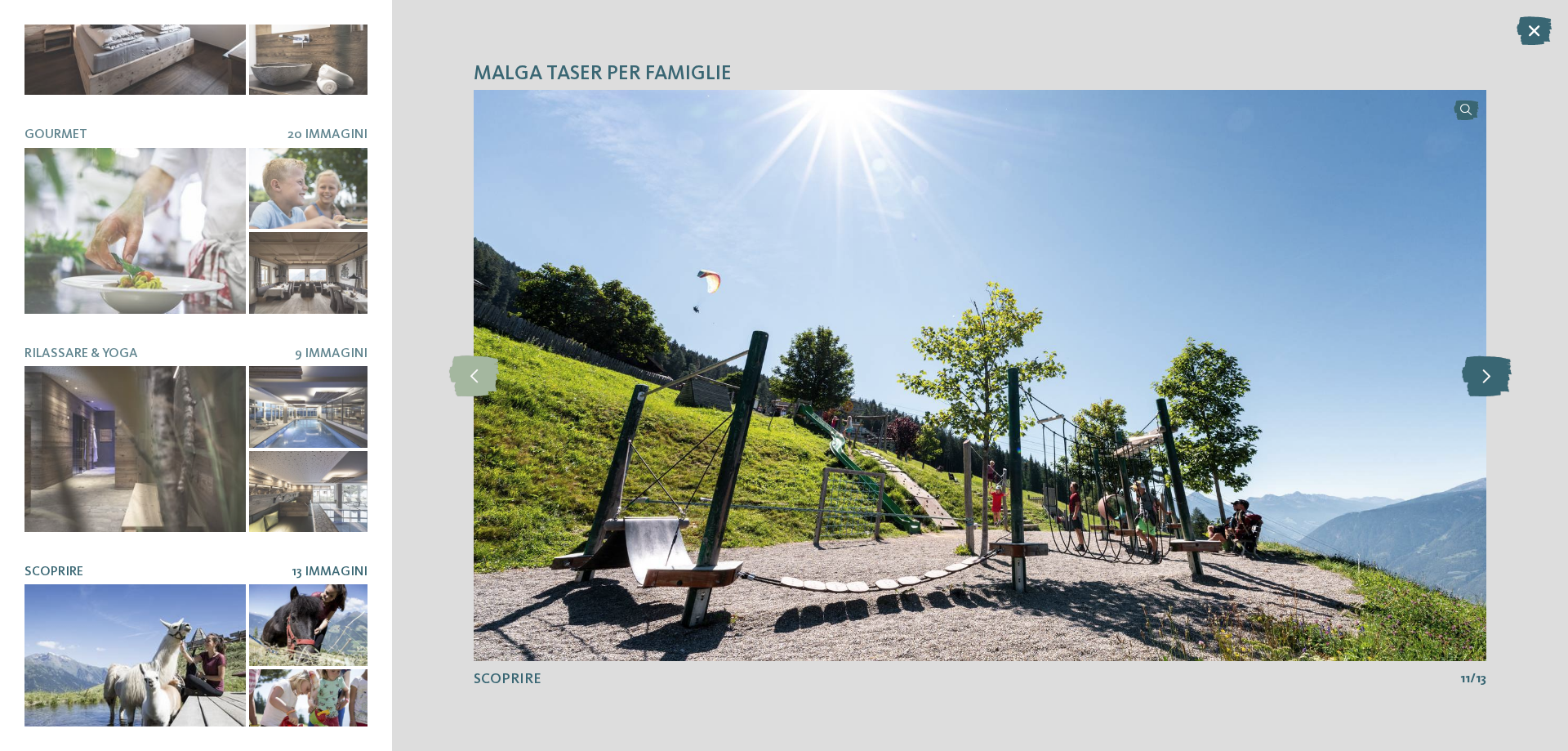
click at [1489, 378] on icon at bounding box center [1487, 376] width 50 height 41
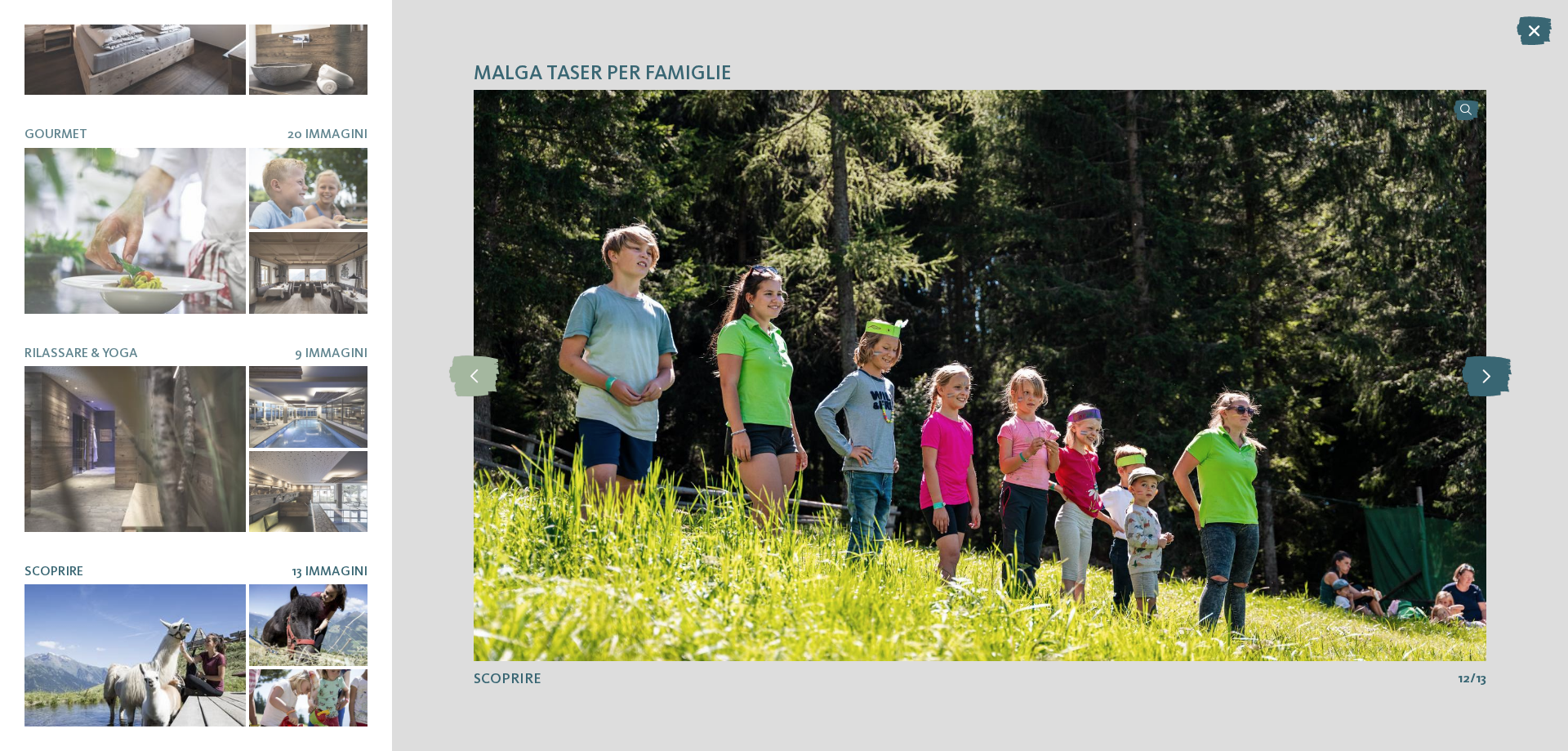
click at [1489, 378] on icon at bounding box center [1487, 376] width 50 height 41
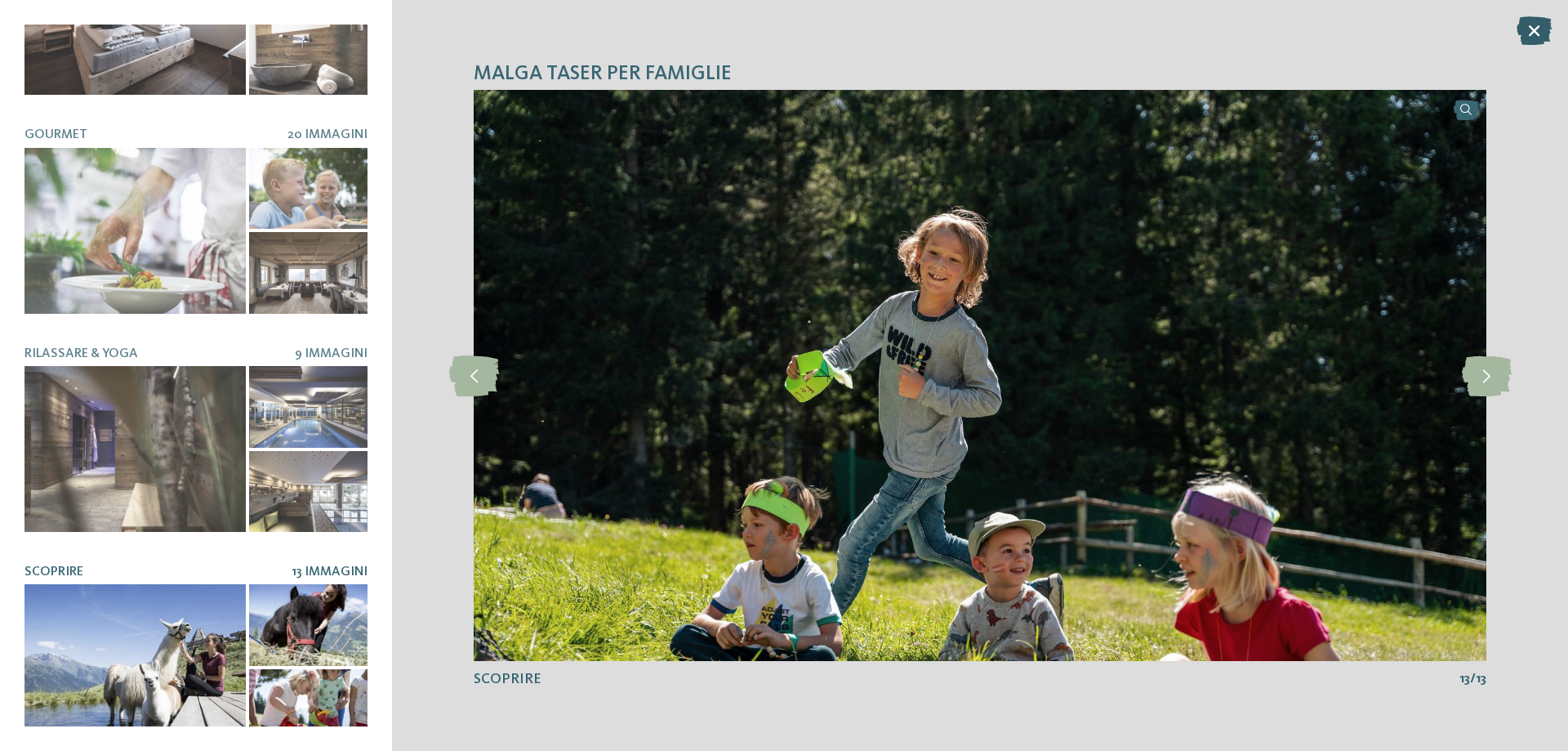
click at [1538, 29] on icon at bounding box center [1533, 30] width 35 height 29
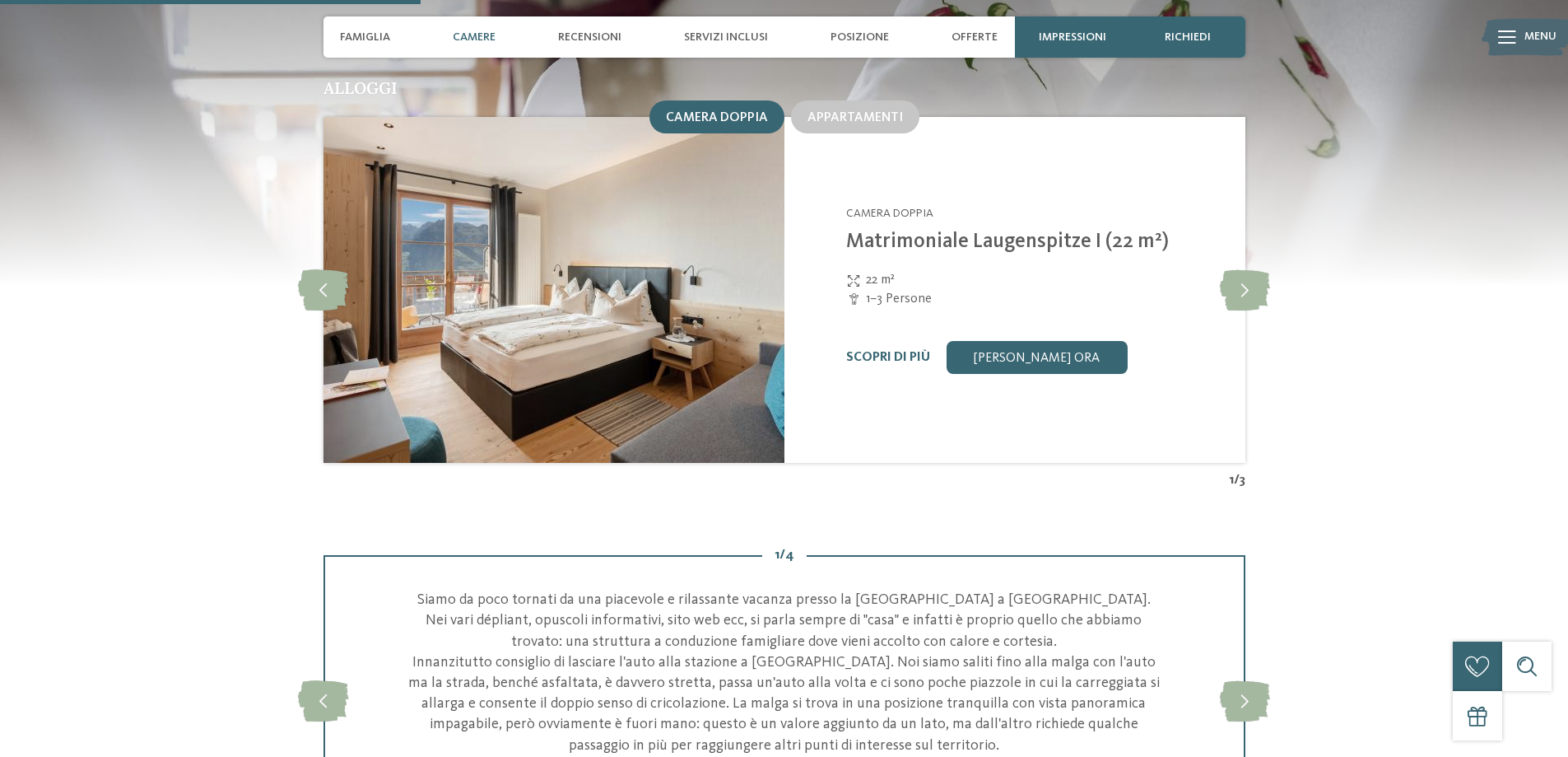
scroll to position [1894, 0]
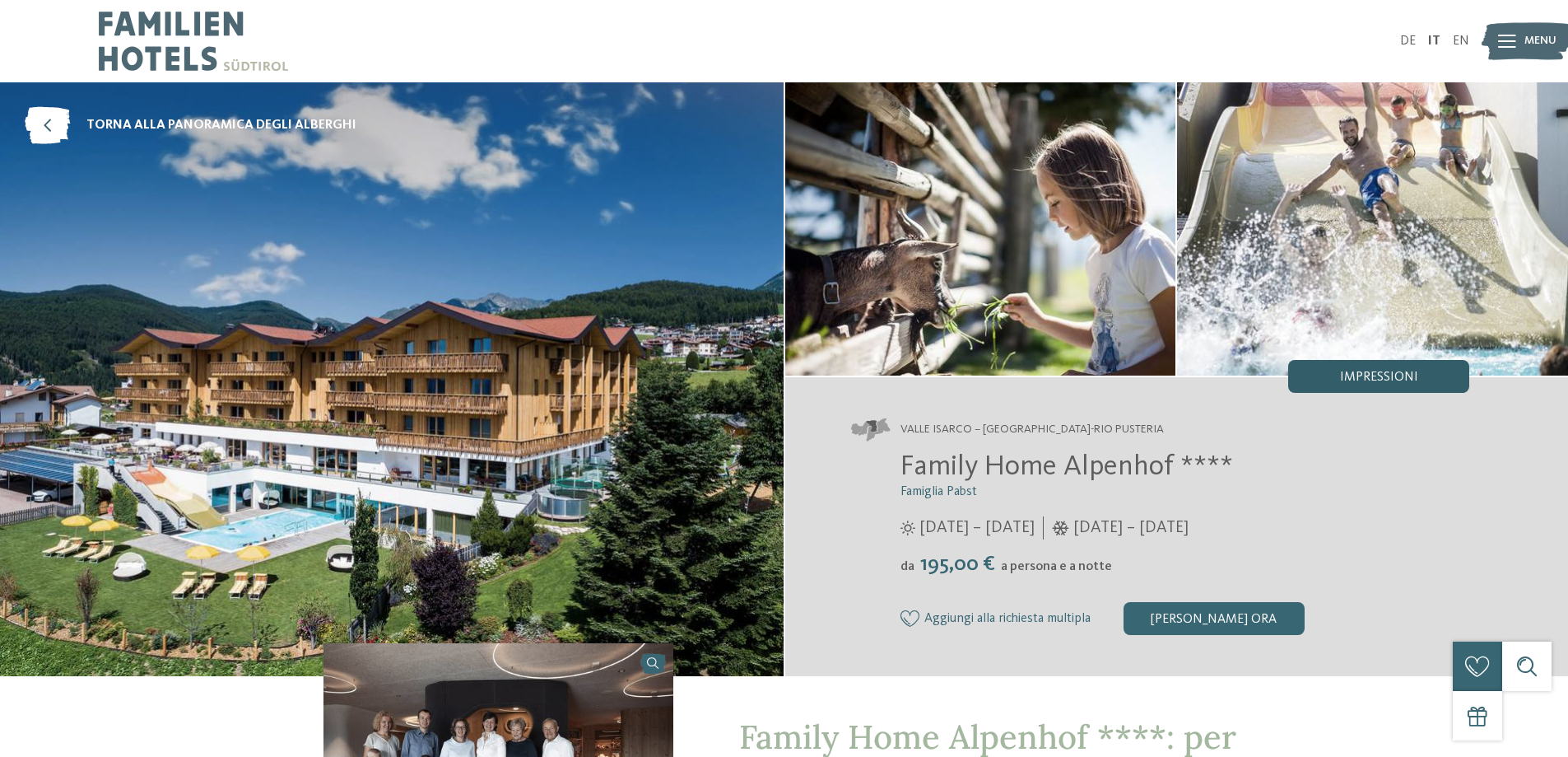
click at [1409, 378] on span "Impressioni" at bounding box center [1379, 377] width 78 height 14
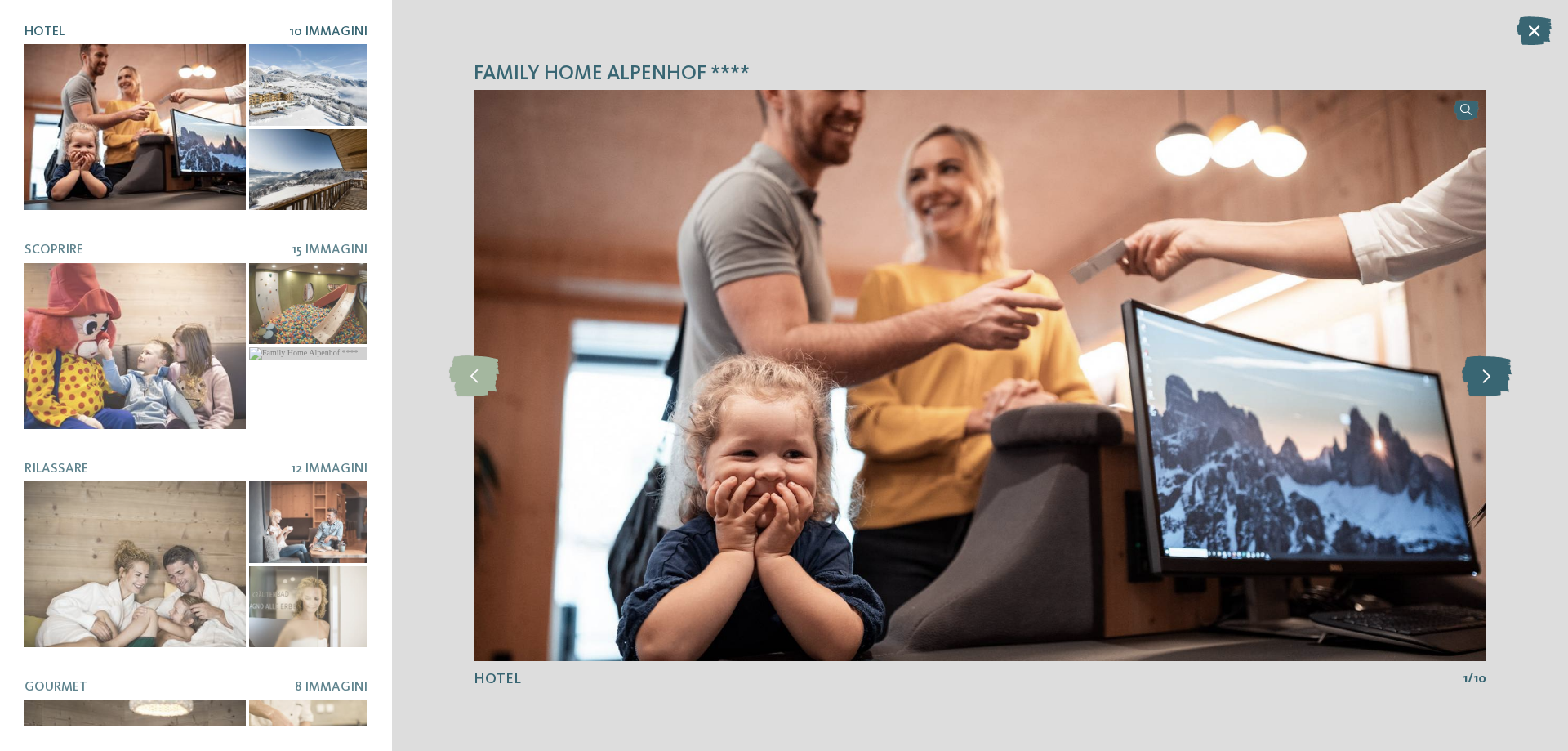
click at [1481, 380] on icon at bounding box center [1487, 376] width 50 height 41
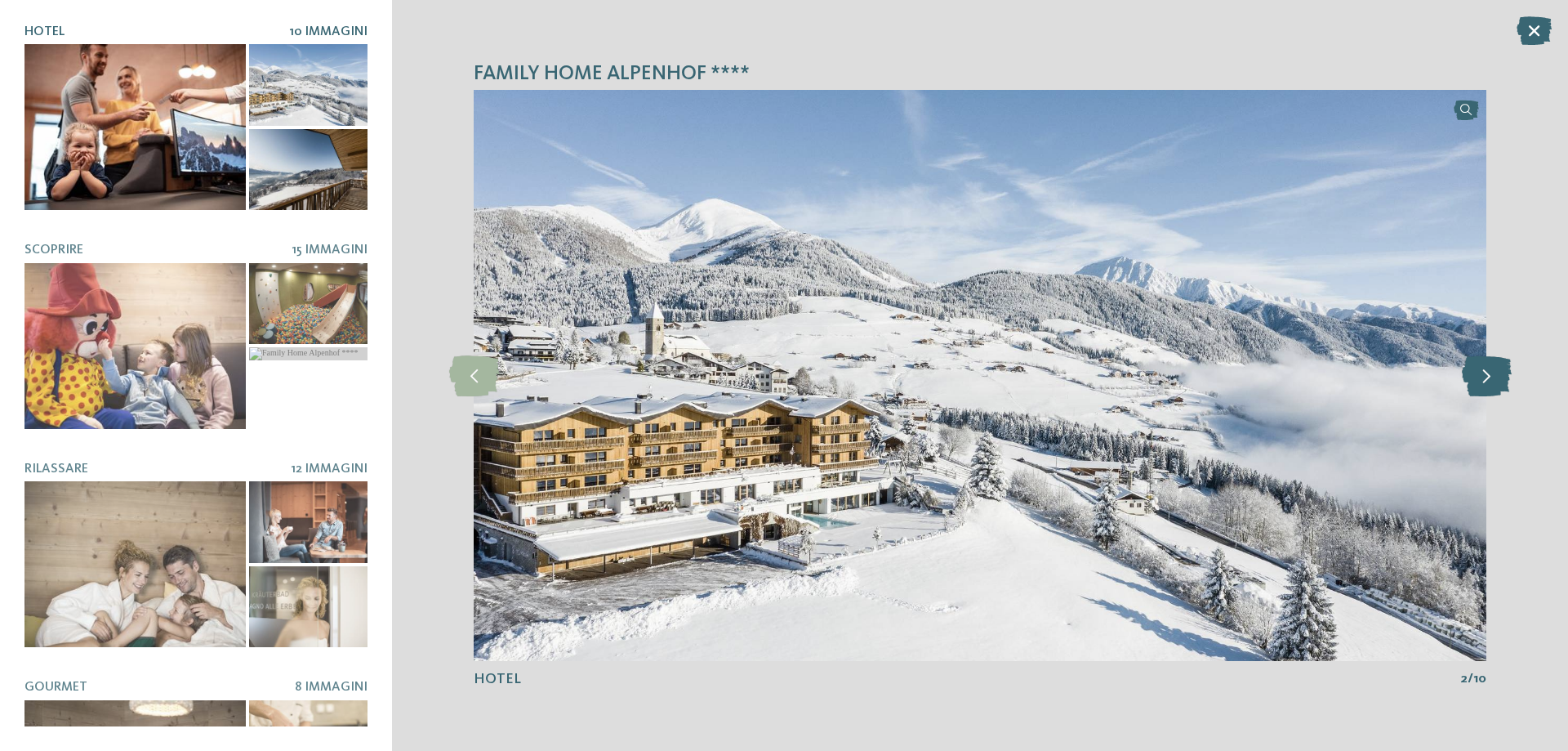
click at [1481, 380] on icon at bounding box center [1487, 376] width 50 height 41
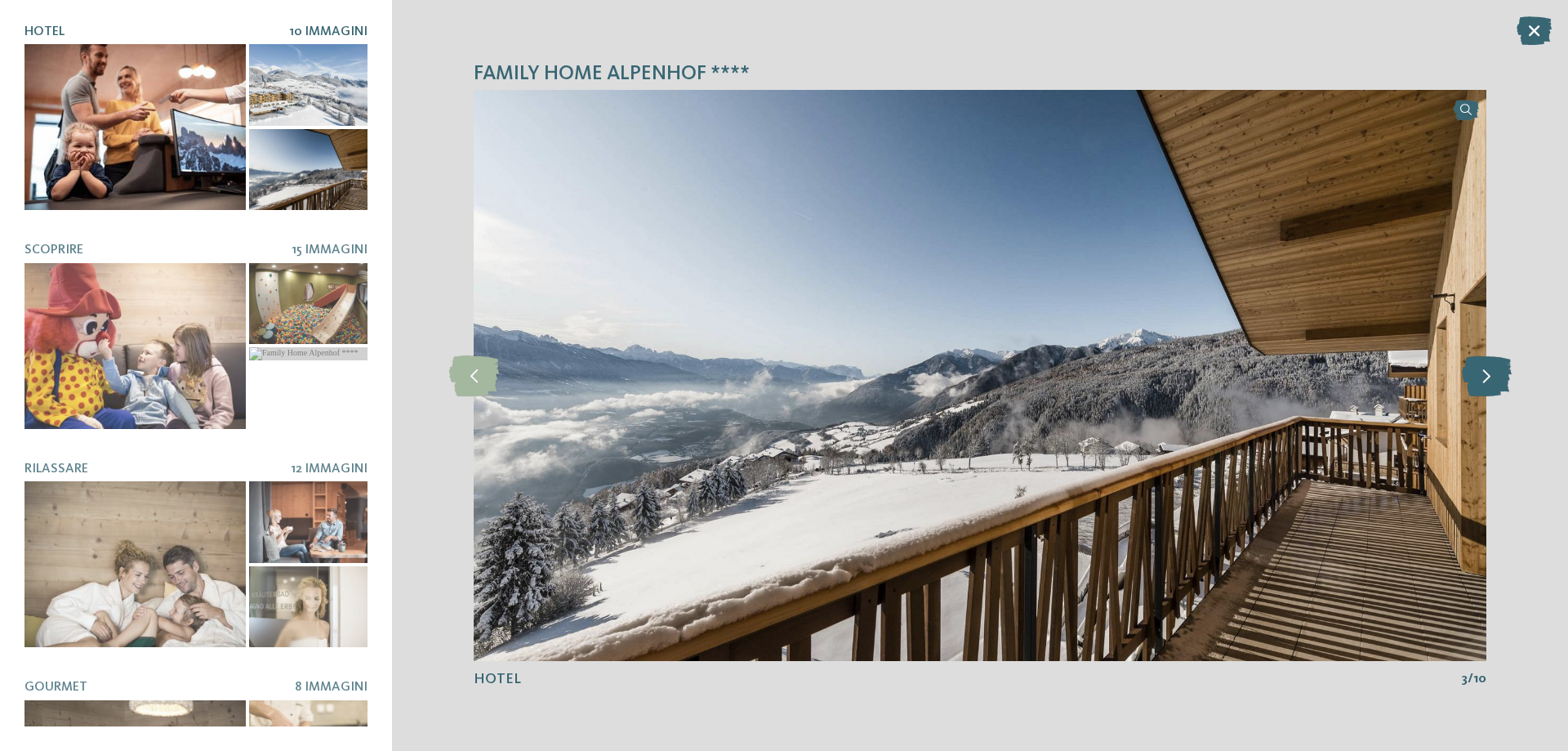
click at [1481, 380] on icon at bounding box center [1487, 376] width 50 height 41
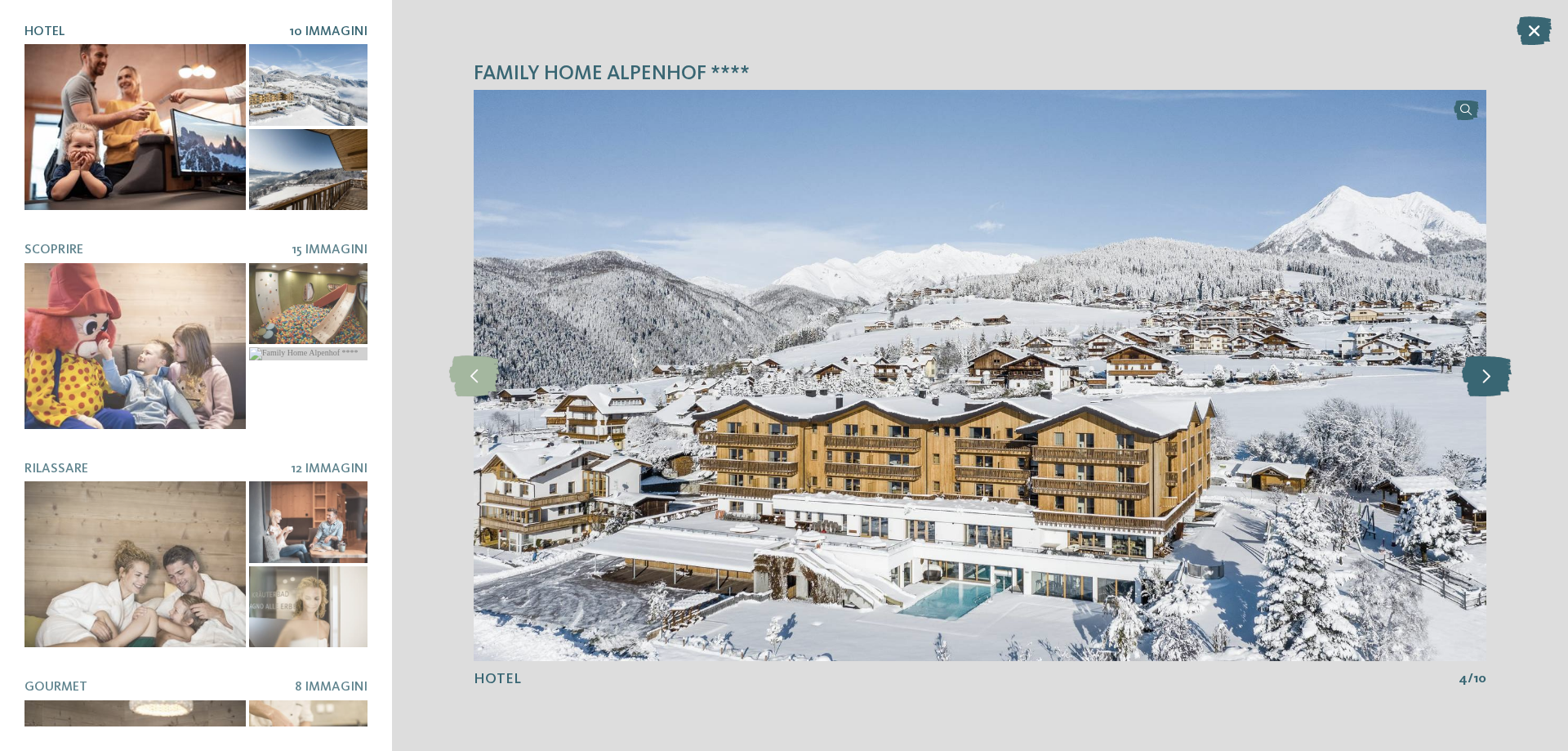
click at [1481, 380] on icon at bounding box center [1487, 376] width 50 height 41
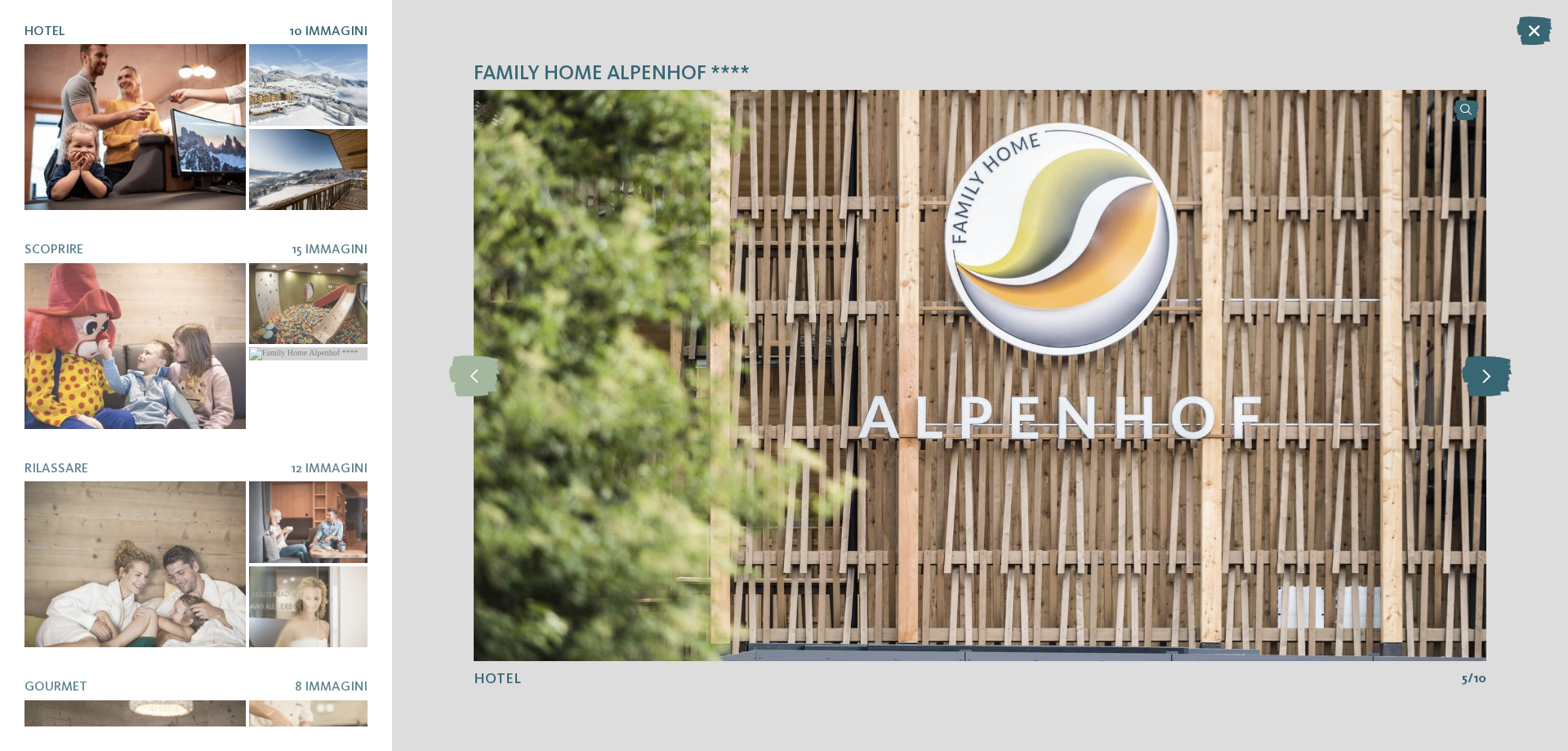
click at [1481, 380] on icon at bounding box center [1487, 376] width 50 height 41
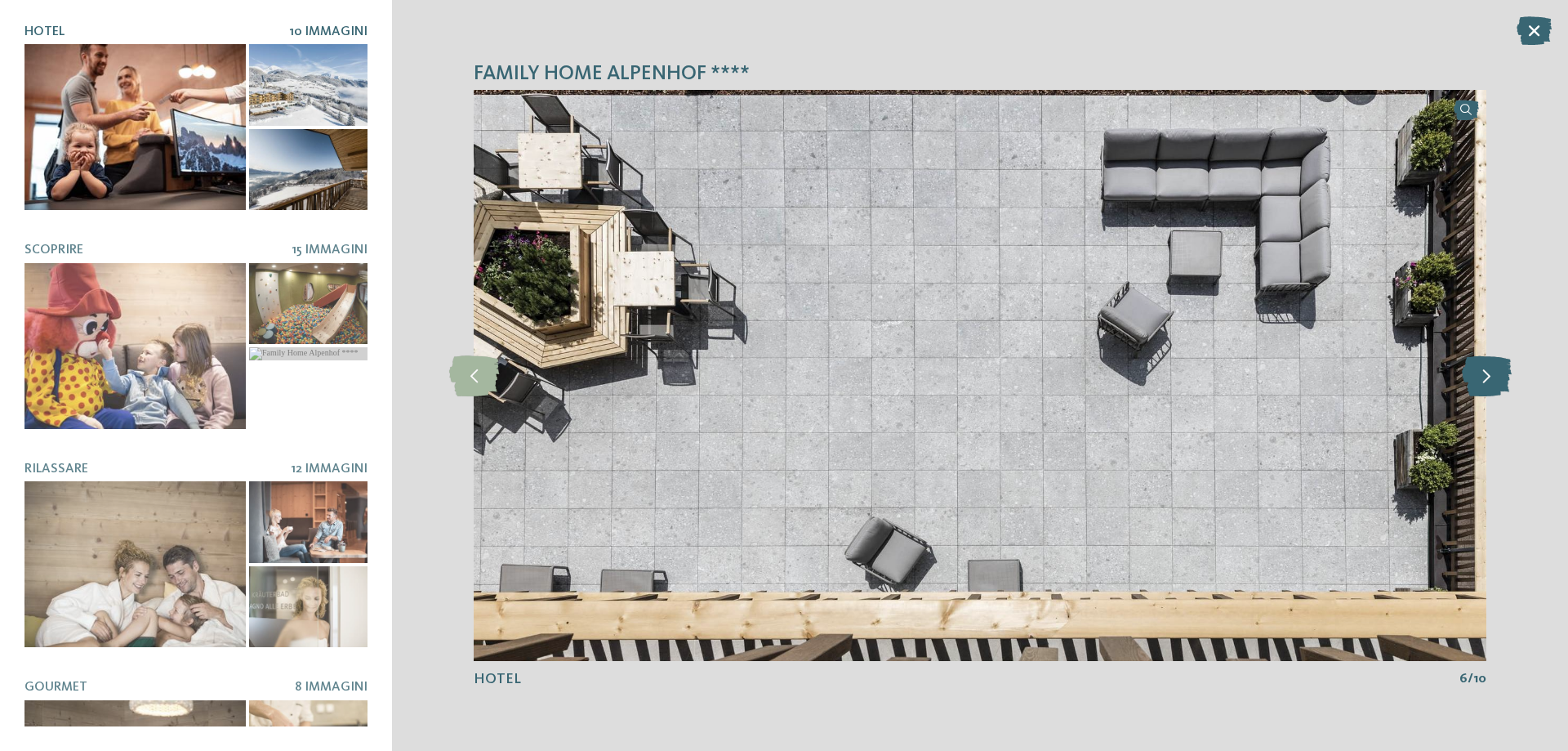
click at [1481, 380] on icon at bounding box center [1487, 376] width 50 height 41
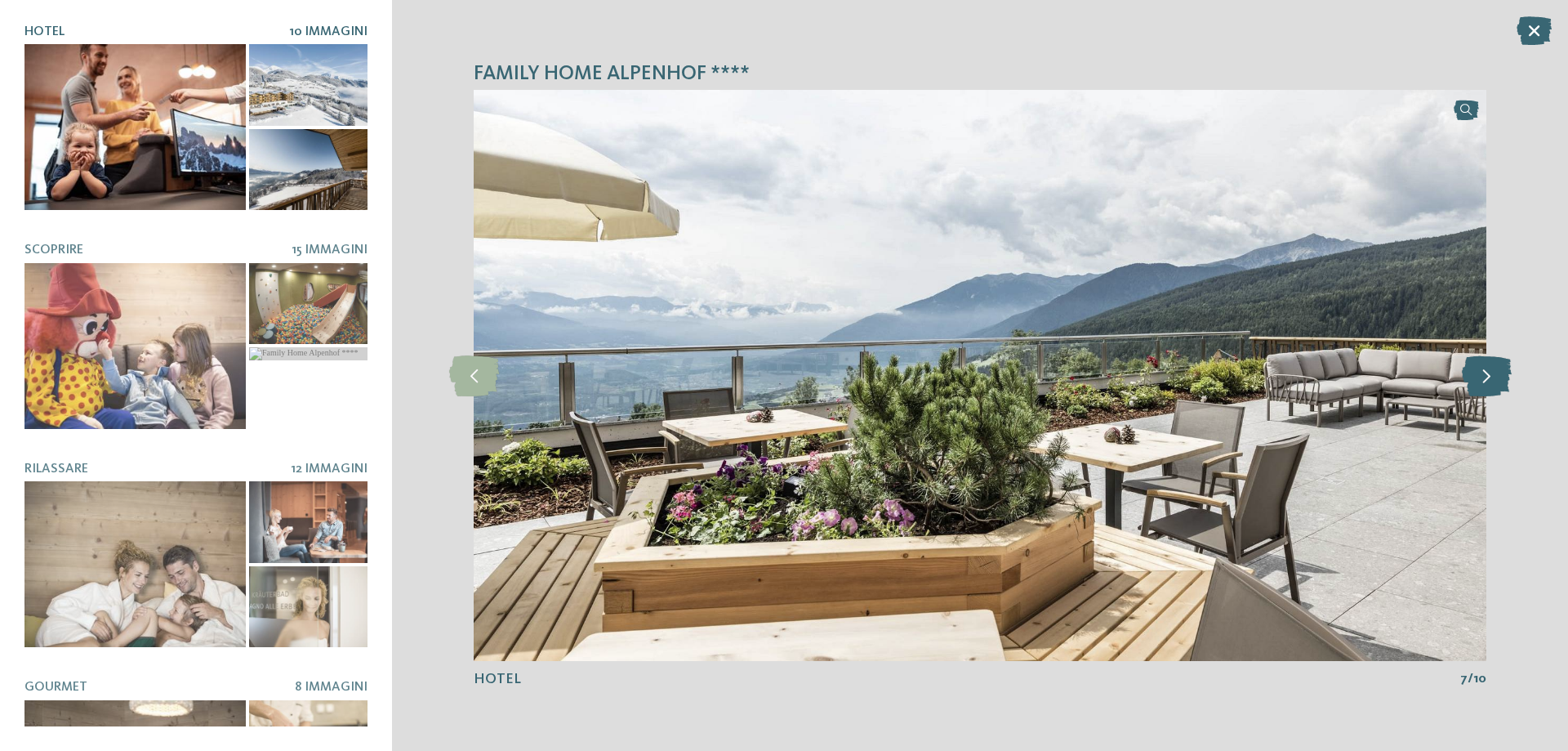
click at [1481, 380] on icon at bounding box center [1487, 376] width 50 height 41
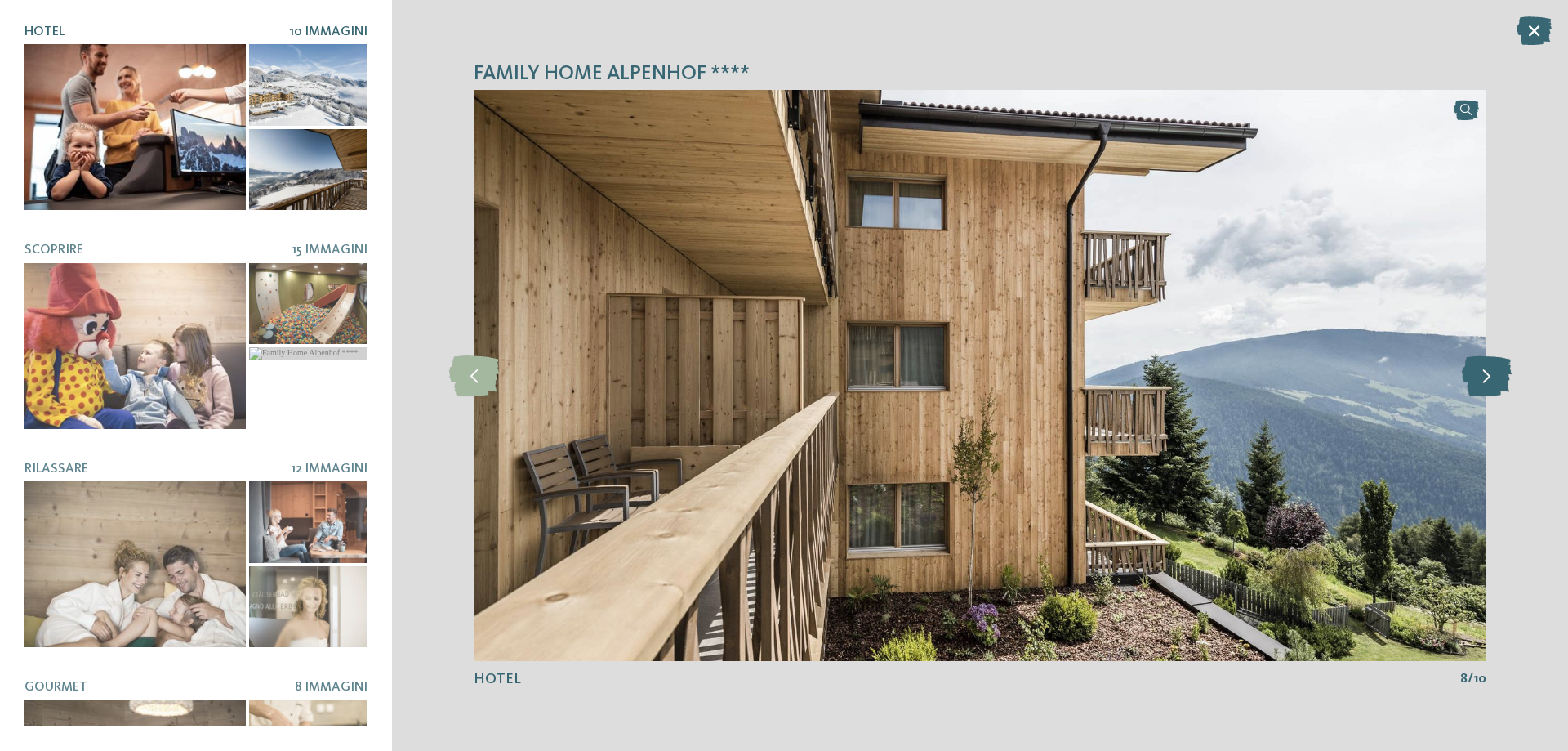
click at [1481, 380] on icon at bounding box center [1487, 376] width 50 height 41
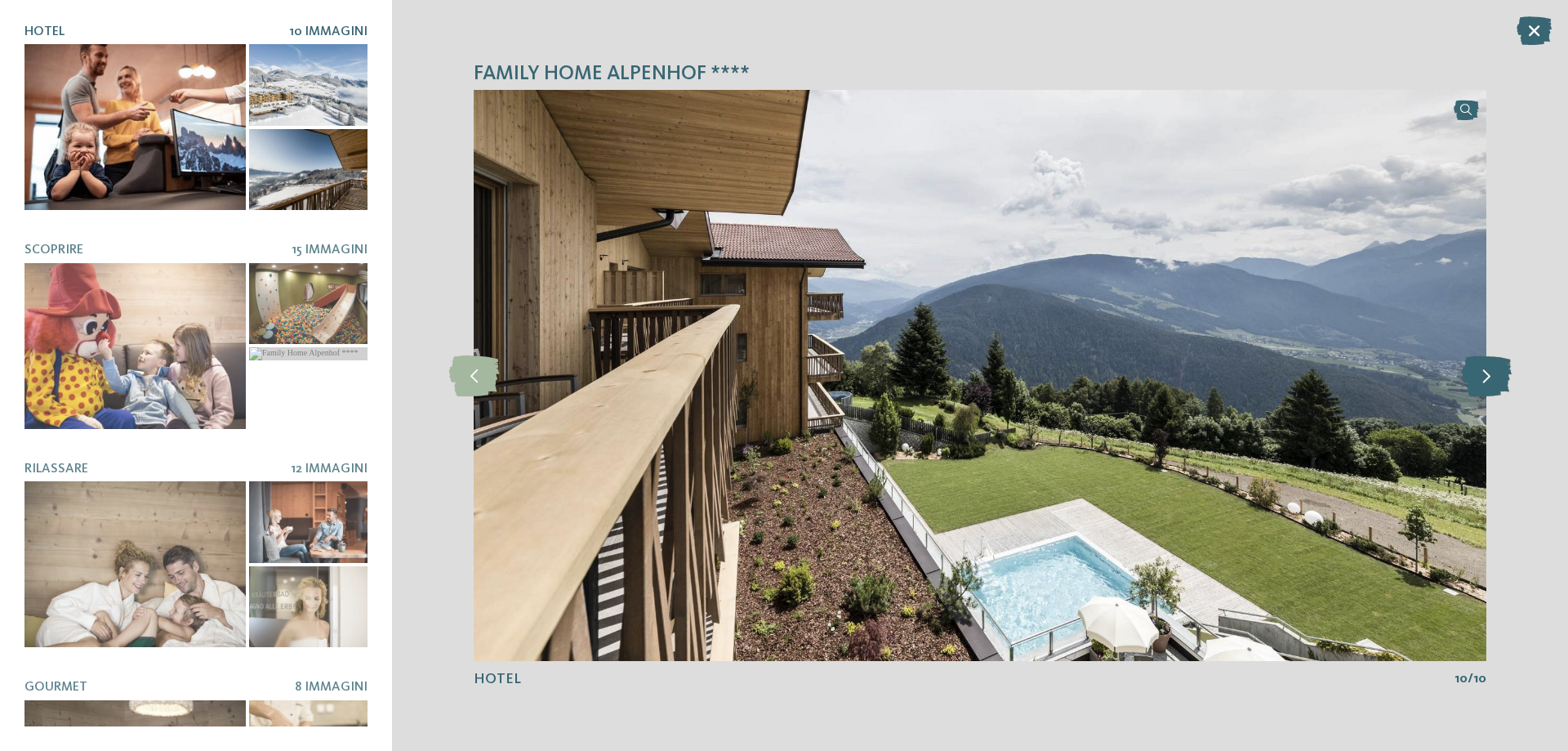
click at [1481, 380] on icon at bounding box center [1487, 376] width 50 height 41
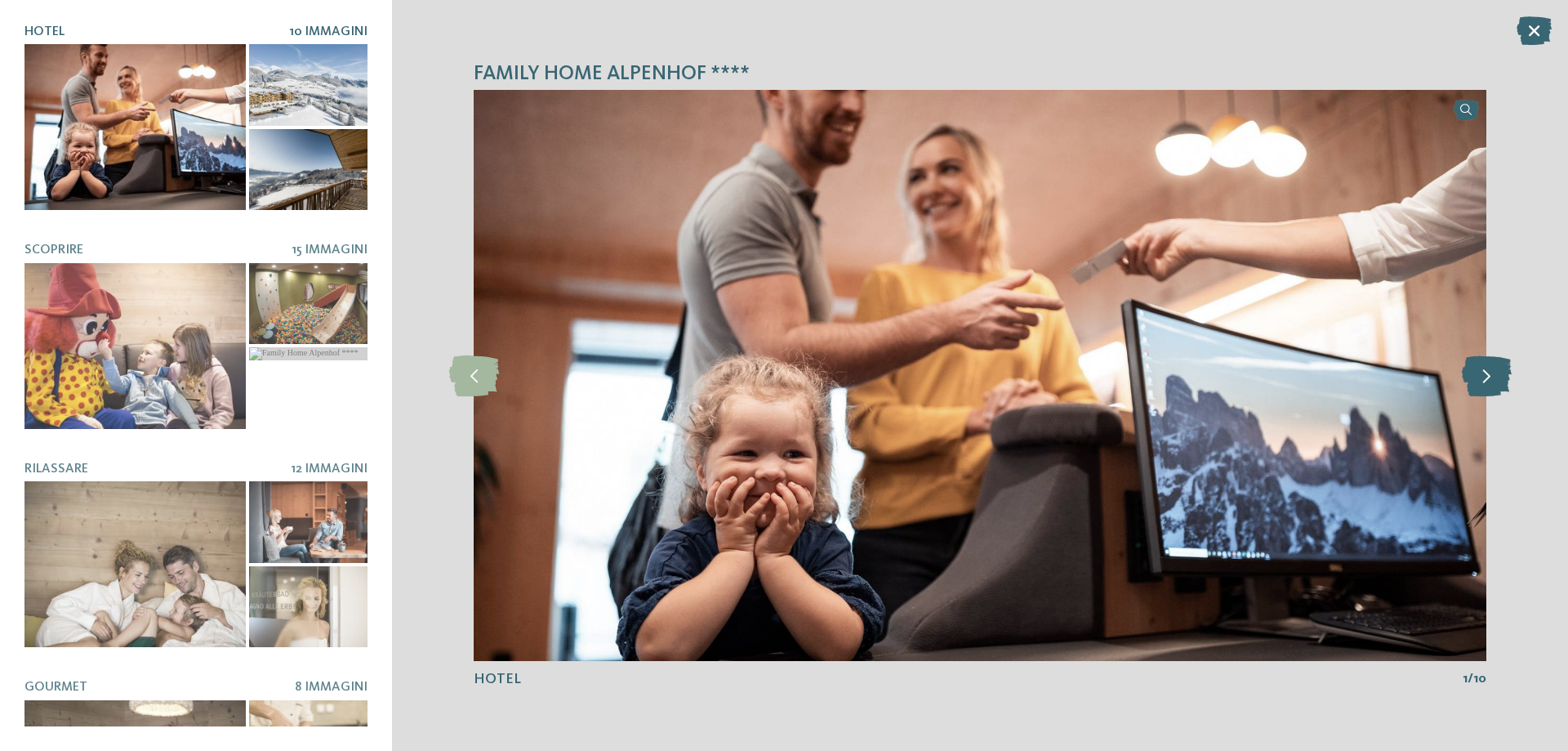
click at [1481, 380] on icon at bounding box center [1487, 376] width 50 height 41
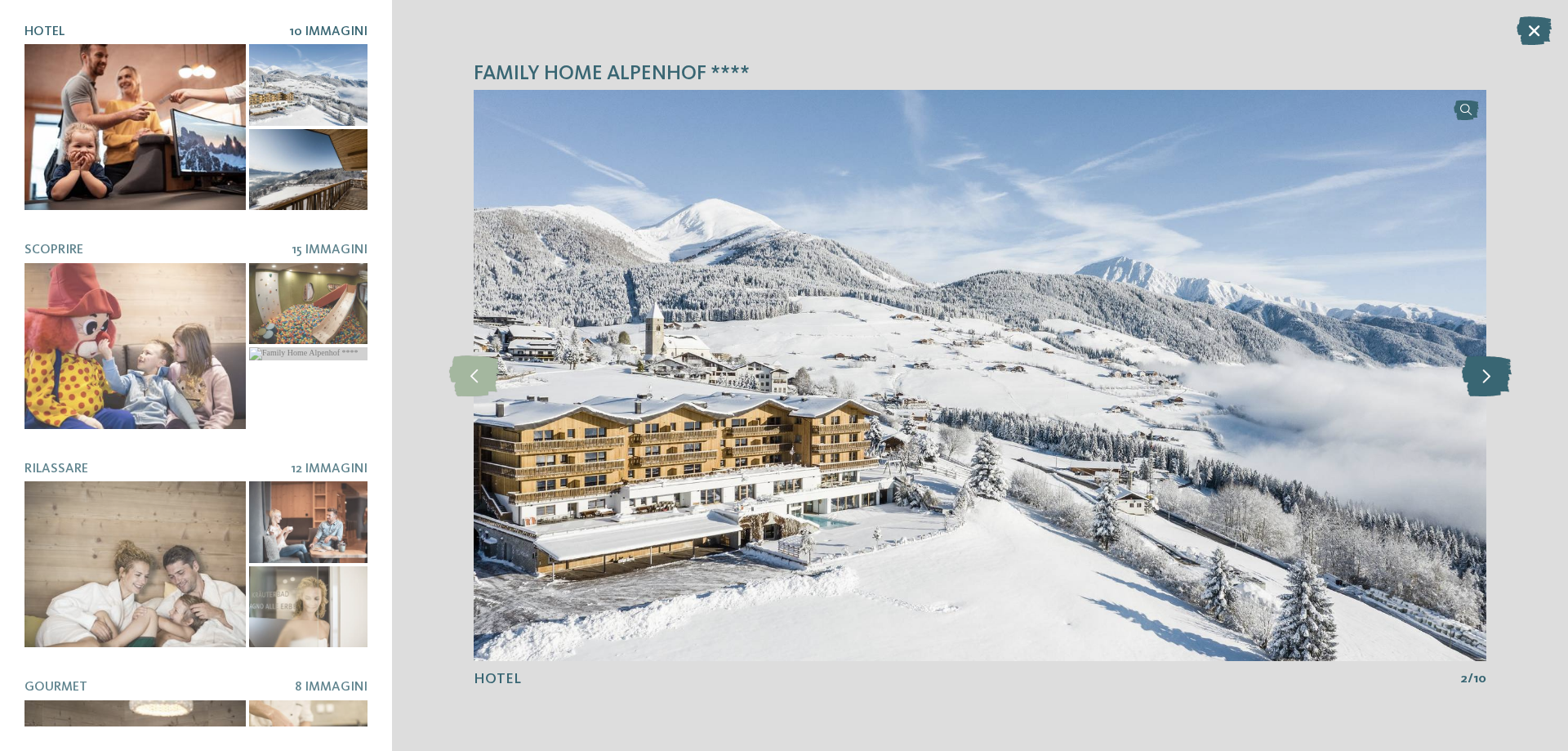
click at [1481, 380] on icon at bounding box center [1487, 376] width 50 height 41
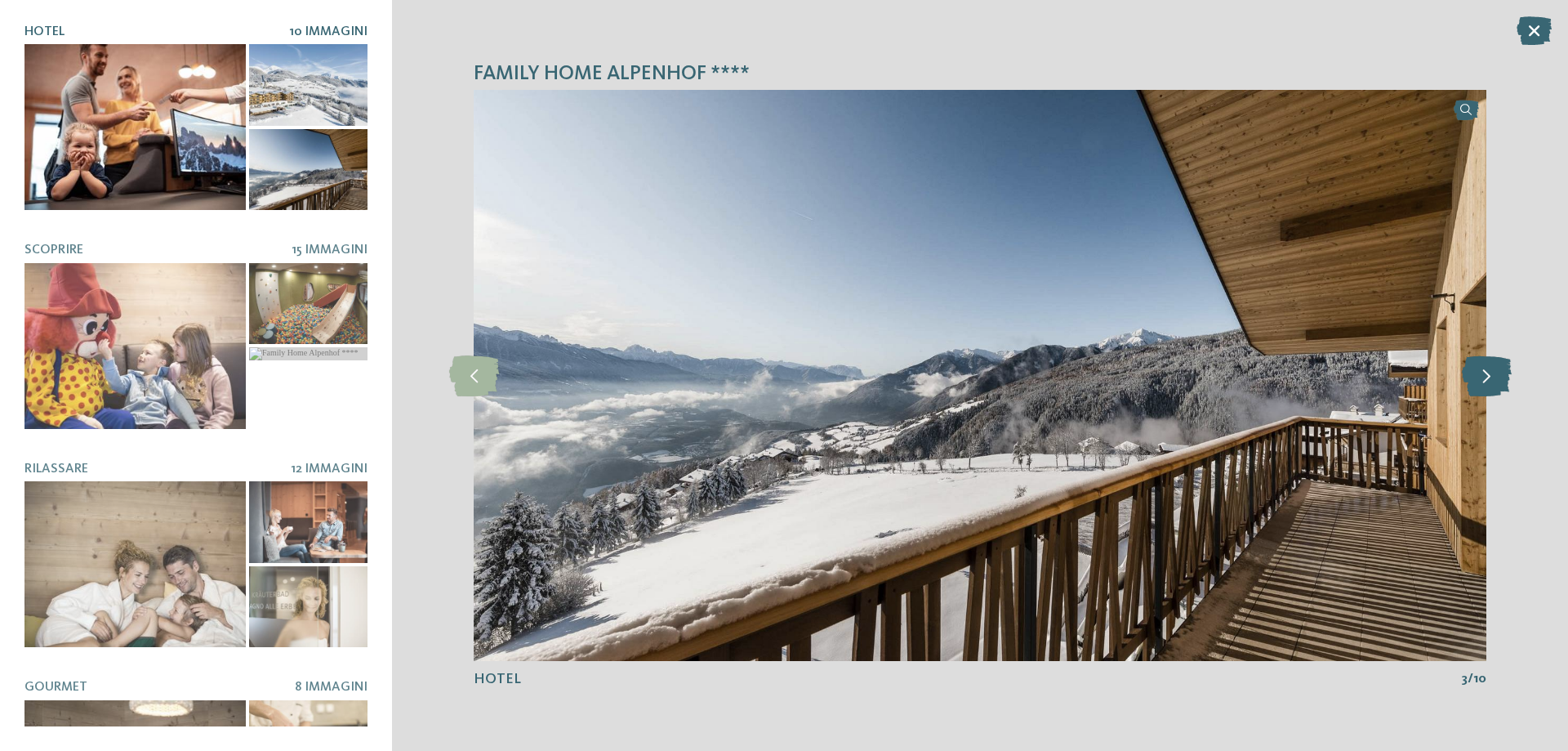
click at [1481, 380] on icon at bounding box center [1487, 376] width 50 height 41
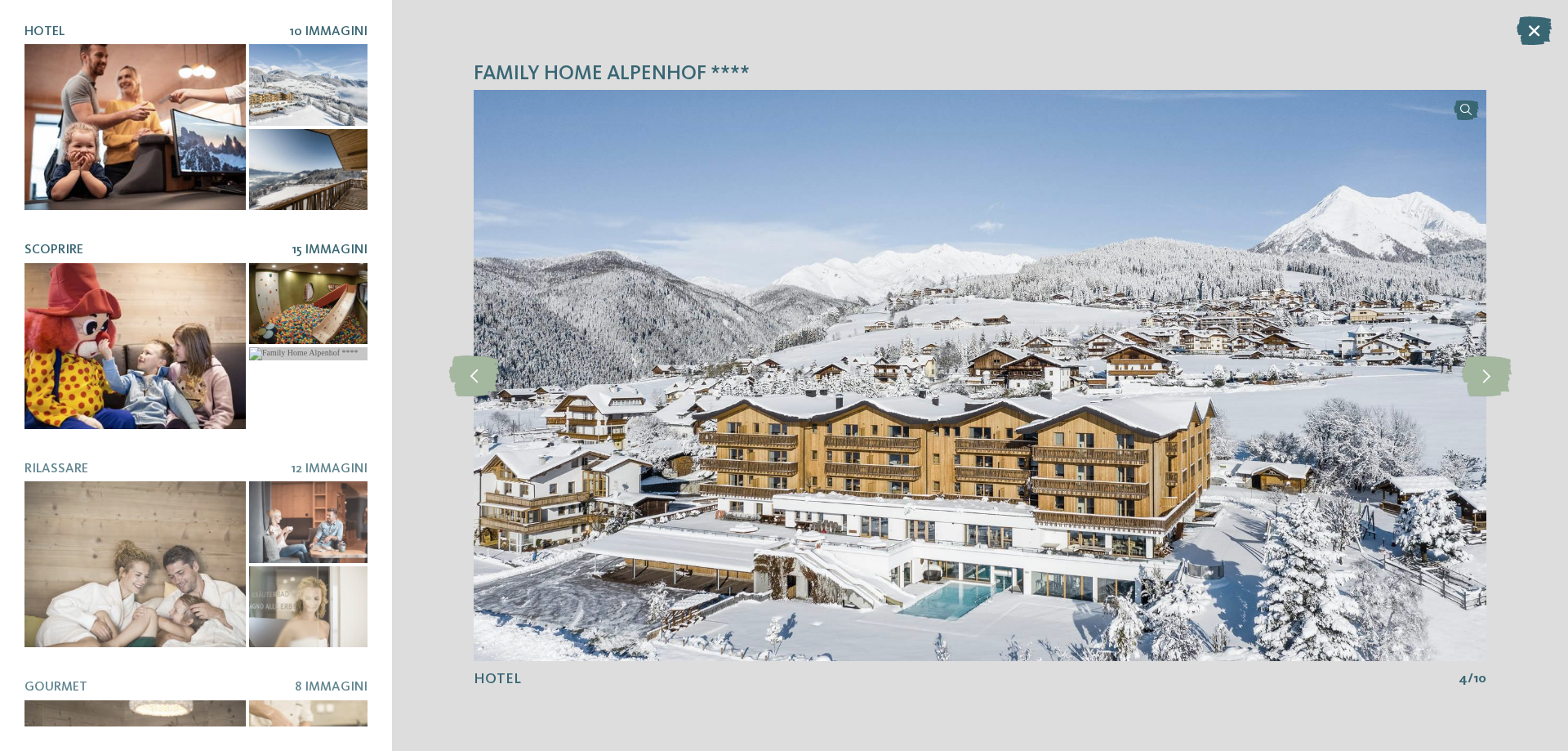
click at [166, 337] on div at bounding box center [134, 346] width 221 height 166
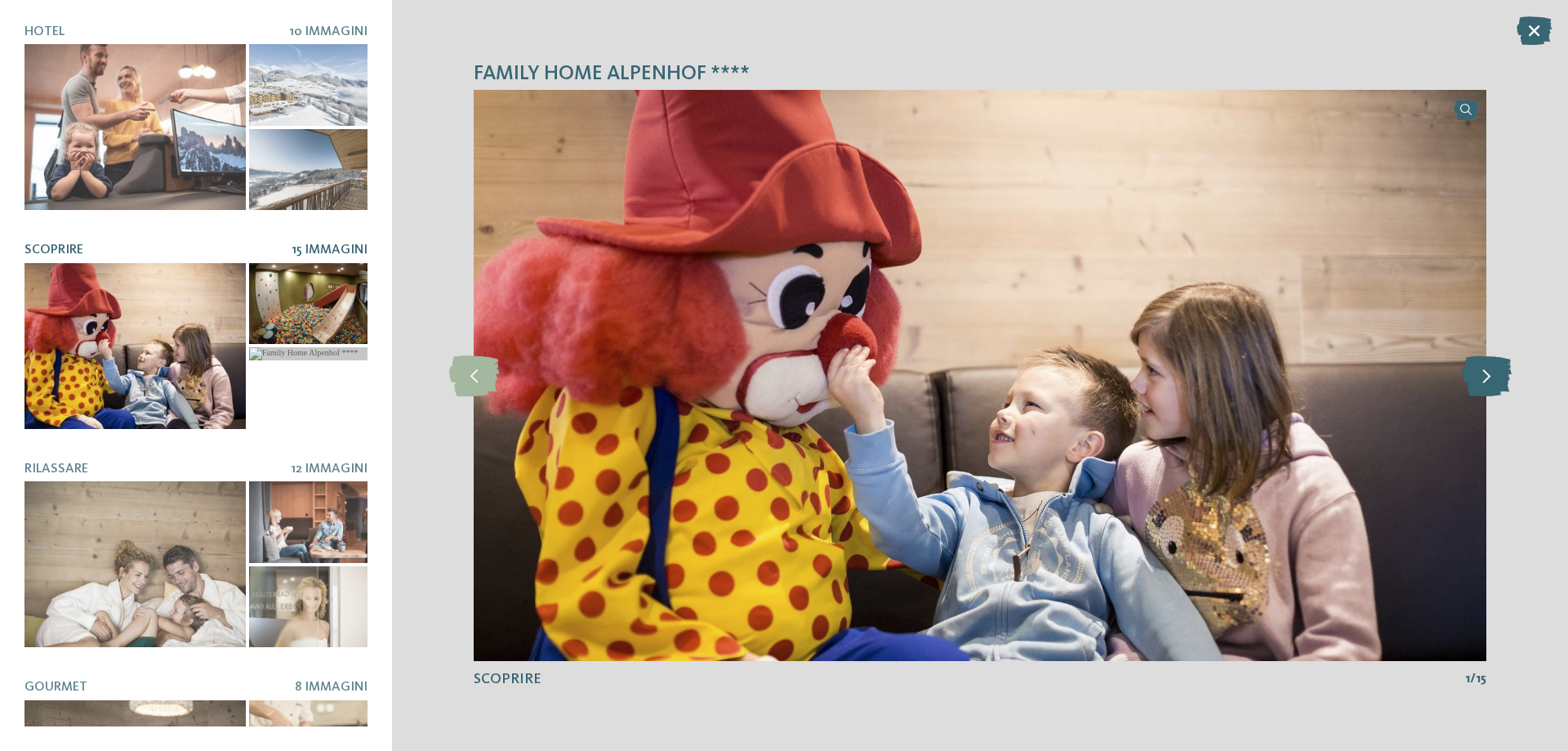
click at [1492, 377] on icon at bounding box center [1487, 376] width 50 height 41
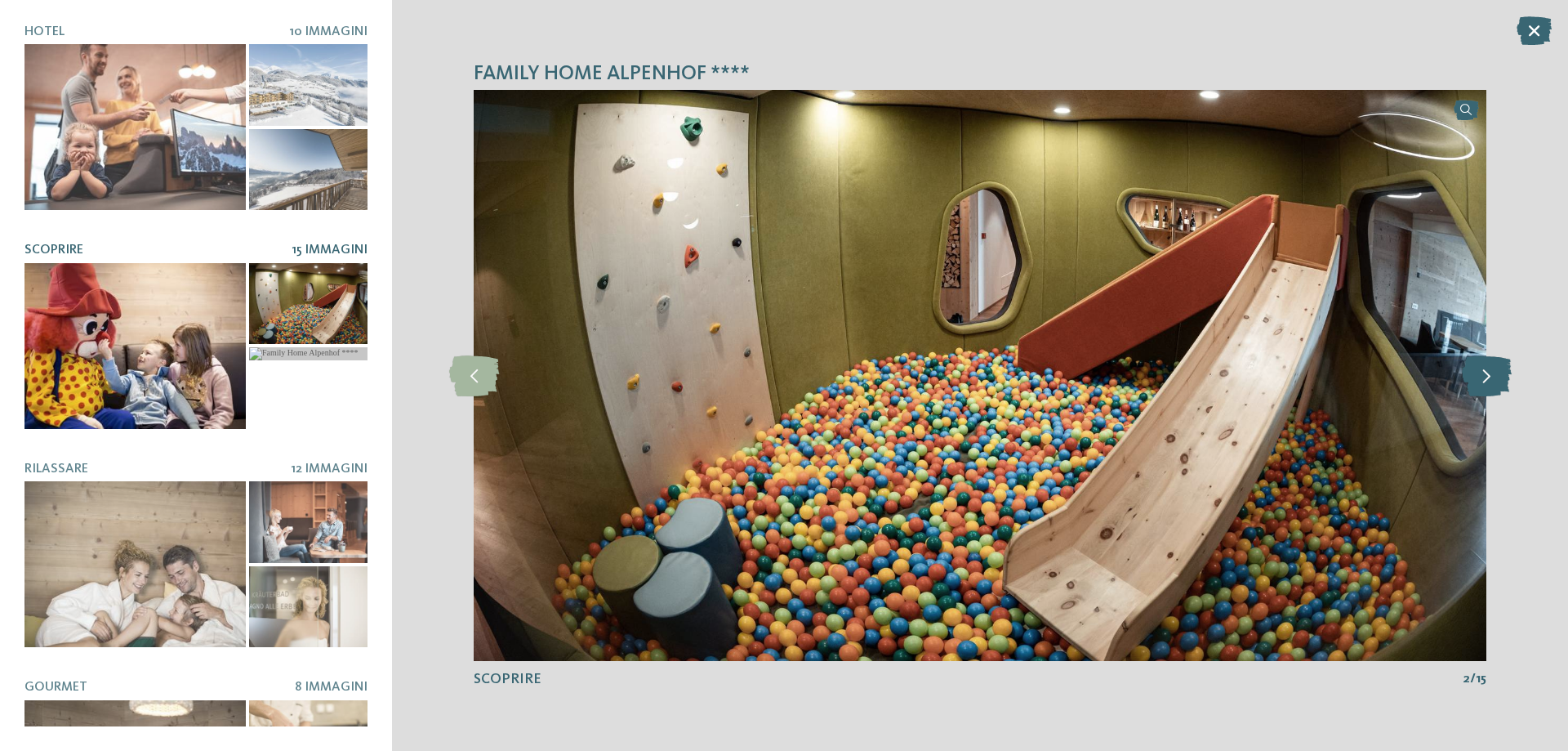
click at [1492, 377] on icon at bounding box center [1487, 376] width 50 height 41
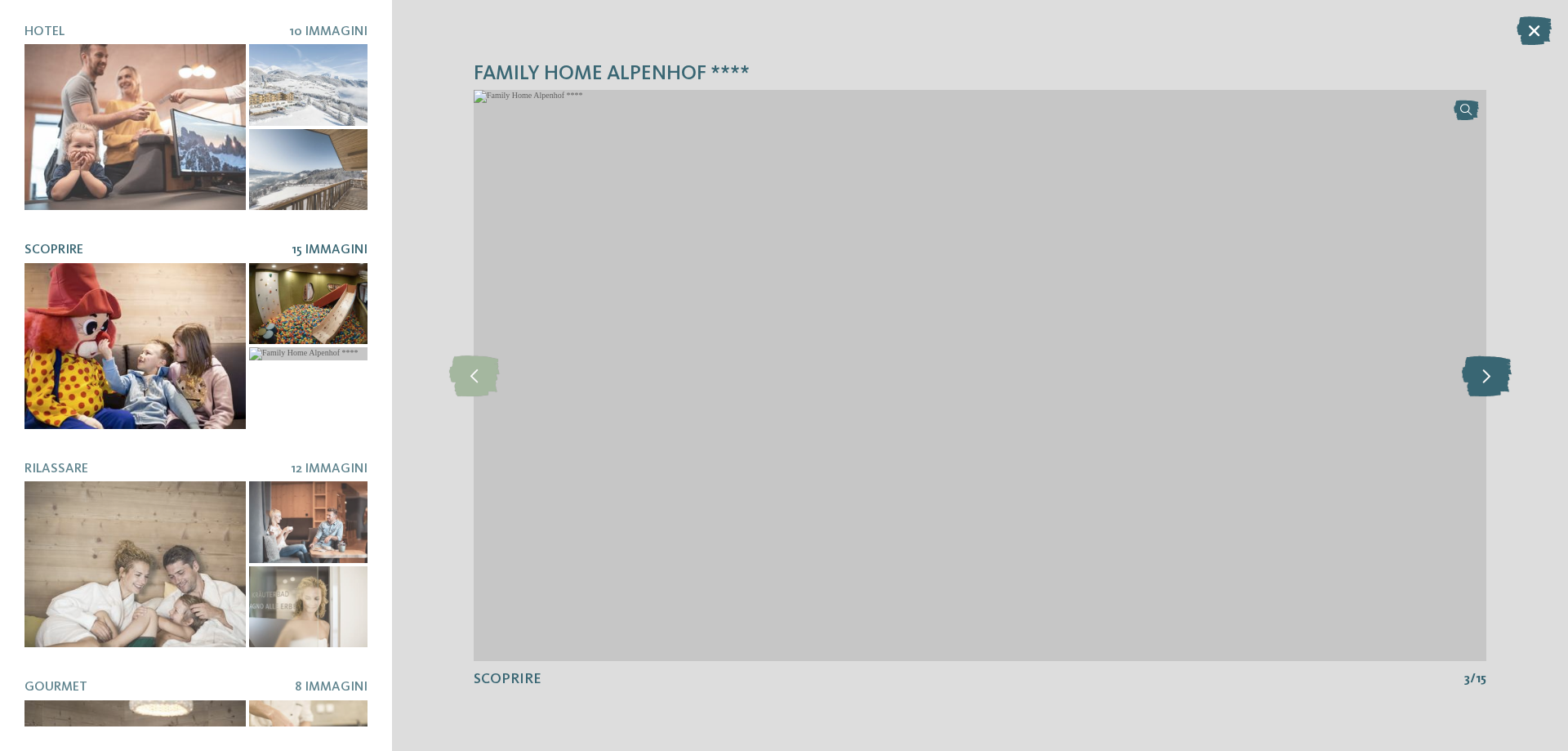
click at [1492, 377] on icon at bounding box center [1487, 376] width 50 height 41
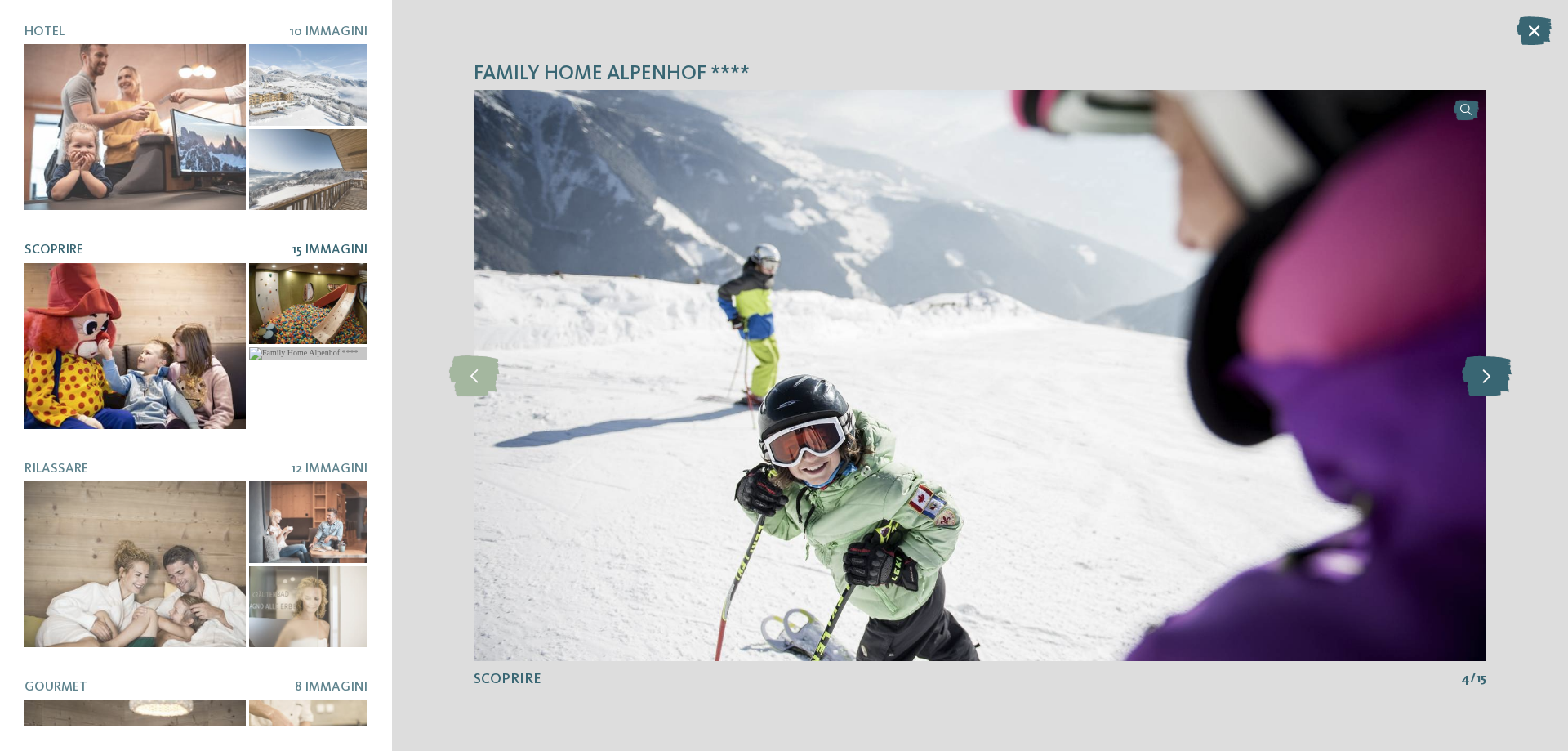
click at [1492, 377] on icon at bounding box center [1487, 376] width 50 height 41
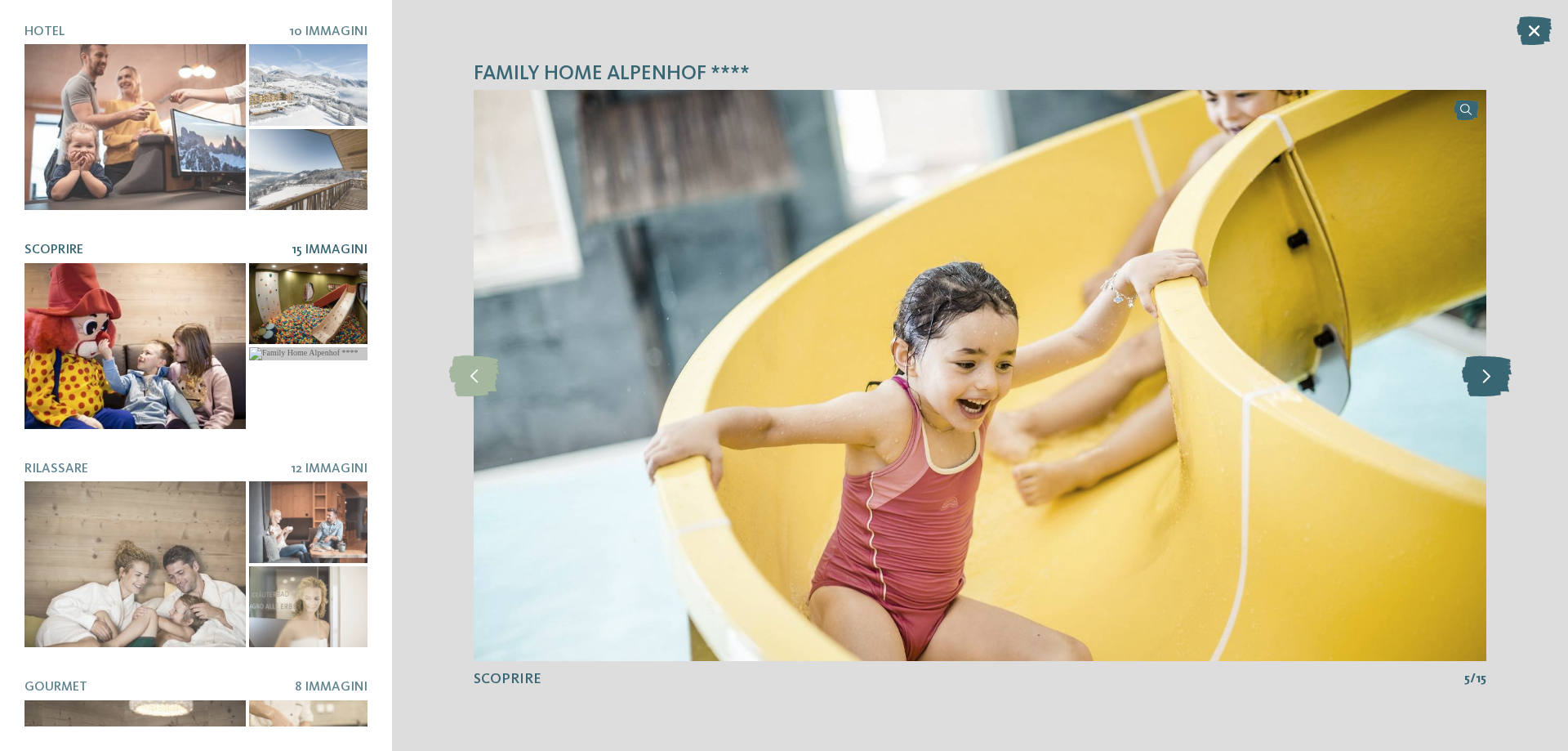
click at [1492, 377] on icon at bounding box center [1487, 376] width 50 height 41
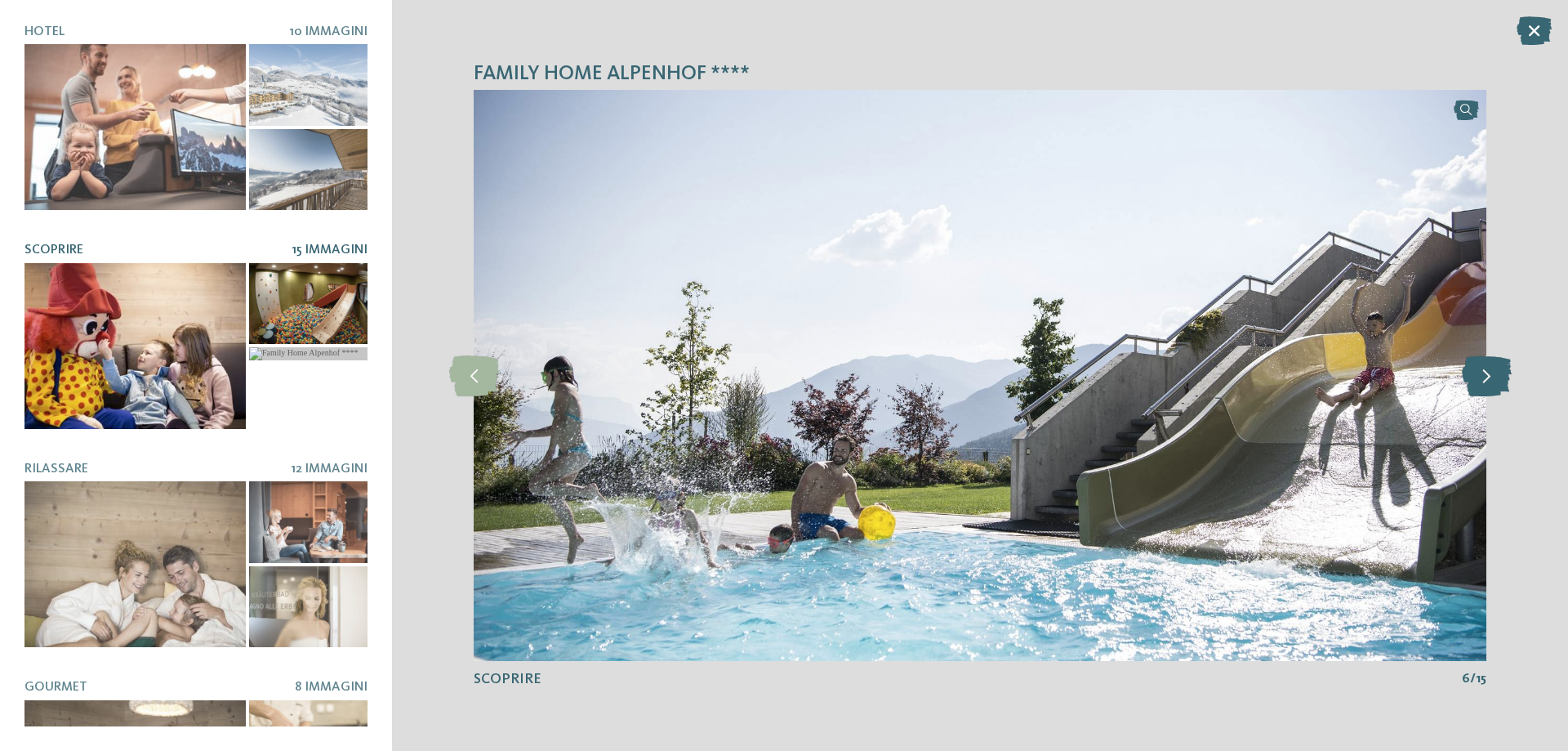
click at [1492, 377] on icon at bounding box center [1487, 376] width 50 height 41
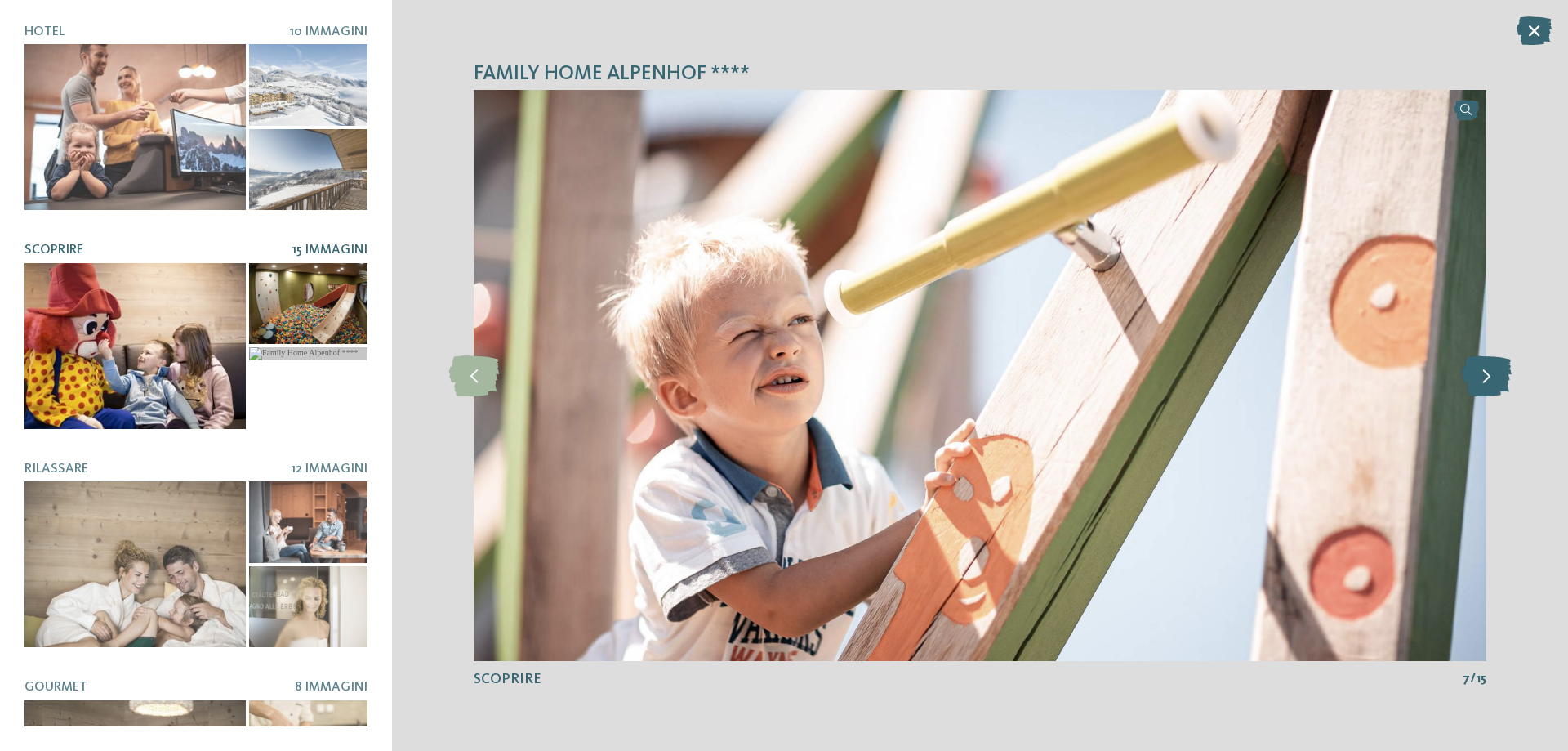
click at [1492, 377] on icon at bounding box center [1487, 376] width 50 height 41
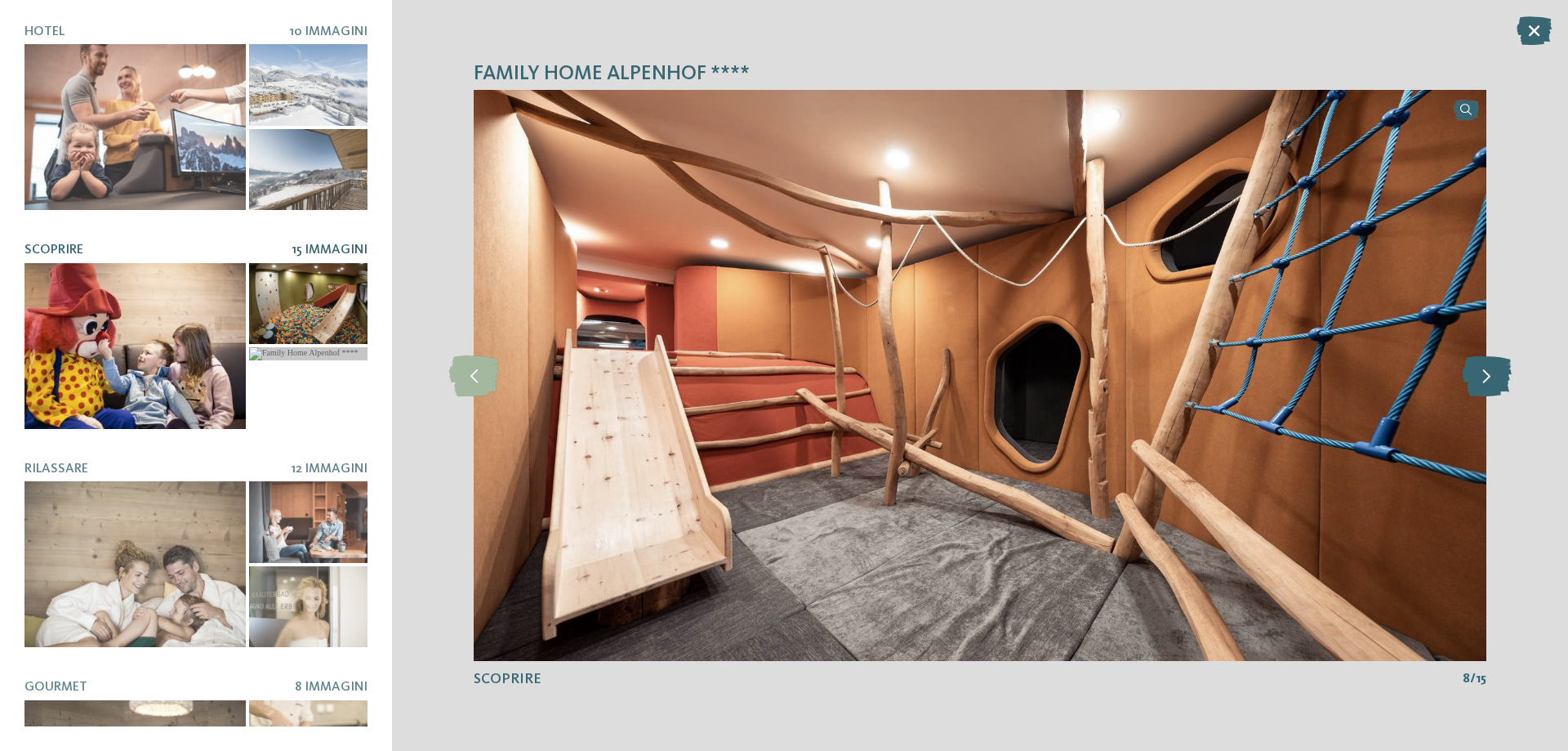
click at [1492, 377] on icon at bounding box center [1487, 376] width 50 height 41
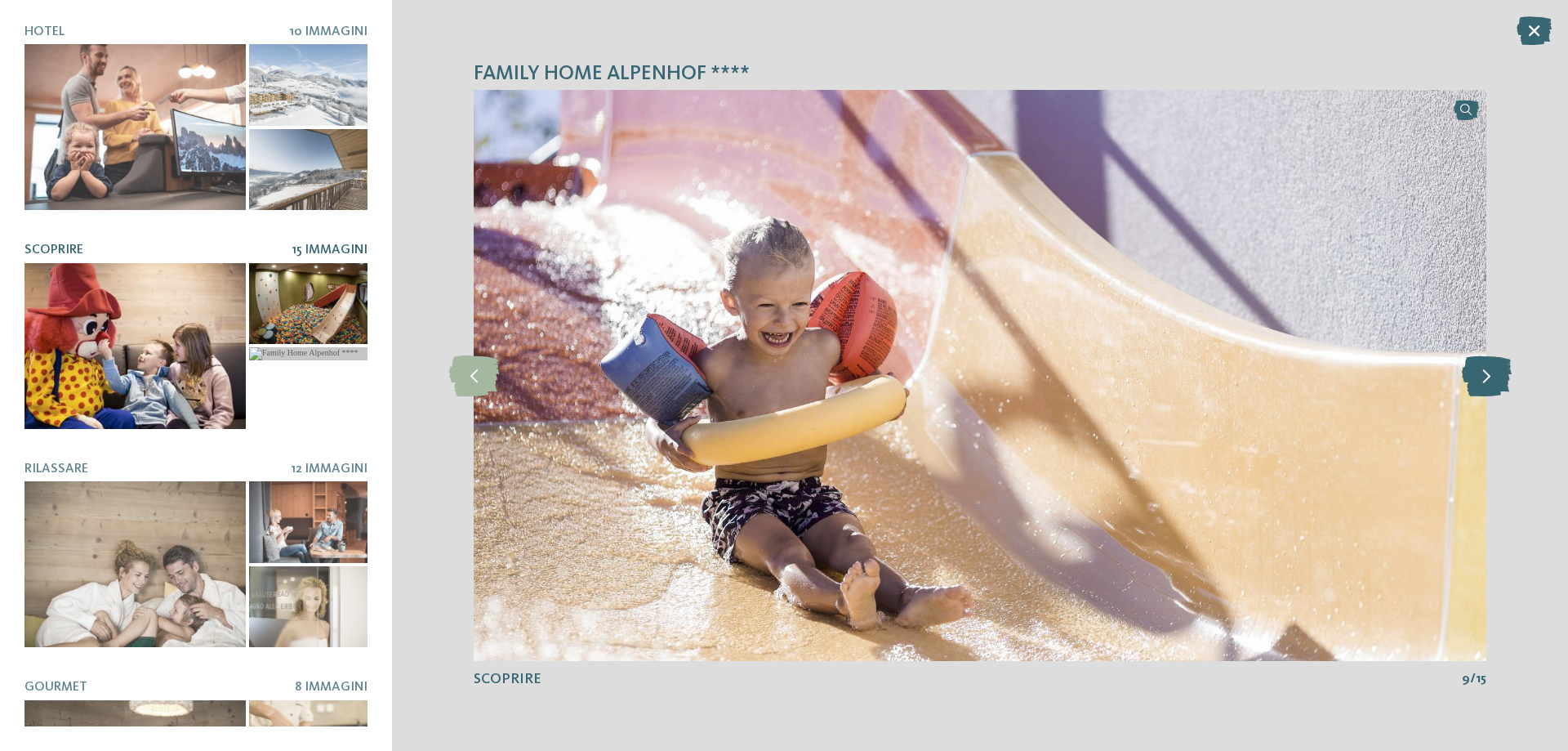
click at [1492, 377] on icon at bounding box center [1487, 376] width 50 height 41
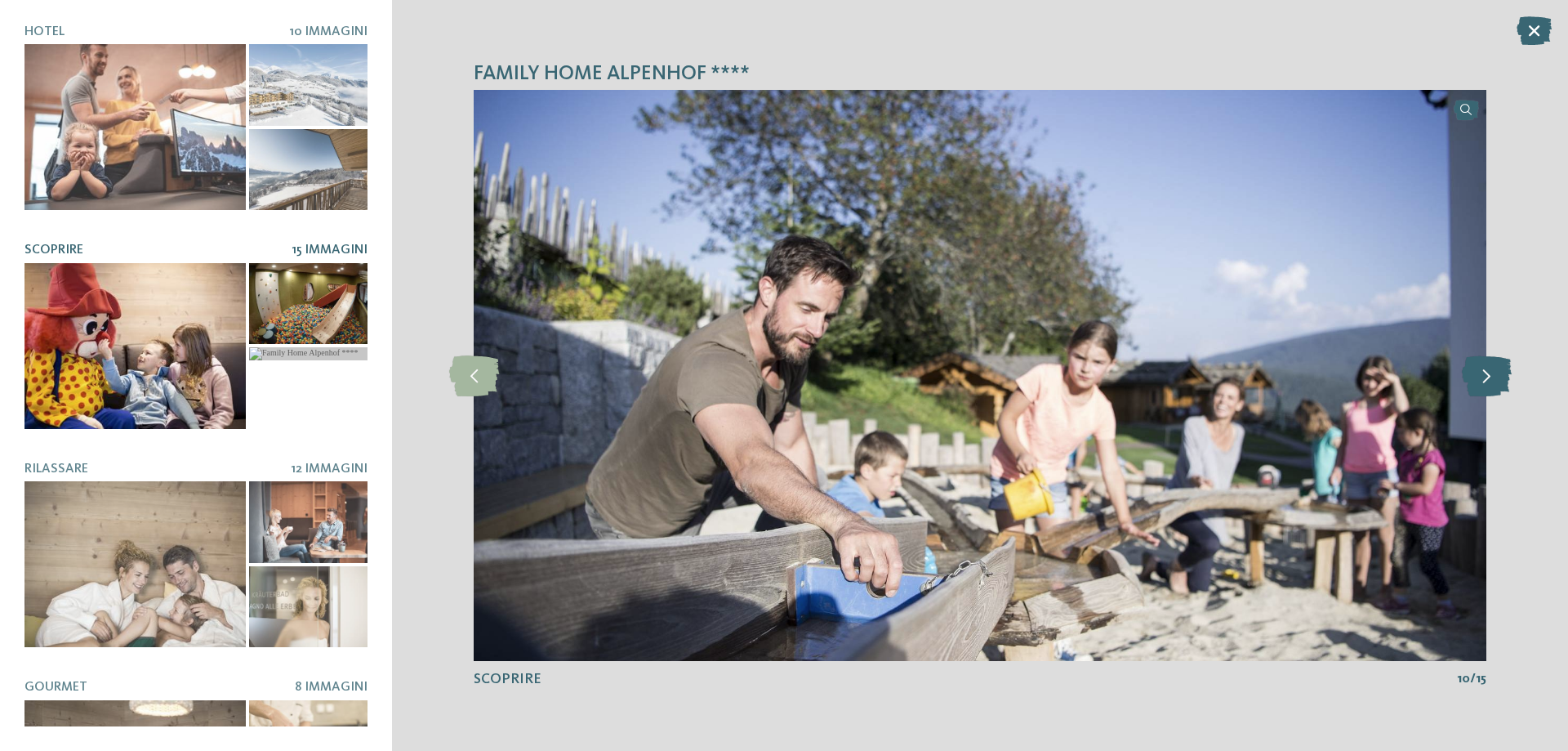
click at [1492, 377] on icon at bounding box center [1487, 376] width 50 height 41
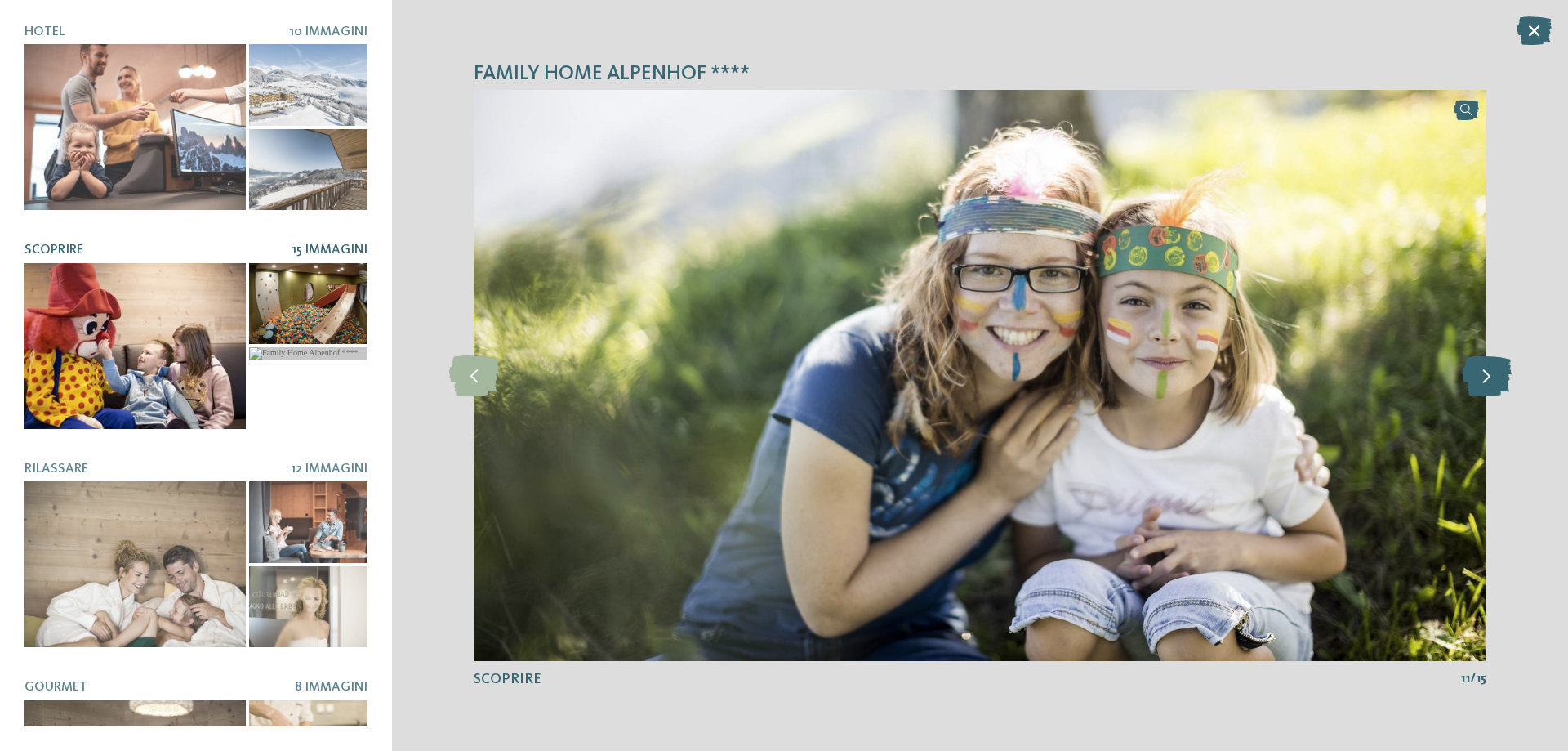
click at [1492, 377] on icon at bounding box center [1487, 376] width 50 height 41
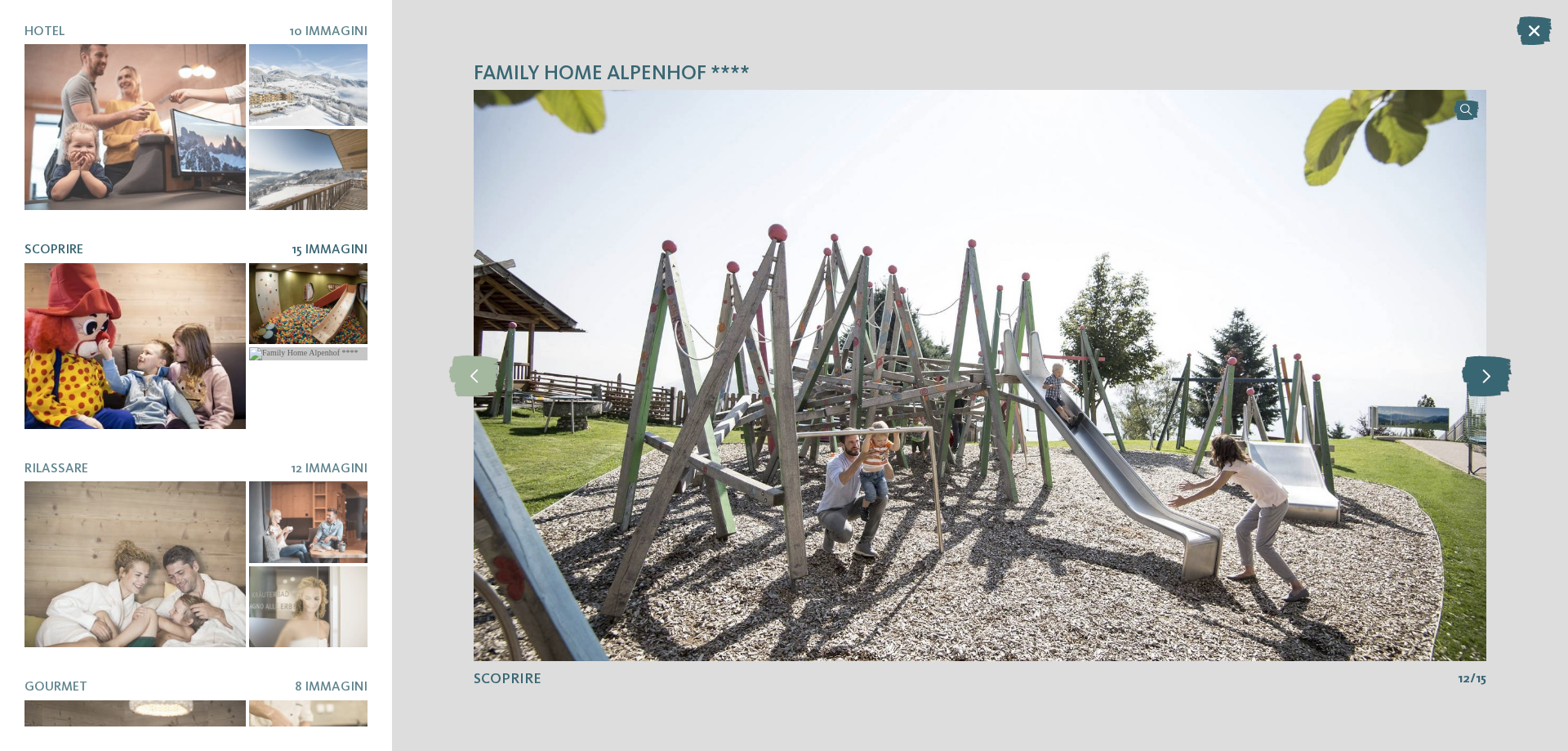
click at [1492, 377] on icon at bounding box center [1487, 376] width 50 height 41
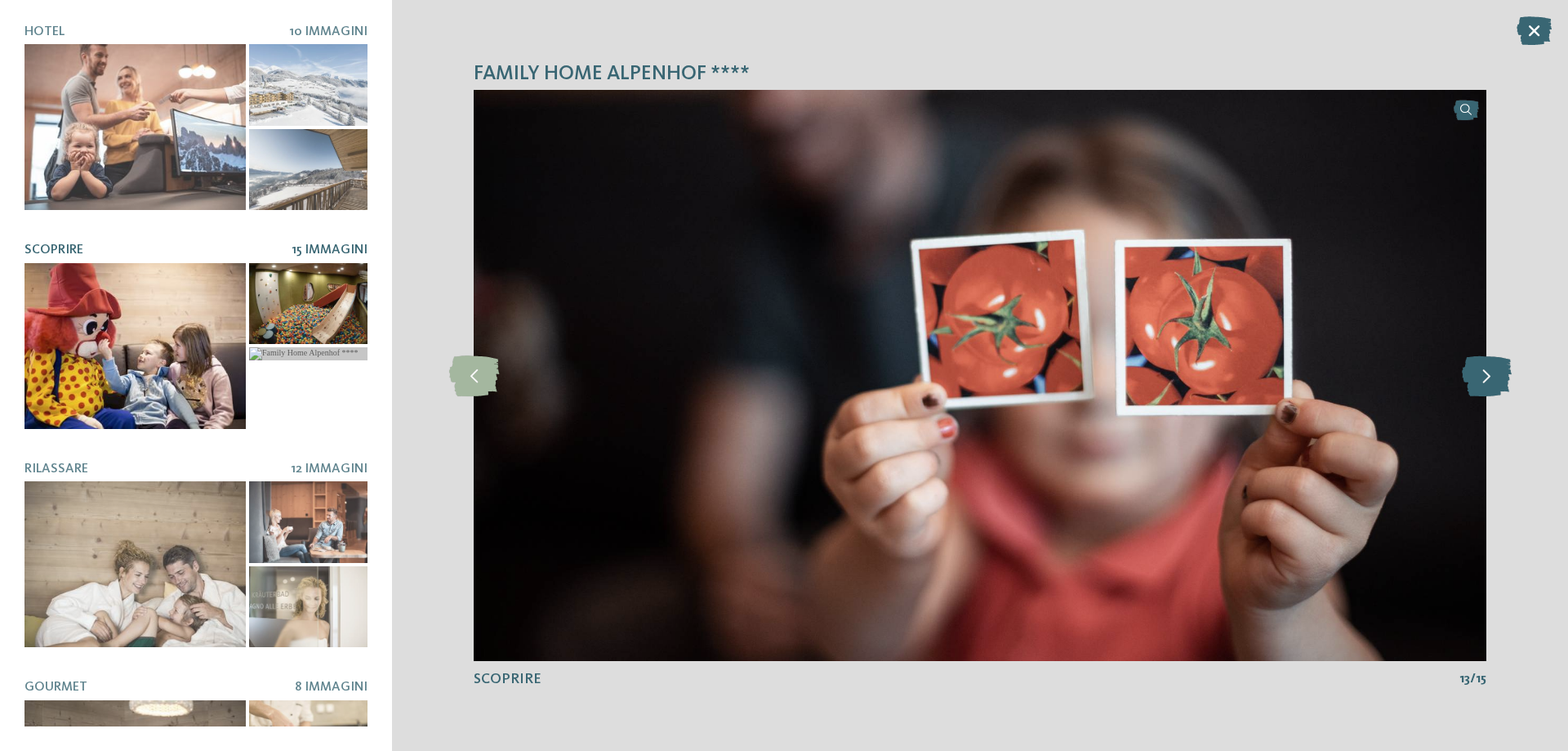
click at [1492, 377] on icon at bounding box center [1487, 376] width 50 height 41
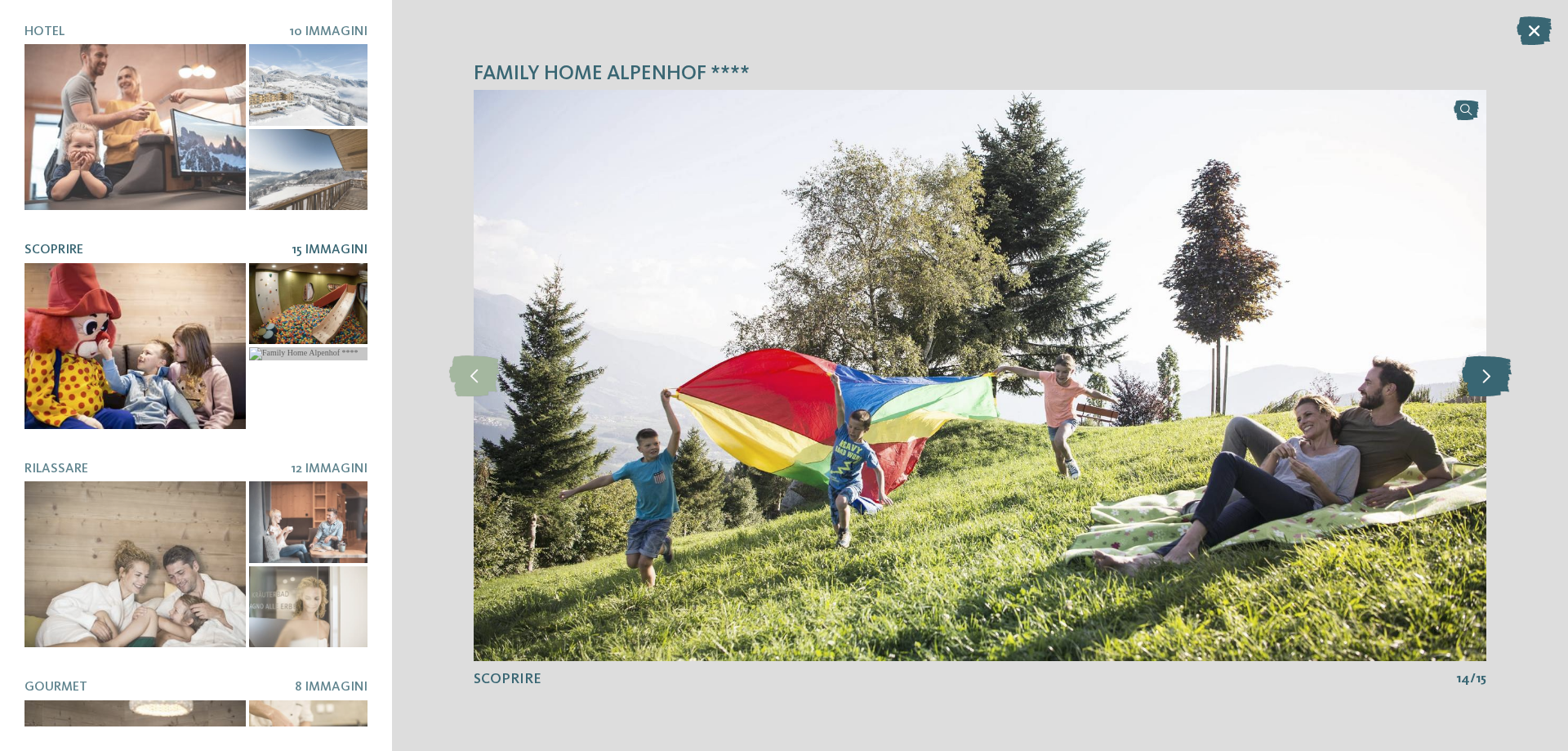
click at [1492, 377] on icon at bounding box center [1487, 376] width 50 height 41
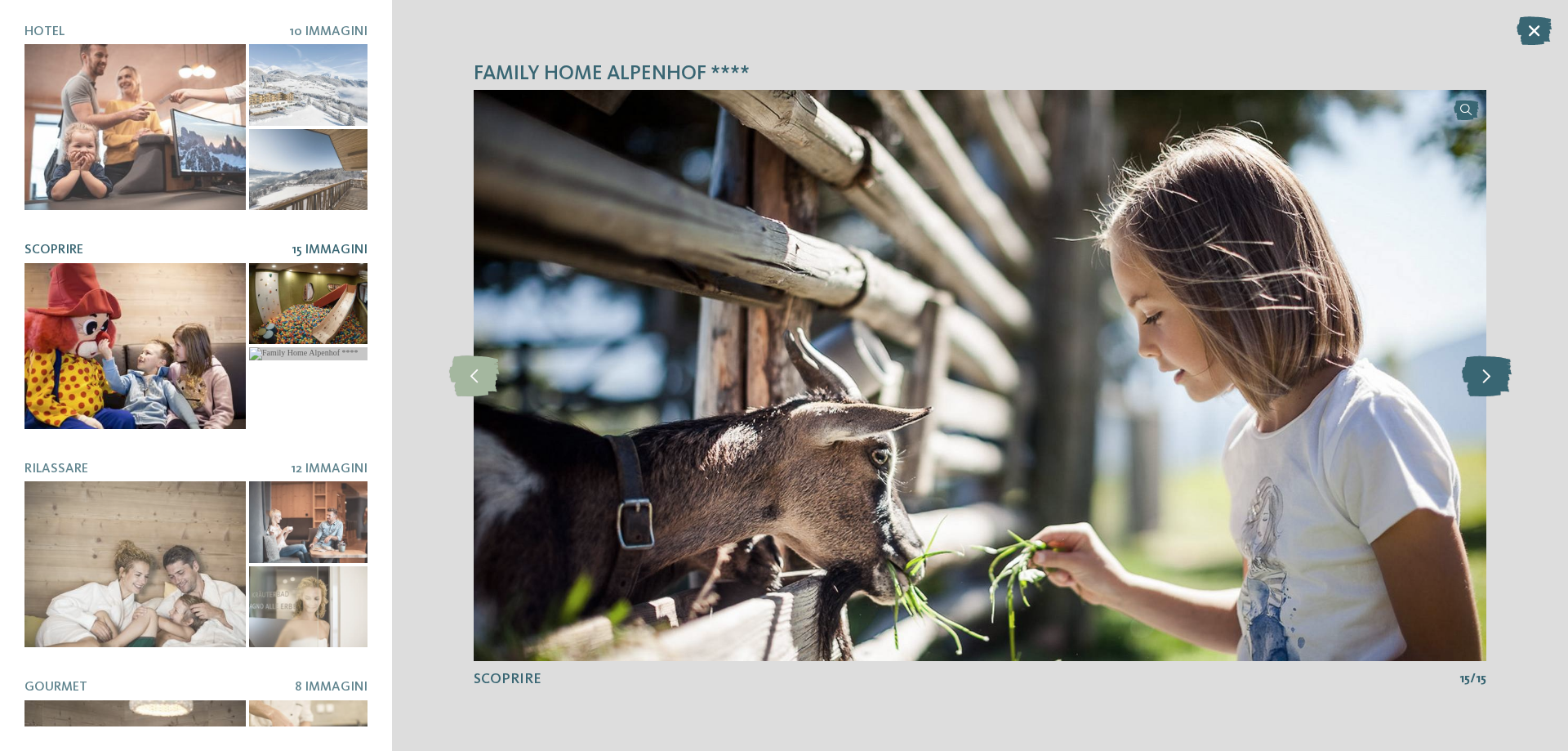
click at [1492, 377] on icon at bounding box center [1487, 376] width 50 height 41
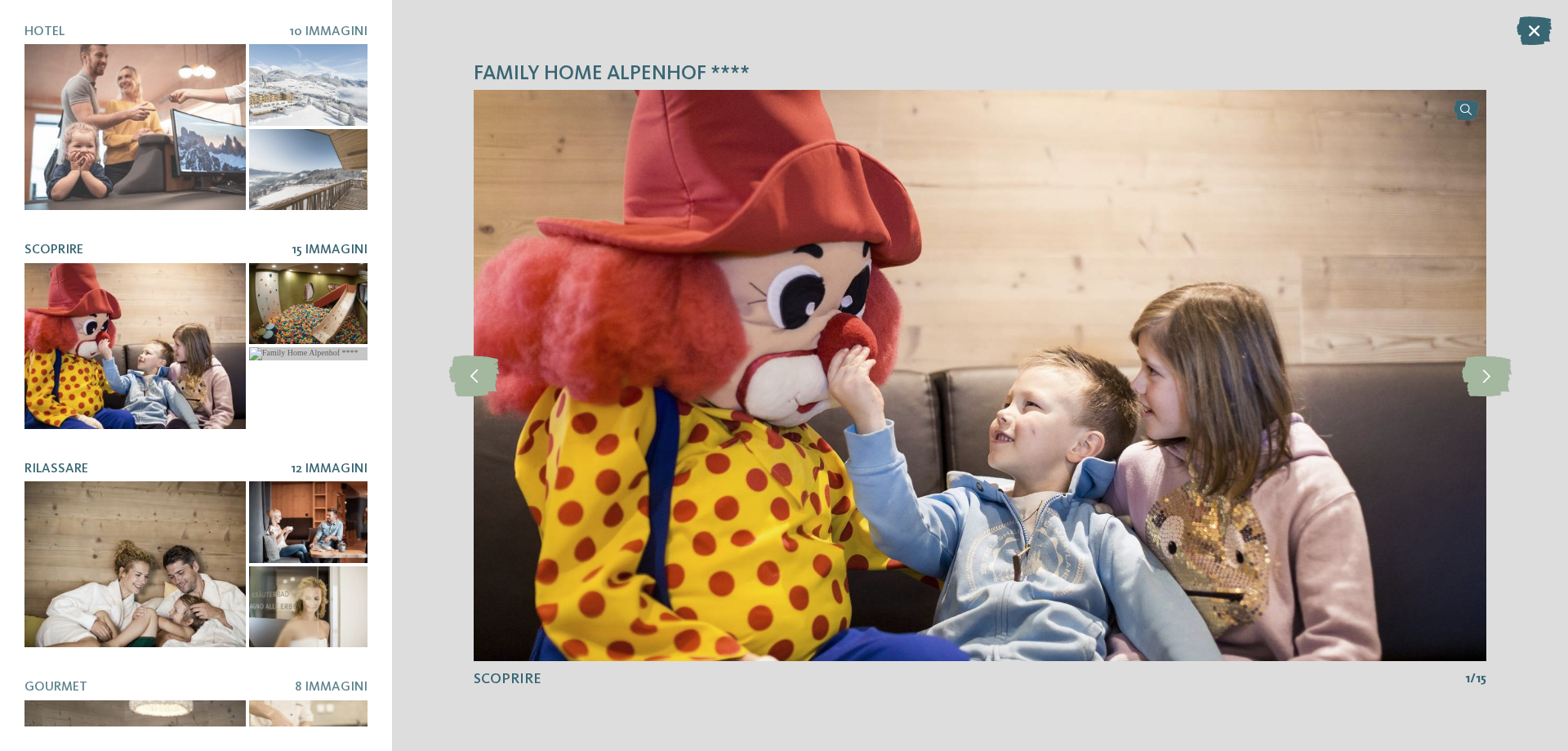
click at [149, 532] on div at bounding box center [134, 563] width 221 height 166
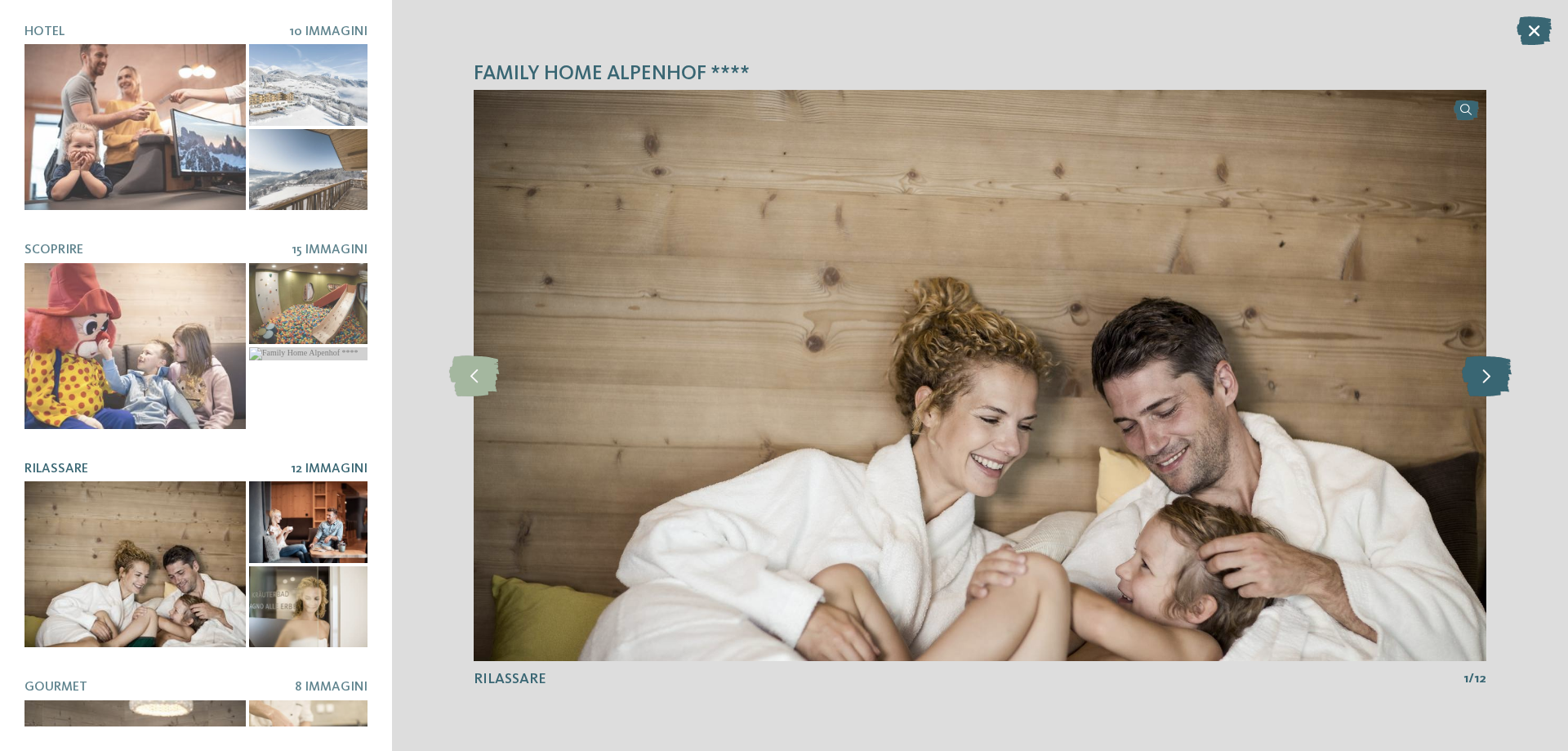
click at [1497, 385] on icon at bounding box center [1487, 376] width 50 height 41
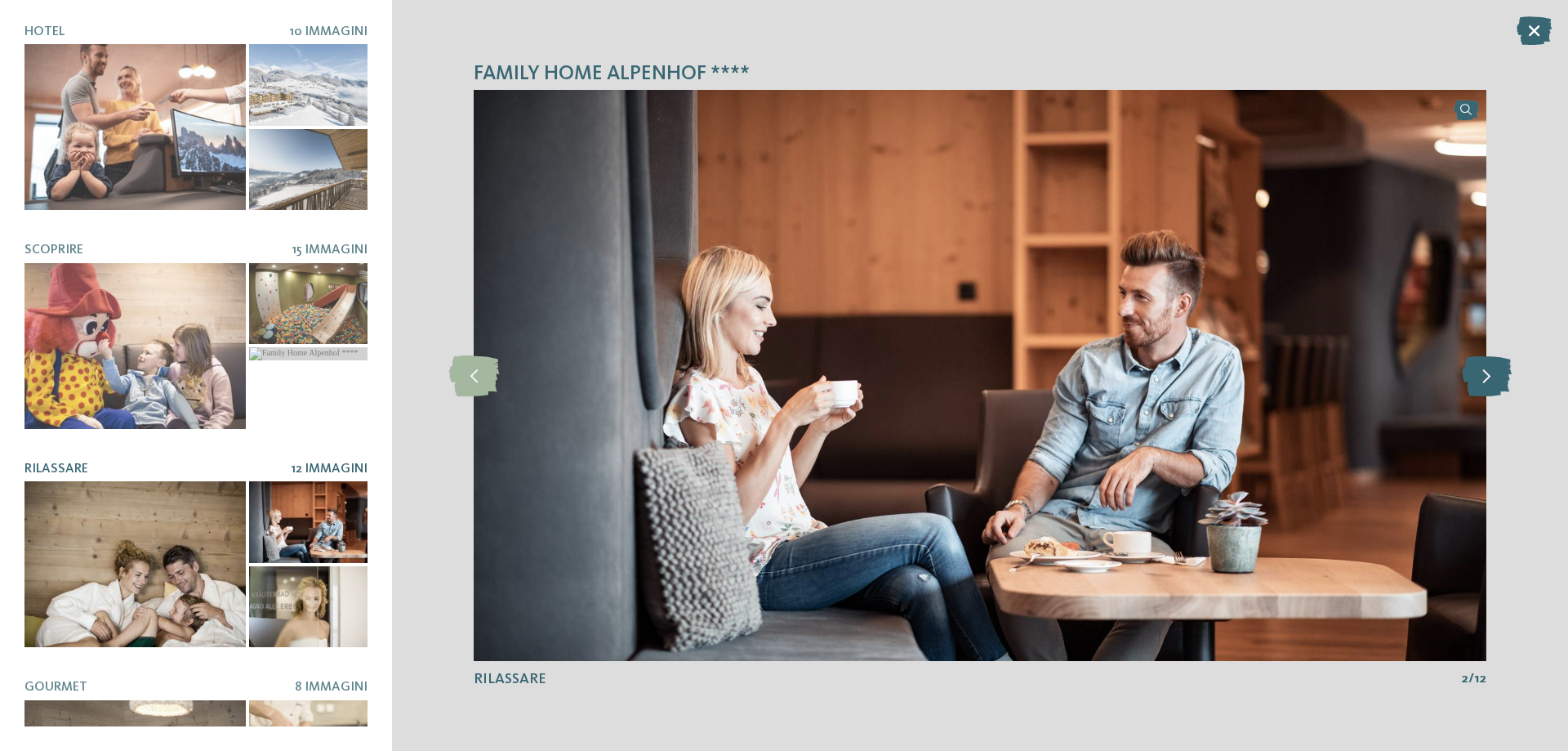
click at [1496, 384] on icon at bounding box center [1487, 376] width 50 height 41
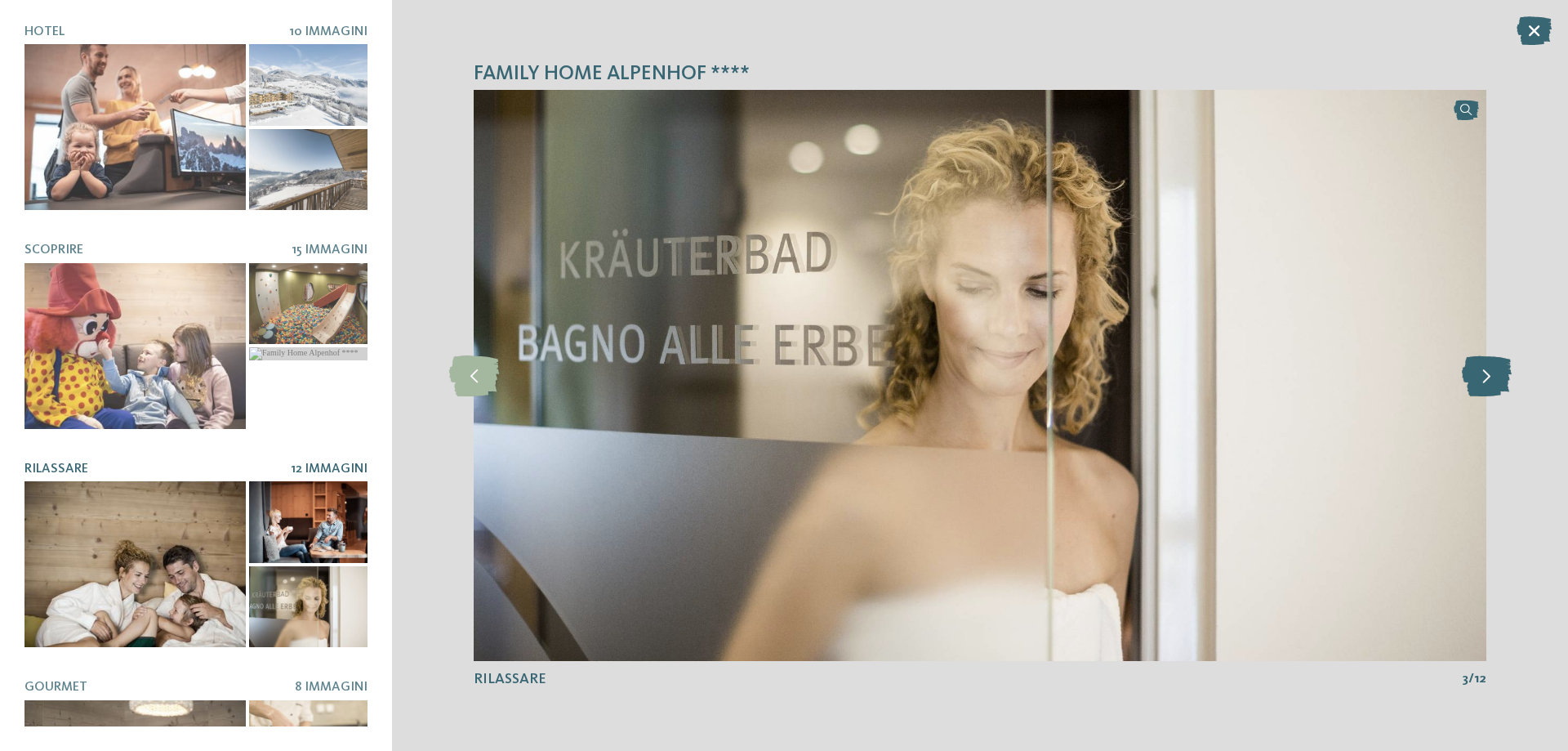
click at [1496, 384] on icon at bounding box center [1487, 376] width 50 height 41
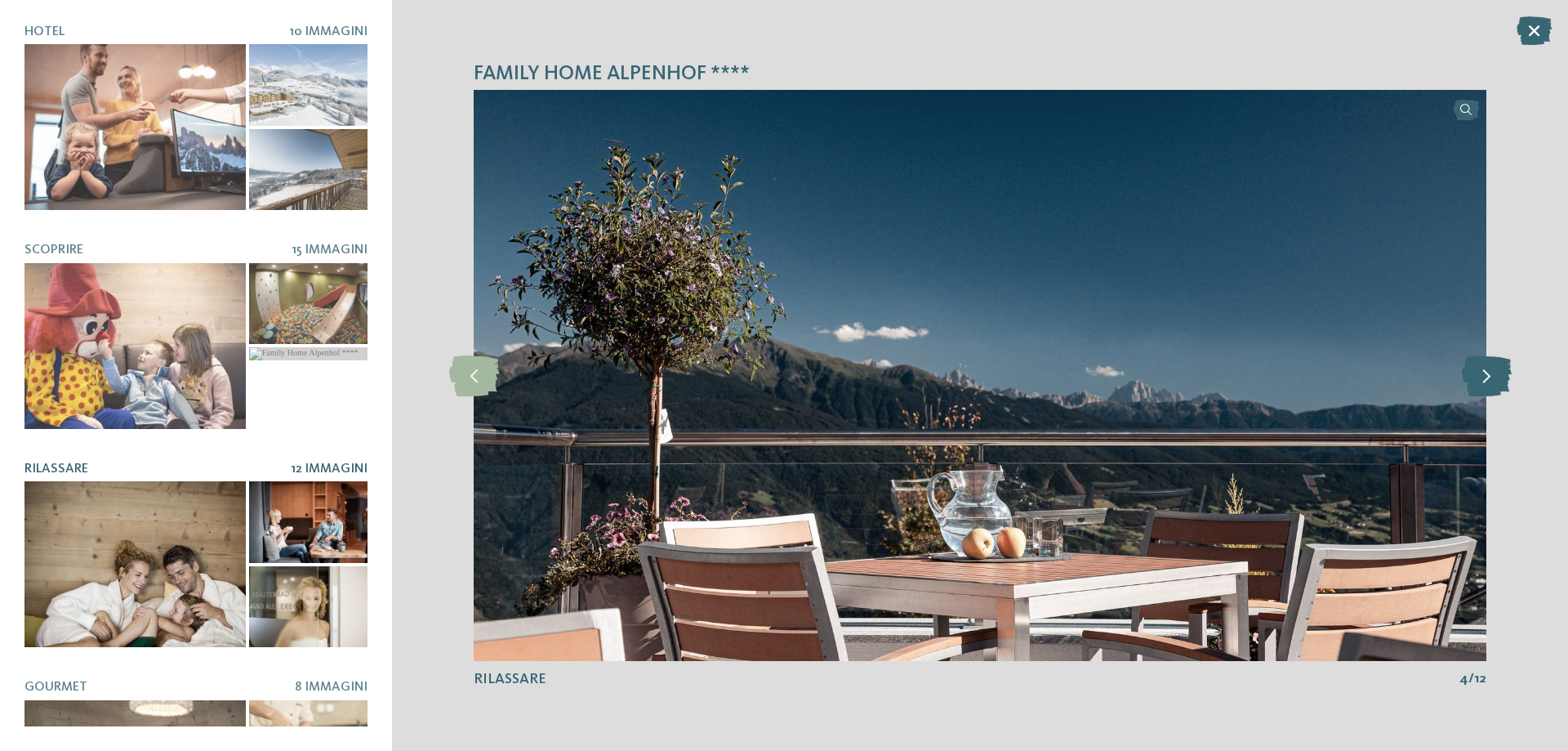
click at [1496, 384] on icon at bounding box center [1487, 376] width 50 height 41
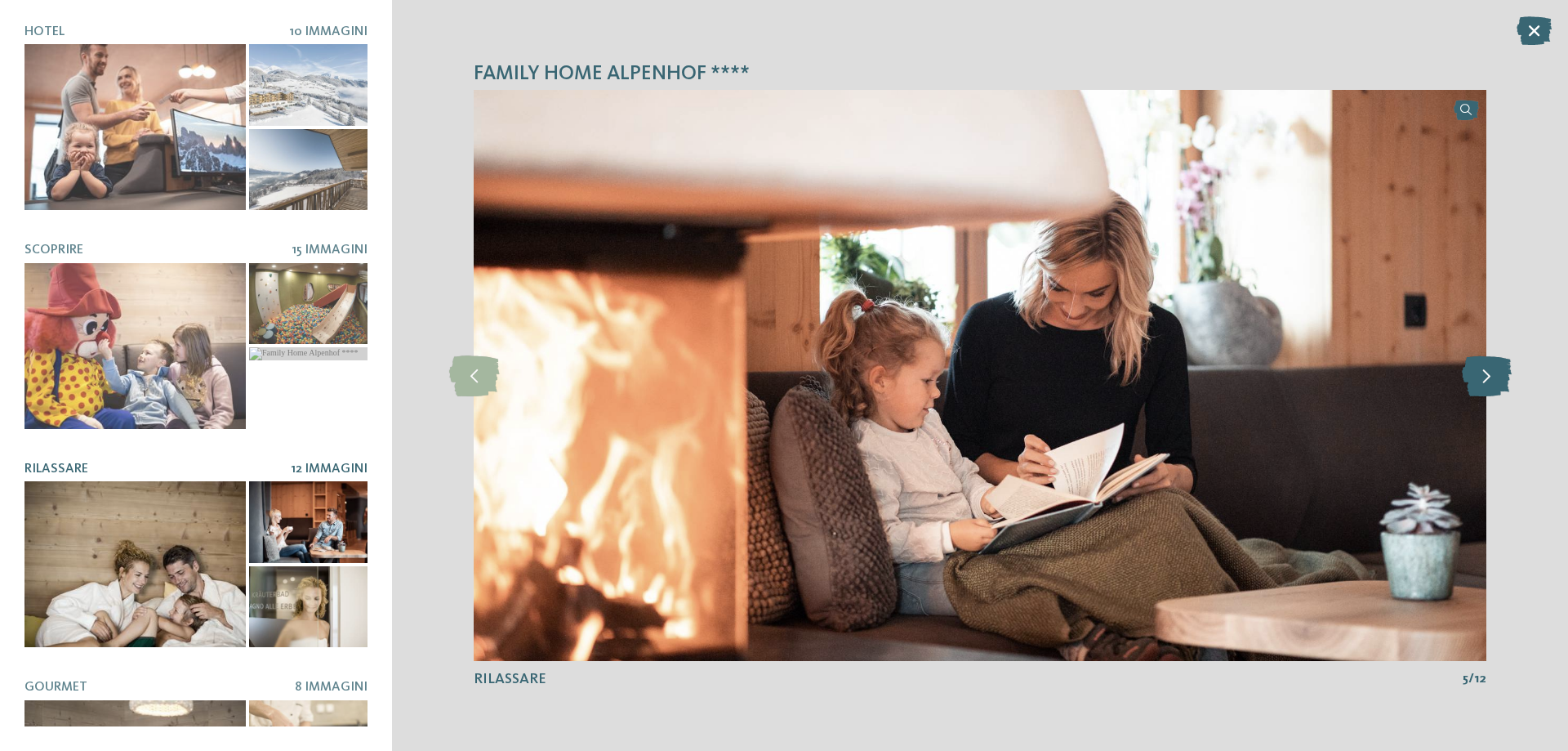
click at [1496, 384] on icon at bounding box center [1487, 376] width 50 height 41
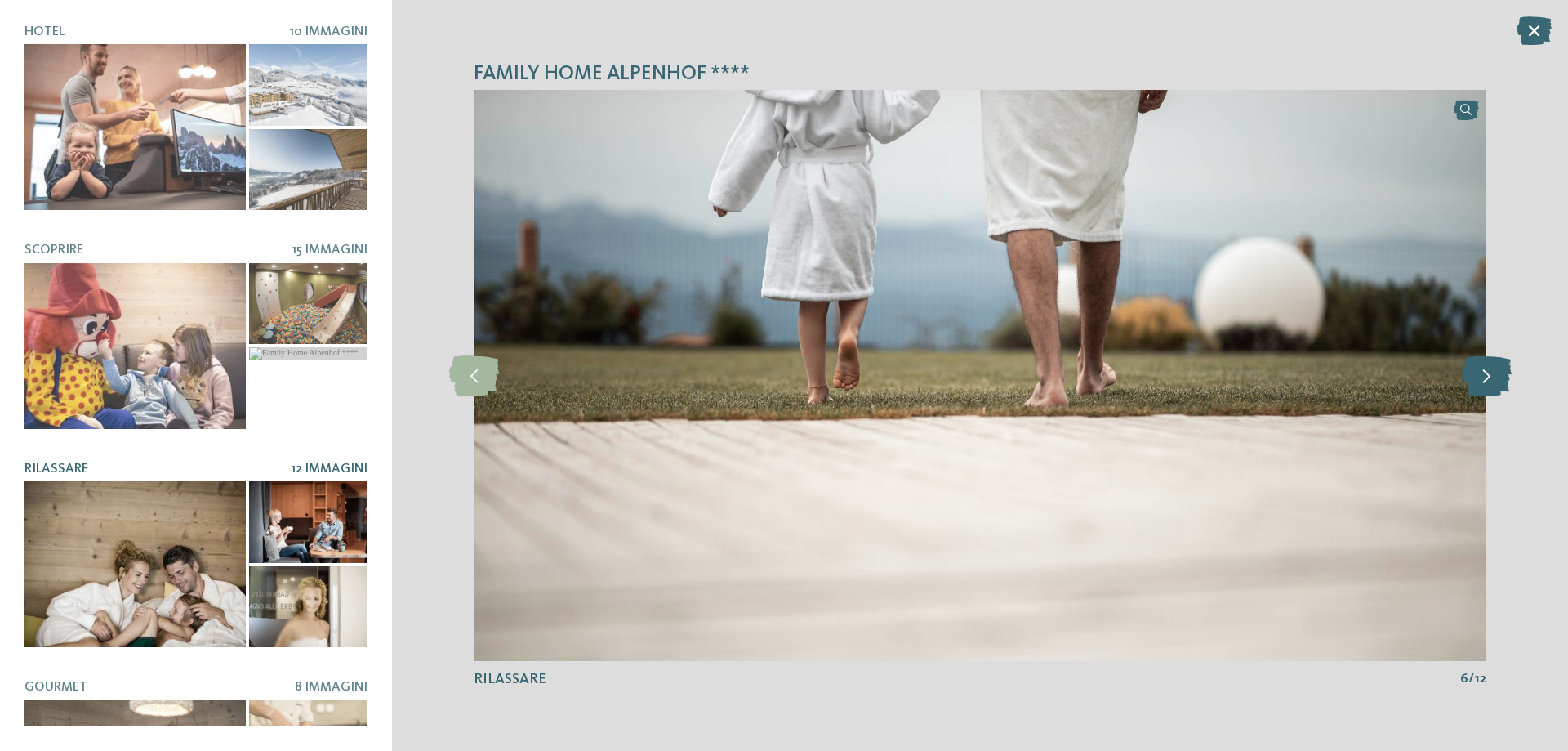
click at [1496, 384] on icon at bounding box center [1487, 376] width 50 height 41
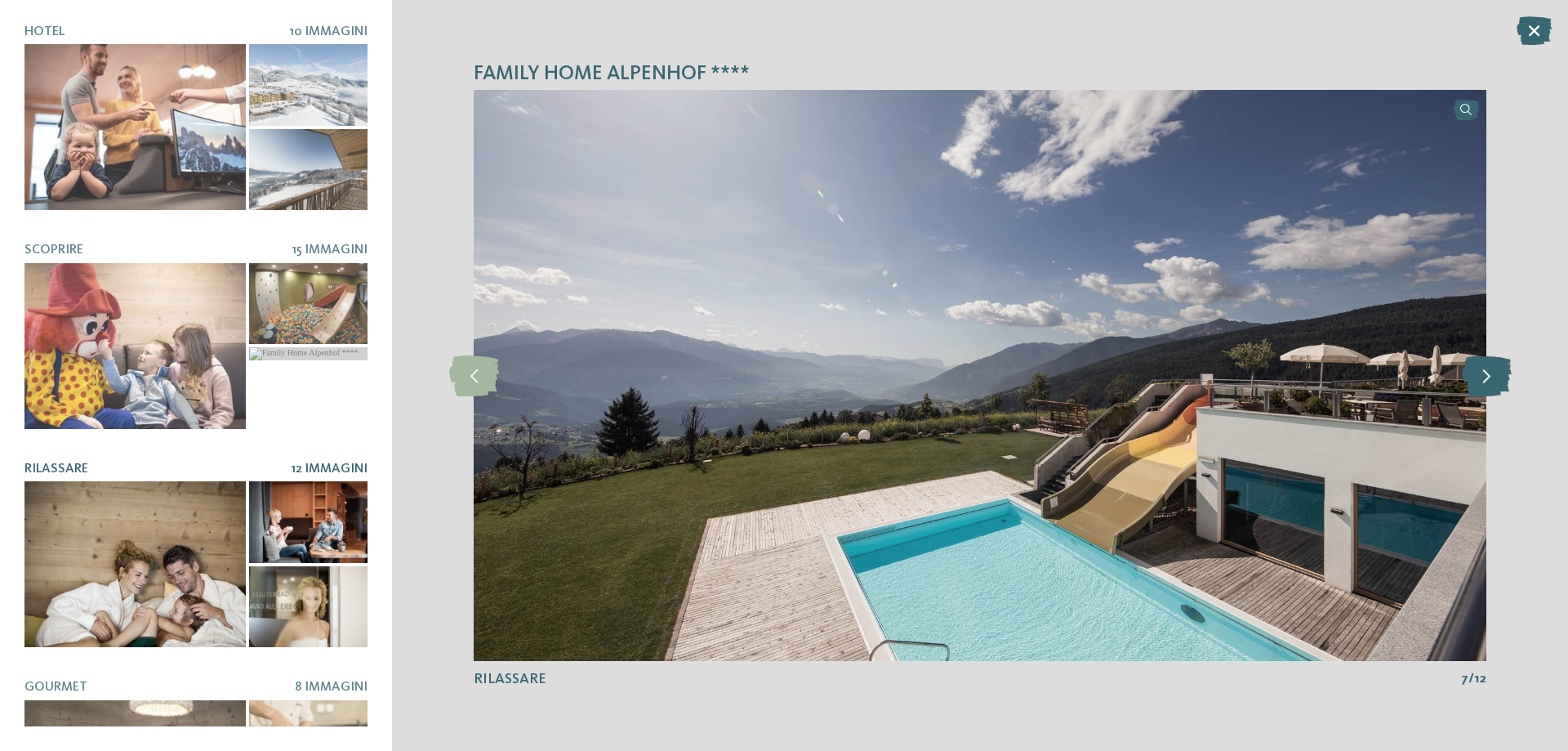
click at [1496, 384] on icon at bounding box center [1487, 376] width 50 height 41
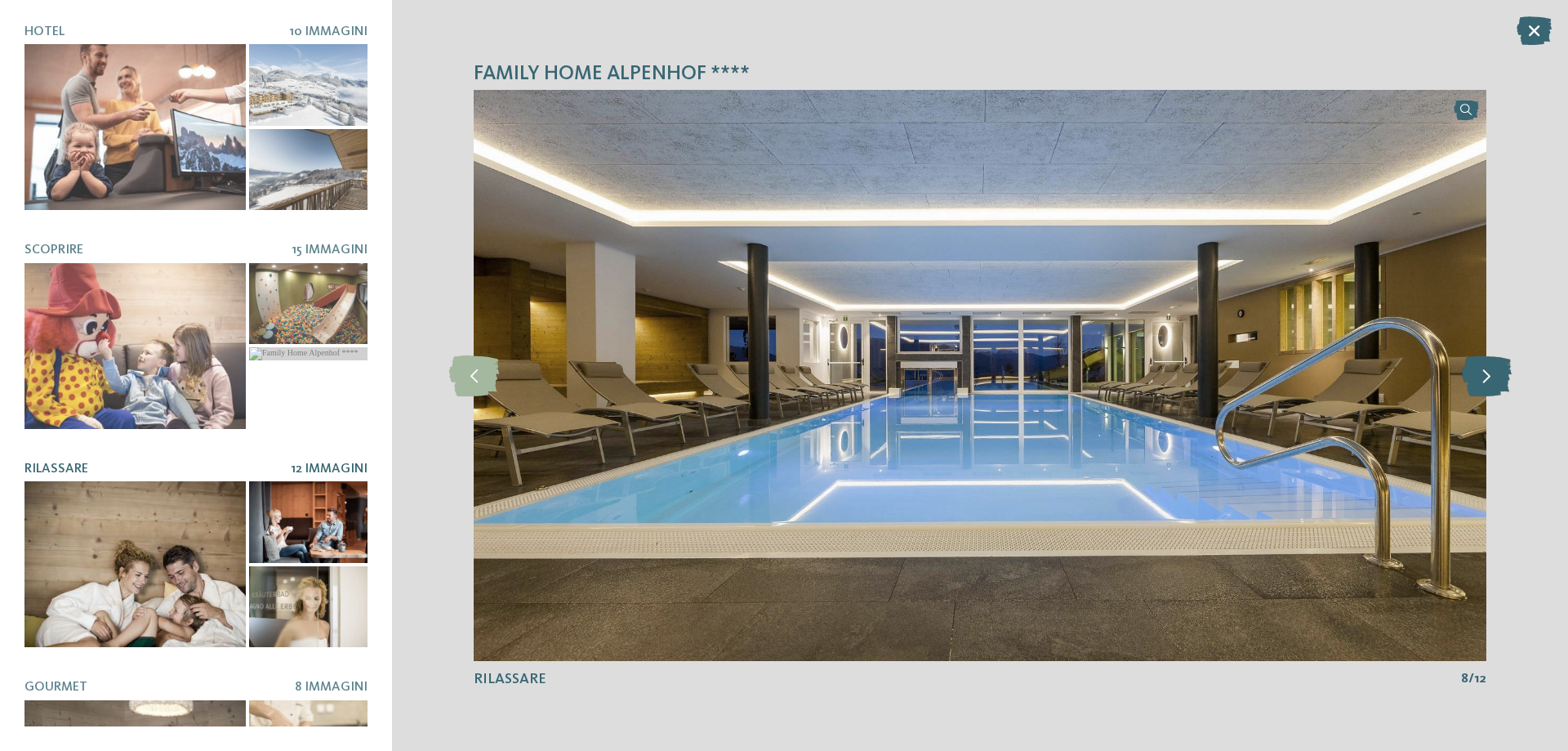
click at [1496, 384] on icon at bounding box center [1487, 376] width 50 height 41
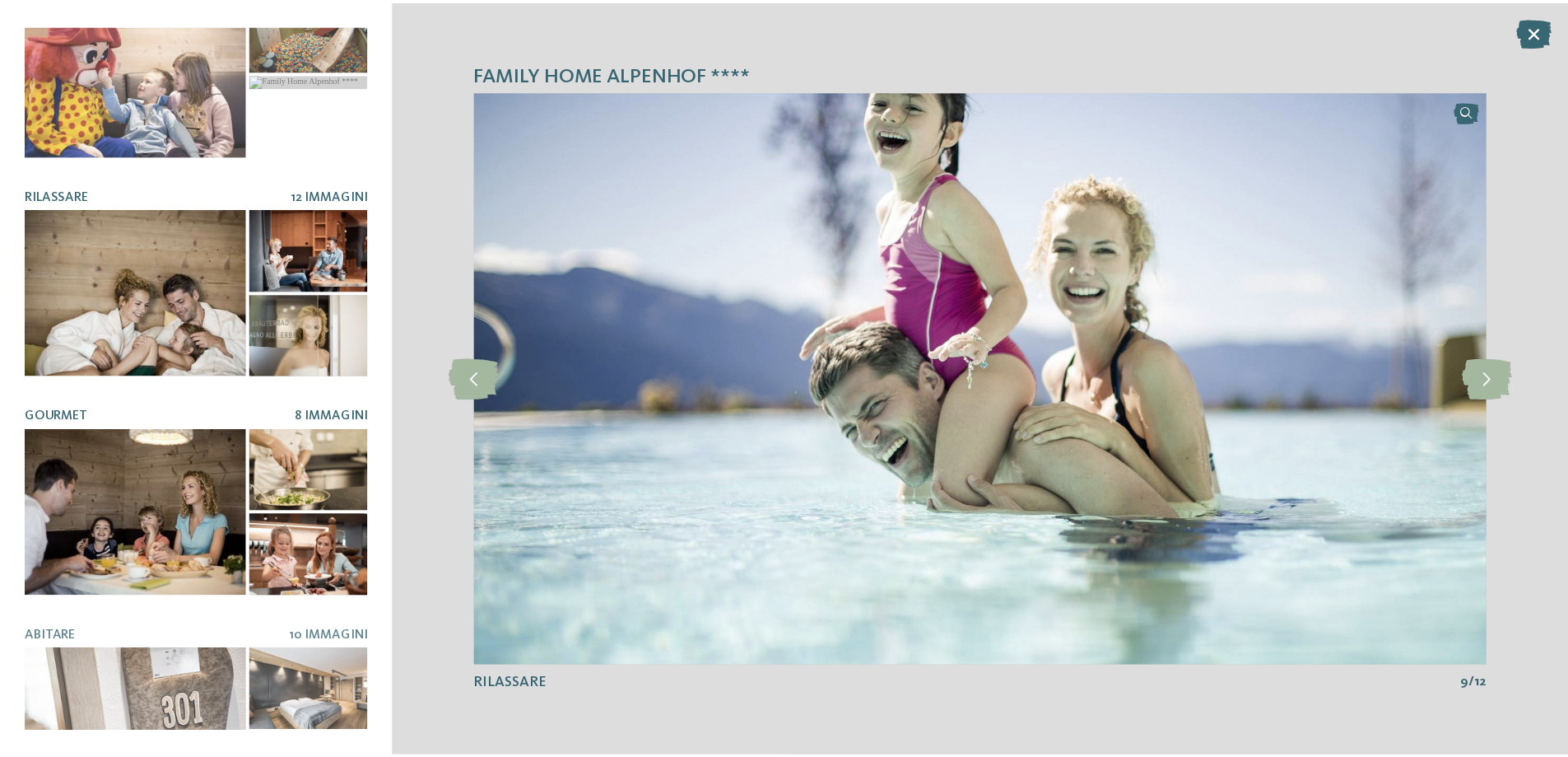
scroll to position [341, 0]
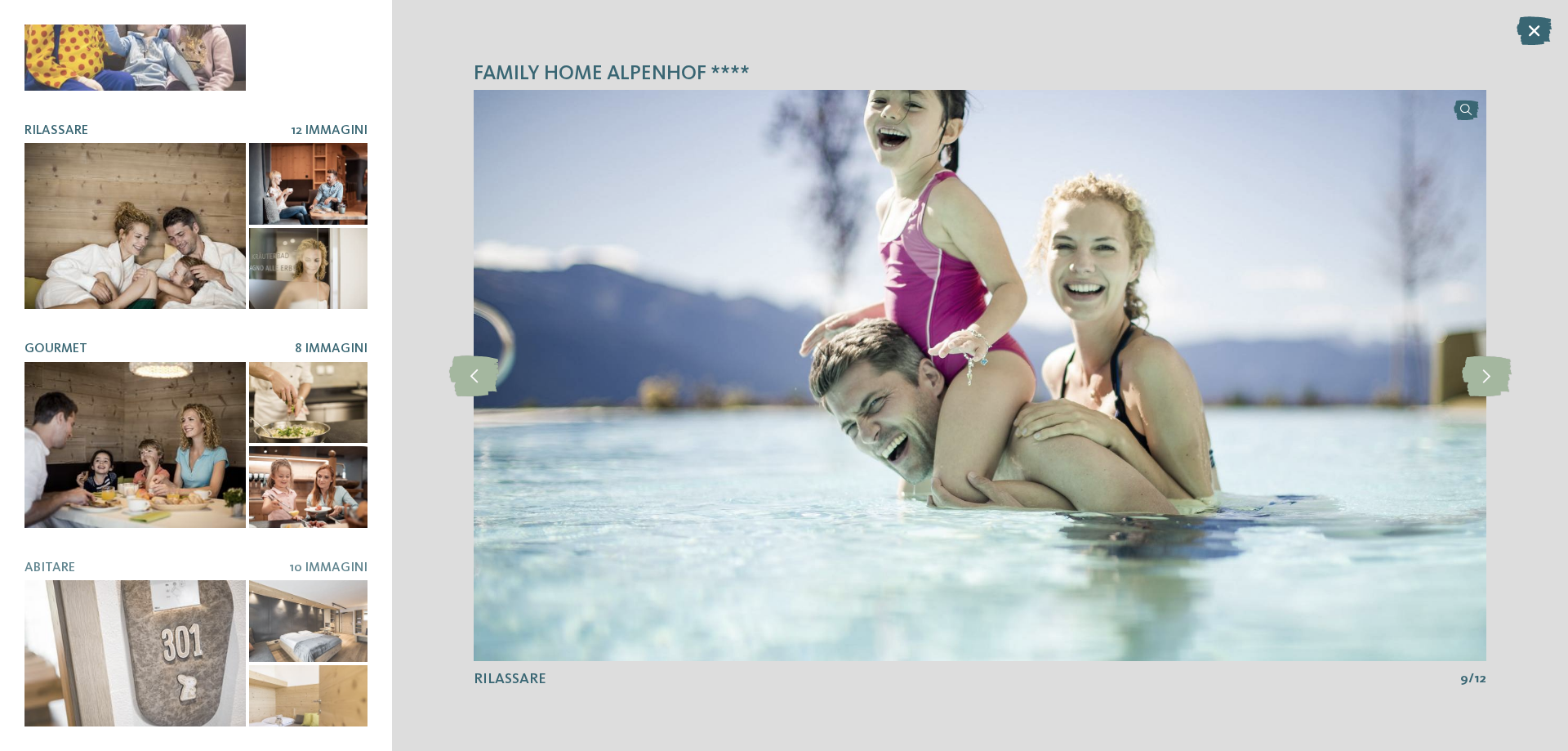
click at [177, 431] on div at bounding box center [134, 444] width 221 height 166
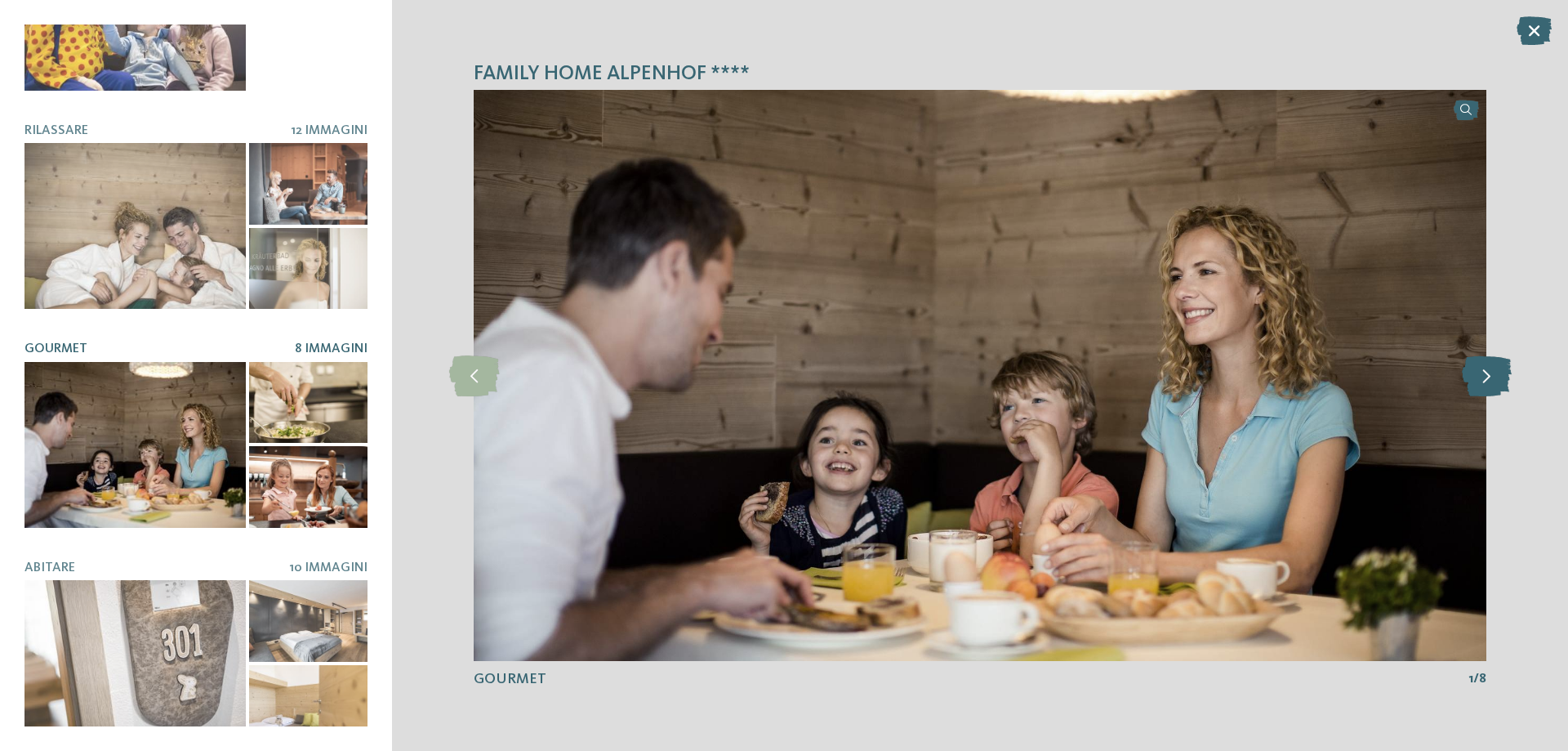
click at [1487, 387] on icon at bounding box center [1487, 376] width 50 height 41
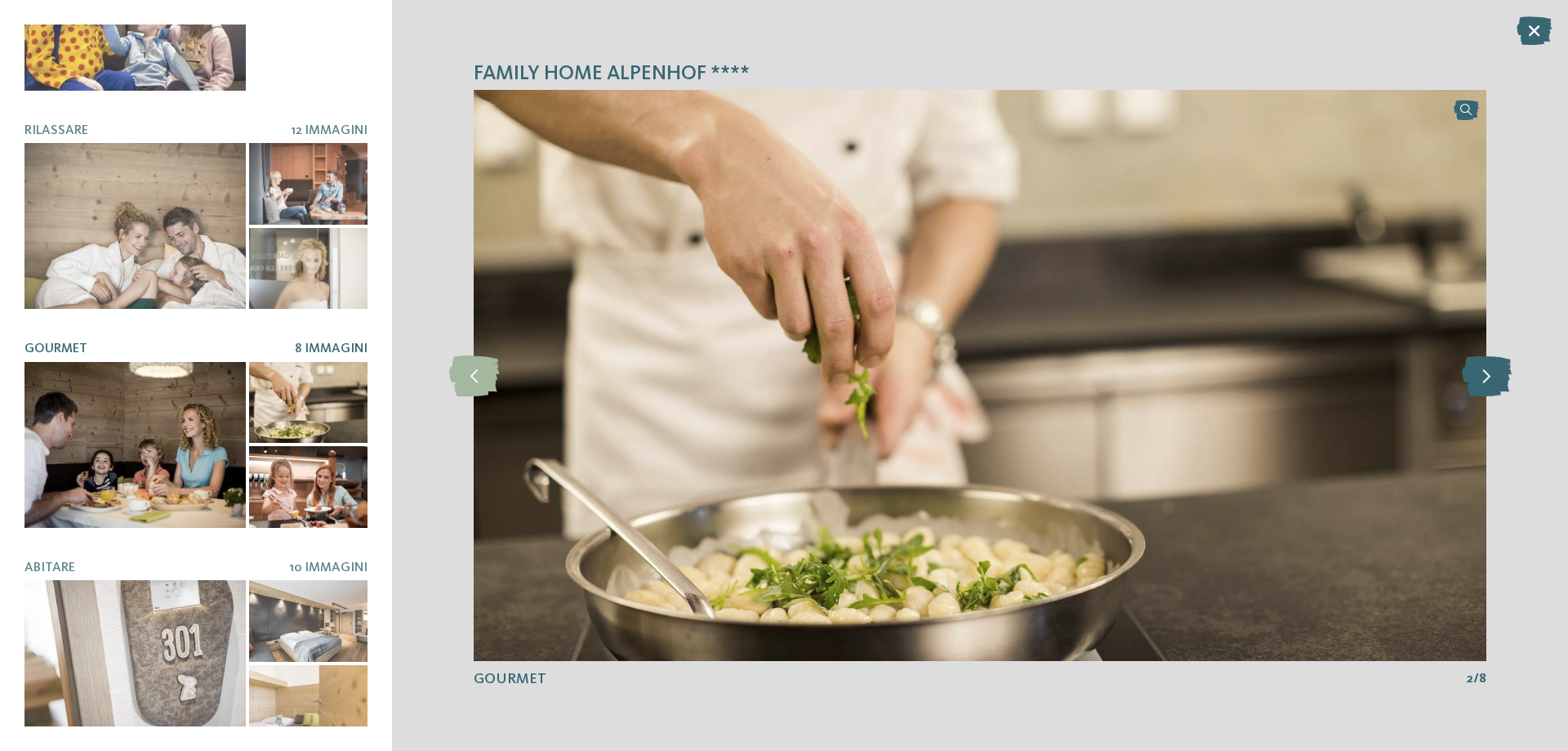
click at [1487, 387] on icon at bounding box center [1487, 376] width 50 height 41
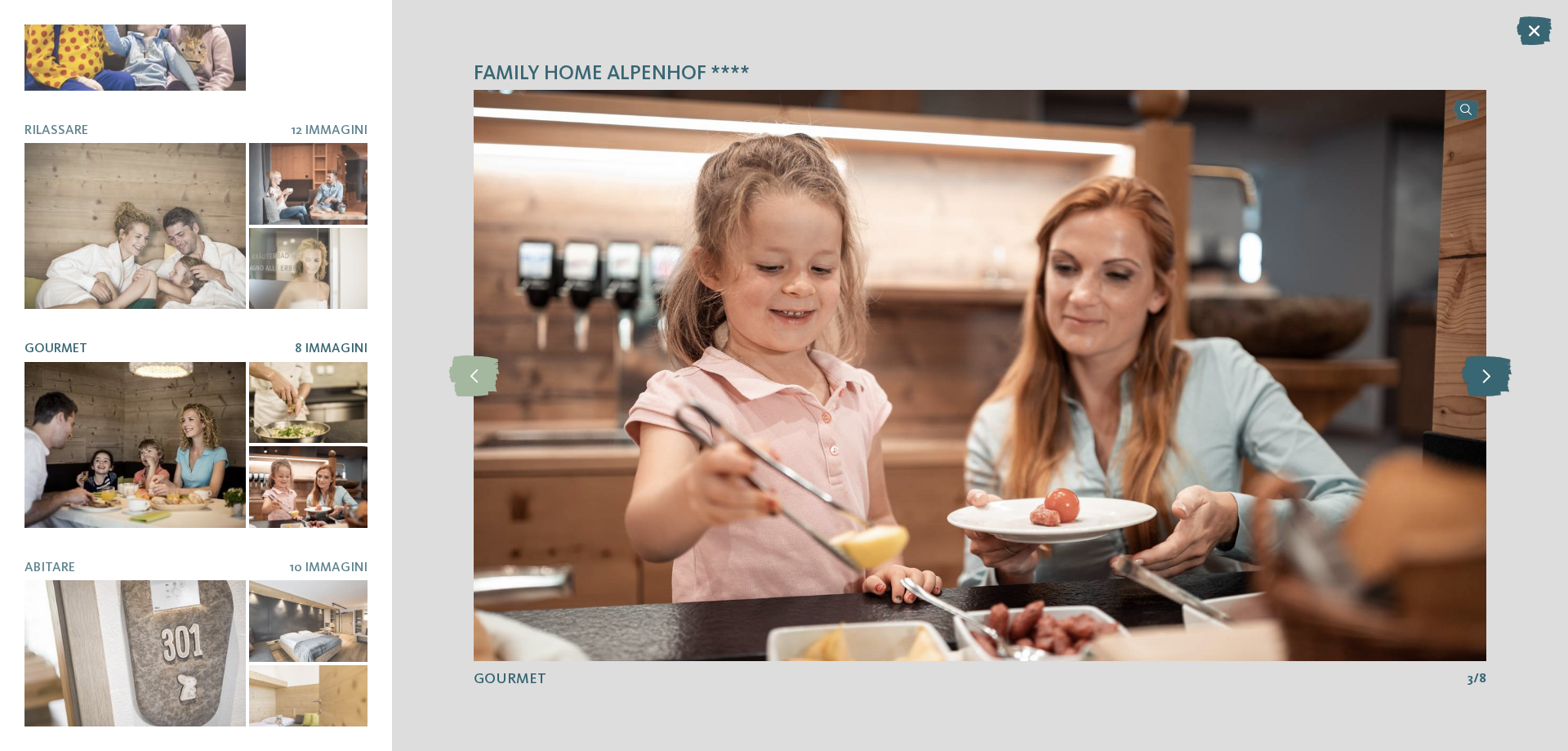
click at [1487, 387] on icon at bounding box center [1487, 376] width 50 height 41
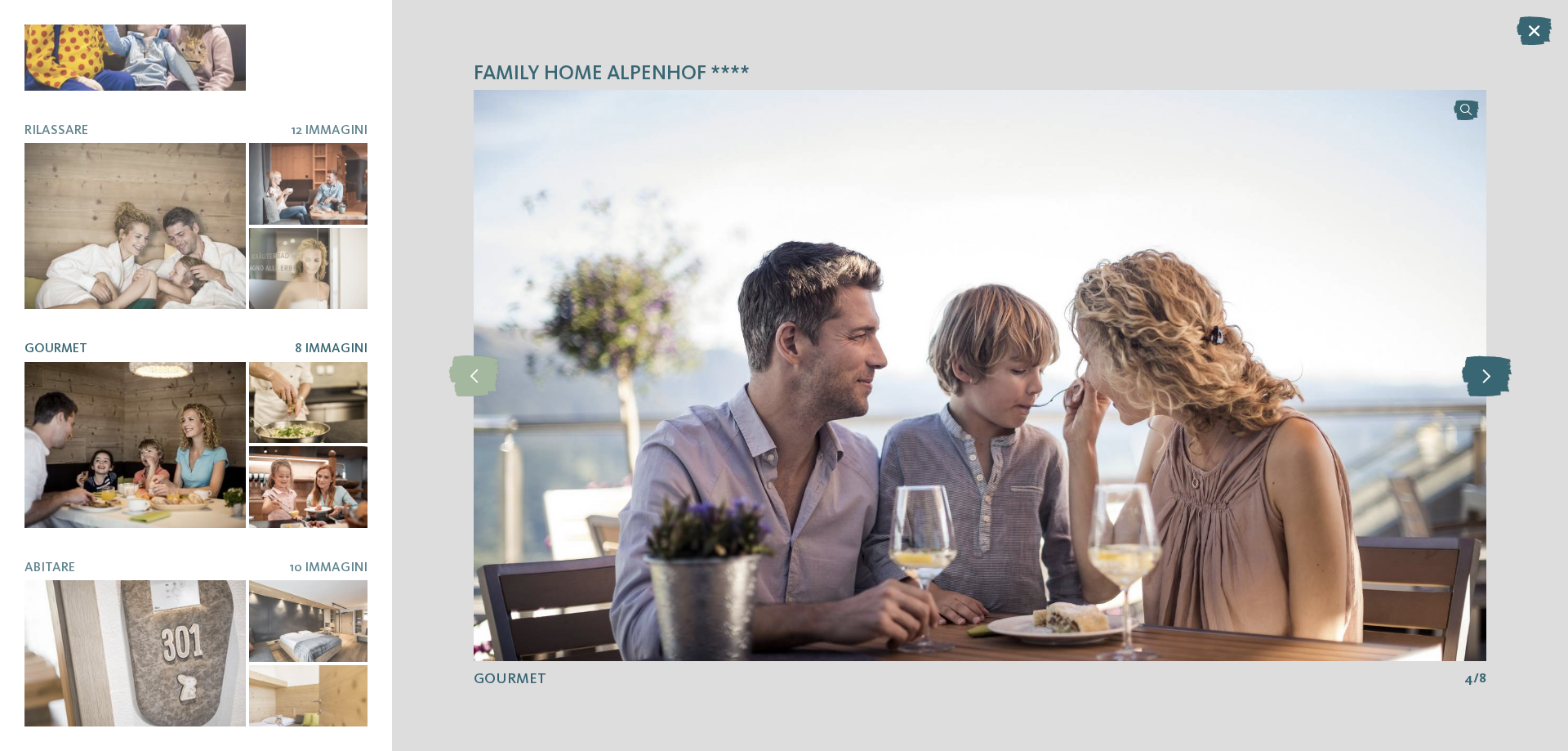
click at [1487, 387] on icon at bounding box center [1487, 376] width 50 height 41
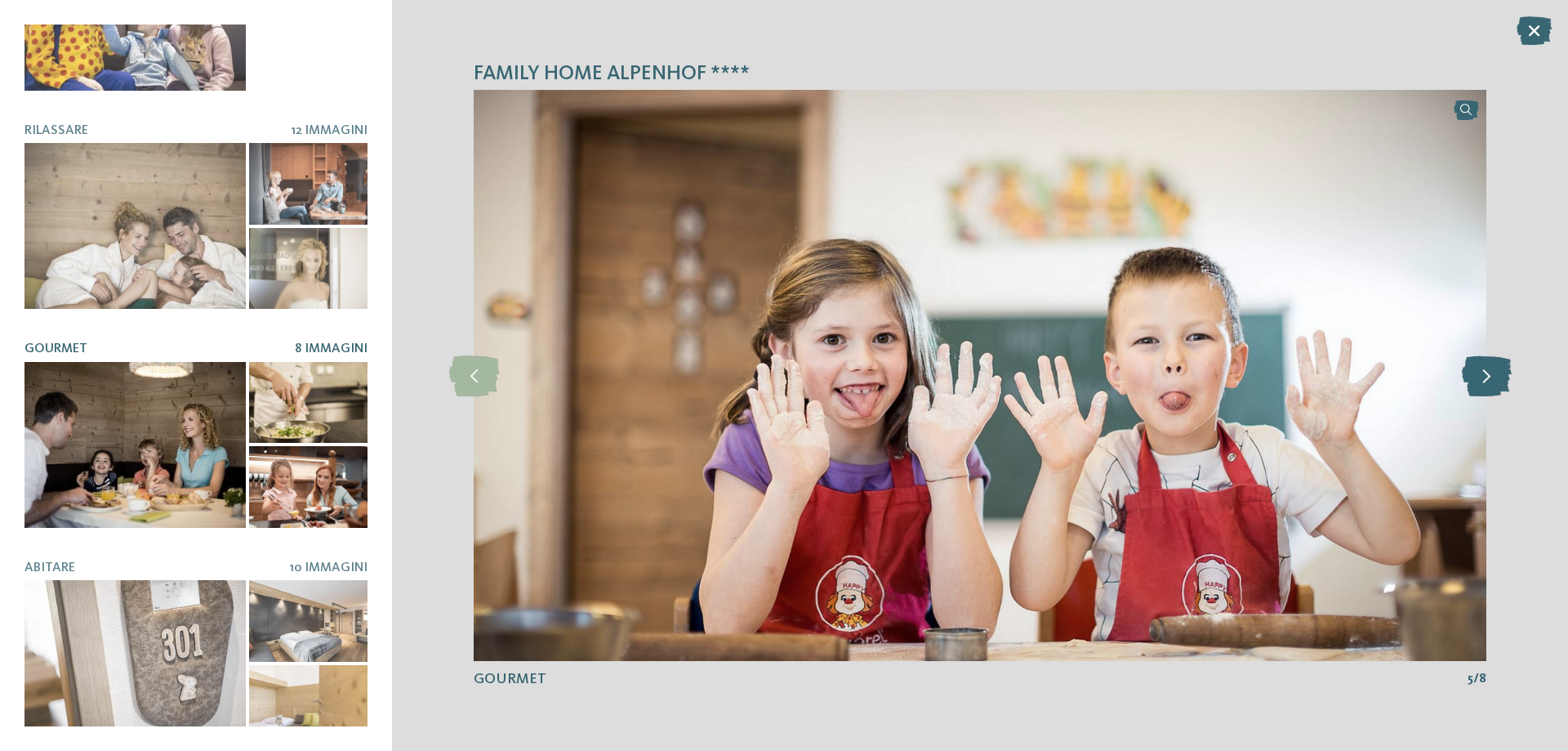
click at [1487, 387] on icon at bounding box center [1487, 376] width 50 height 41
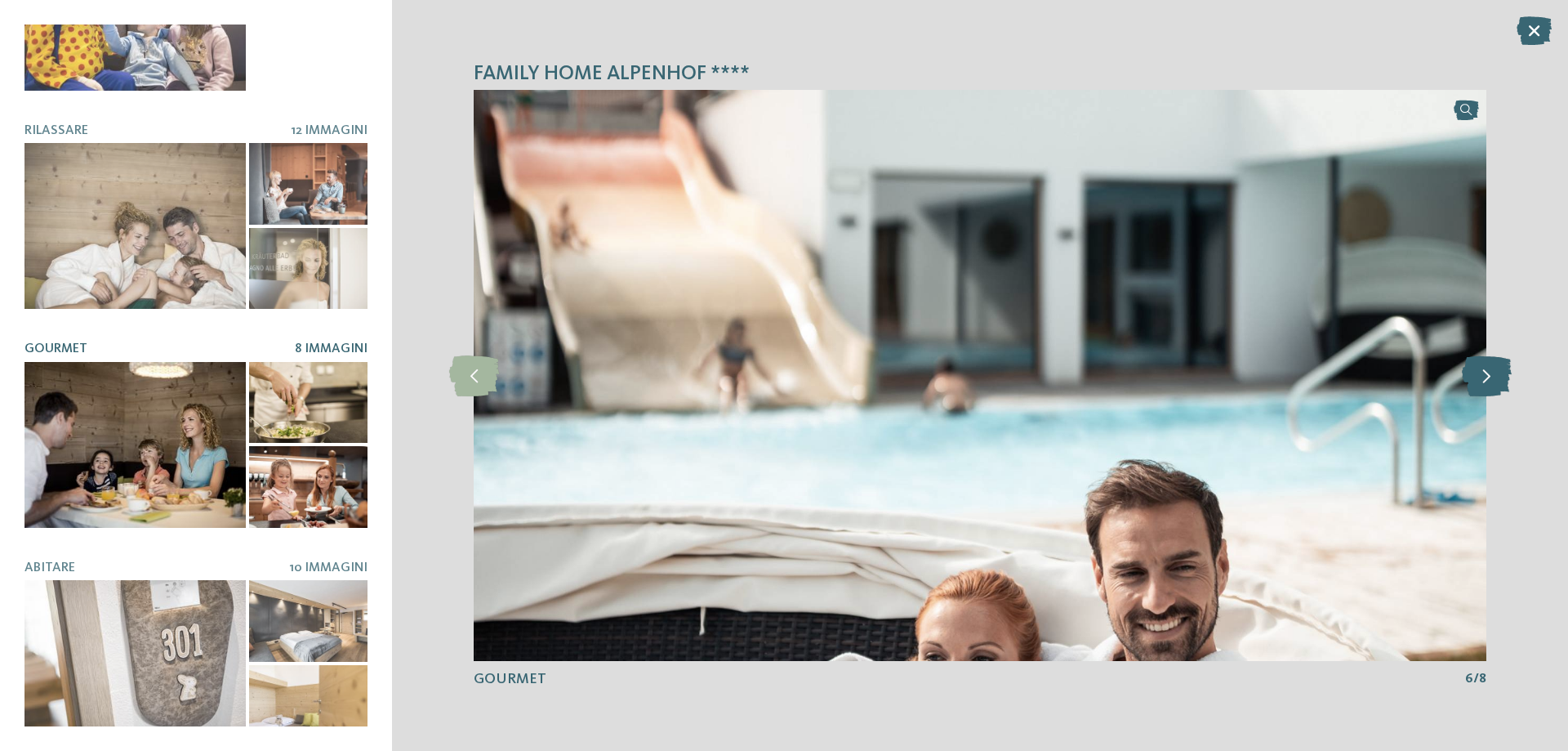
click at [1487, 387] on icon at bounding box center [1487, 376] width 50 height 41
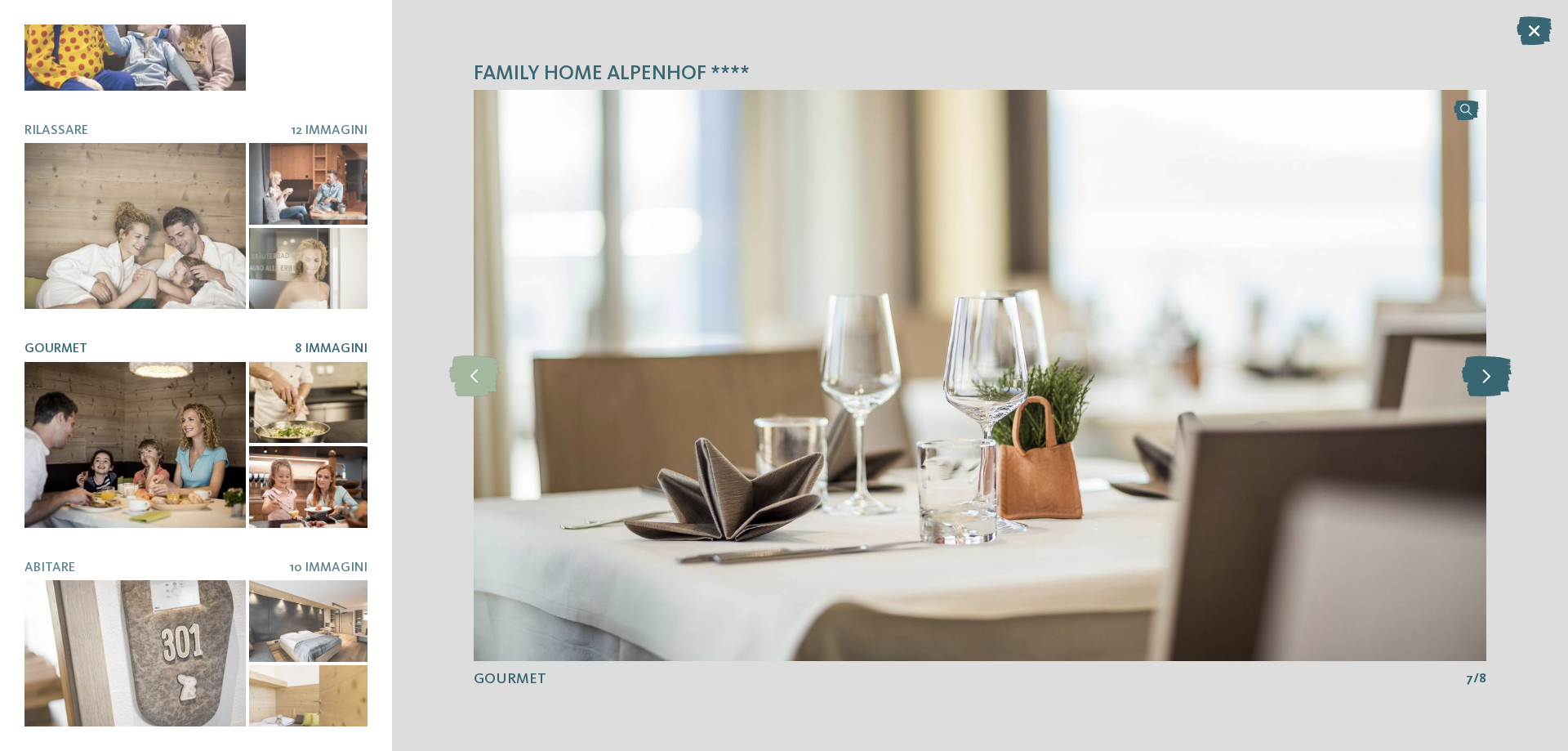
click at [1487, 387] on icon at bounding box center [1487, 376] width 50 height 41
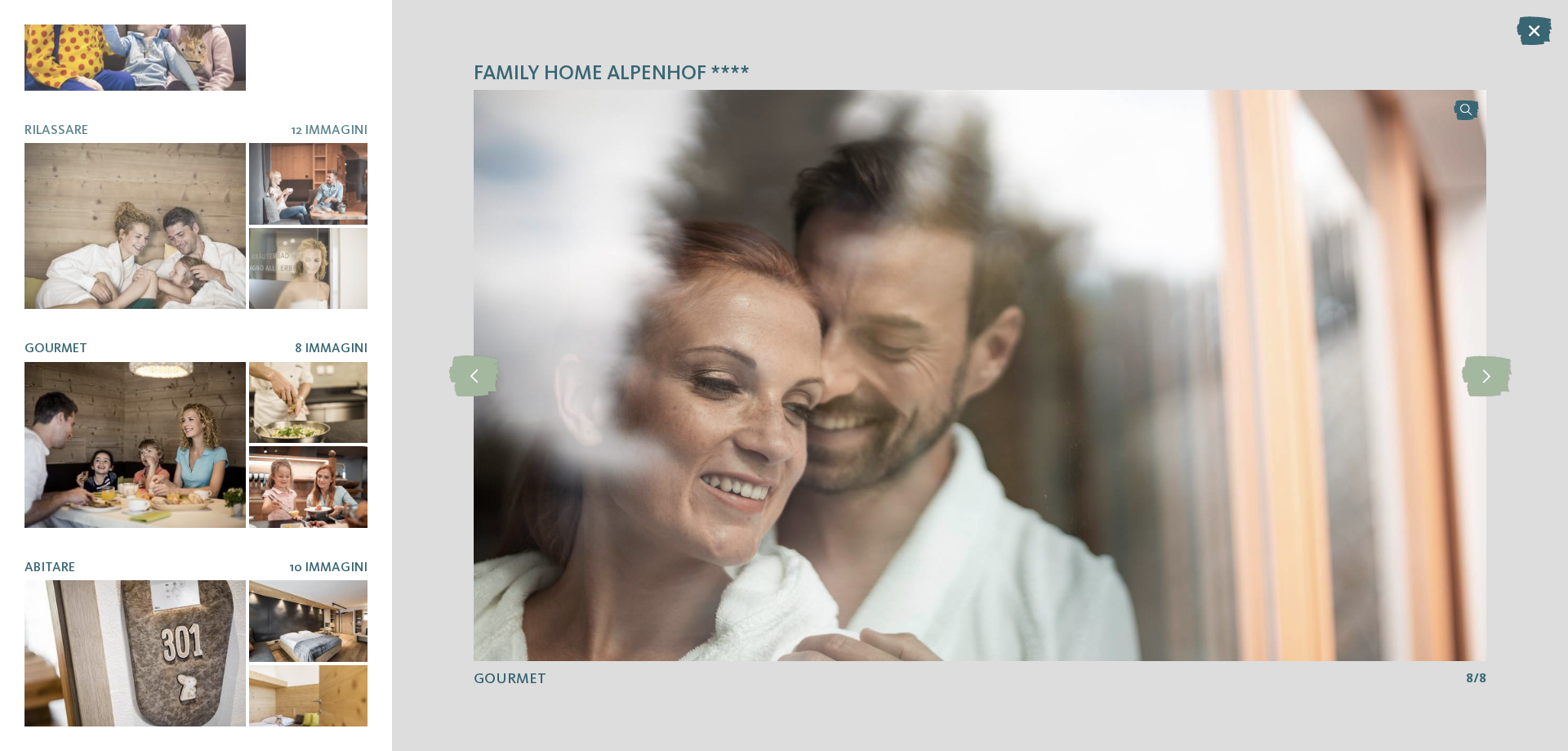
click at [166, 607] on div at bounding box center [134, 662] width 221 height 166
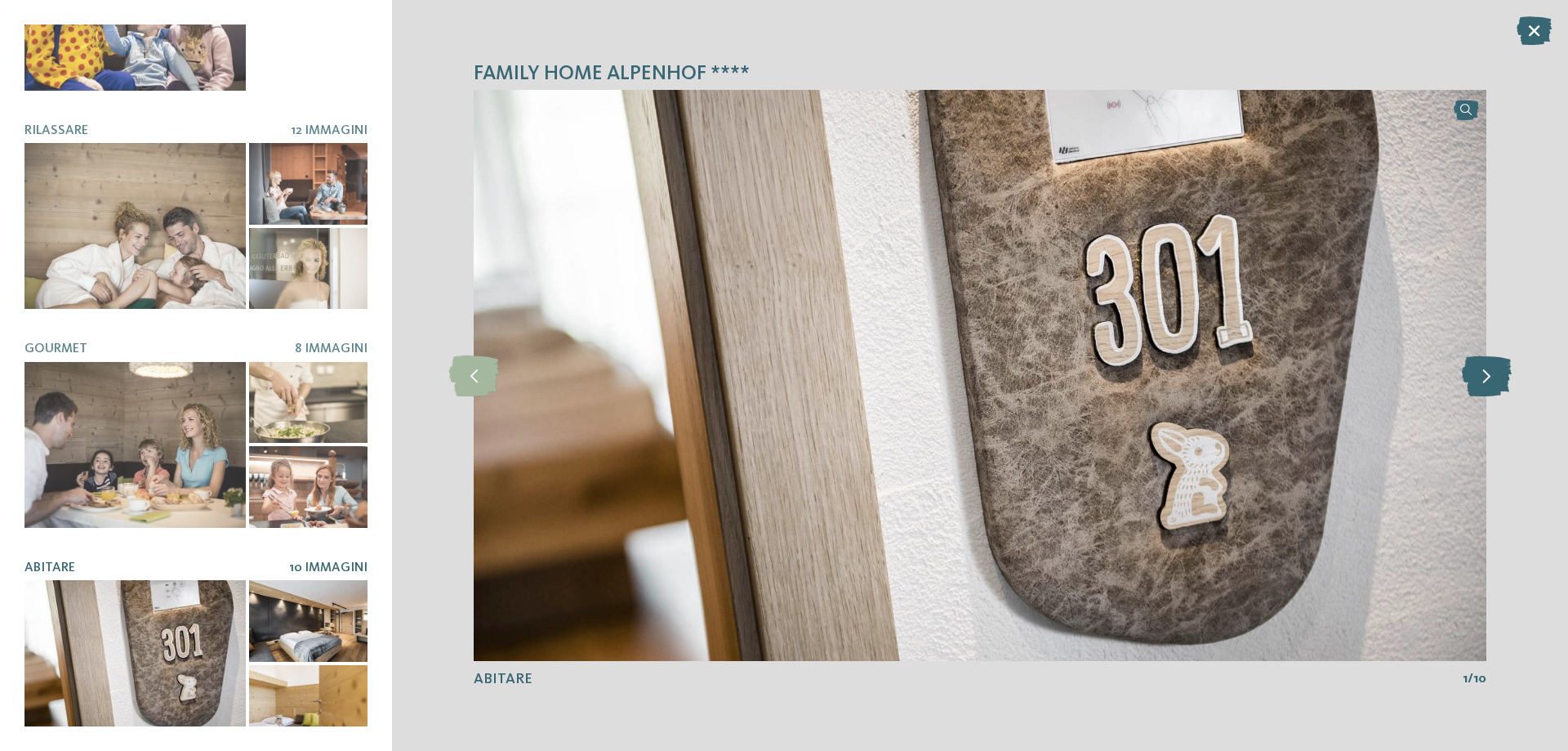
click at [1490, 384] on icon at bounding box center [1487, 376] width 50 height 41
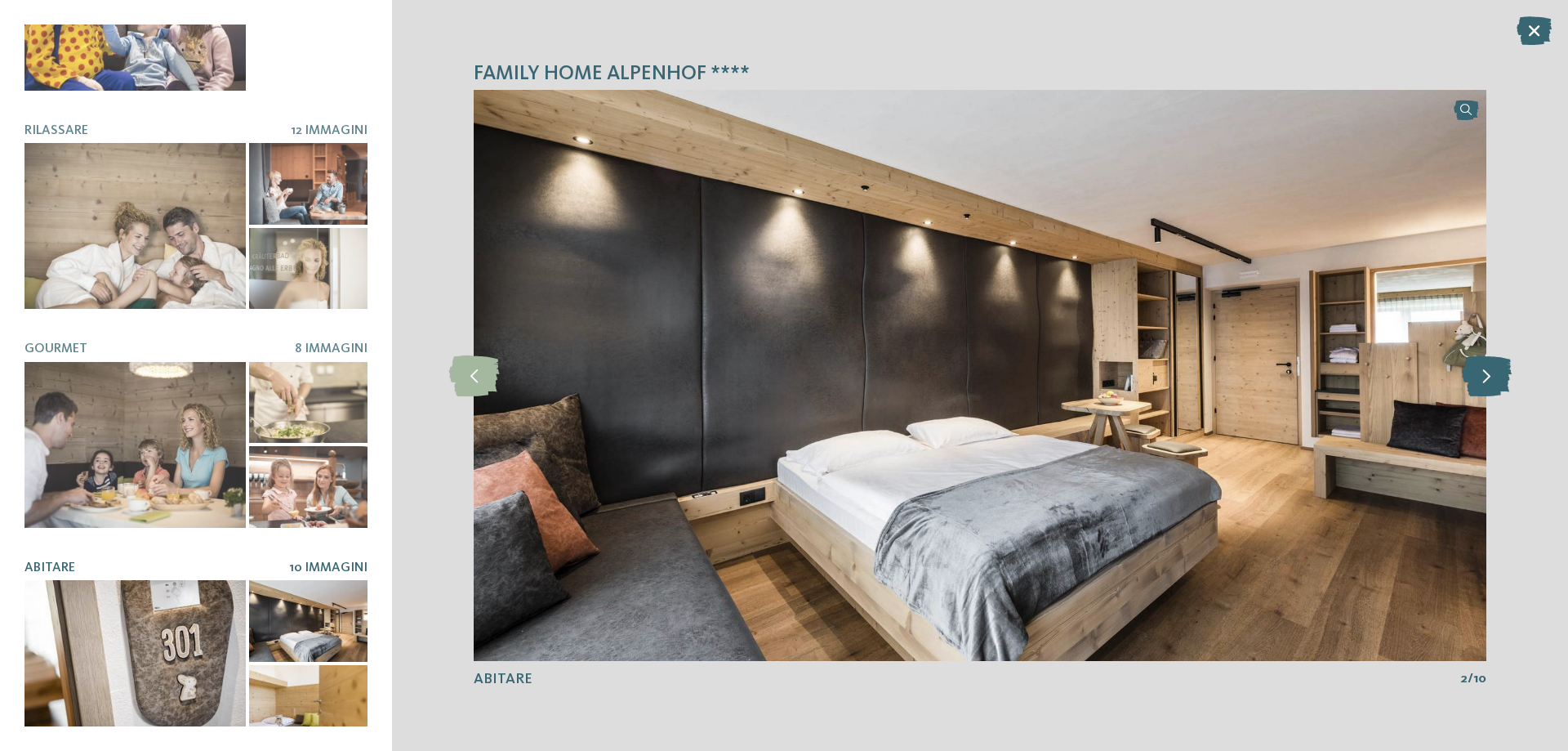
click at [1490, 384] on icon at bounding box center [1487, 376] width 50 height 41
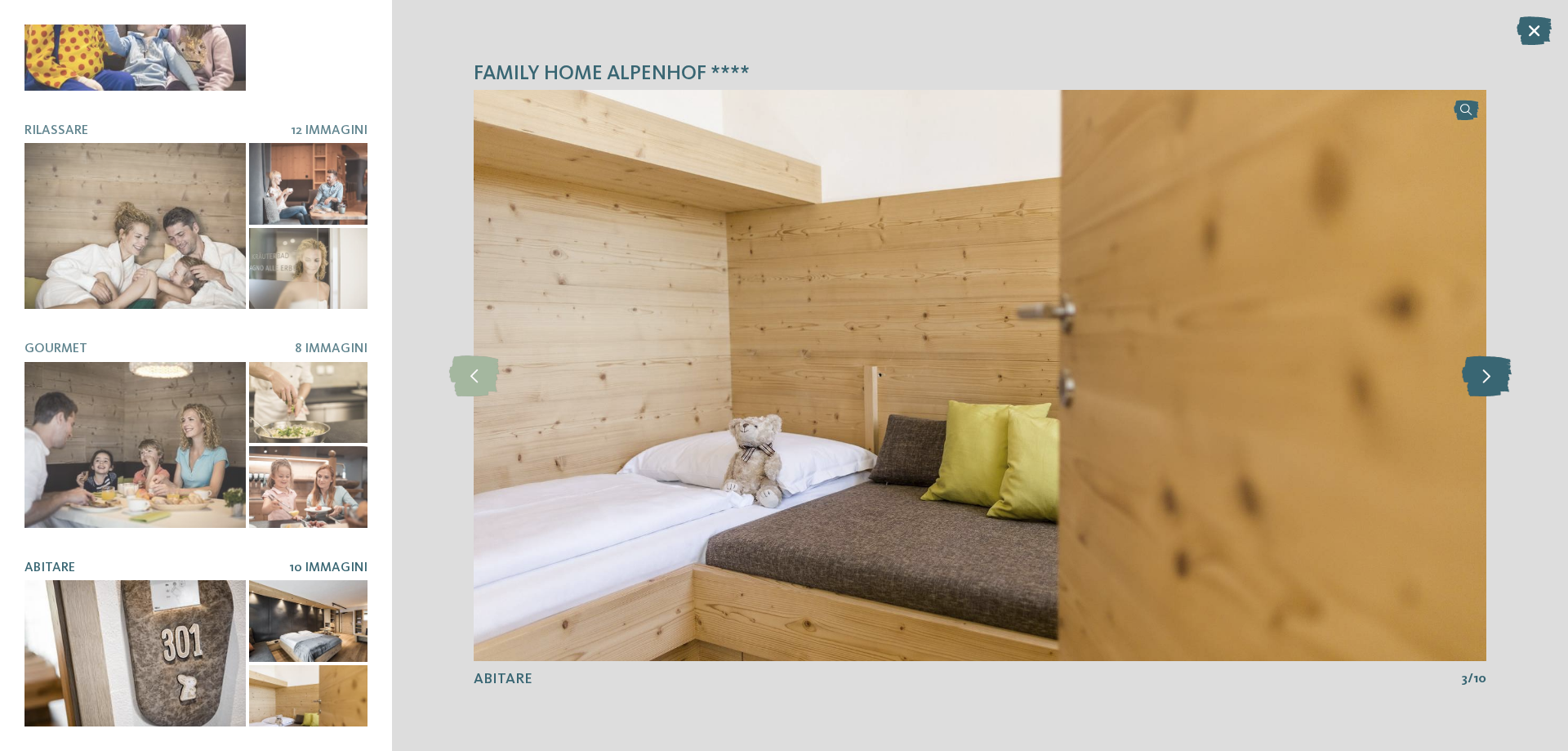
click at [1490, 384] on icon at bounding box center [1487, 376] width 50 height 41
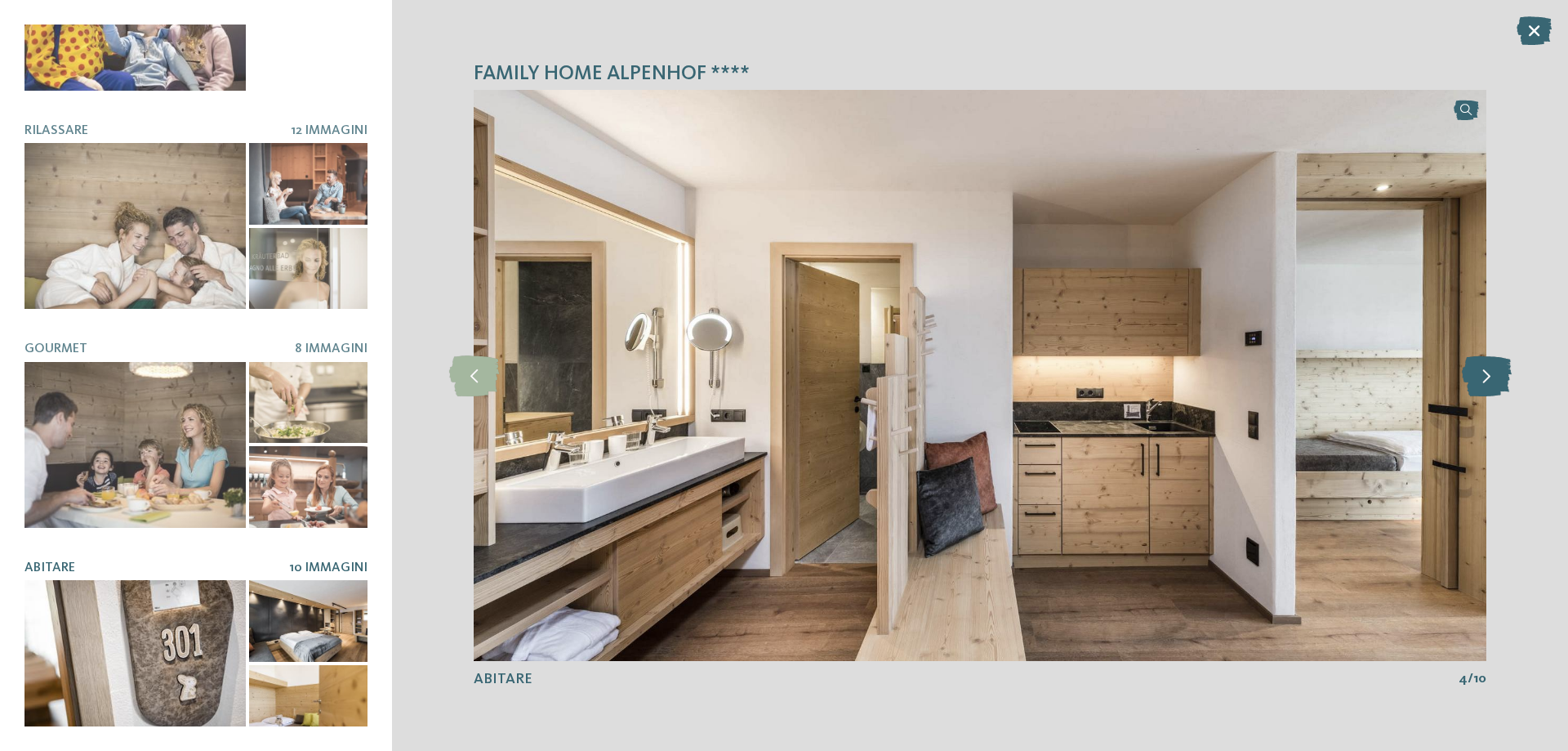
click at [1490, 384] on icon at bounding box center [1487, 376] width 50 height 41
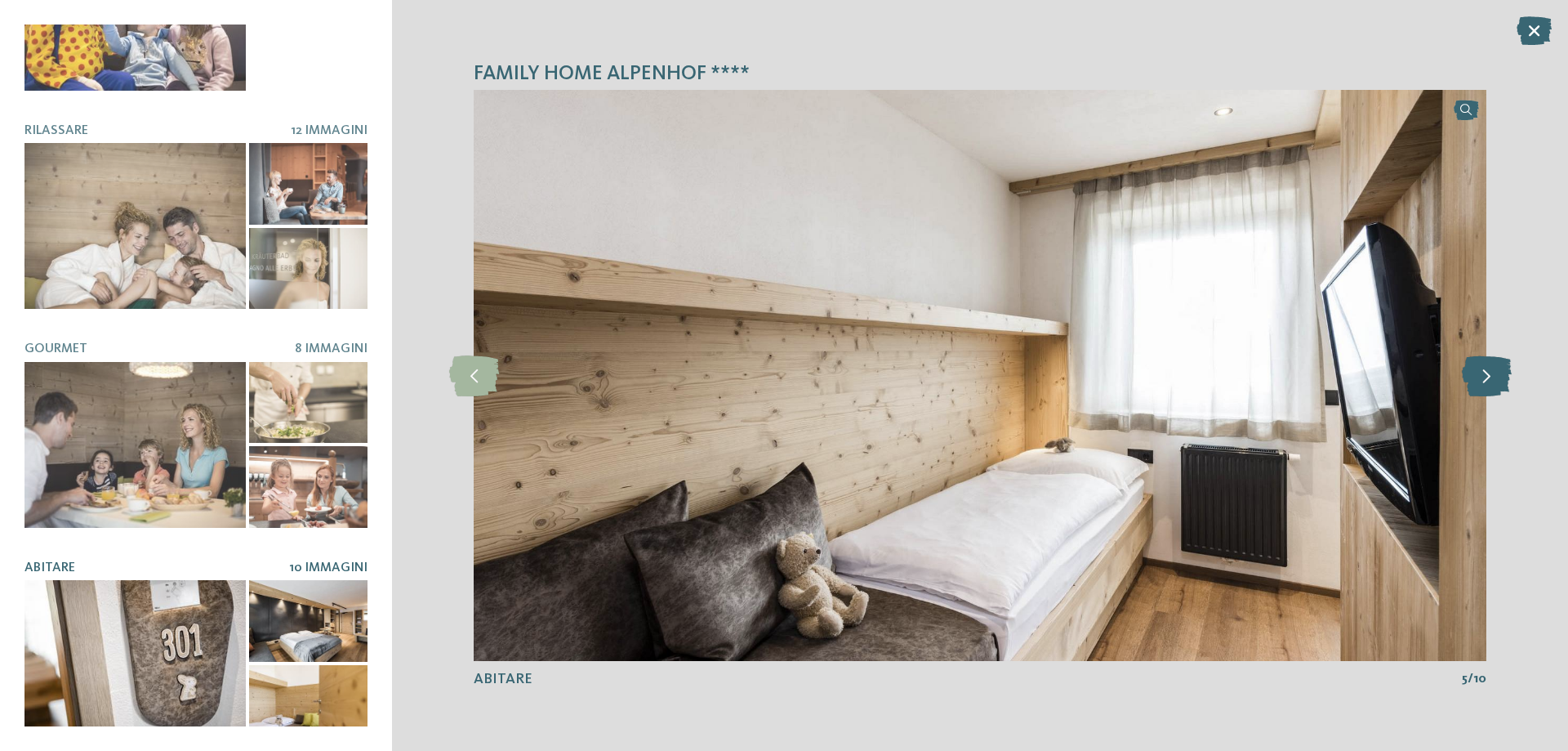
click at [1490, 384] on icon at bounding box center [1487, 376] width 50 height 41
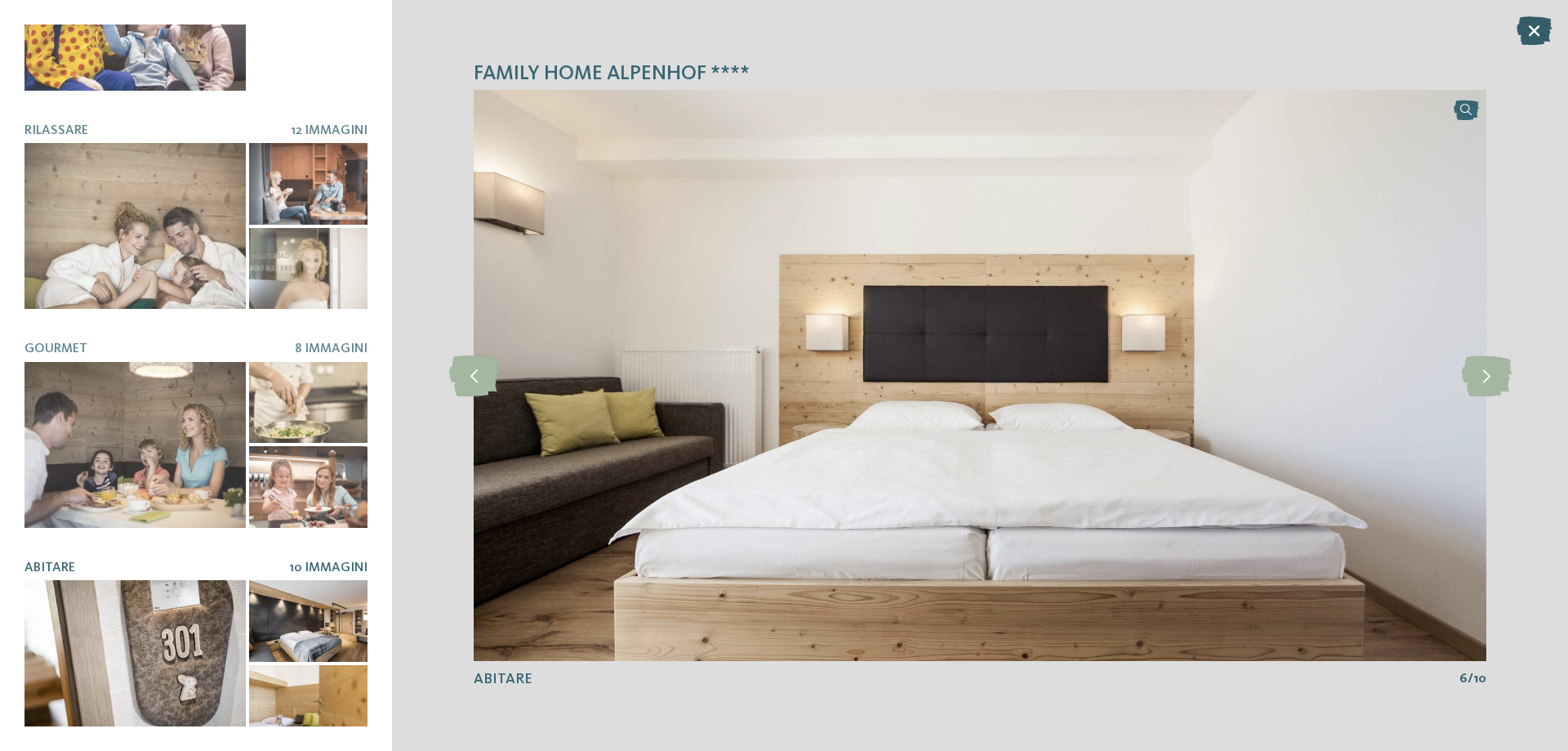
click at [1533, 25] on icon at bounding box center [1533, 30] width 35 height 29
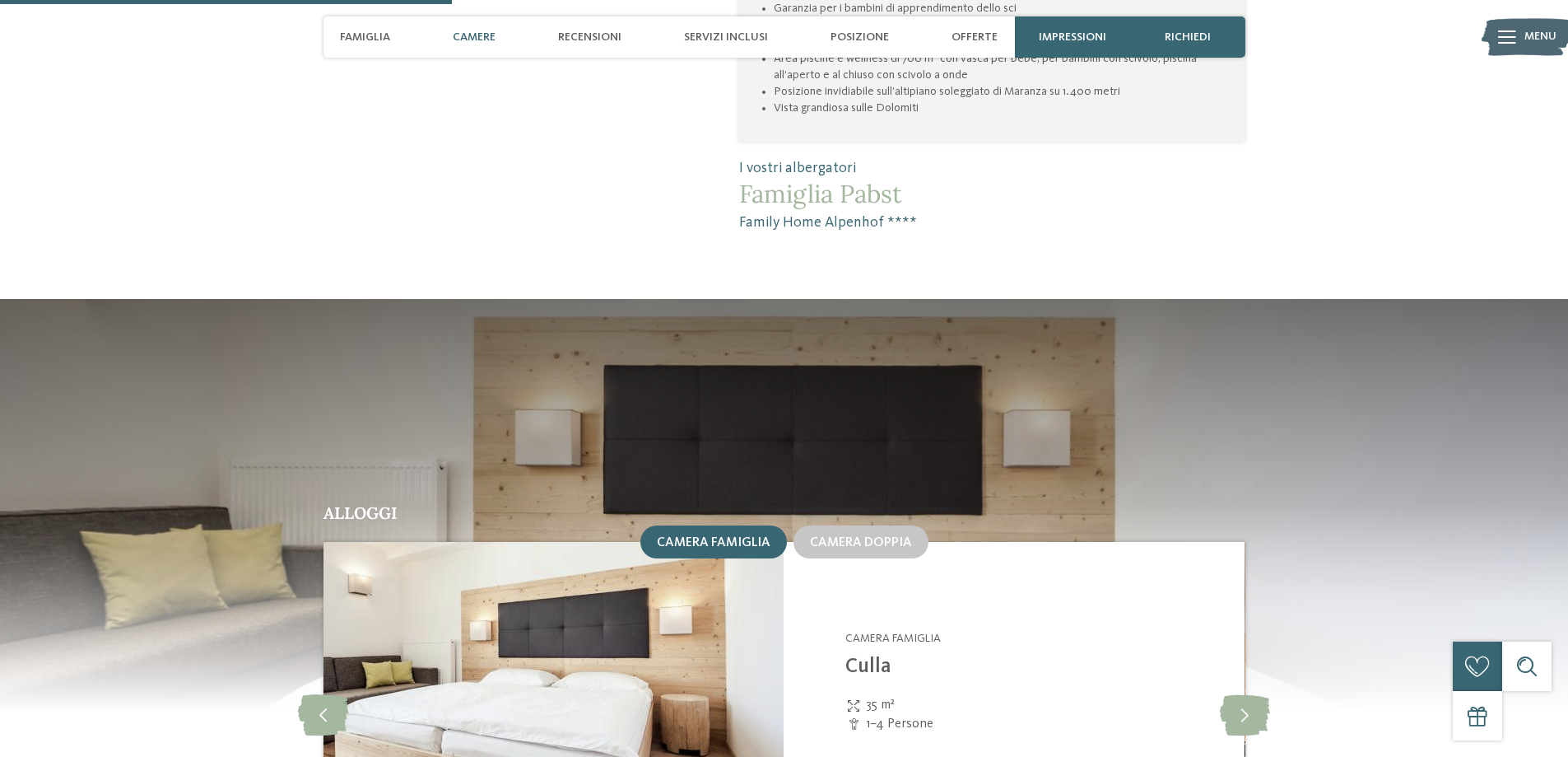
scroll to position [1647, 0]
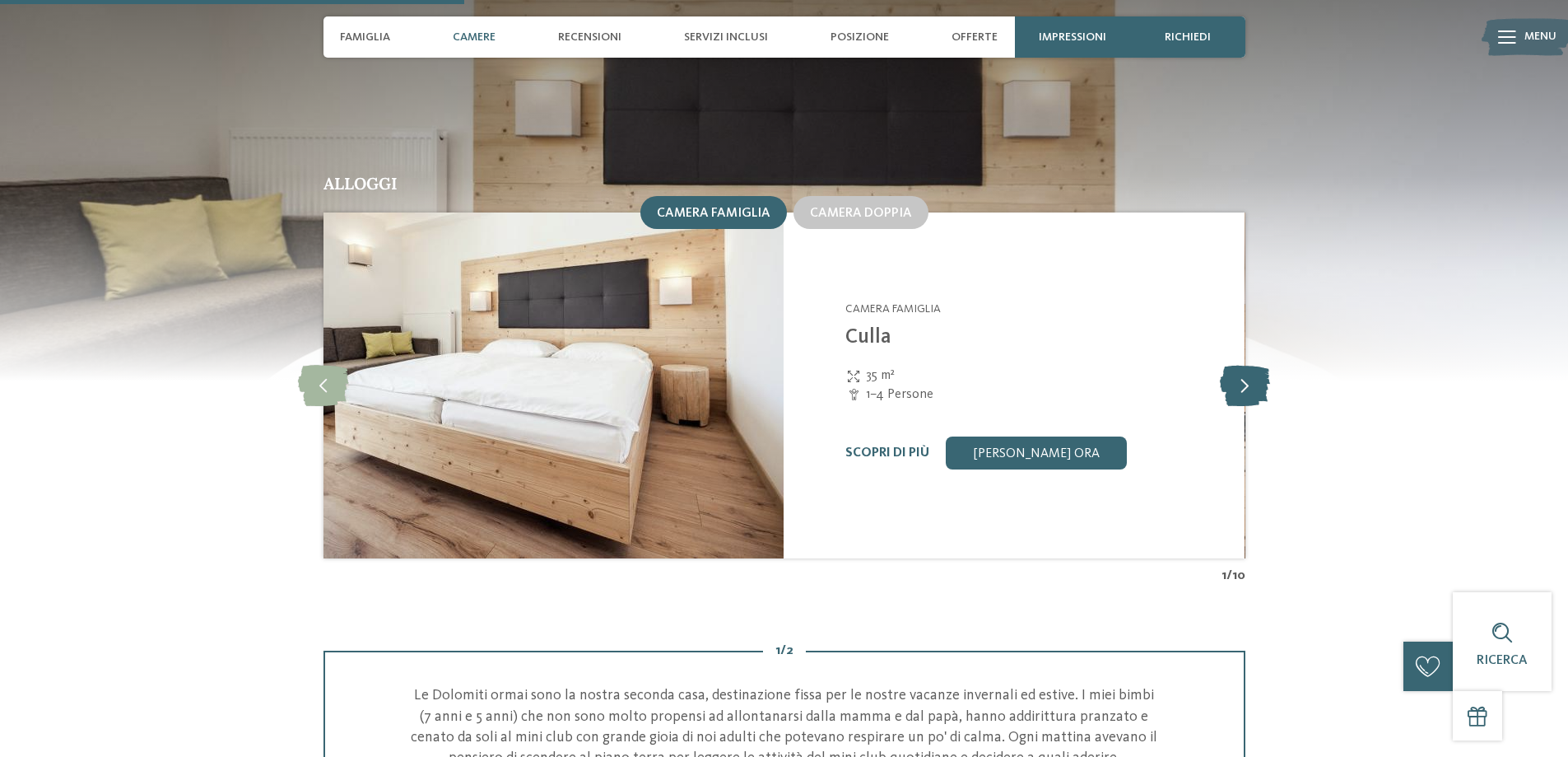
click at [1239, 365] on icon at bounding box center [1245, 385] width 51 height 42
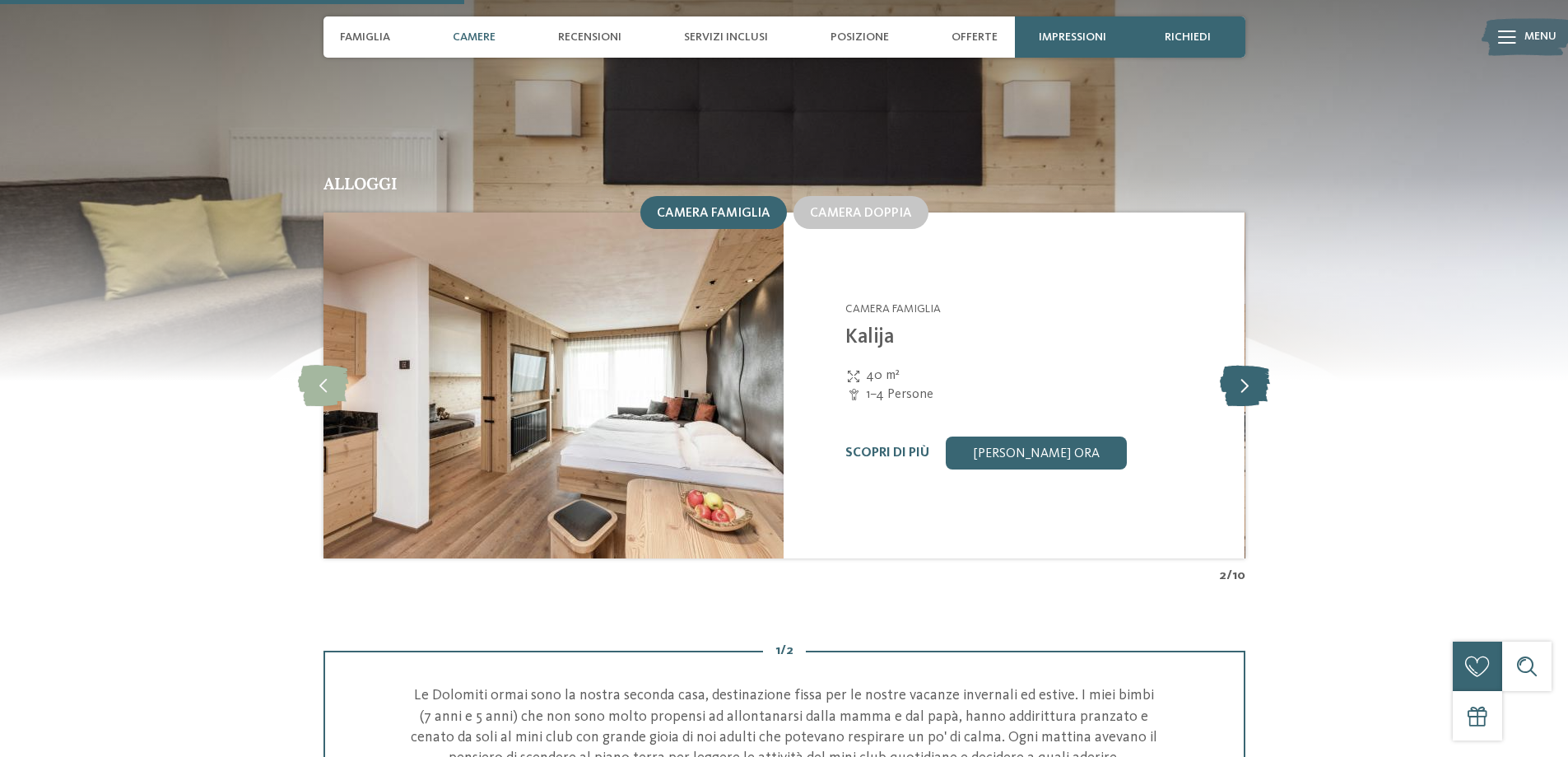
click at [1239, 365] on icon at bounding box center [1245, 385] width 51 height 42
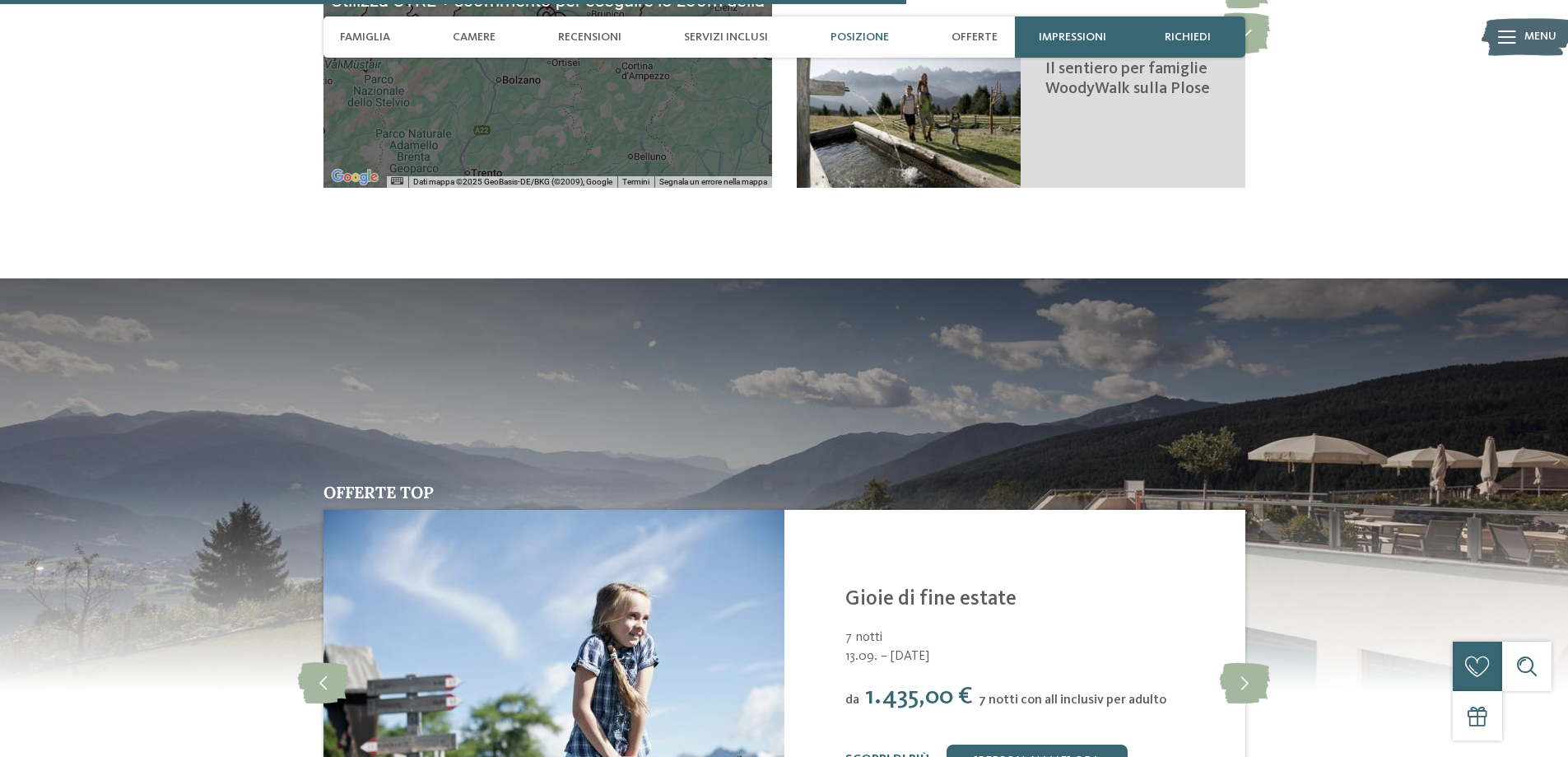
scroll to position [3293, 0]
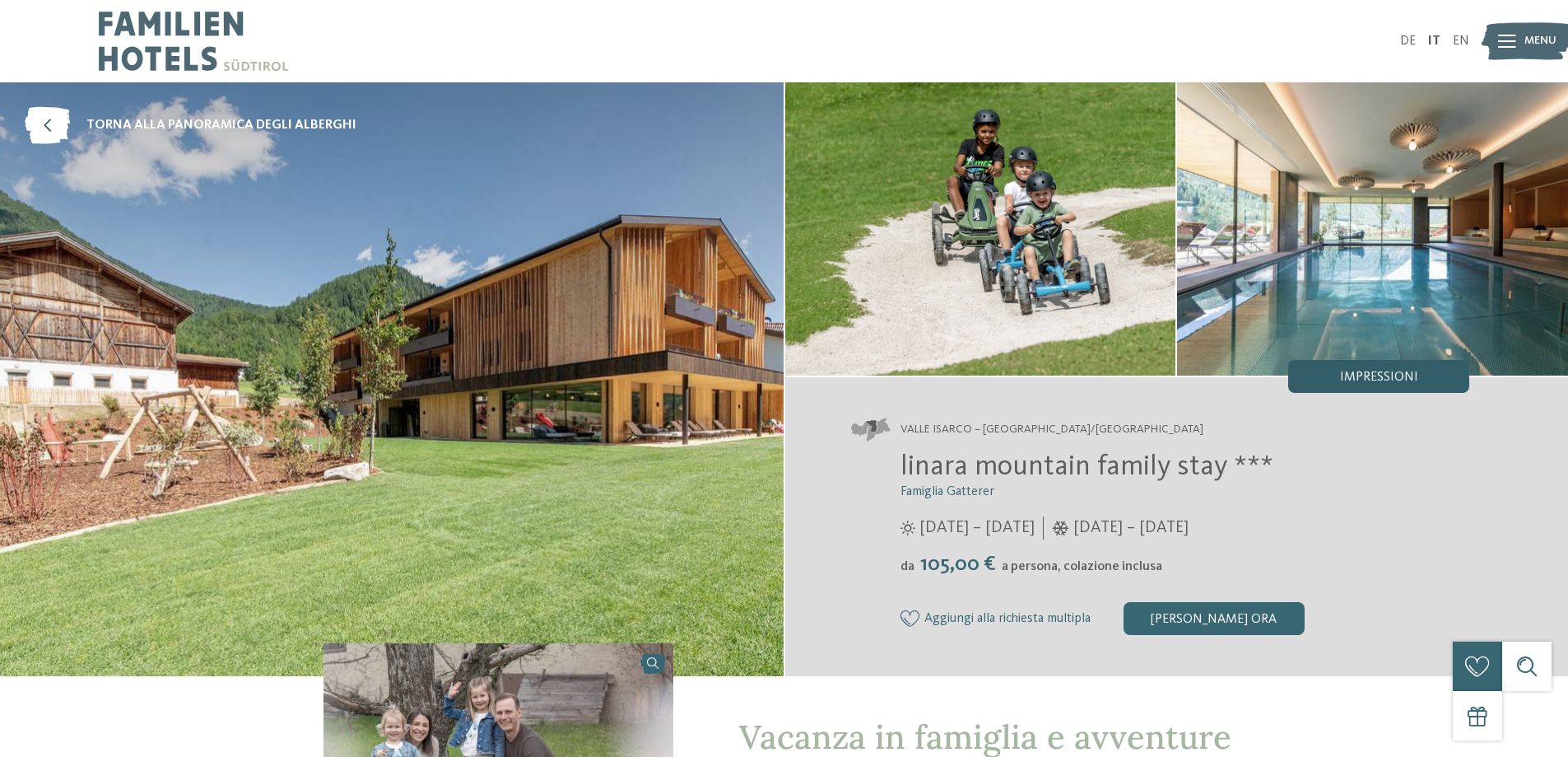
click at [1389, 382] on span "Impressioni" at bounding box center [1379, 377] width 78 height 14
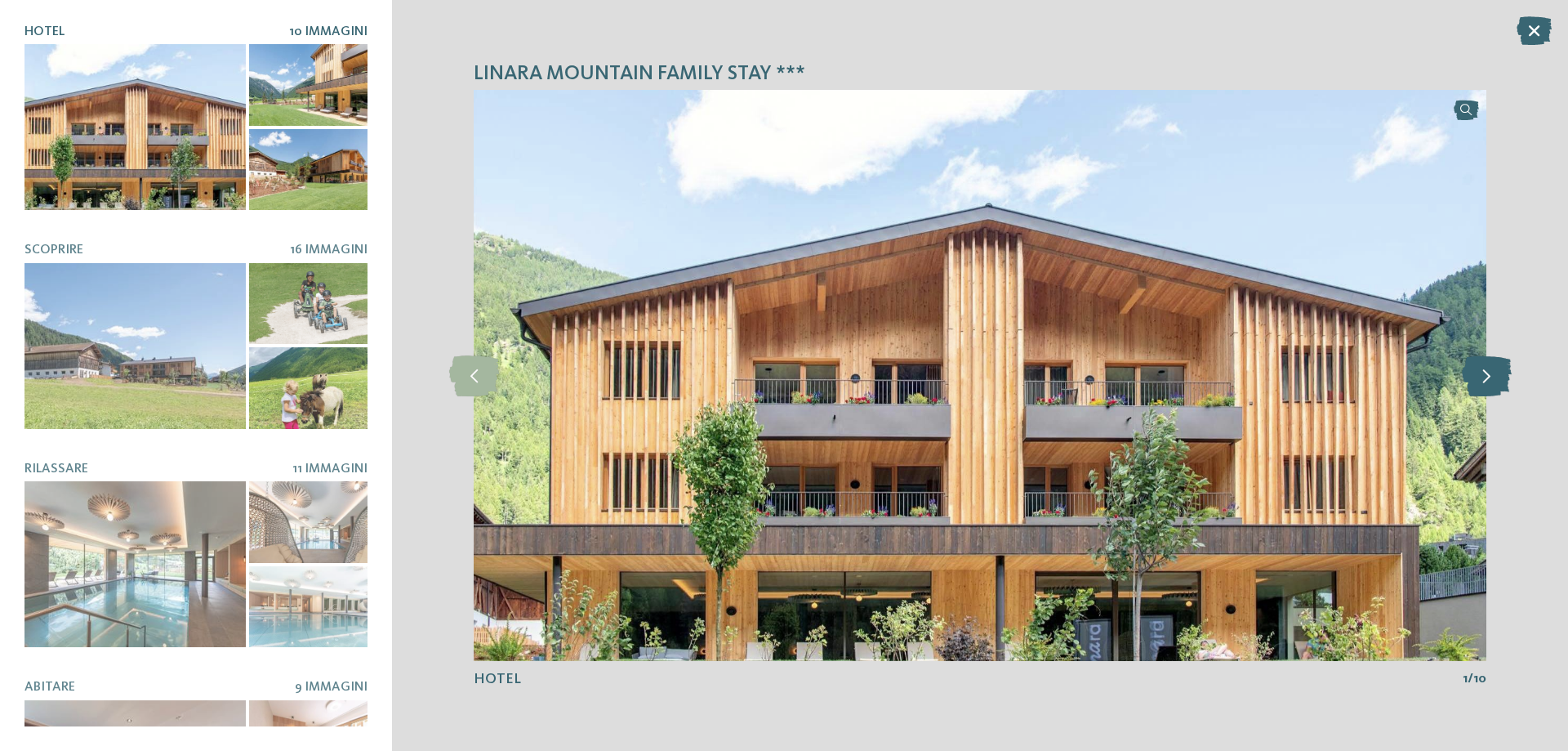
click at [1496, 379] on icon at bounding box center [1487, 376] width 50 height 41
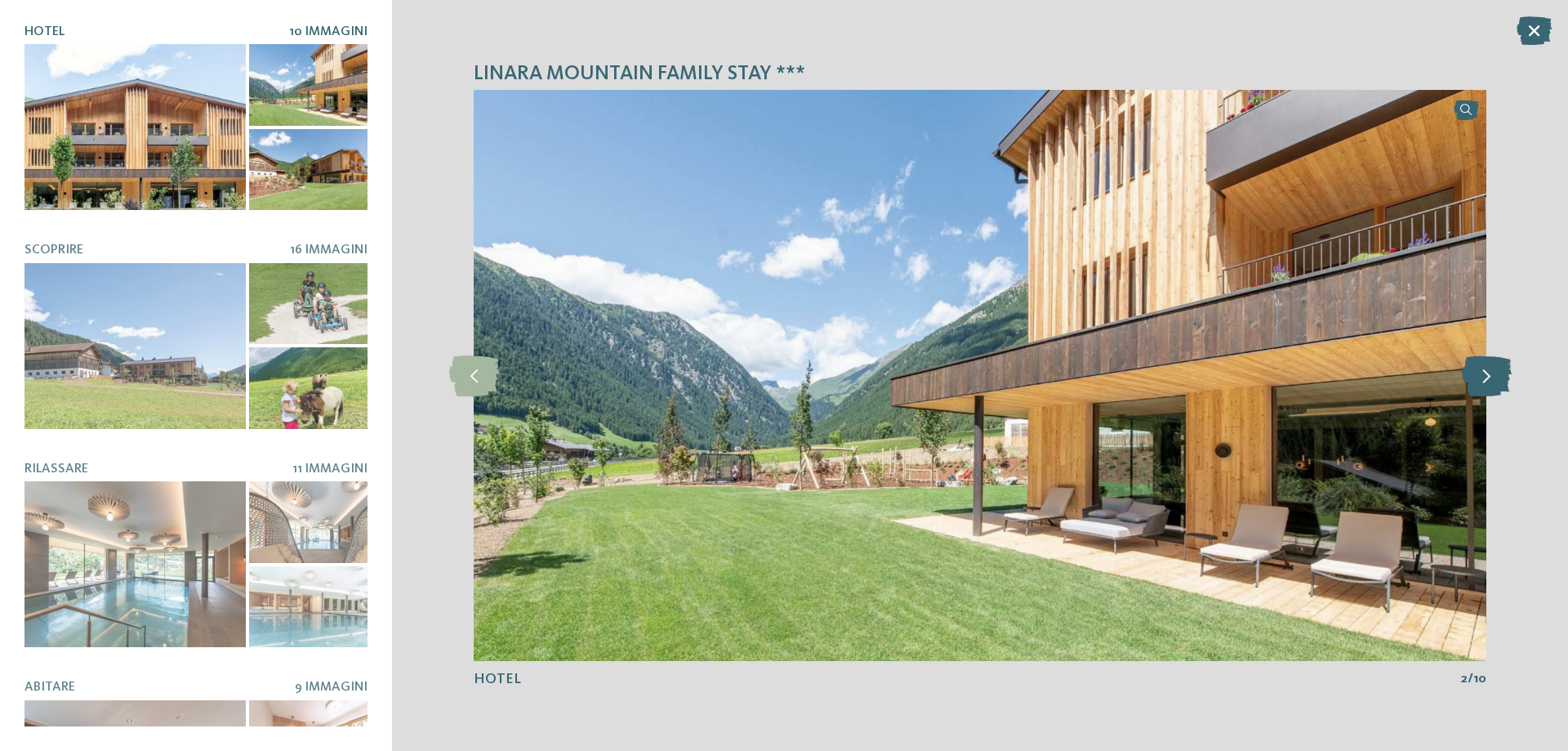
click at [1496, 379] on icon at bounding box center [1487, 376] width 50 height 41
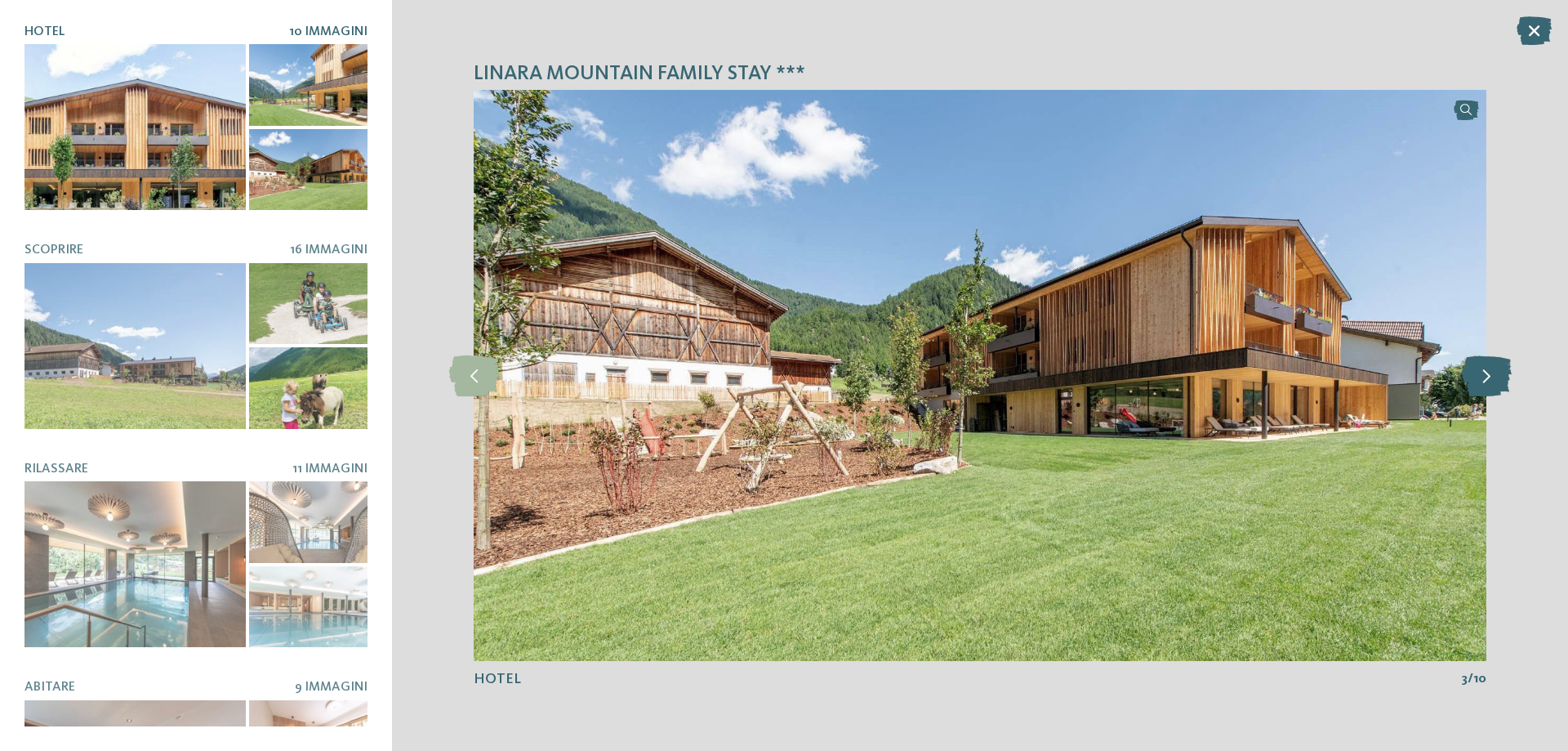
click at [1496, 379] on icon at bounding box center [1487, 376] width 50 height 41
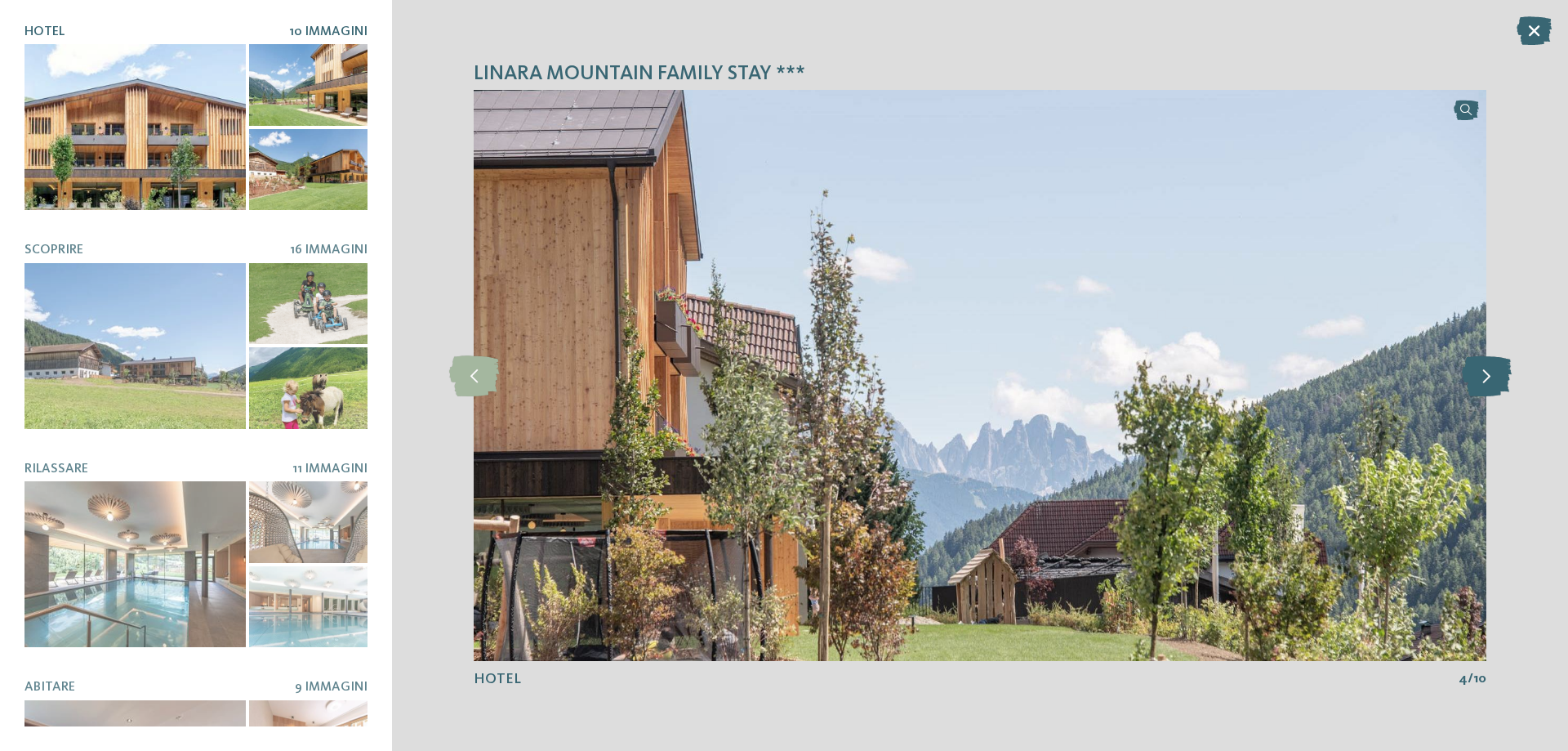
click at [1496, 379] on icon at bounding box center [1487, 376] width 50 height 41
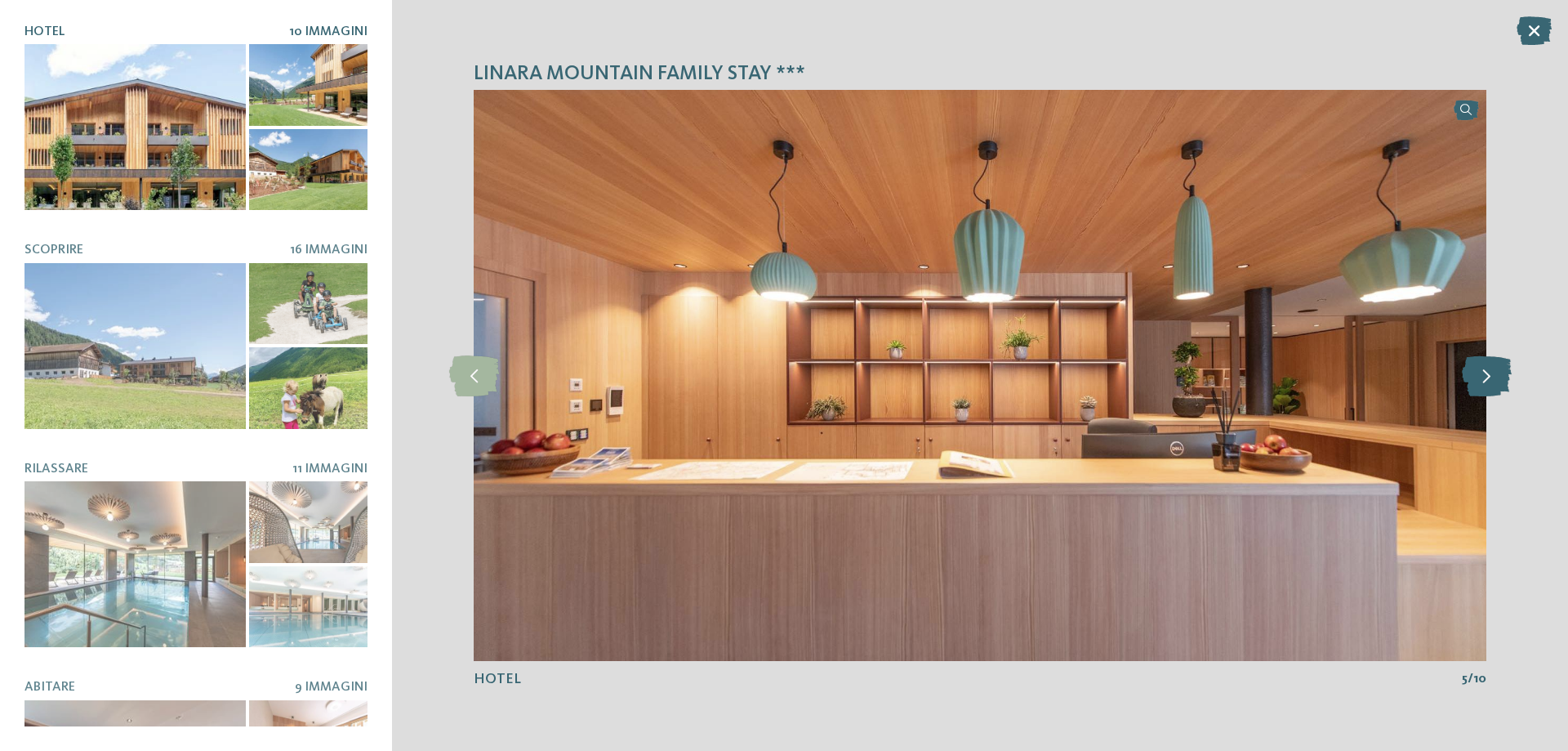
click at [1496, 379] on icon at bounding box center [1487, 376] width 50 height 41
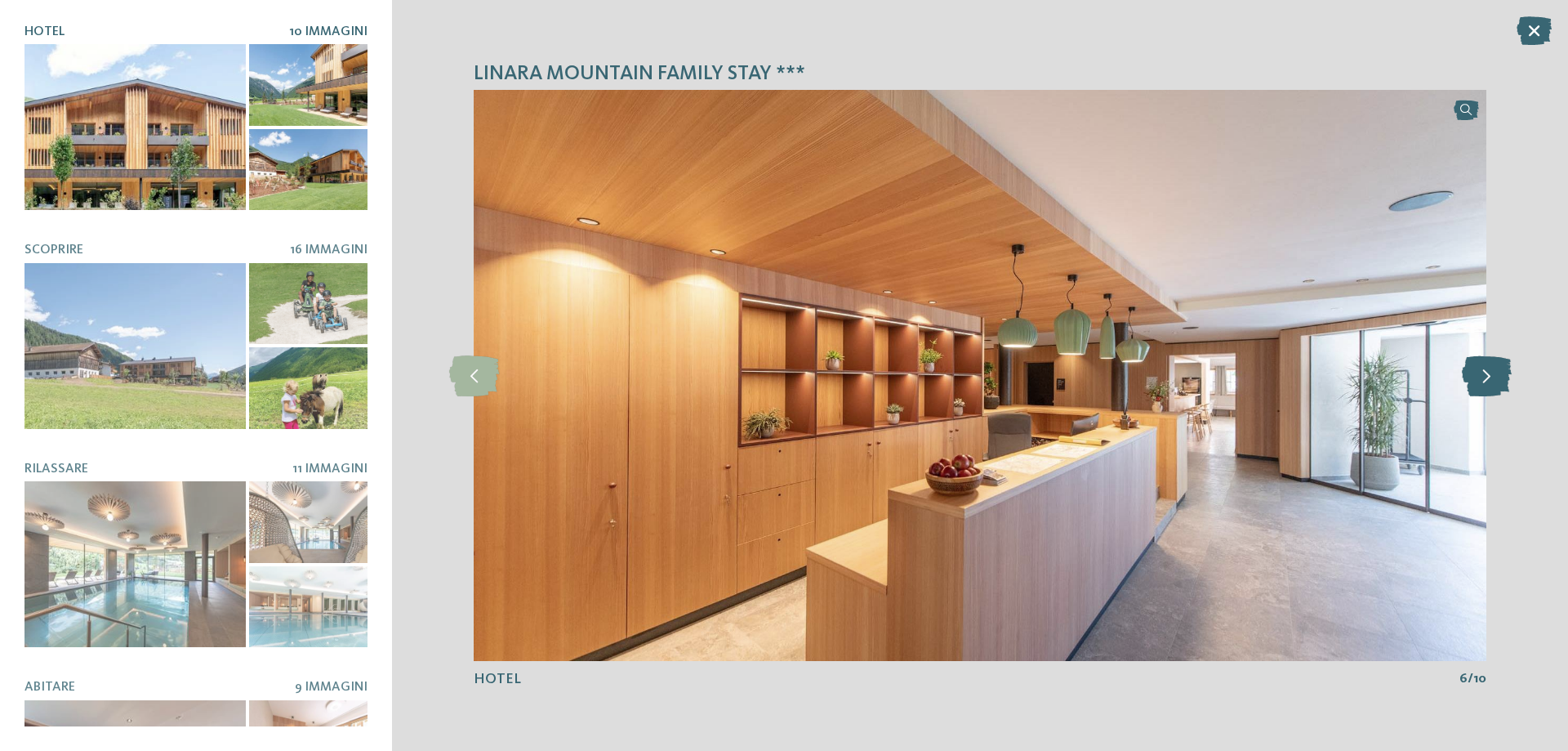
click at [1496, 379] on icon at bounding box center [1487, 376] width 50 height 41
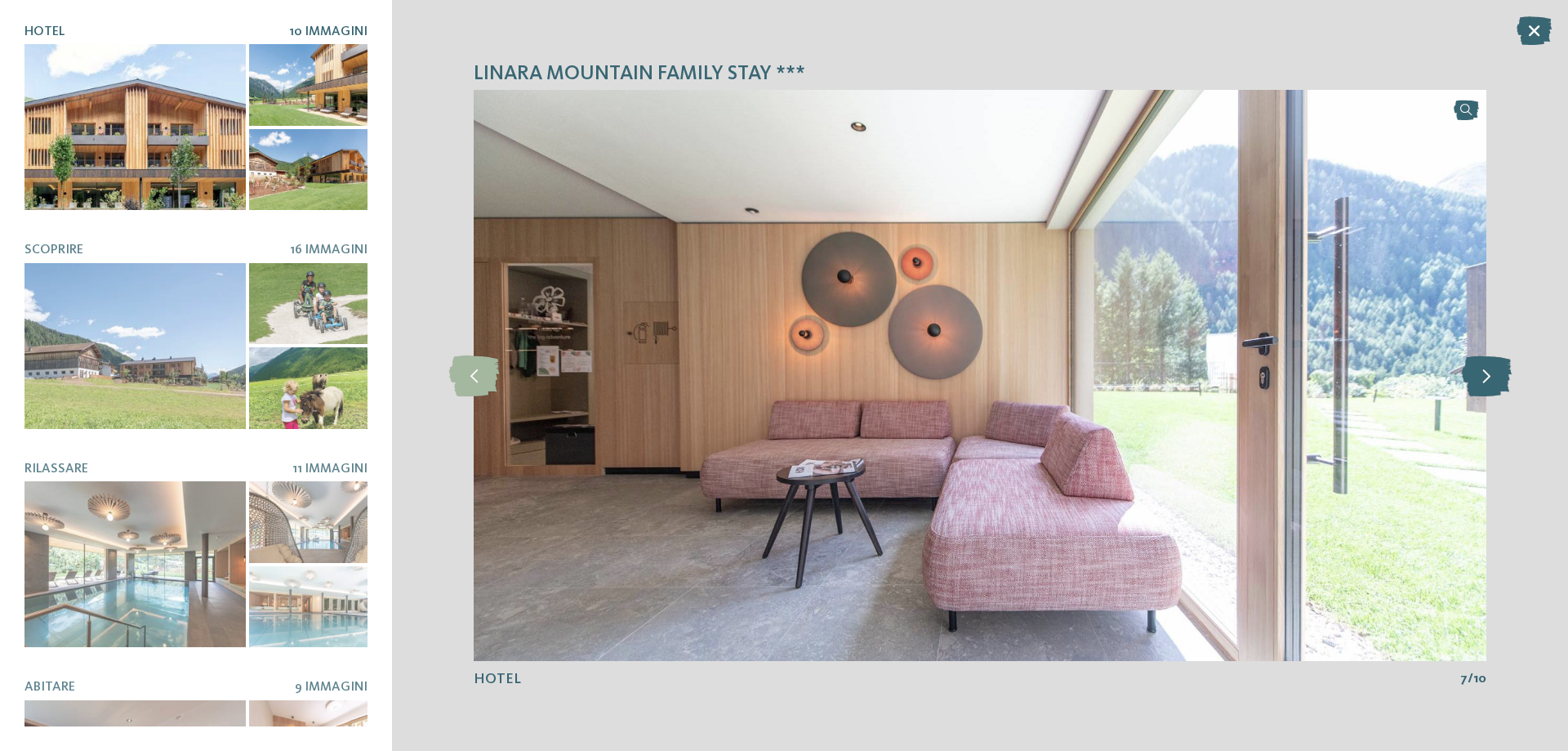
click at [1496, 379] on icon at bounding box center [1487, 376] width 50 height 41
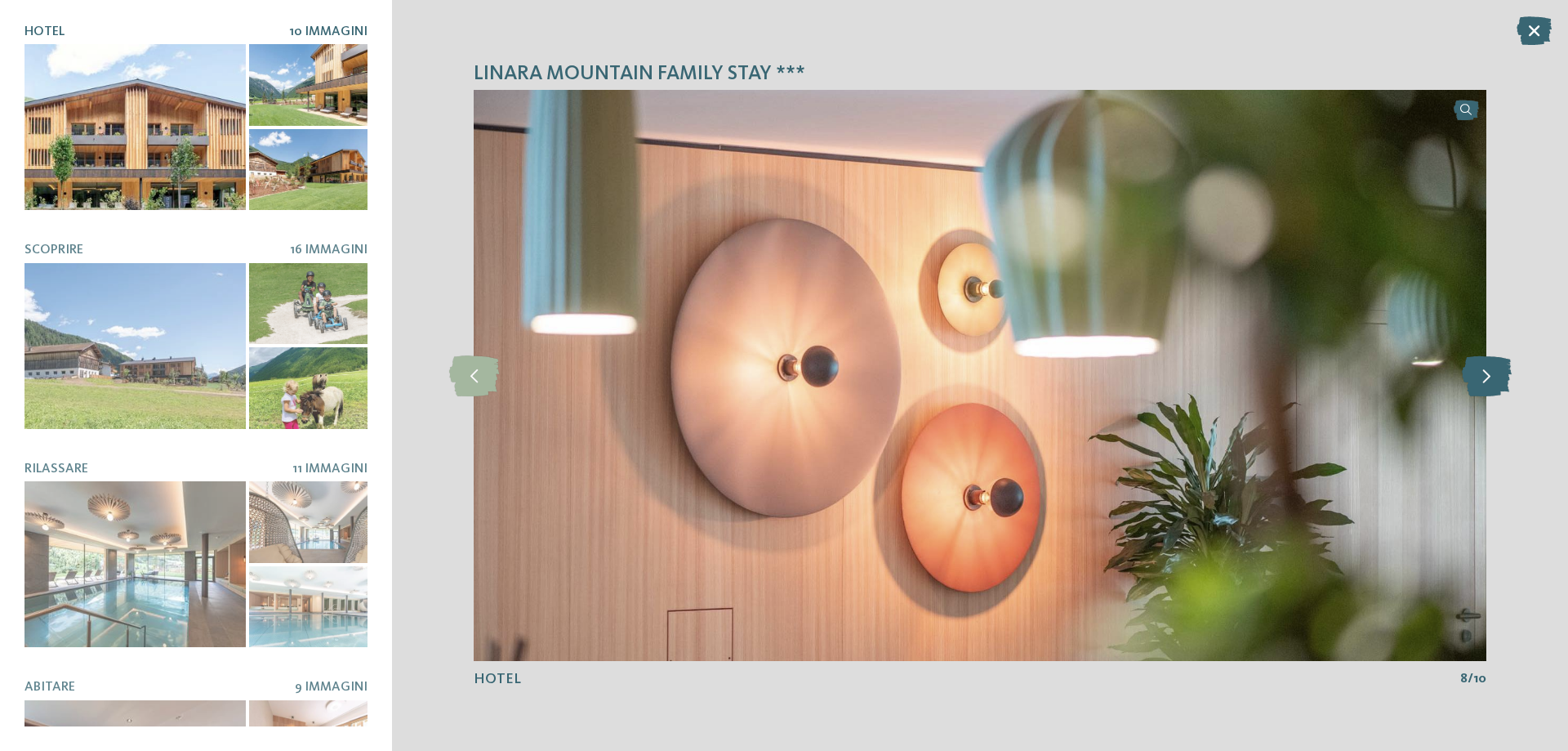
click at [1496, 379] on icon at bounding box center [1487, 376] width 50 height 41
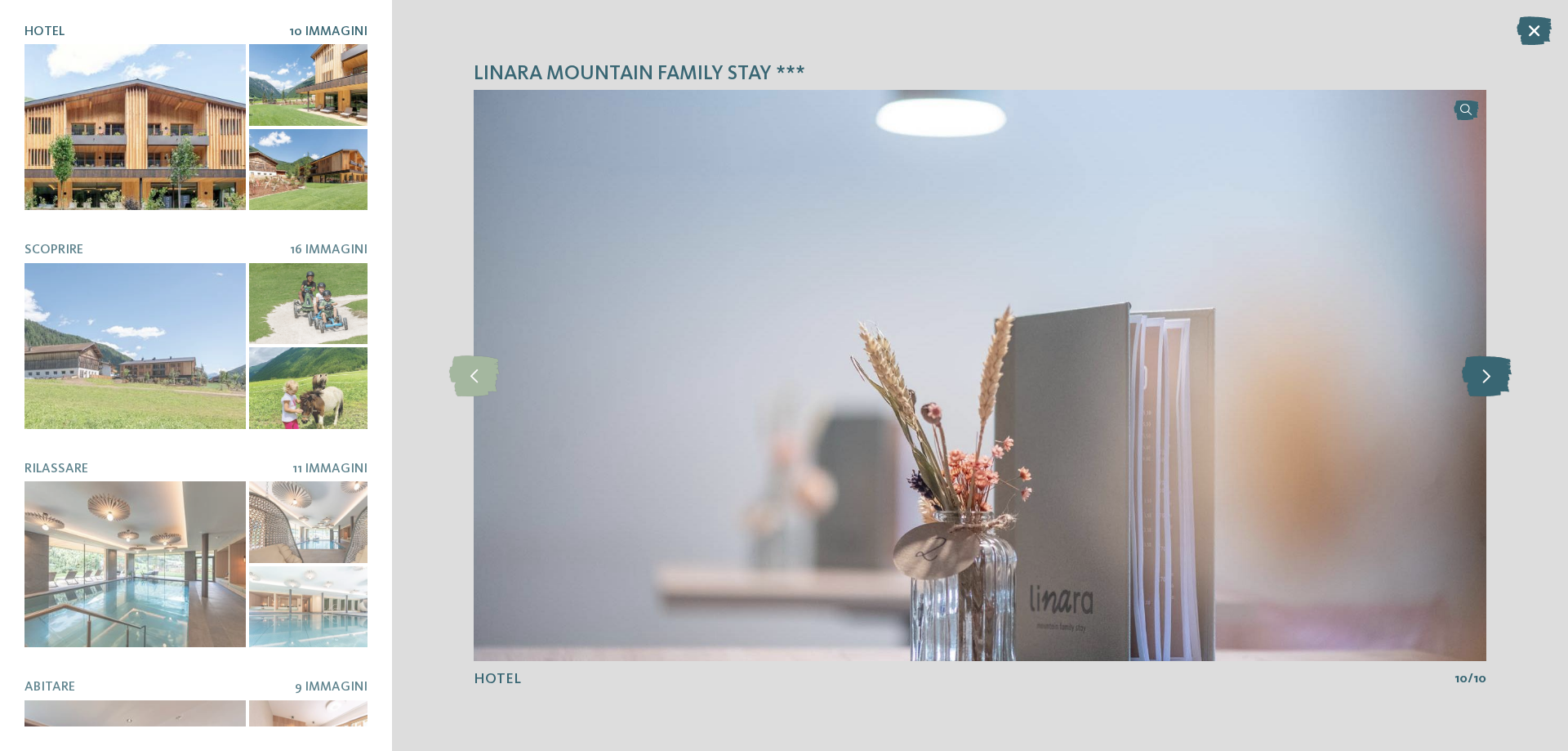
click at [1496, 379] on icon at bounding box center [1487, 376] width 50 height 41
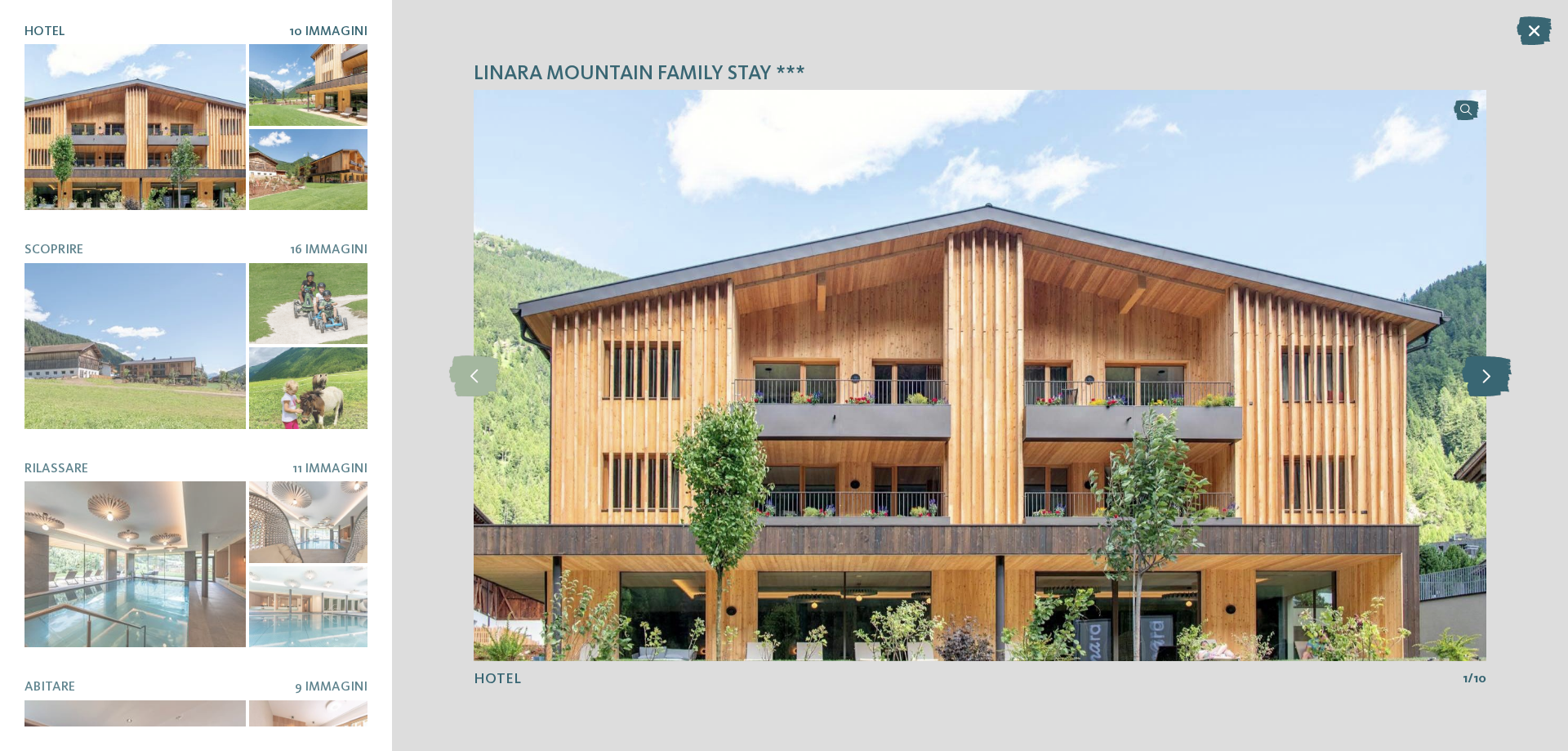
click at [1496, 379] on icon at bounding box center [1487, 376] width 50 height 41
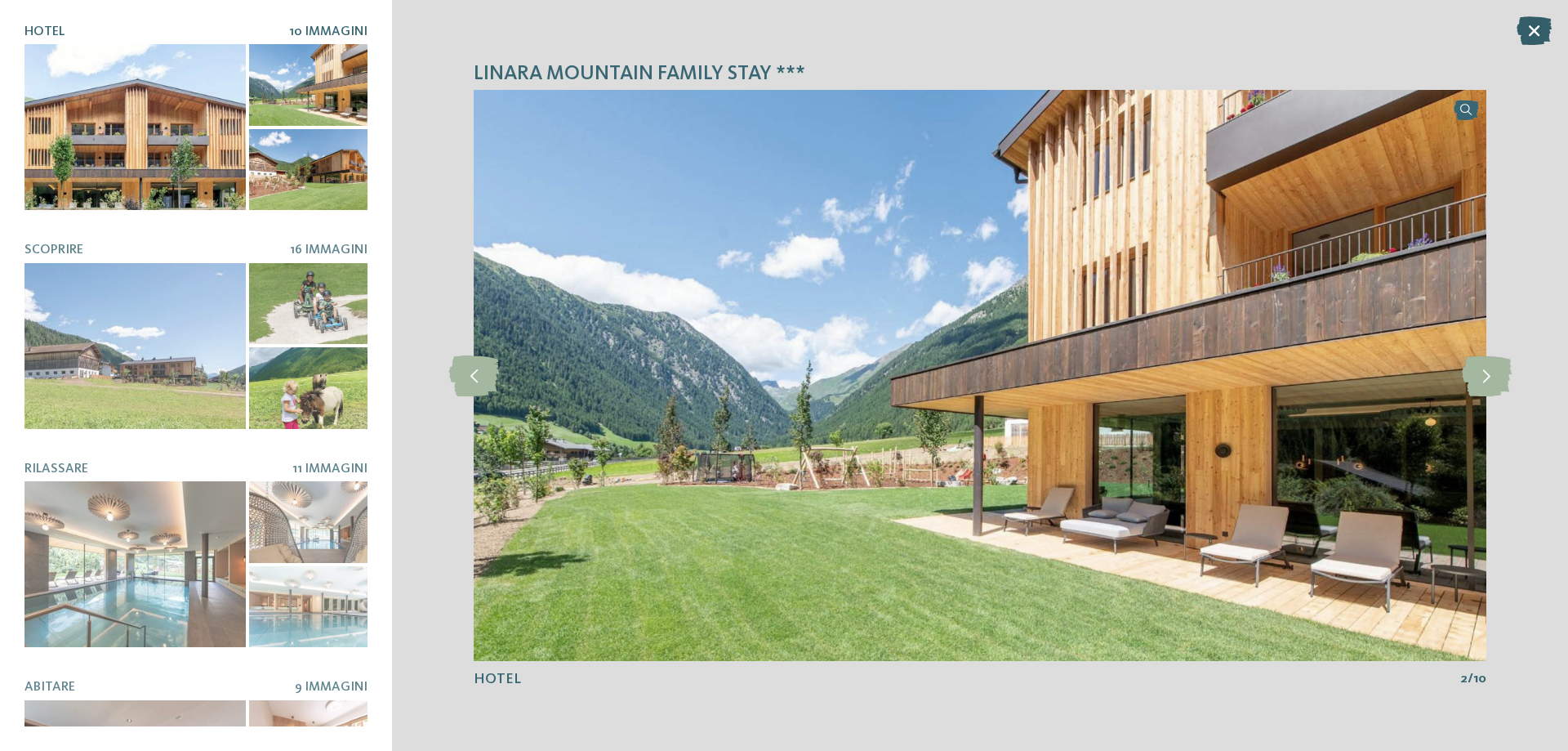
click at [1531, 38] on icon at bounding box center [1533, 30] width 35 height 29
